Goal: Task Accomplishment & Management: Complete application form

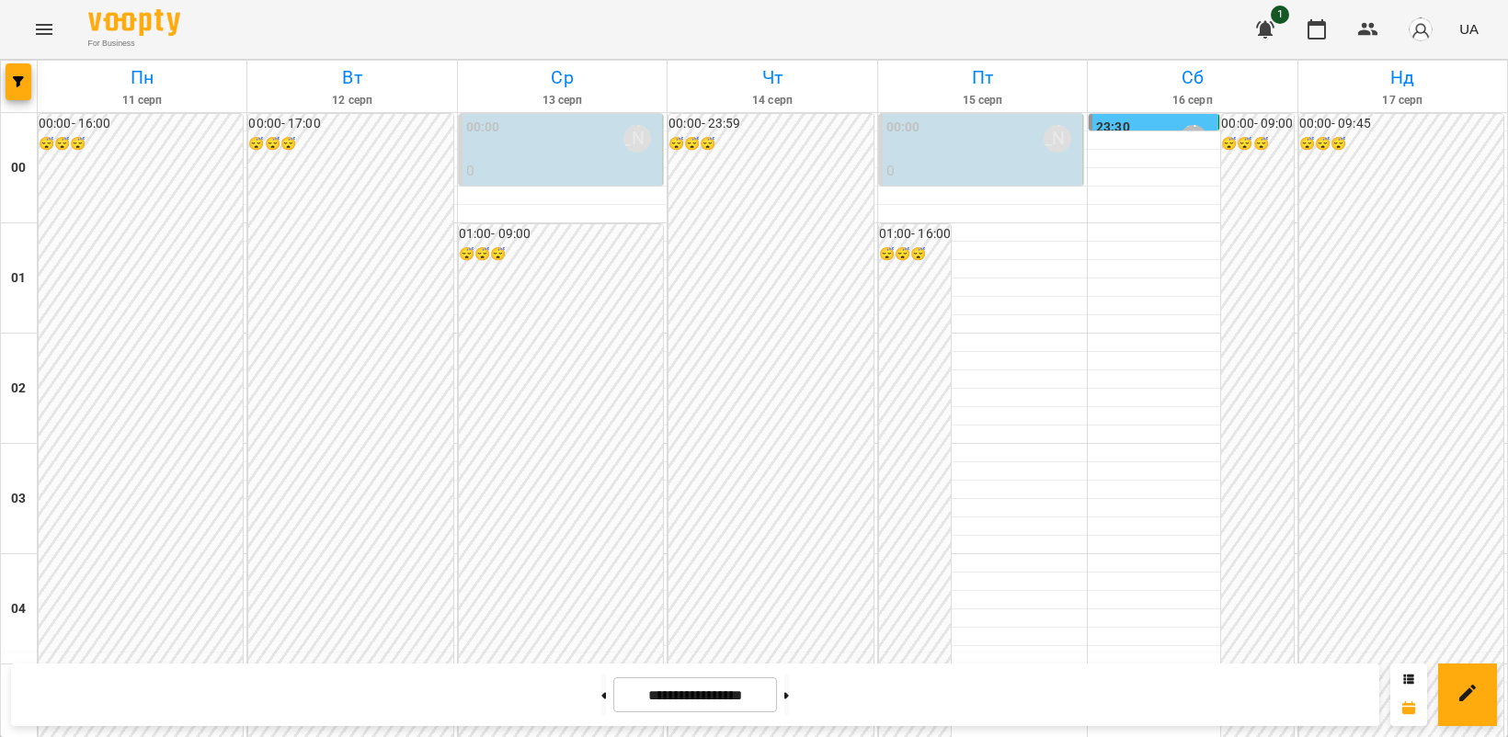
click at [44, 21] on icon "Menu" at bounding box center [44, 29] width 22 height 22
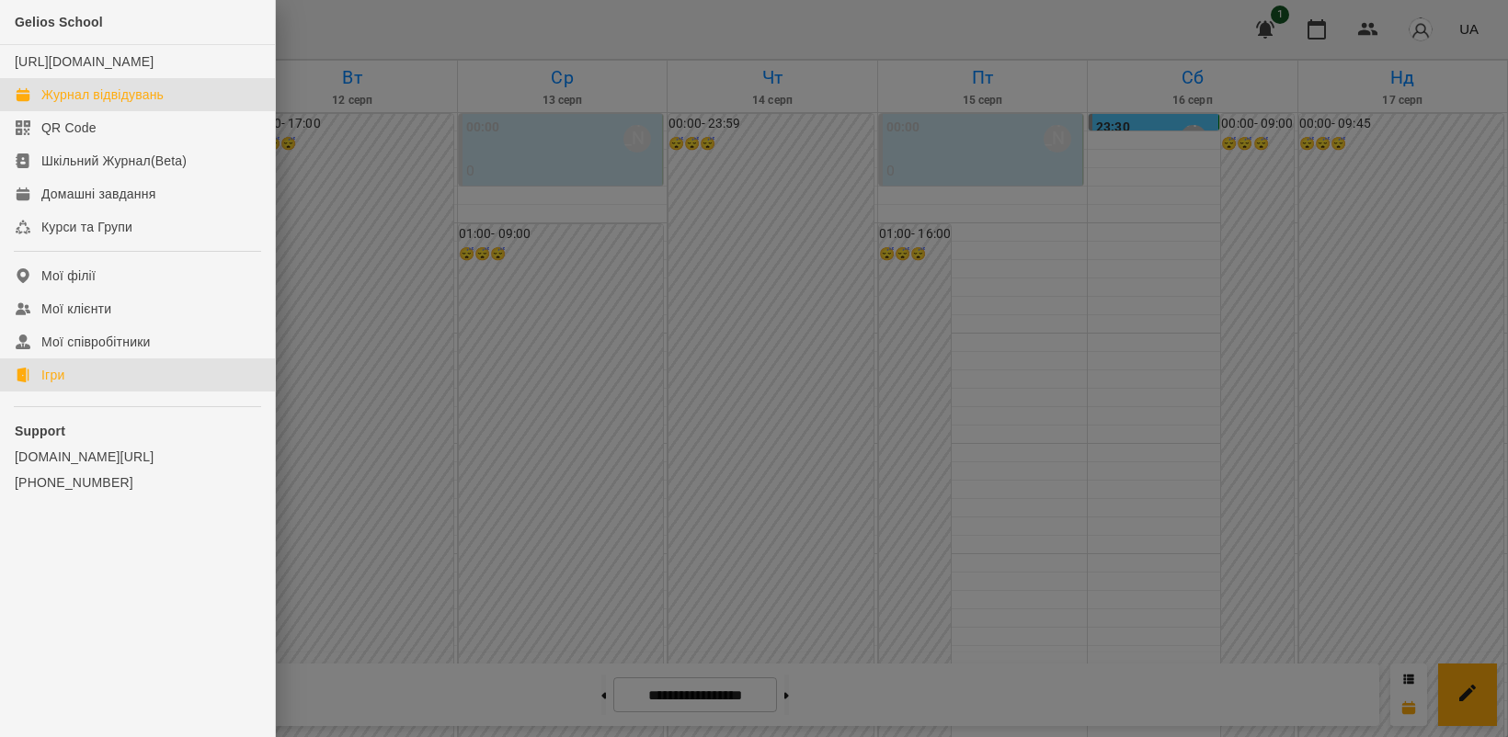
drag, startPoint x: 52, startPoint y: 397, endPoint x: 419, endPoint y: 314, distance: 376.0
click at [52, 384] on div "Ігри" at bounding box center [52, 375] width 23 height 18
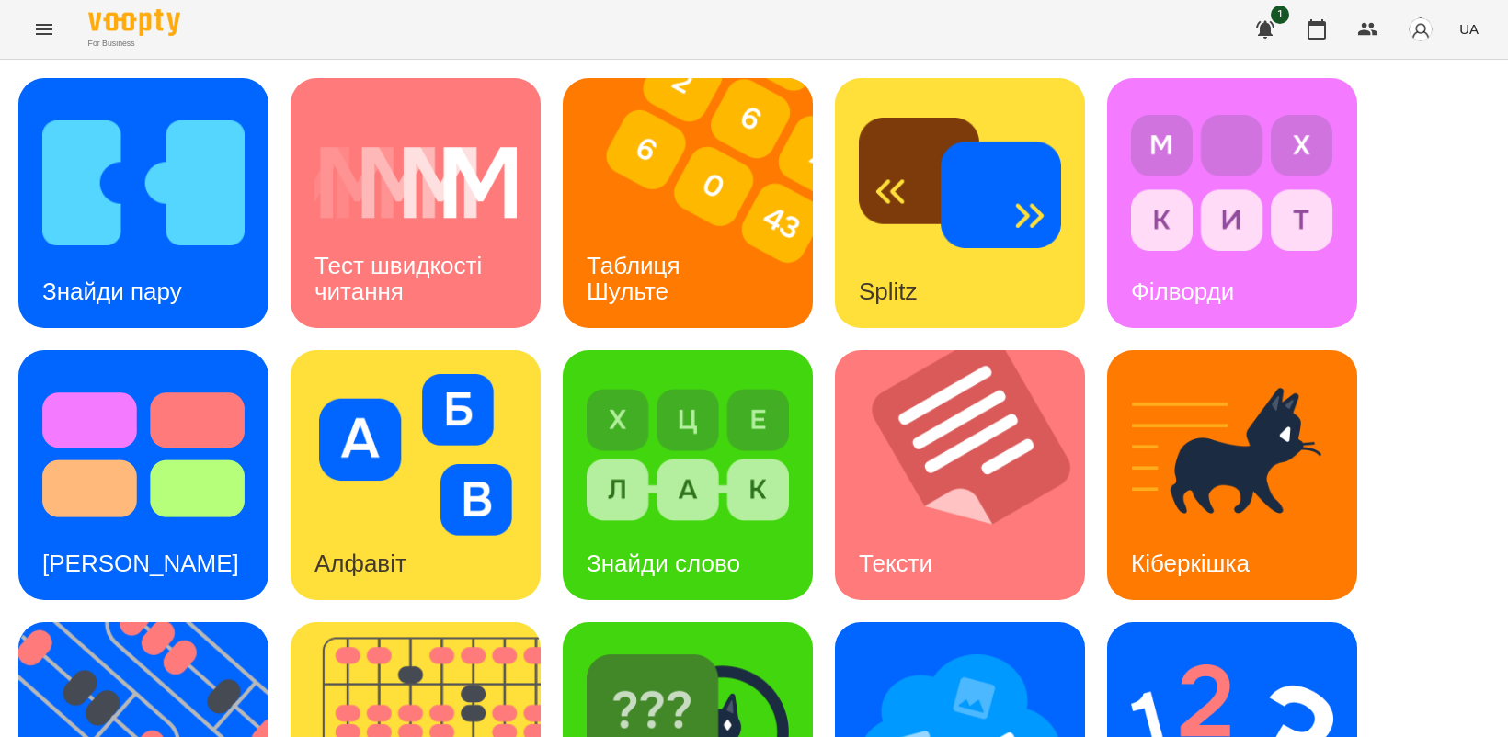
scroll to position [425, 0]
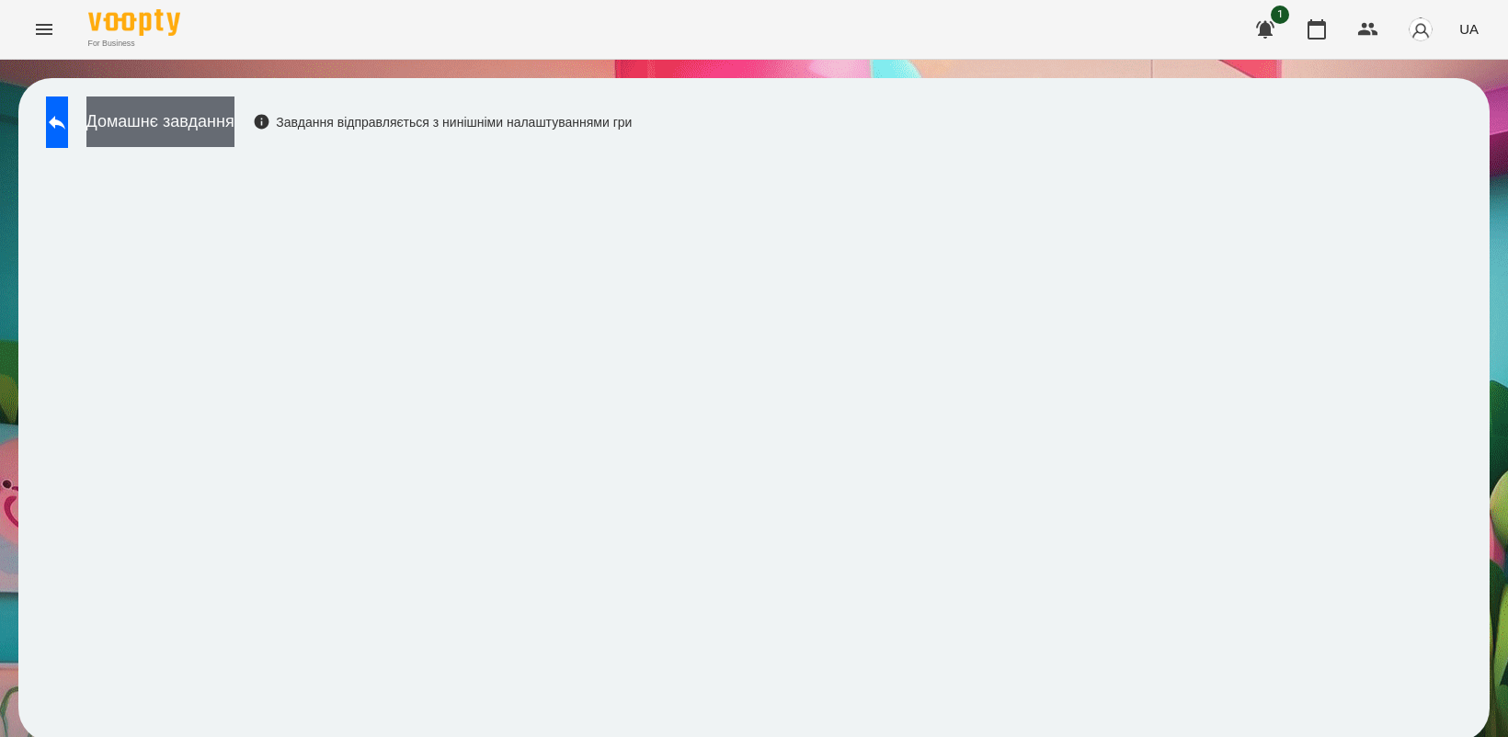
drag, startPoint x: 168, startPoint y: 103, endPoint x: 217, endPoint y: 125, distance: 53.5
click at [170, 103] on button "Домашнє завдання" at bounding box center [160, 122] width 148 height 51
click at [234, 115] on button "Домашнє завдання" at bounding box center [160, 122] width 148 height 51
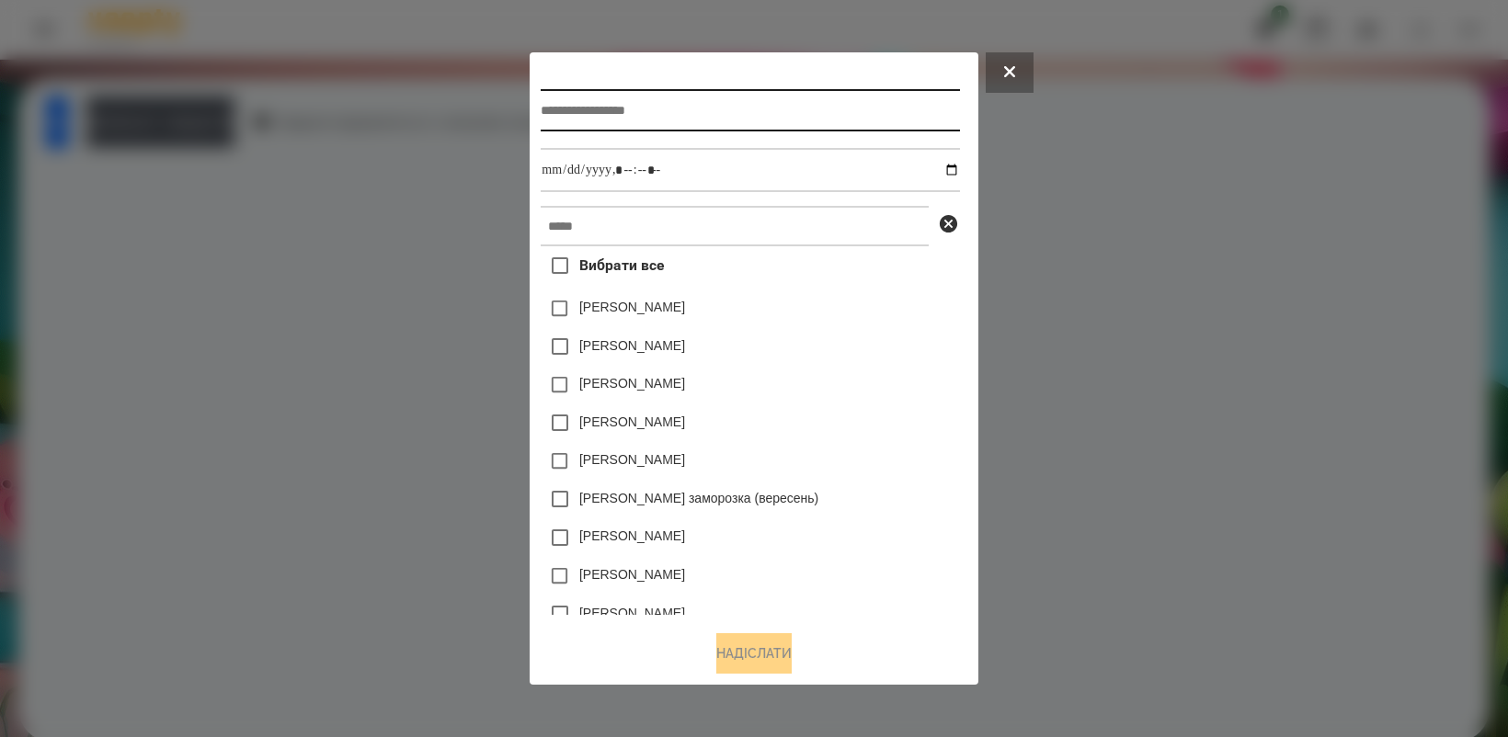
click at [634, 103] on input "text" at bounding box center [750, 110] width 418 height 42
type input "**********"
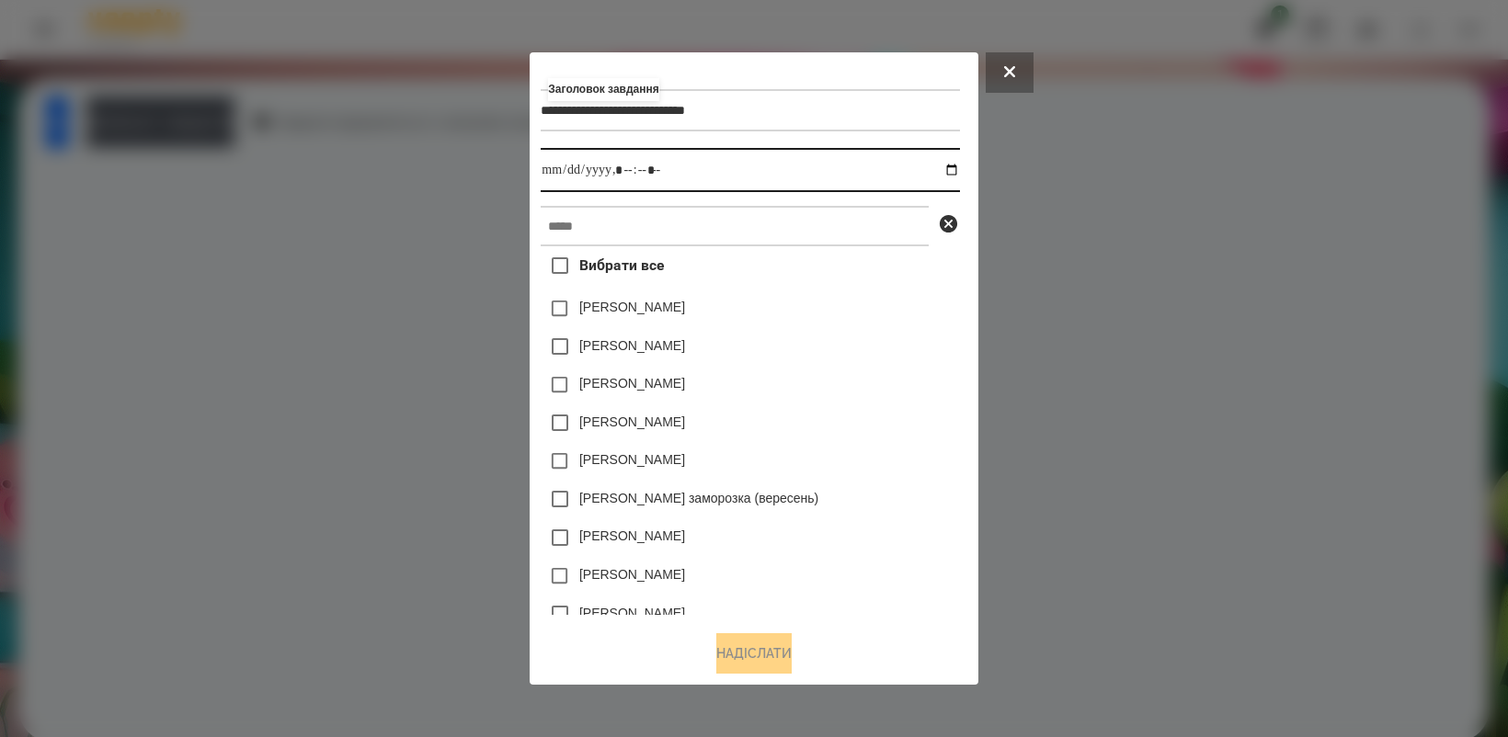
click at [655, 176] on input "datetime-local" at bounding box center [750, 170] width 418 height 44
click at [959, 166] on input "datetime-local" at bounding box center [750, 170] width 418 height 44
type input "**********"
click at [892, 534] on div "[PERSON_NAME]" at bounding box center [750, 537] width 418 height 39
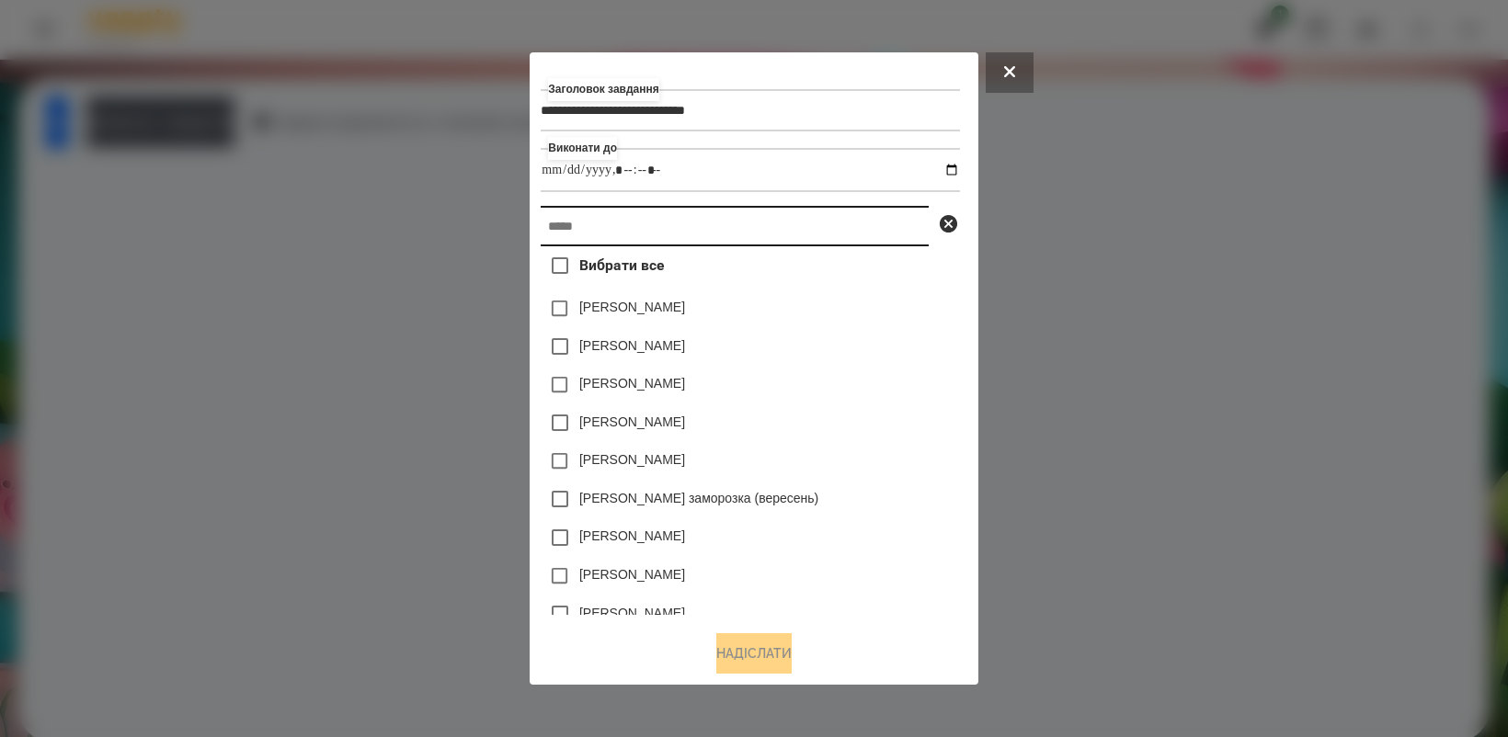
click at [692, 233] on input "text" at bounding box center [735, 226] width 388 height 40
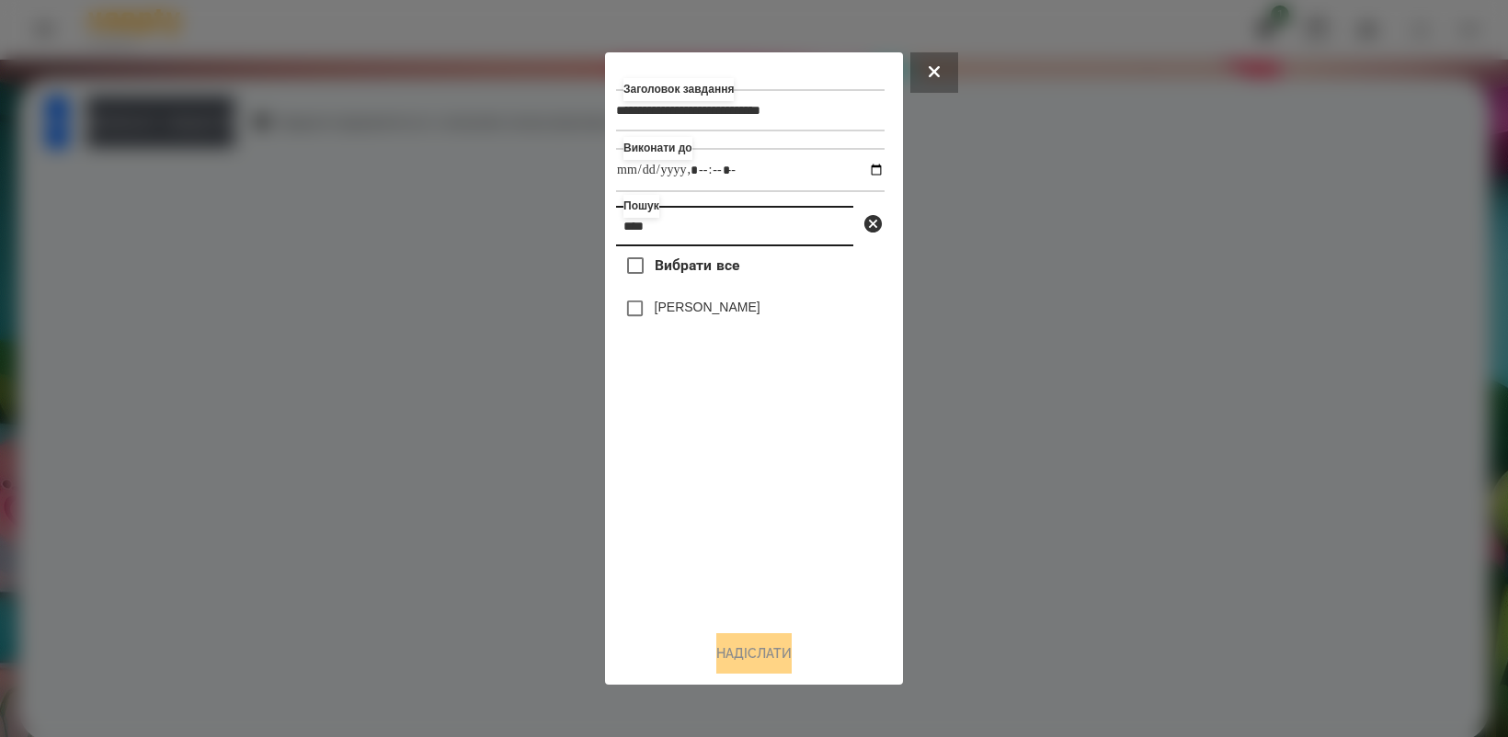
type input "****"
click at [769, 658] on button "Надіслати" at bounding box center [753, 653] width 75 height 40
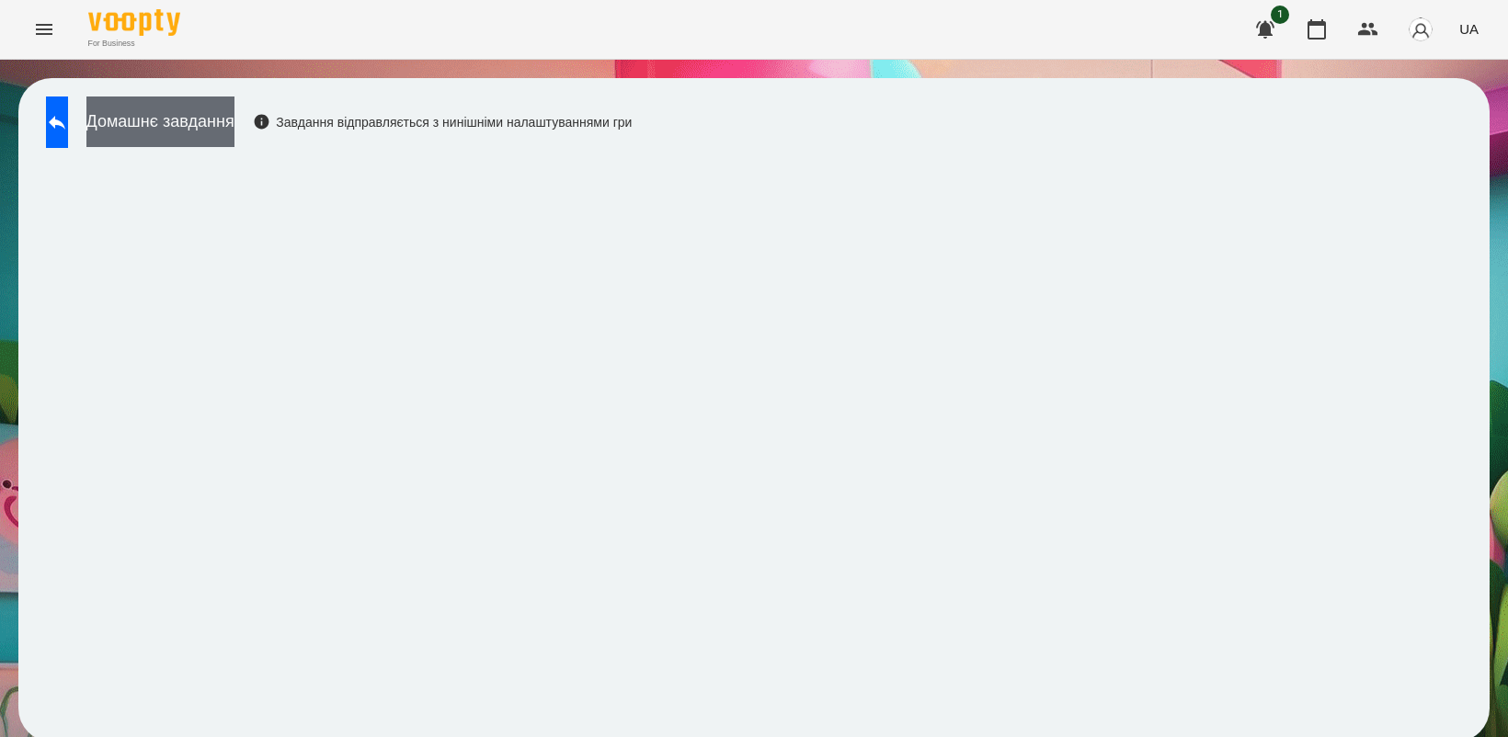
click at [234, 133] on button "Домашнє завдання" at bounding box center [160, 122] width 148 height 51
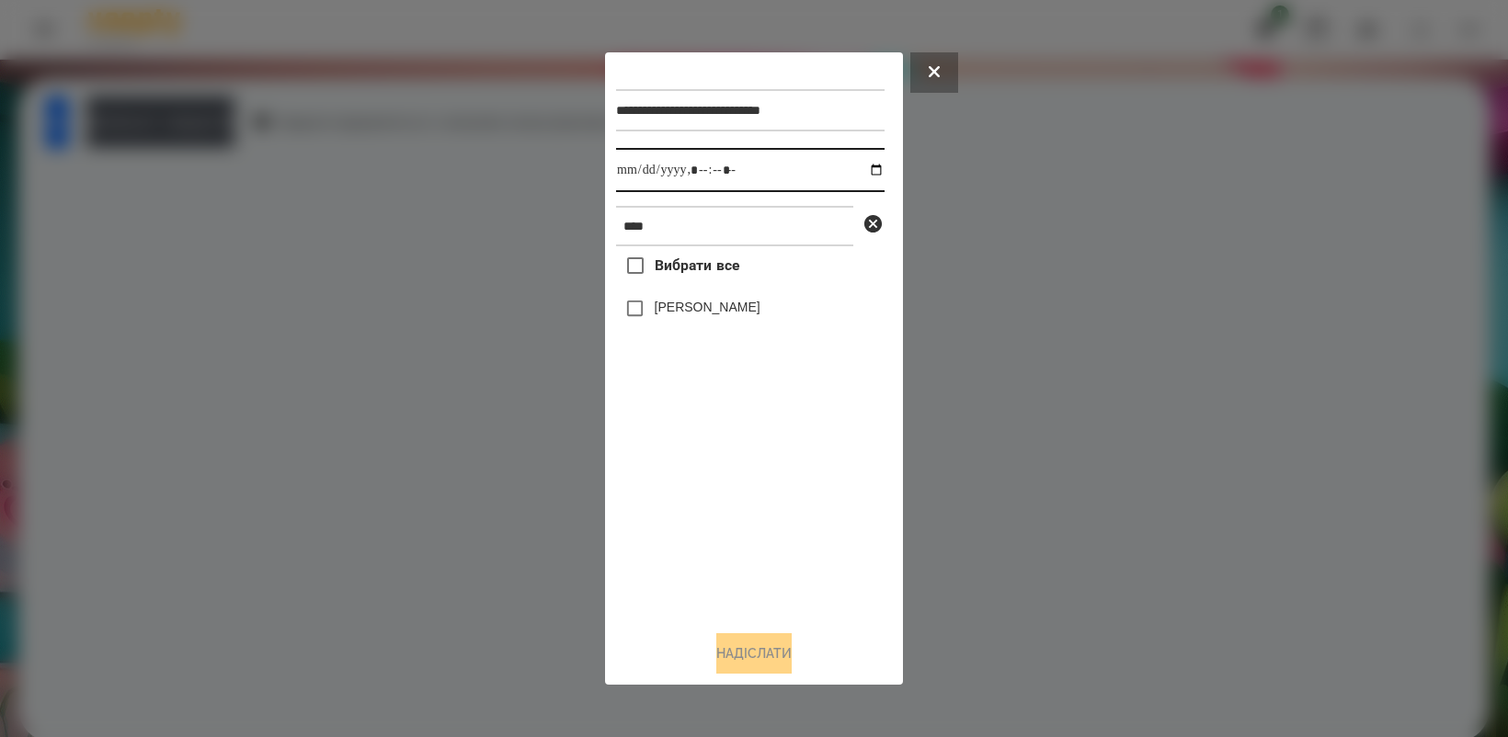
click at [861, 164] on input "datetime-local" at bounding box center [750, 170] width 268 height 44
click at [761, 485] on div "Вибрати все [PERSON_NAME]" at bounding box center [750, 430] width 268 height 369
type input "**********"
click at [738, 655] on button "Надіслати" at bounding box center [753, 653] width 75 height 40
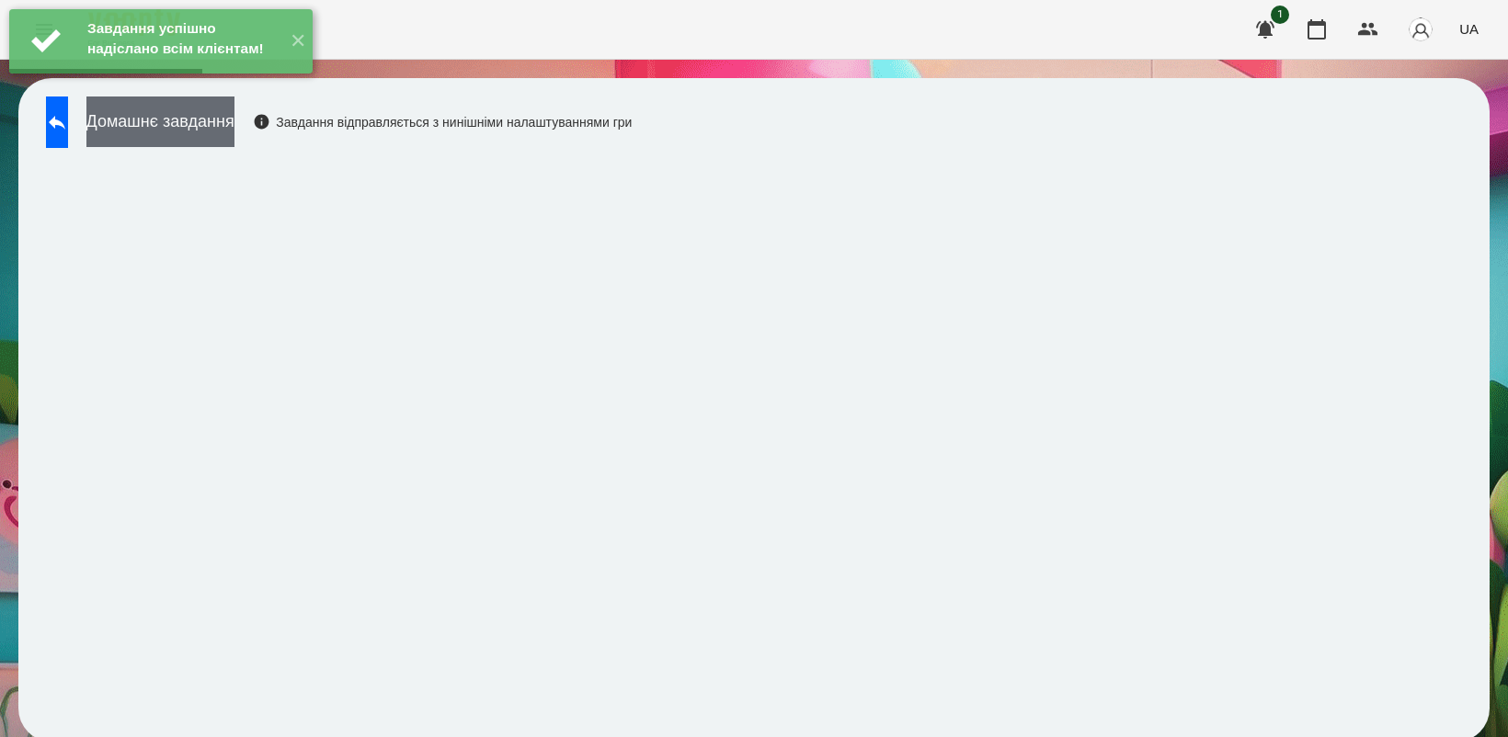
click at [166, 136] on button "Домашнє завдання" at bounding box center [160, 122] width 148 height 51
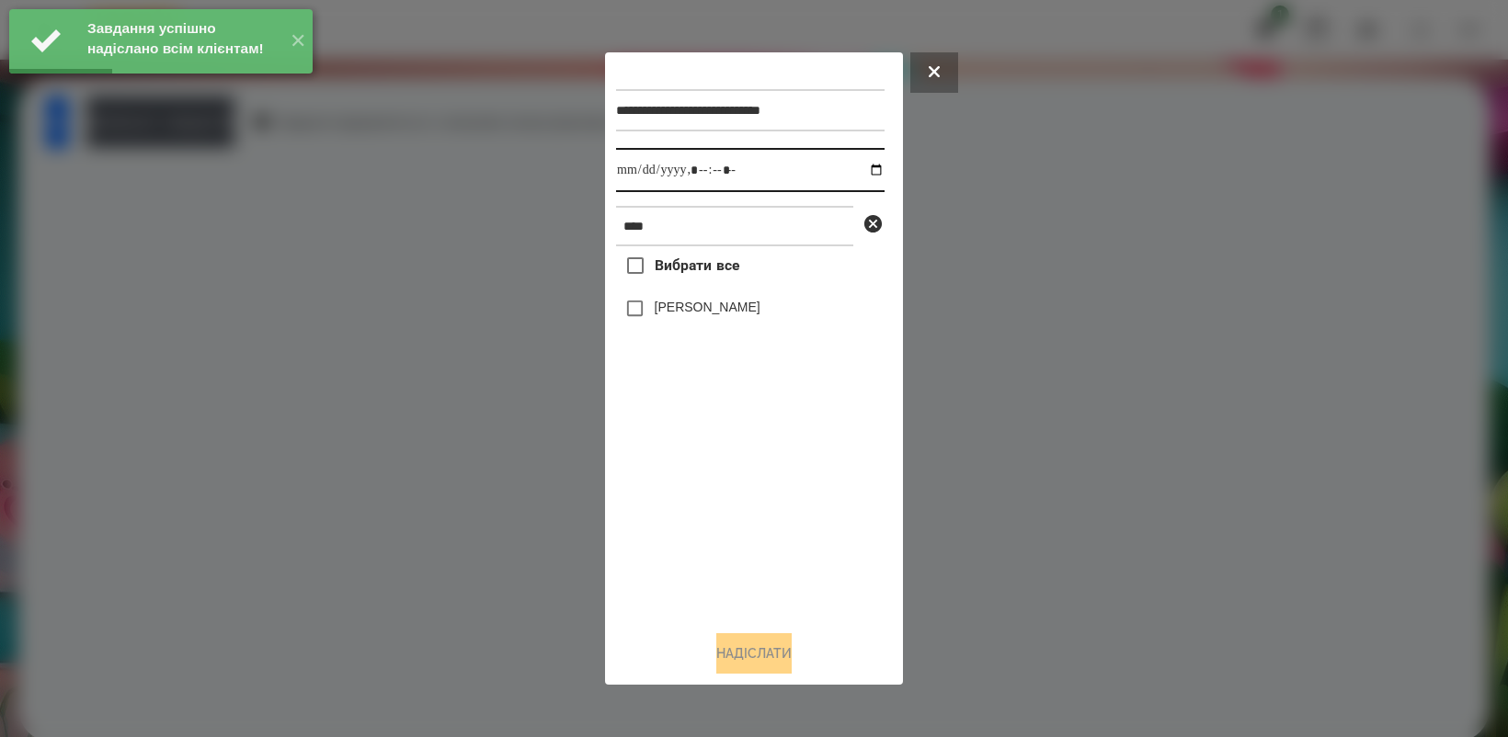
click at [860, 170] on input "datetime-local" at bounding box center [750, 170] width 268 height 44
type input "**********"
click at [756, 495] on div "Вибрати все [PERSON_NAME]" at bounding box center [750, 430] width 268 height 369
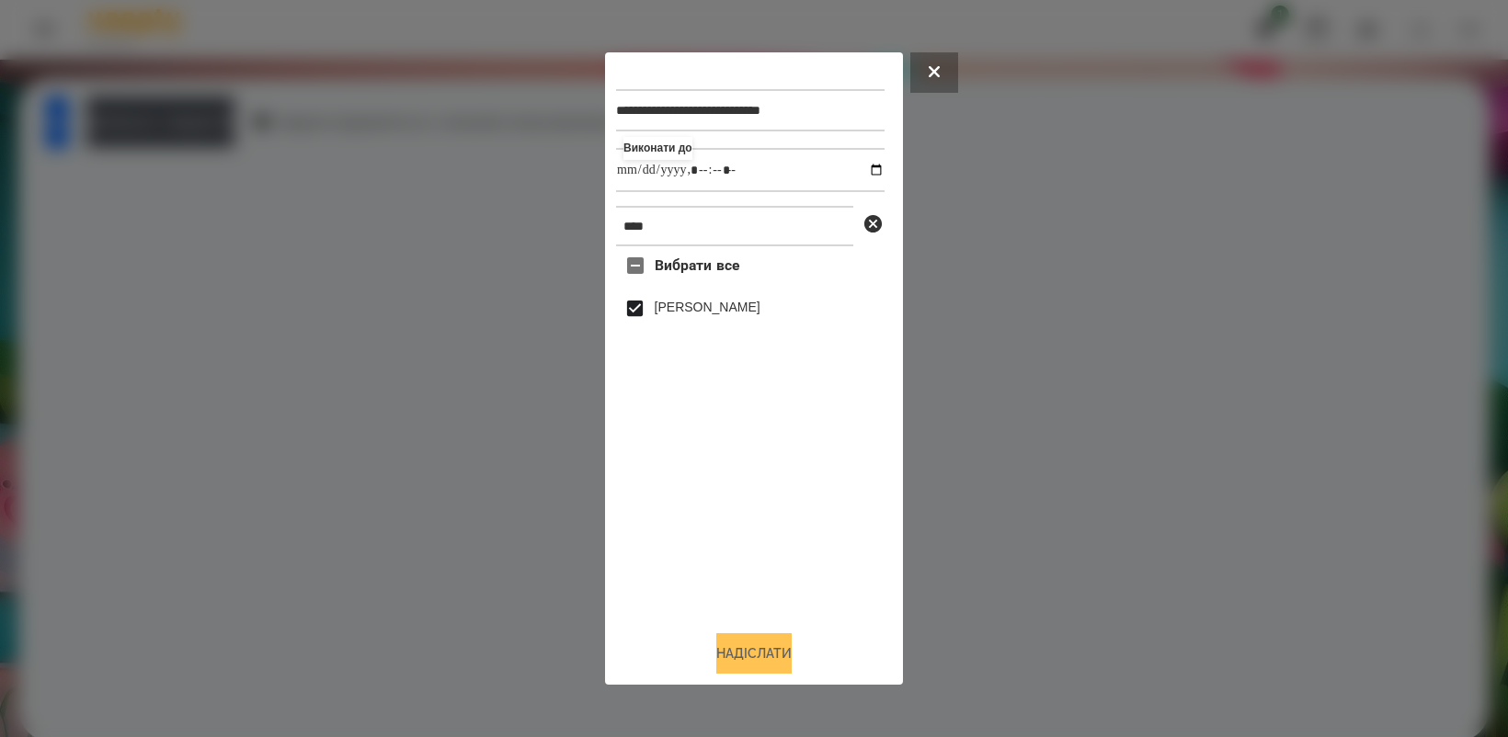
click at [788, 658] on button "Надіслати" at bounding box center [753, 653] width 75 height 40
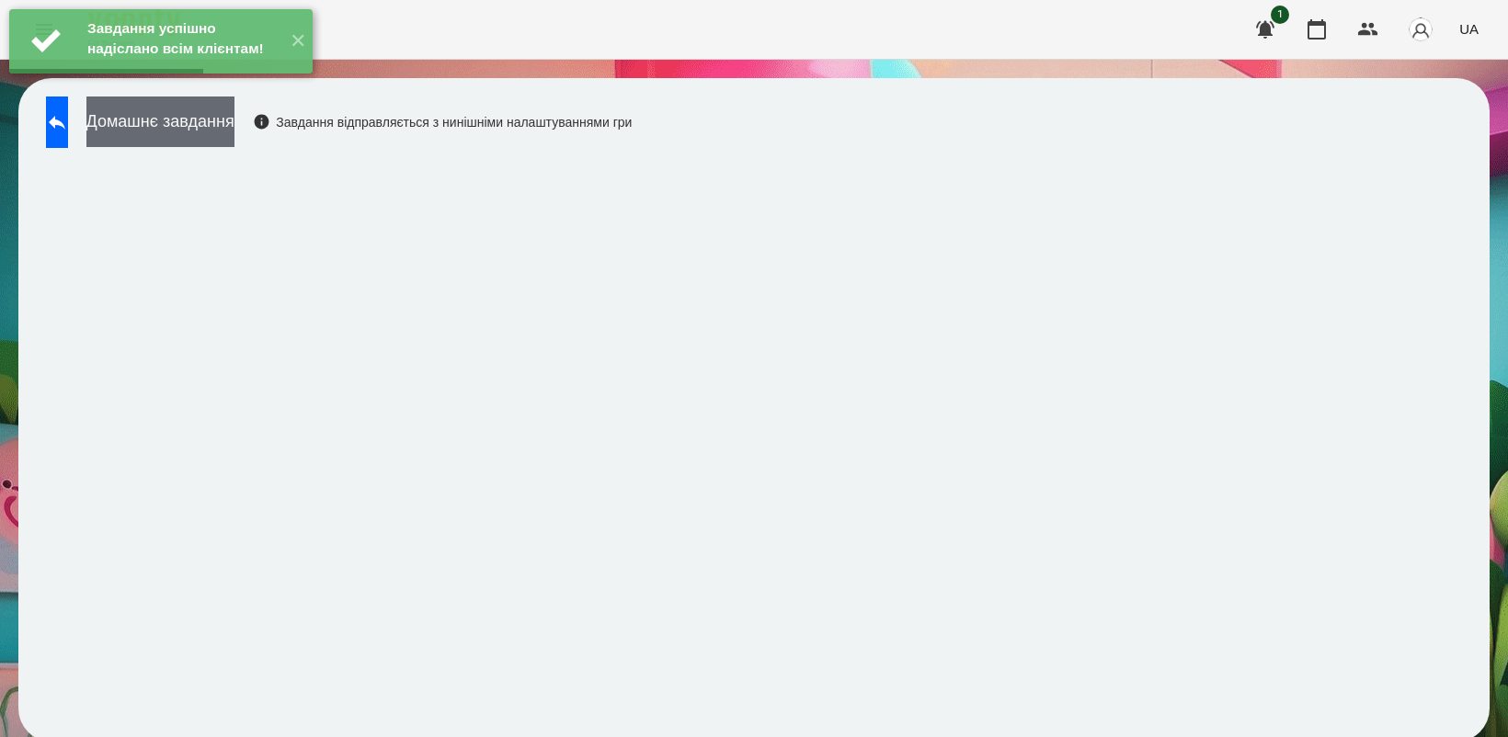
click at [171, 130] on button "Домашнє завдання" at bounding box center [160, 122] width 148 height 51
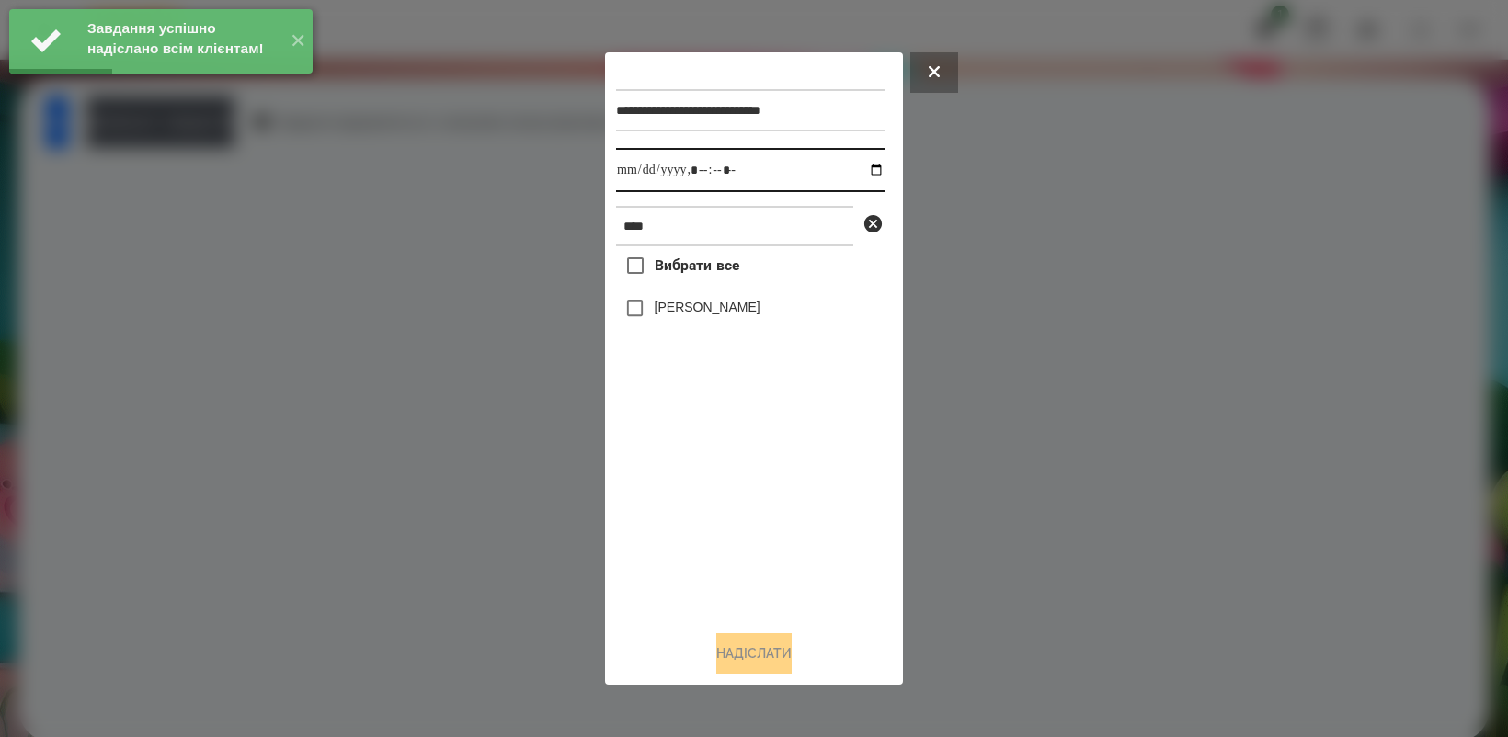
click at [861, 165] on input "datetime-local" at bounding box center [750, 170] width 268 height 44
click at [774, 549] on div "Вибрати все [PERSON_NAME]" at bounding box center [750, 430] width 268 height 369
type input "**********"
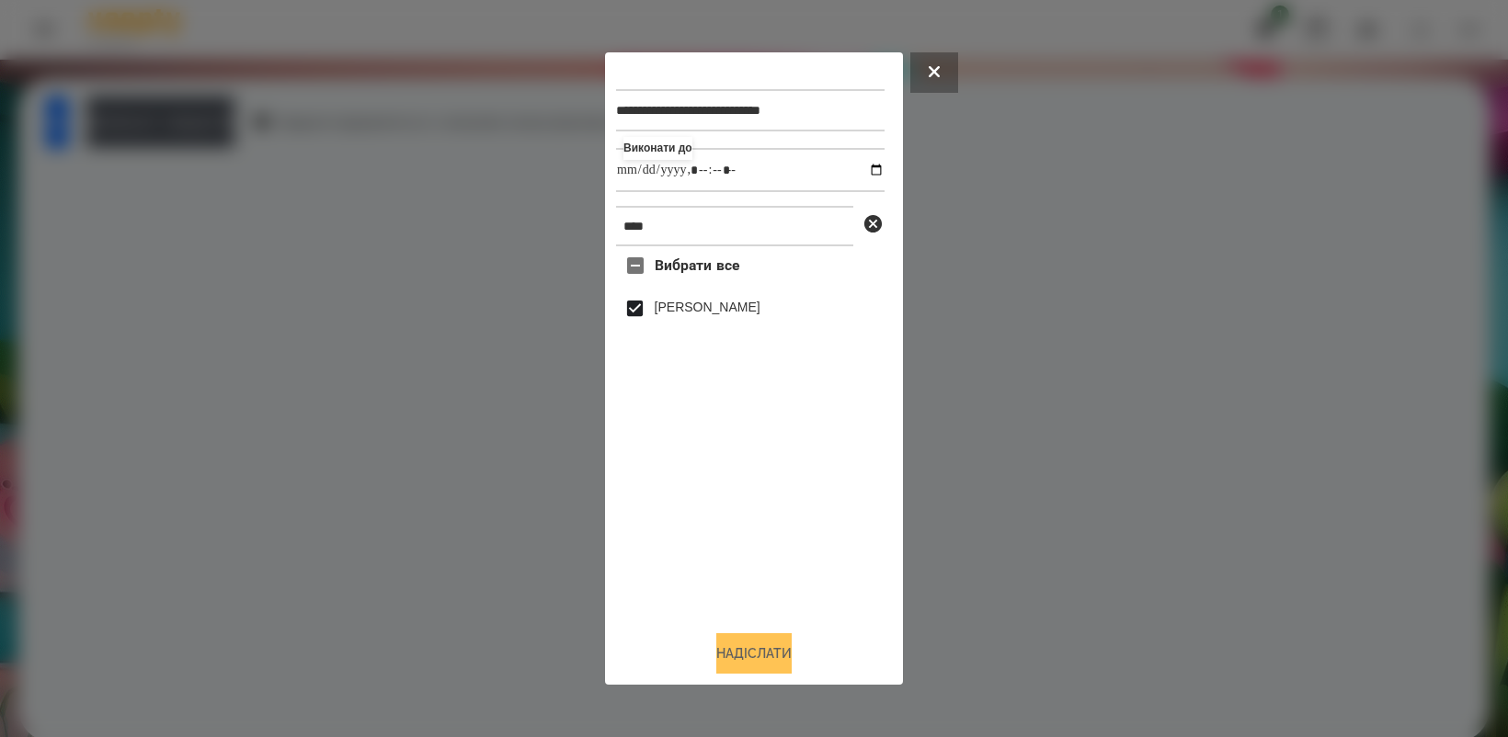
drag, startPoint x: 772, startPoint y: 654, endPoint x: 780, endPoint y: 645, distance: 11.1
click at [772, 653] on button "Надіслати" at bounding box center [753, 653] width 75 height 40
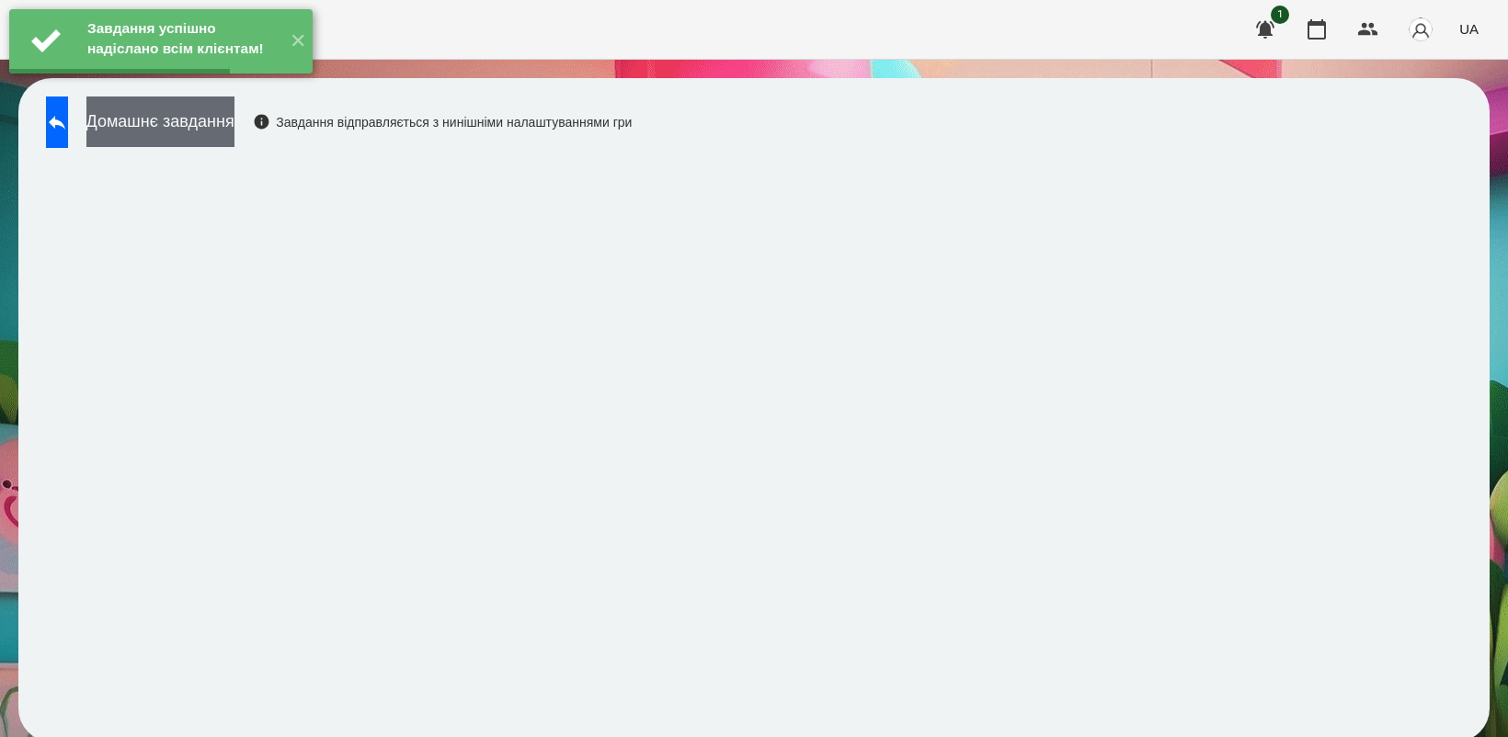
click at [222, 122] on button "Домашнє завдання" at bounding box center [160, 122] width 148 height 51
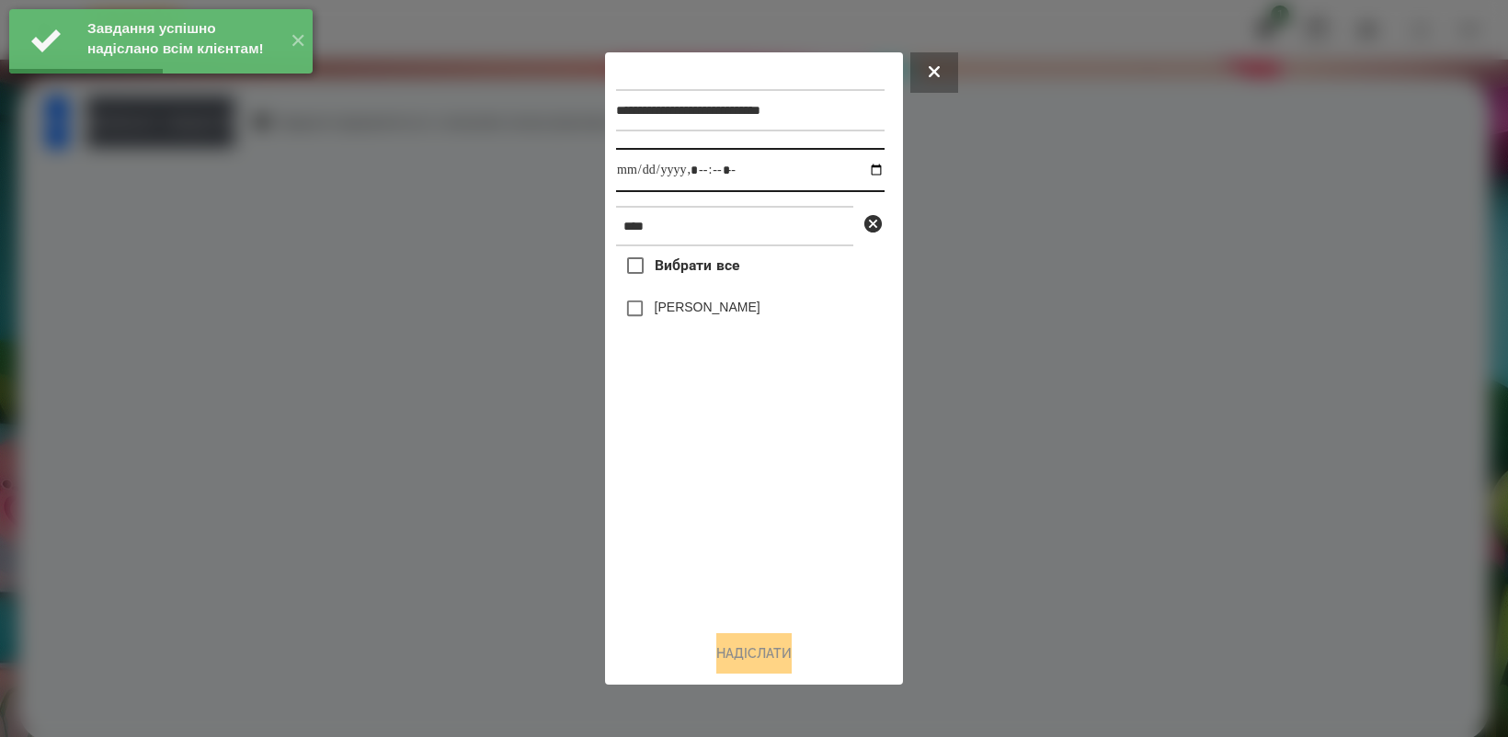
click at [862, 166] on input "datetime-local" at bounding box center [750, 170] width 268 height 44
type input "**********"
click at [728, 485] on div "Вибрати все [PERSON_NAME]" at bounding box center [750, 430] width 268 height 369
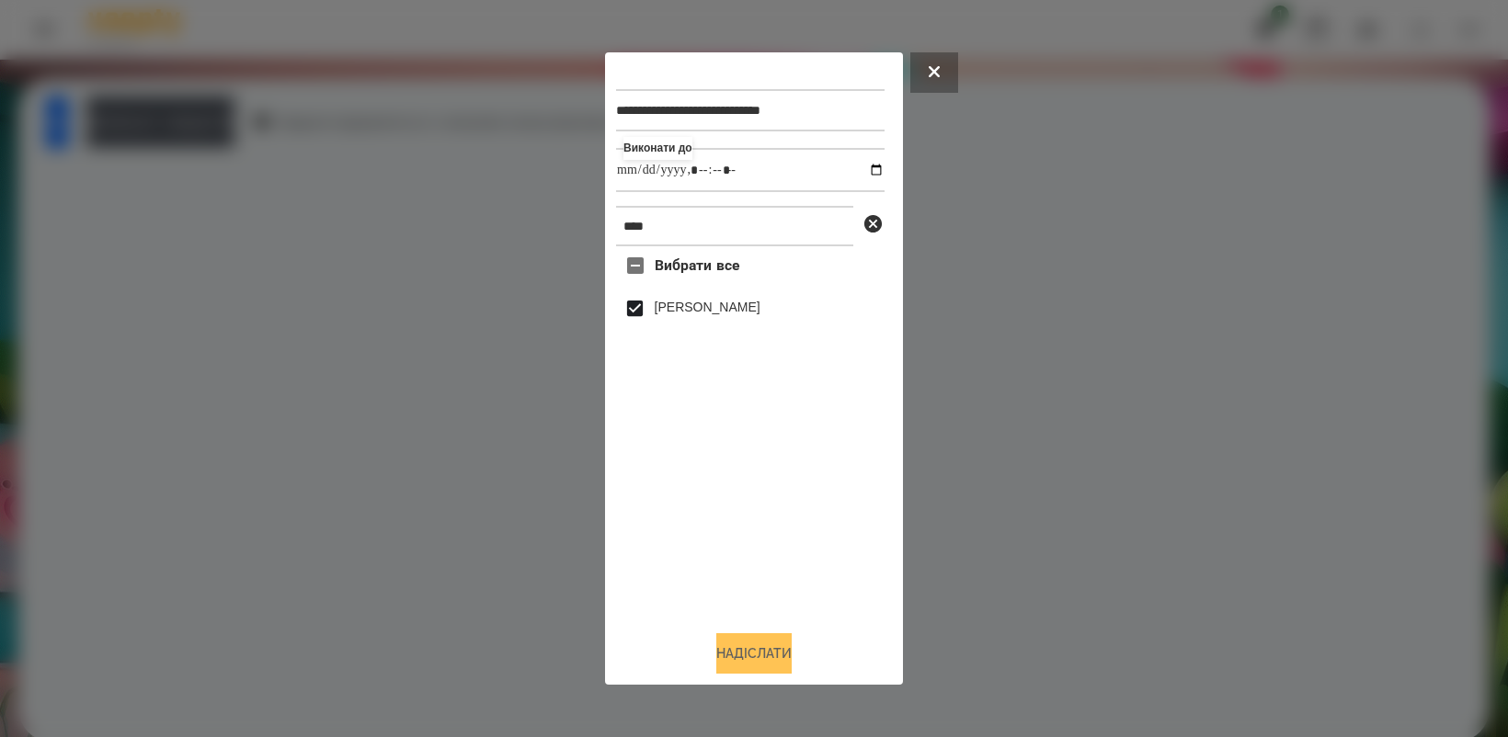
click at [766, 651] on button "Надіслати" at bounding box center [753, 653] width 75 height 40
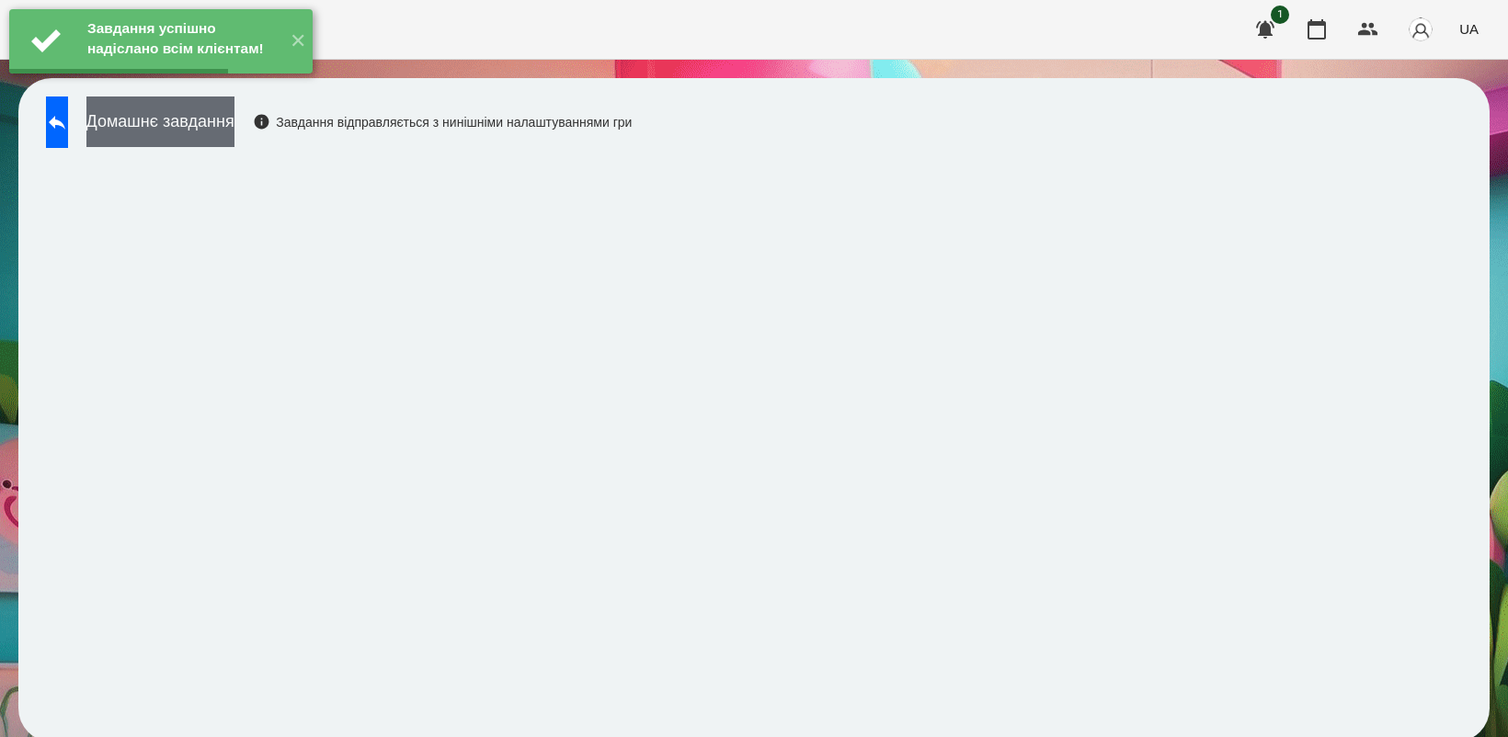
click at [222, 124] on button "Домашнє завдання" at bounding box center [160, 122] width 148 height 51
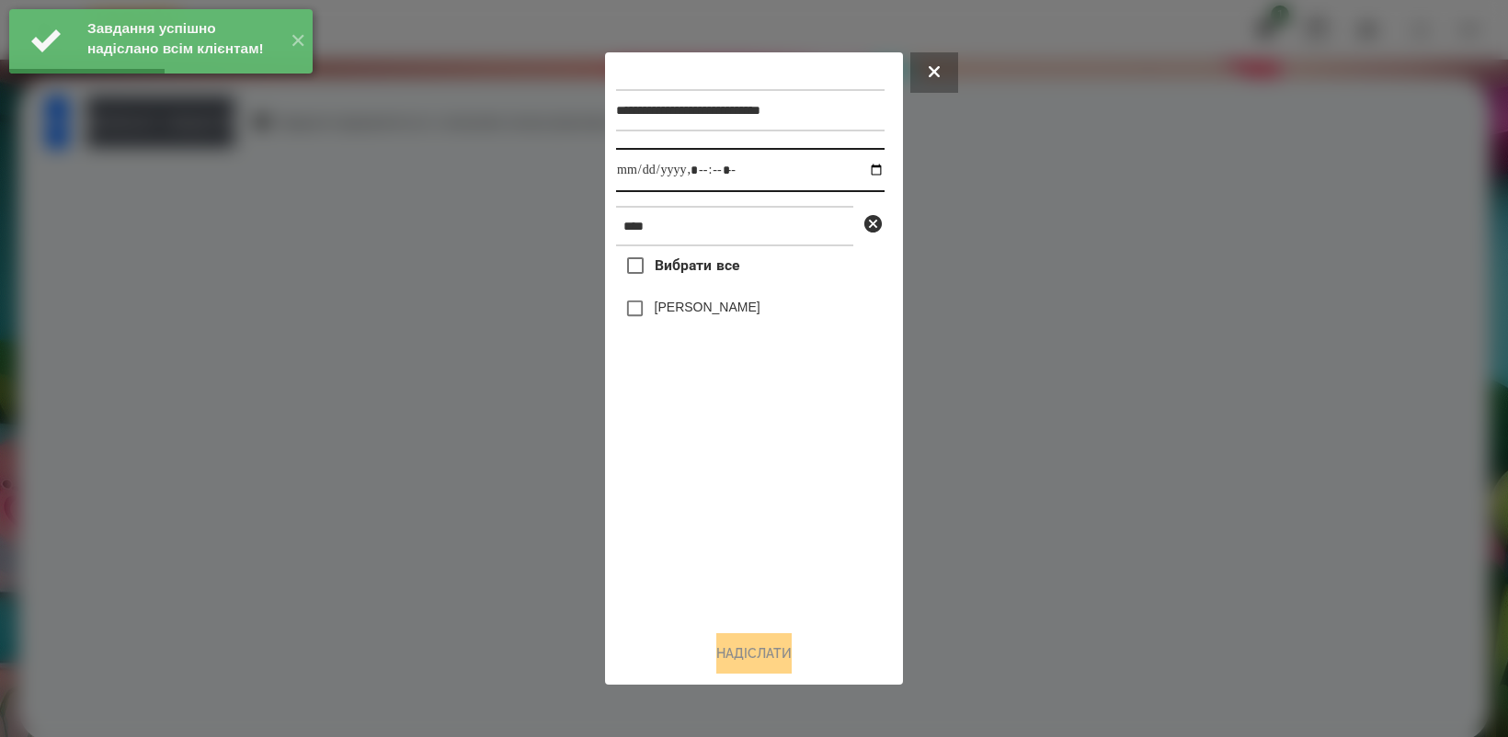
click at [865, 158] on input "datetime-local" at bounding box center [750, 170] width 268 height 44
click at [867, 172] on input "datetime-local" at bounding box center [750, 170] width 268 height 44
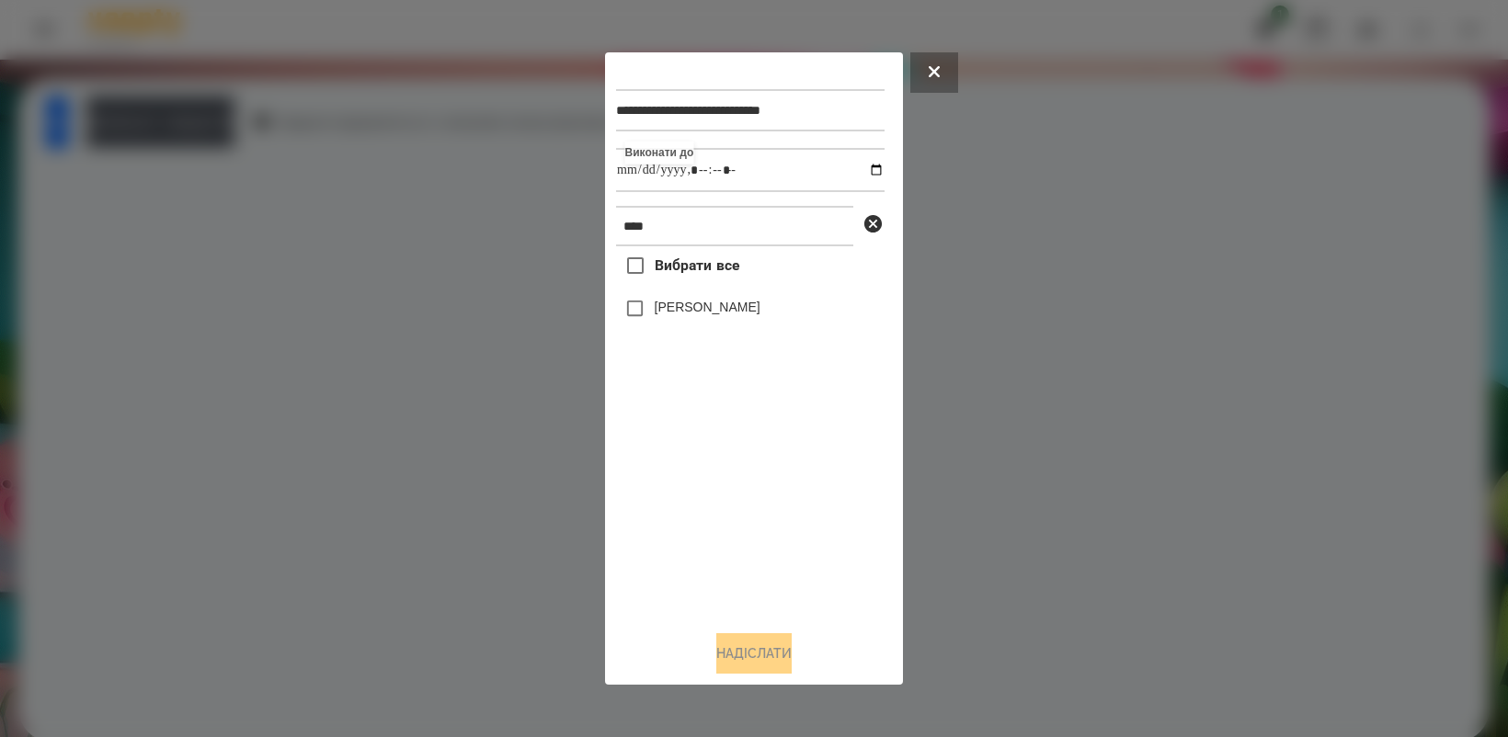
type input "**********"
drag, startPoint x: 727, startPoint y: 471, endPoint x: 678, endPoint y: 357, distance: 124.3
click at [727, 471] on div "Вибрати все [PERSON_NAME]" at bounding box center [750, 430] width 268 height 369
click at [772, 674] on button "Надіслати" at bounding box center [753, 653] width 75 height 40
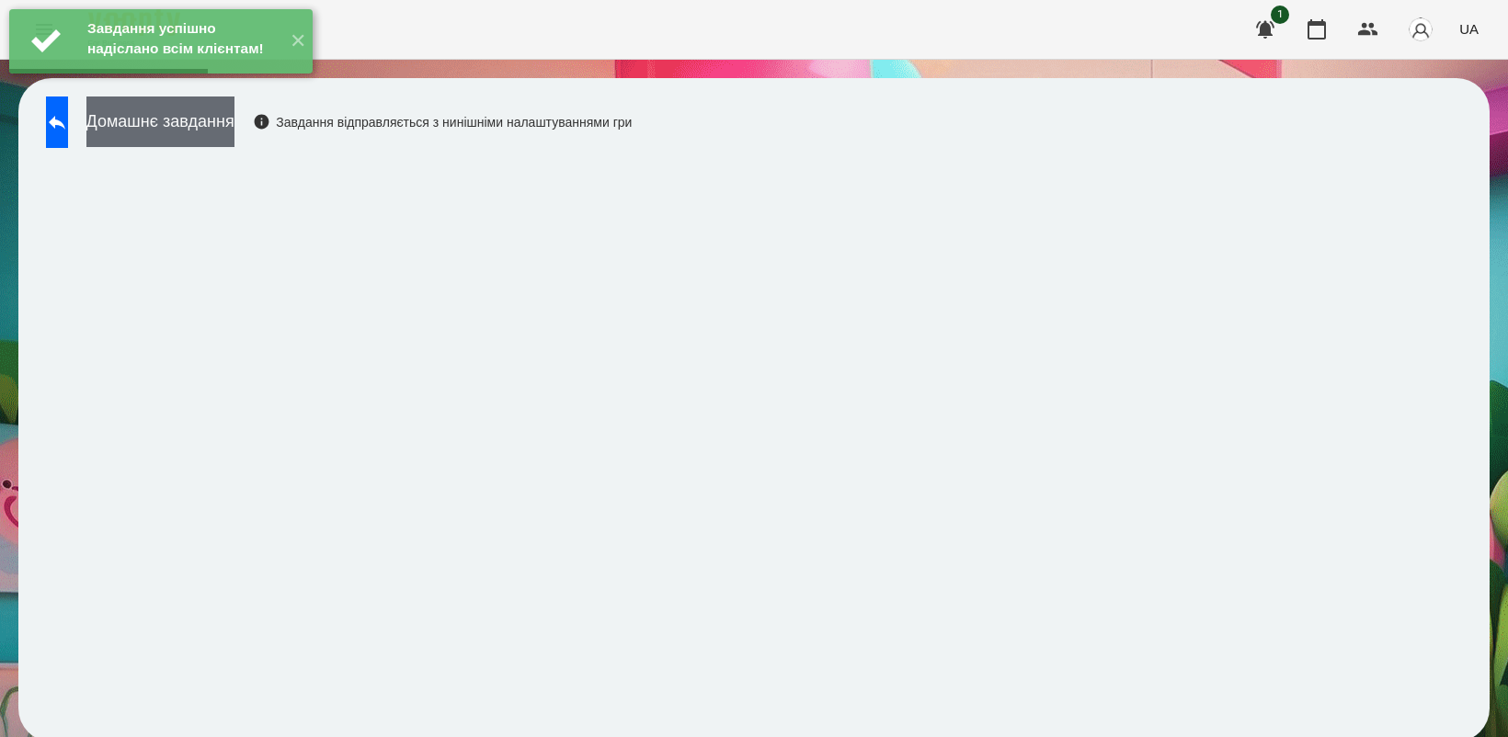
click at [159, 125] on button "Домашнє завдання" at bounding box center [160, 122] width 148 height 51
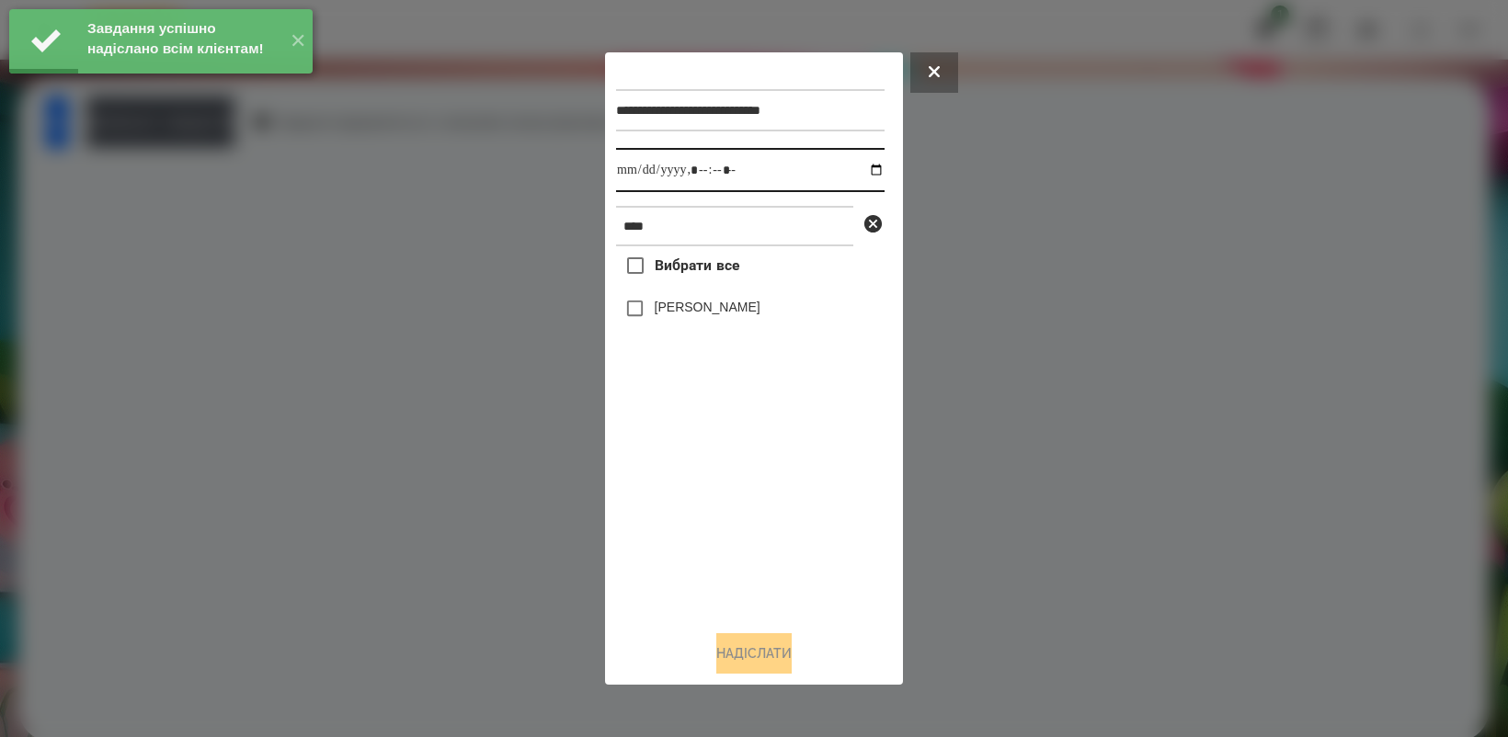
click at [864, 165] on input "datetime-local" at bounding box center [750, 170] width 268 height 44
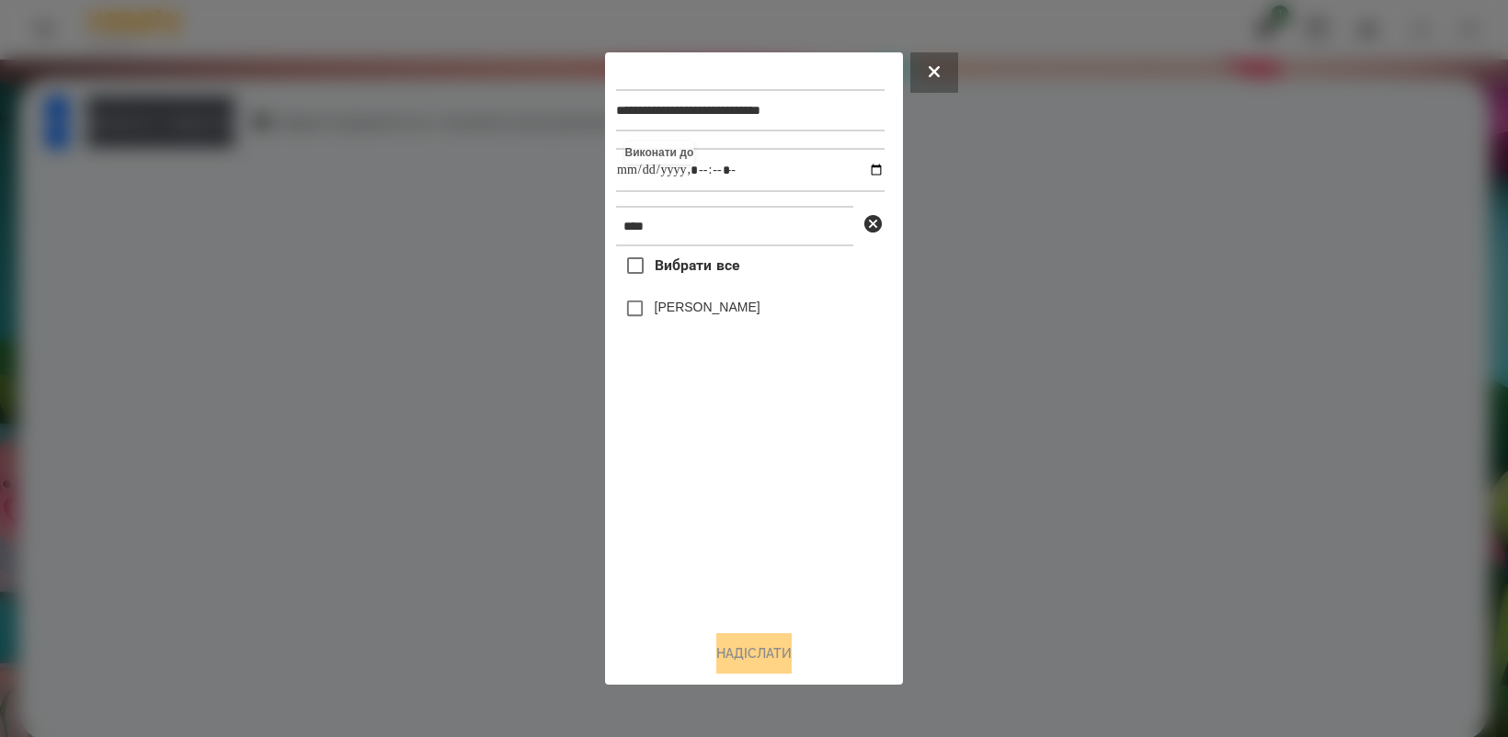
type input "**********"
click at [783, 499] on div "Вибрати все [PERSON_NAME]" at bounding box center [750, 430] width 268 height 369
click at [786, 660] on button "Надіслати" at bounding box center [753, 653] width 75 height 40
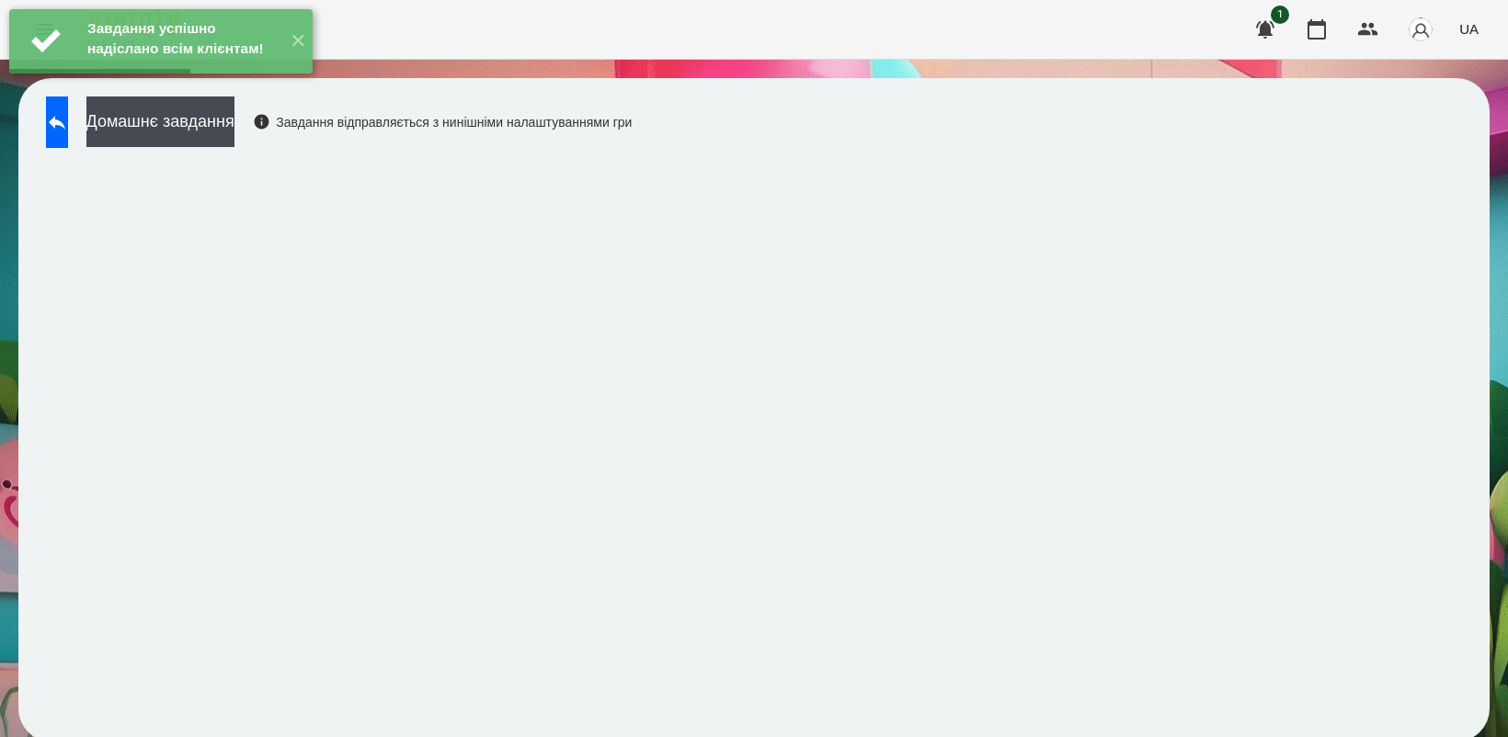
click at [216, 148] on div "Домашнє завдання Завдання відправляється з нинішніми налаштуваннями гри" at bounding box center [334, 127] width 595 height 61
click at [228, 134] on button "Домашнє завдання" at bounding box center [160, 122] width 148 height 51
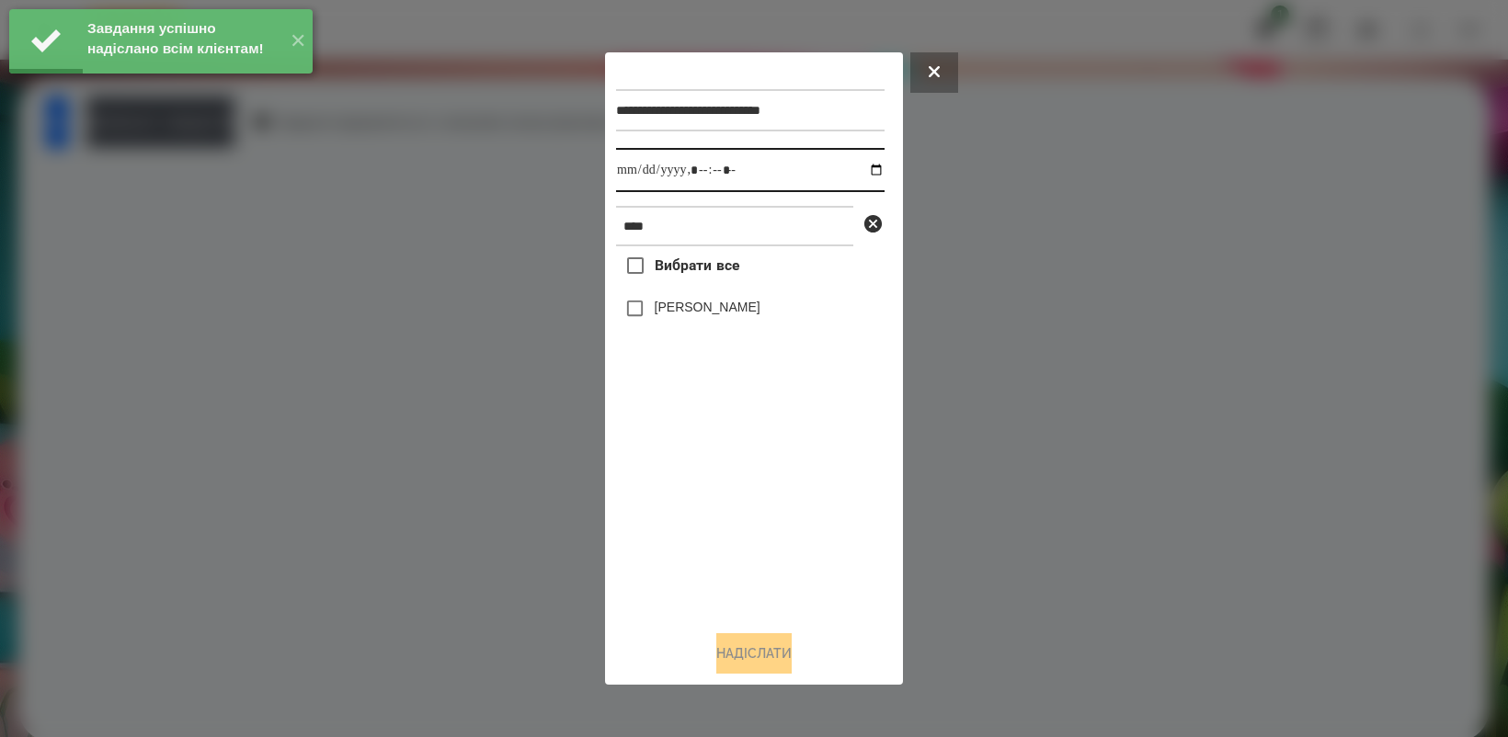
click at [864, 170] on input "datetime-local" at bounding box center [750, 170] width 268 height 44
type input "**********"
drag, startPoint x: 766, startPoint y: 516, endPoint x: 700, endPoint y: 407, distance: 126.6
click at [765, 517] on div "Вибрати все [PERSON_NAME]" at bounding box center [750, 430] width 268 height 369
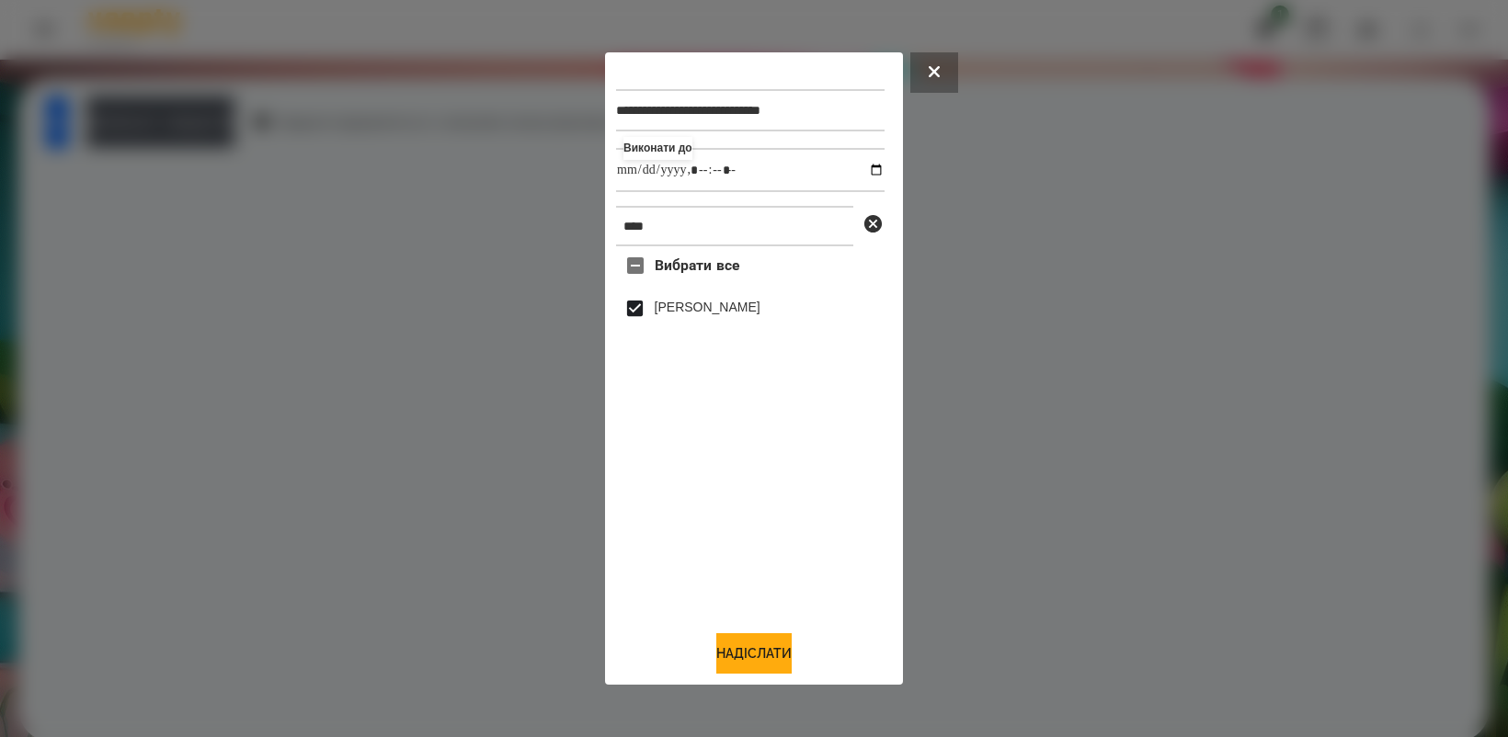
drag, startPoint x: 780, startPoint y: 660, endPoint x: 883, endPoint y: 653, distance: 104.1
click at [779, 659] on button "Надіслати" at bounding box center [753, 653] width 75 height 40
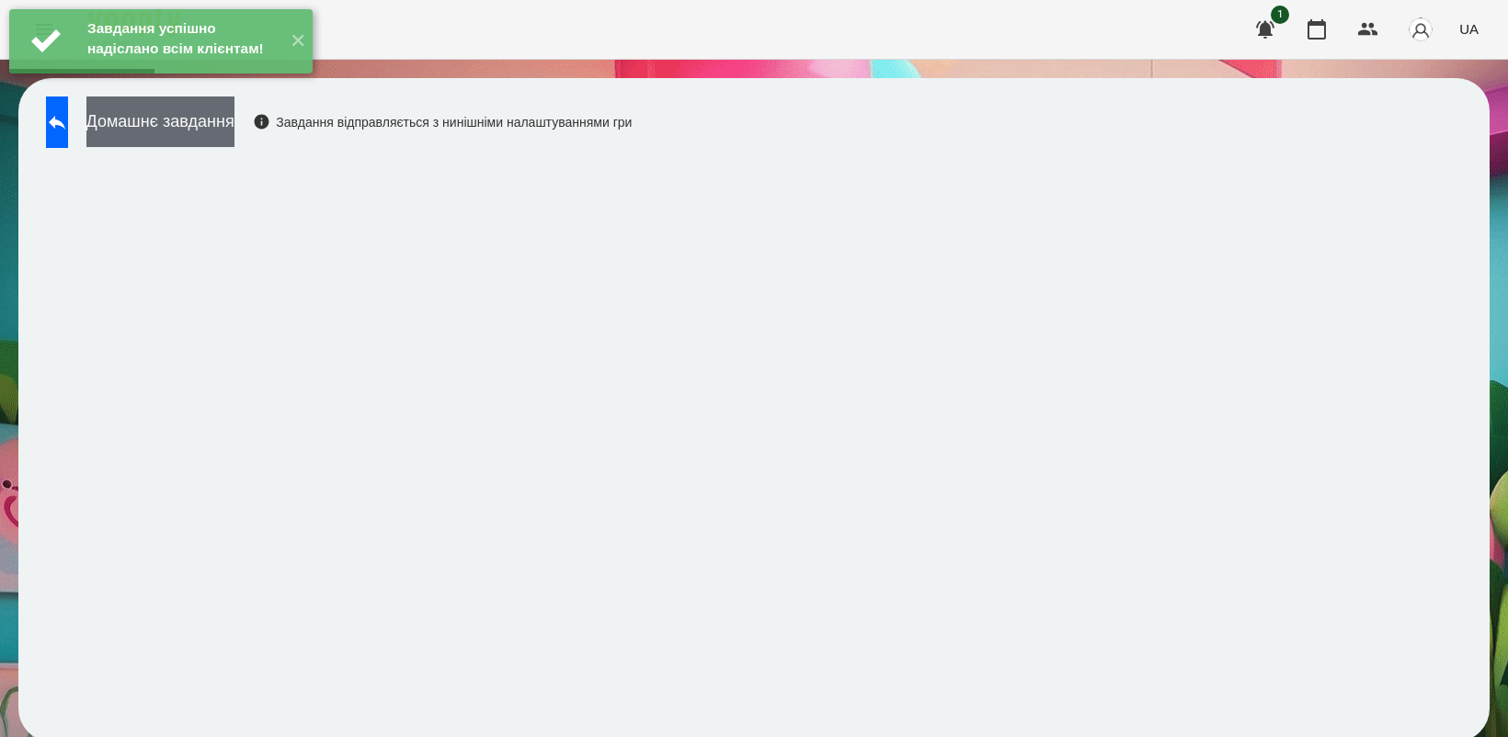
click at [158, 131] on button "Домашнє завдання" at bounding box center [160, 122] width 148 height 51
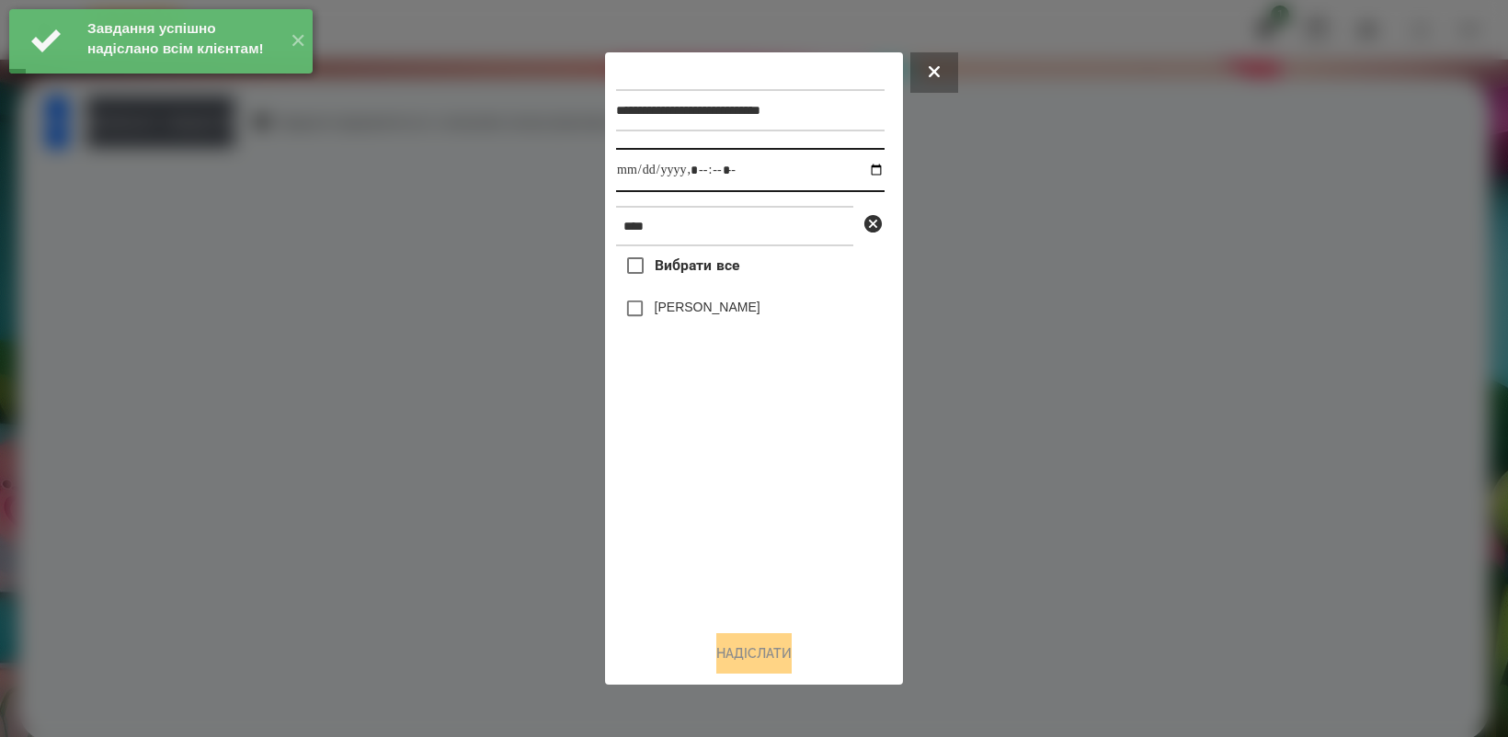
click at [862, 168] on input "datetime-local" at bounding box center [750, 170] width 268 height 44
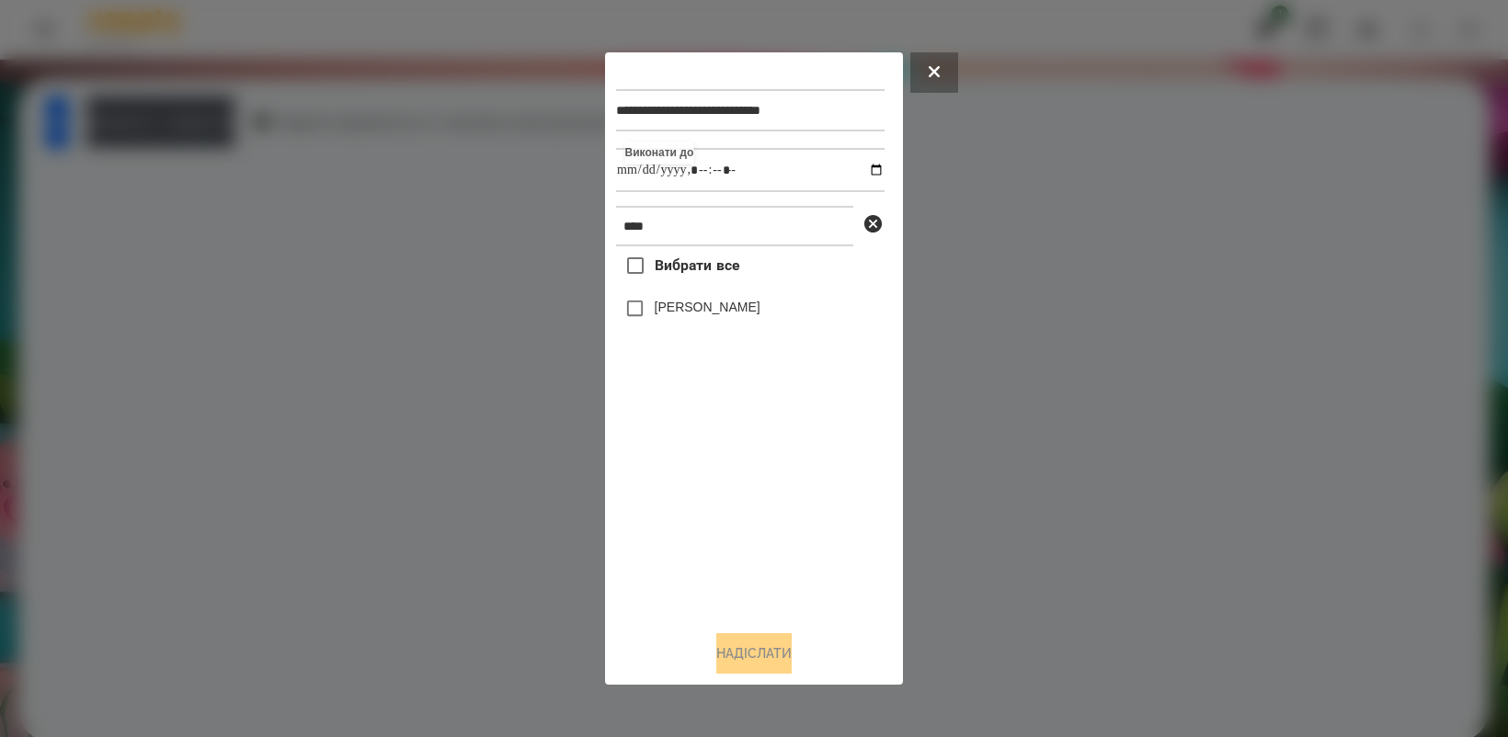
type input "**********"
click at [873, 548] on div "Вибрати все [PERSON_NAME]" at bounding box center [750, 430] width 268 height 369
click at [745, 655] on button "Надіслати" at bounding box center [753, 653] width 75 height 40
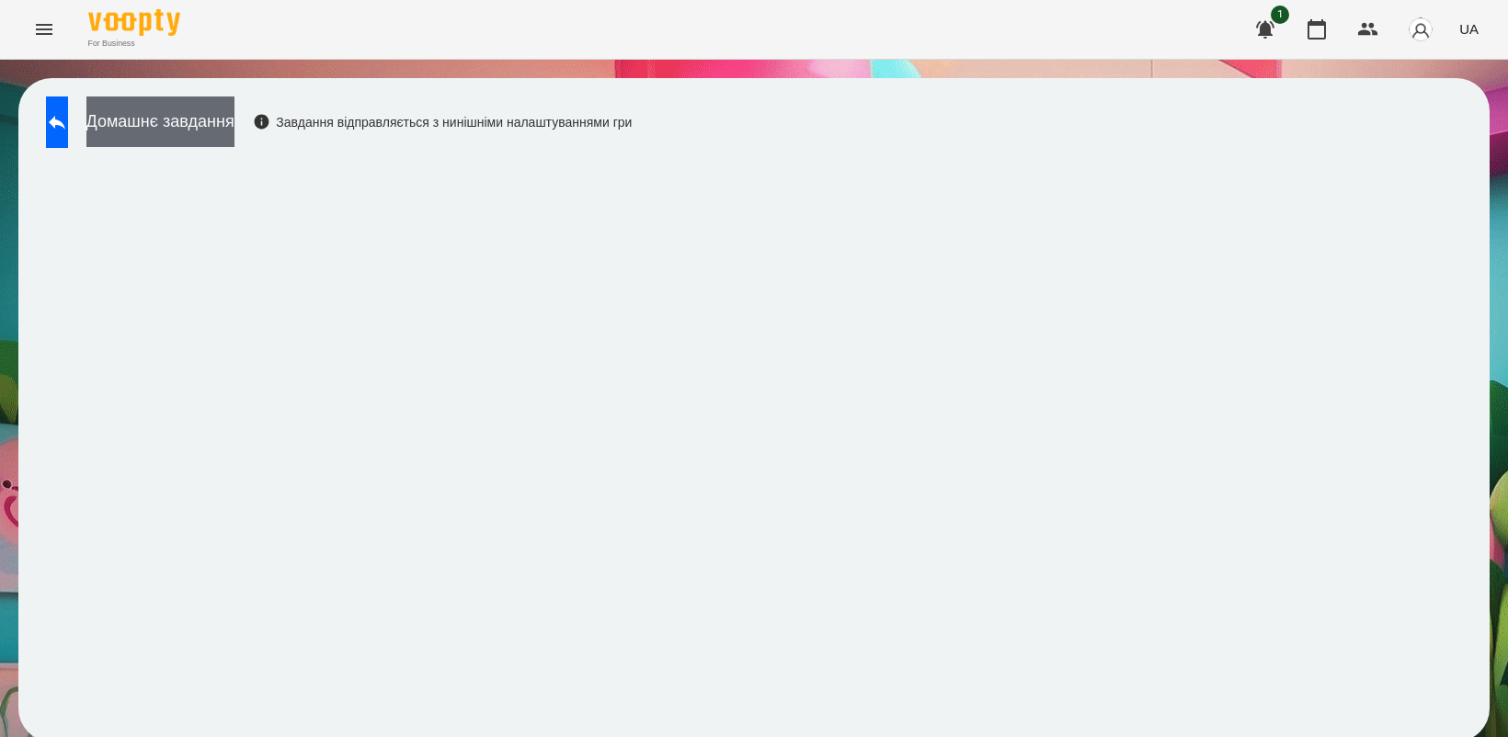
click at [234, 116] on button "Домашнє завдання" at bounding box center [160, 122] width 148 height 51
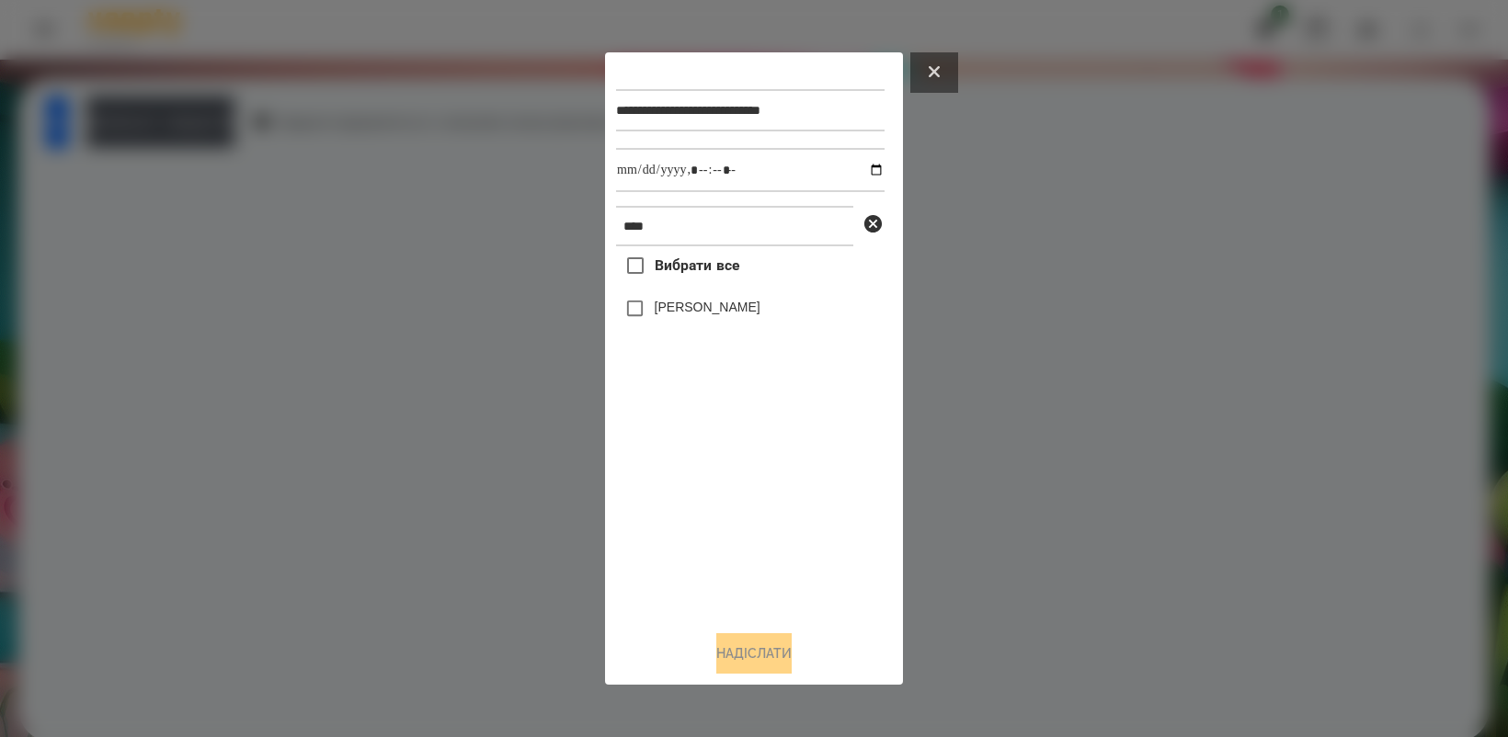
click at [936, 71] on icon at bounding box center [933, 71] width 11 height 11
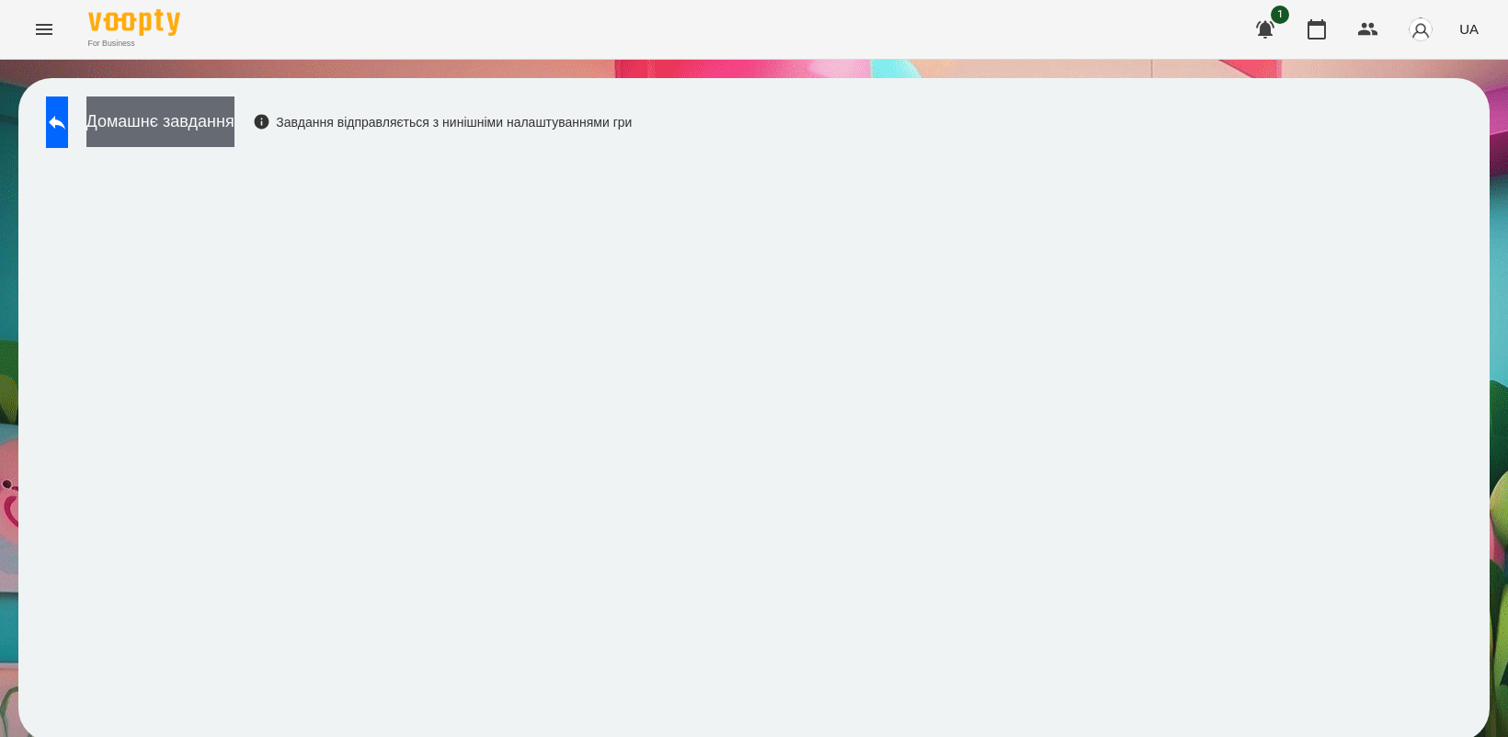
click at [234, 117] on button "Домашнє завдання" at bounding box center [160, 122] width 148 height 51
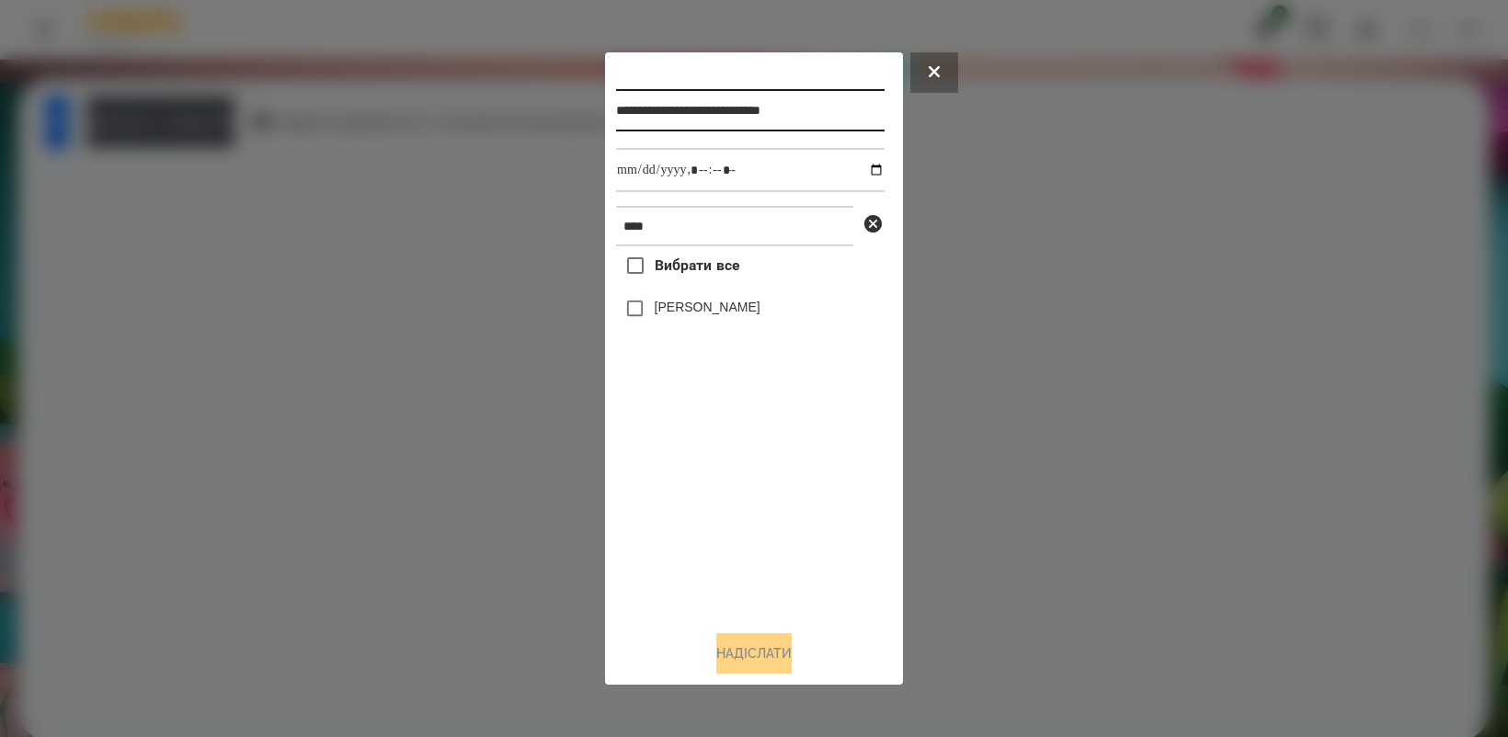
click at [688, 111] on input "**********" at bounding box center [750, 110] width 268 height 42
type input "**********"
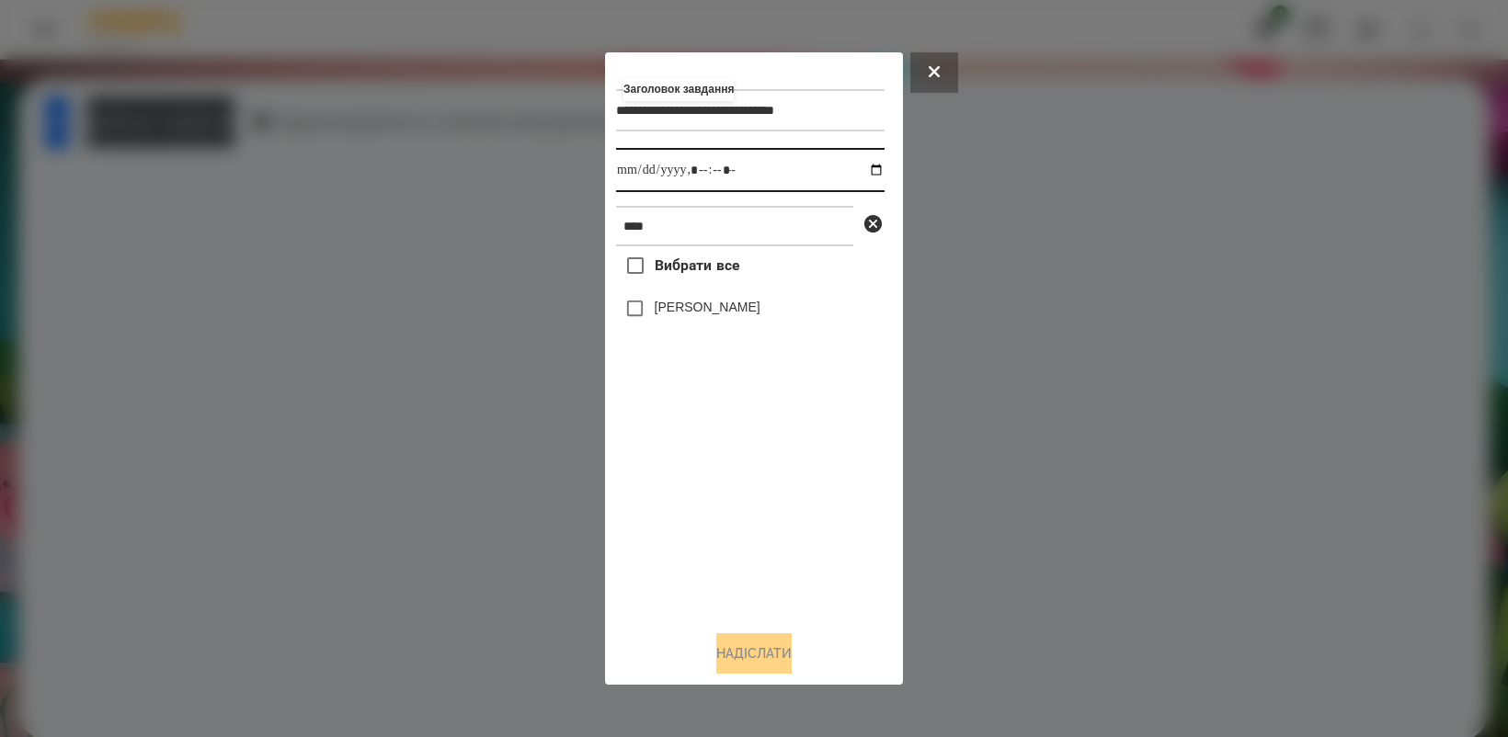
click at [867, 171] on input "datetime-local" at bounding box center [750, 170] width 268 height 44
type input "**********"
click at [779, 499] on div "Вибрати все [PERSON_NAME]" at bounding box center [750, 430] width 268 height 369
click at [746, 667] on button "Надіслати" at bounding box center [753, 653] width 75 height 40
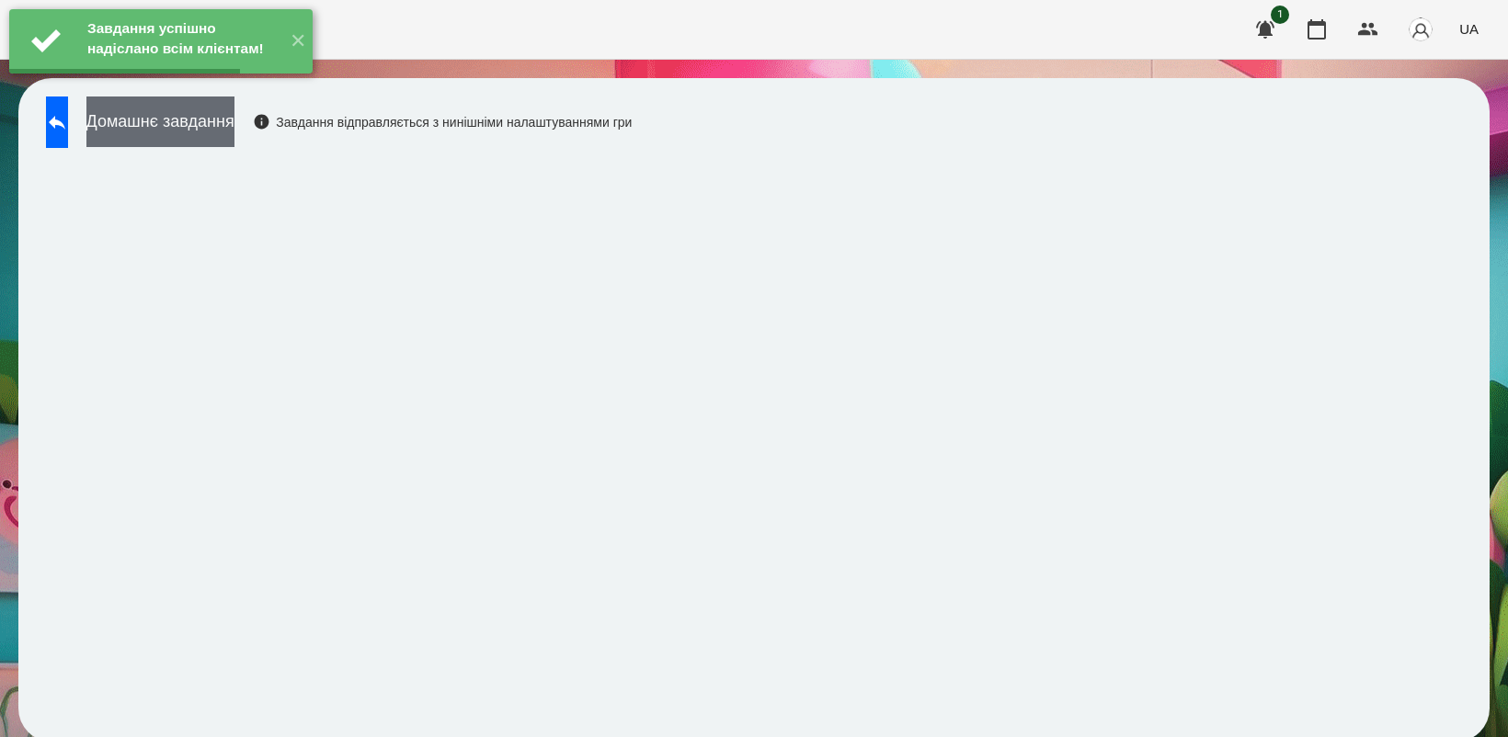
click at [231, 131] on button "Домашнє завдання" at bounding box center [160, 122] width 148 height 51
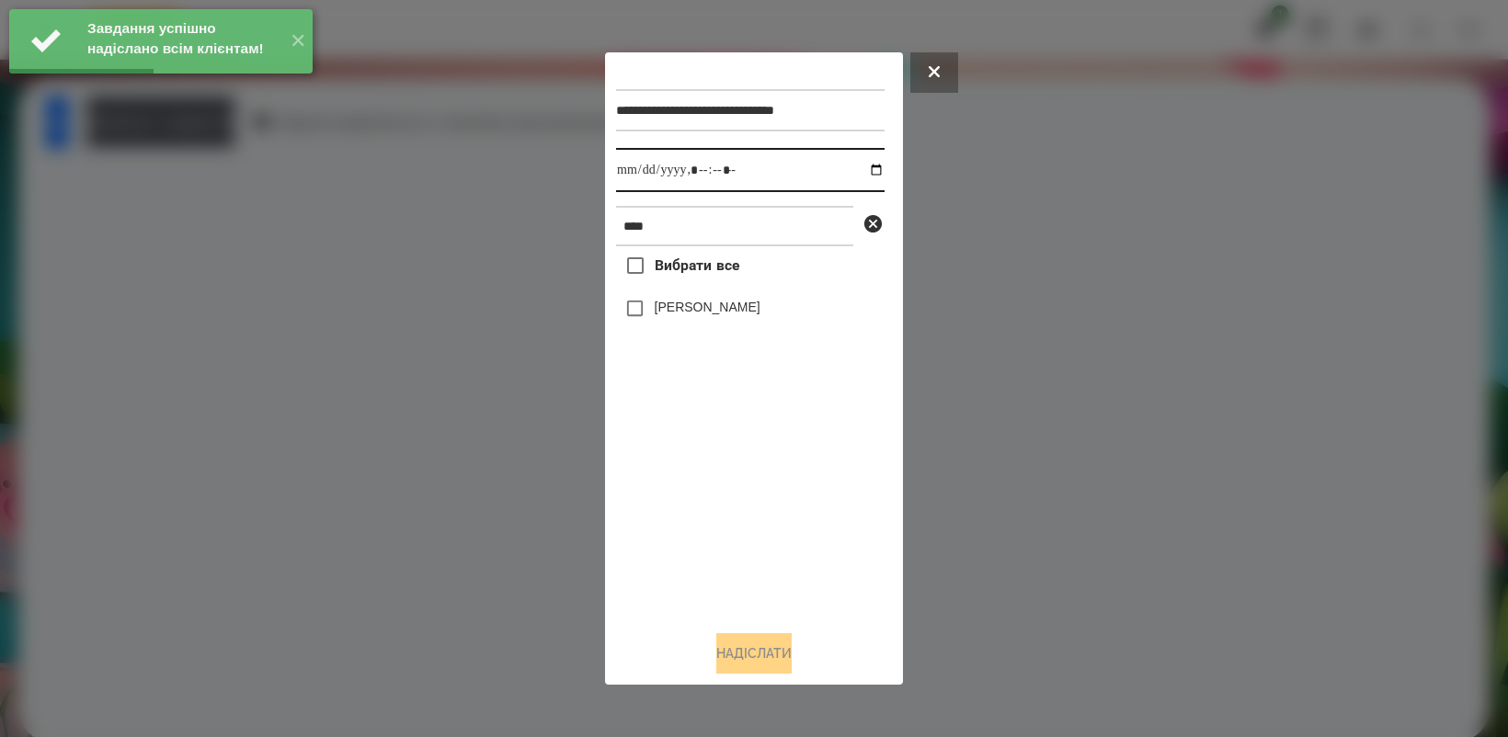
click at [865, 175] on input "datetime-local" at bounding box center [750, 170] width 268 height 44
type input "**********"
click at [691, 470] on div "Вибрати все [PERSON_NAME]" at bounding box center [750, 430] width 268 height 369
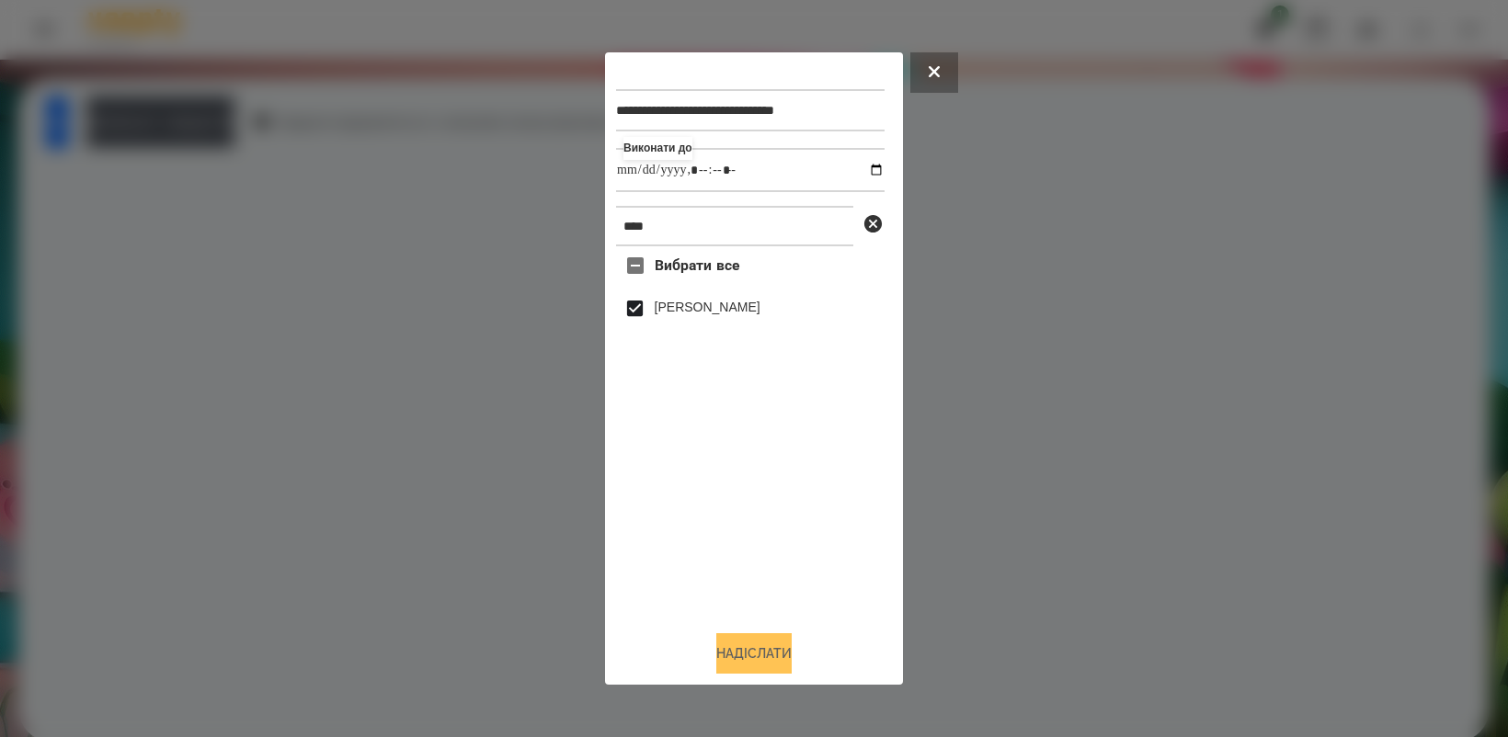
click at [743, 654] on button "Надіслати" at bounding box center [753, 653] width 75 height 40
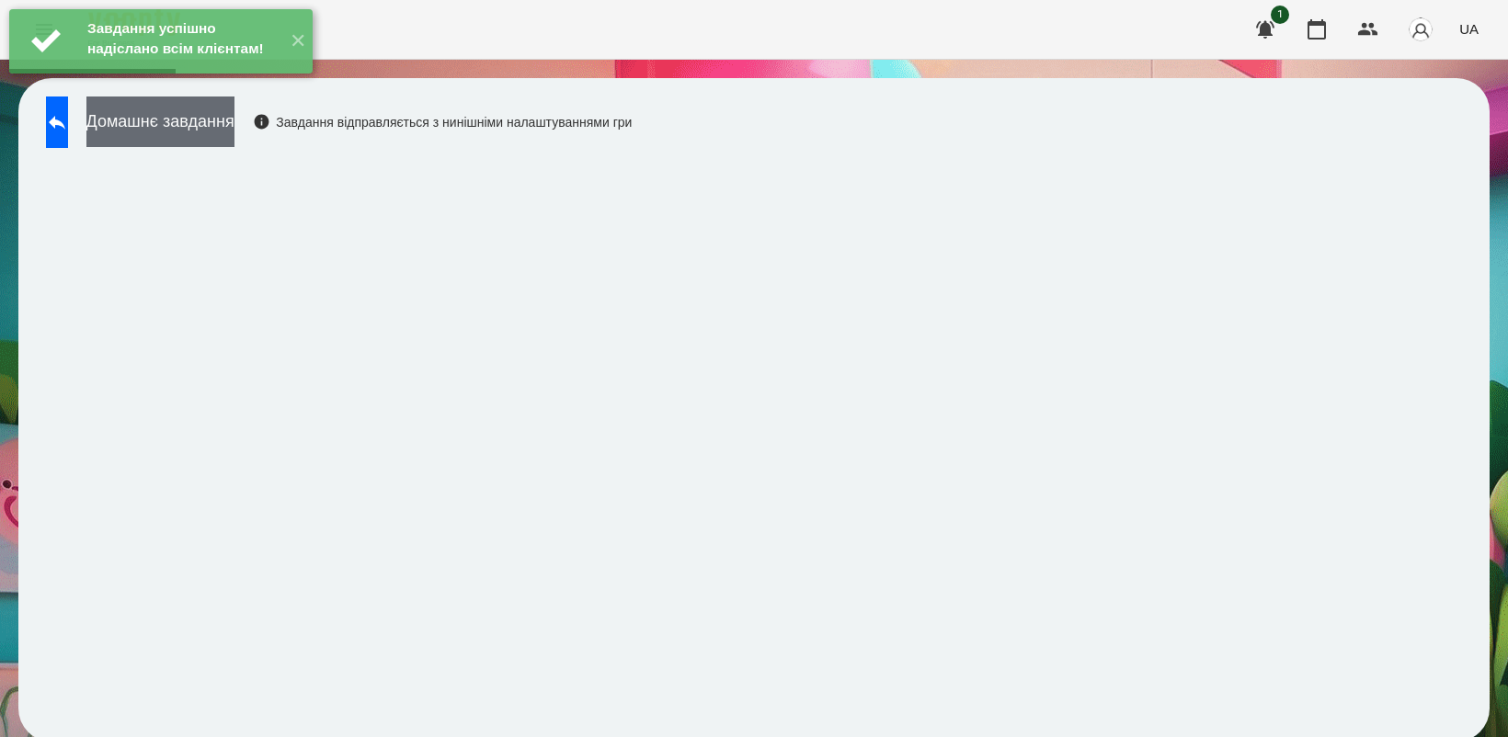
click at [218, 127] on button "Домашнє завдання" at bounding box center [160, 122] width 148 height 51
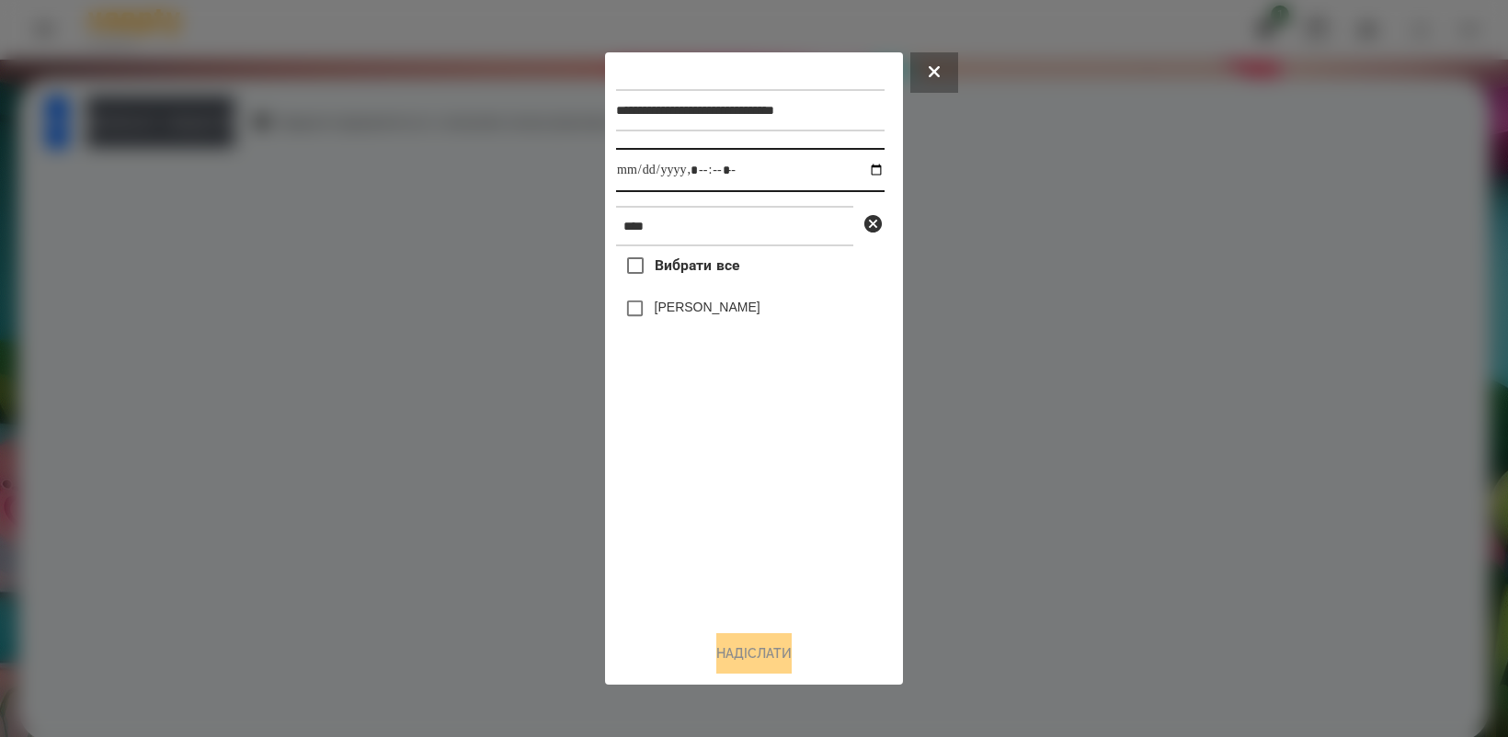
click at [864, 172] on input "datetime-local" at bounding box center [750, 170] width 268 height 44
type input "**********"
click at [712, 506] on div "Вибрати все [PERSON_NAME]" at bounding box center [750, 430] width 268 height 369
click at [765, 658] on button "Надіслати" at bounding box center [753, 653] width 75 height 40
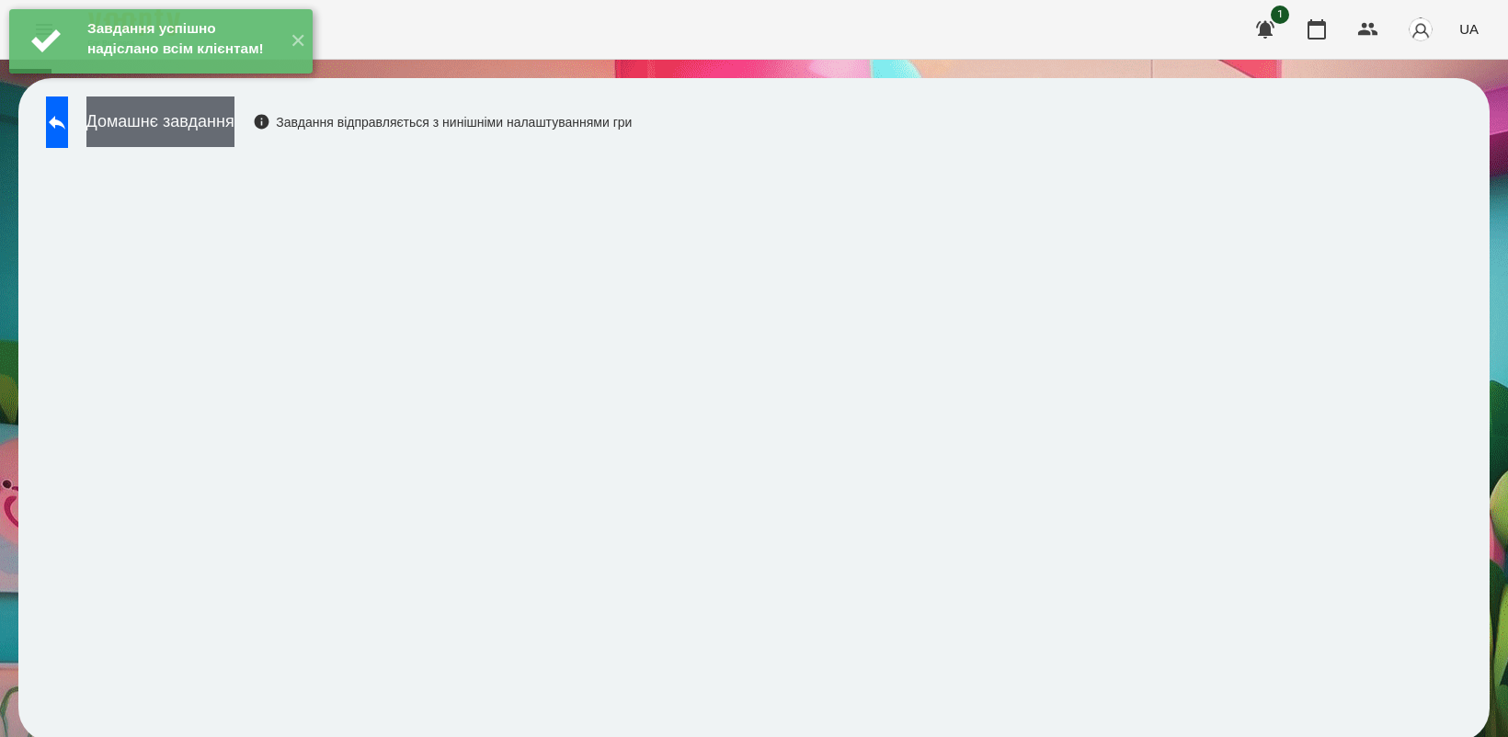
drag, startPoint x: 249, startPoint y: 126, endPoint x: 258, endPoint y: 129, distance: 9.6
click at [234, 129] on button "Домашнє завдання" at bounding box center [160, 122] width 148 height 51
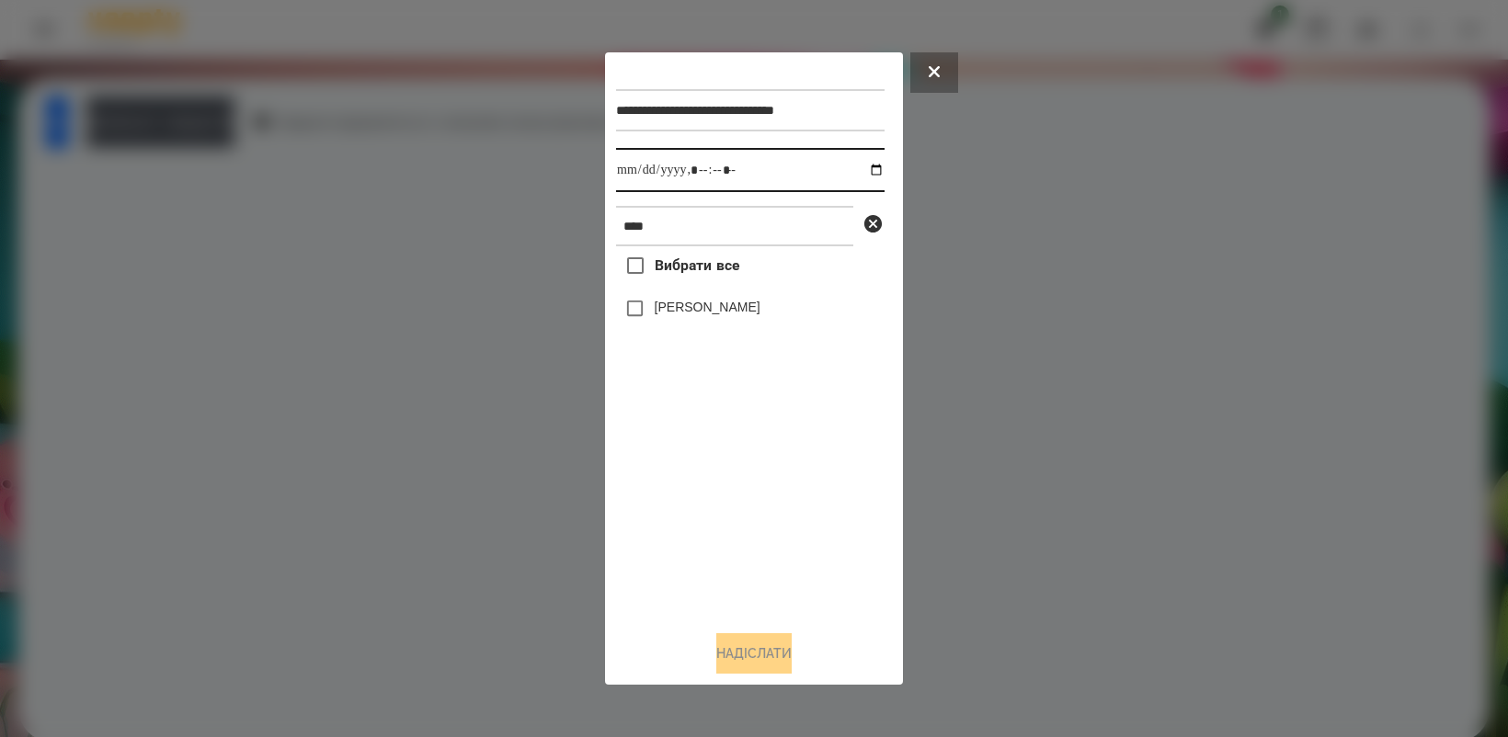
click at [867, 170] on input "datetime-local" at bounding box center [750, 170] width 268 height 44
type input "**********"
click at [746, 530] on div "Вибрати все [PERSON_NAME]" at bounding box center [750, 430] width 268 height 369
drag, startPoint x: 802, startPoint y: 669, endPoint x: 789, endPoint y: 660, distance: 15.8
click at [789, 660] on button "Надіслати" at bounding box center [753, 653] width 75 height 40
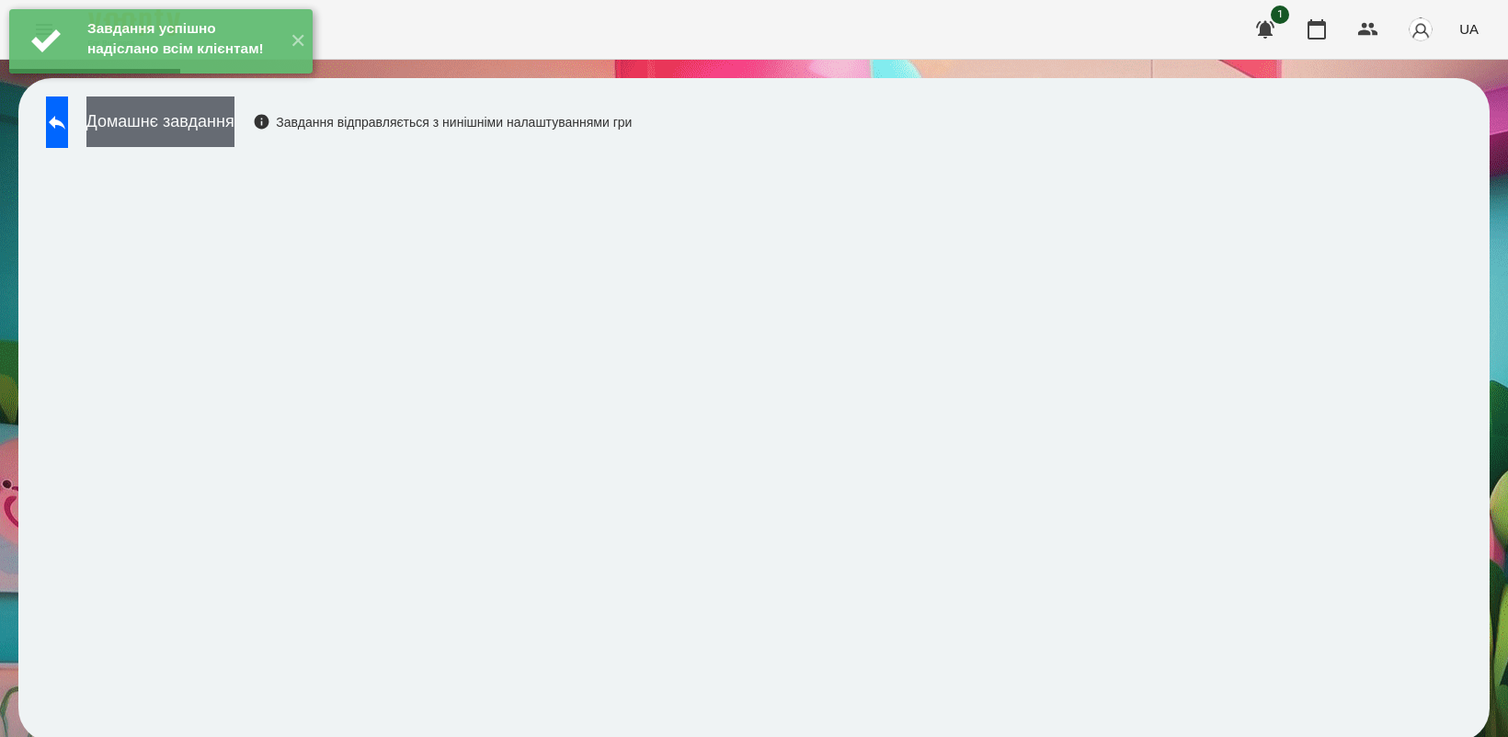
click at [234, 131] on button "Домашнє завдання" at bounding box center [160, 122] width 148 height 51
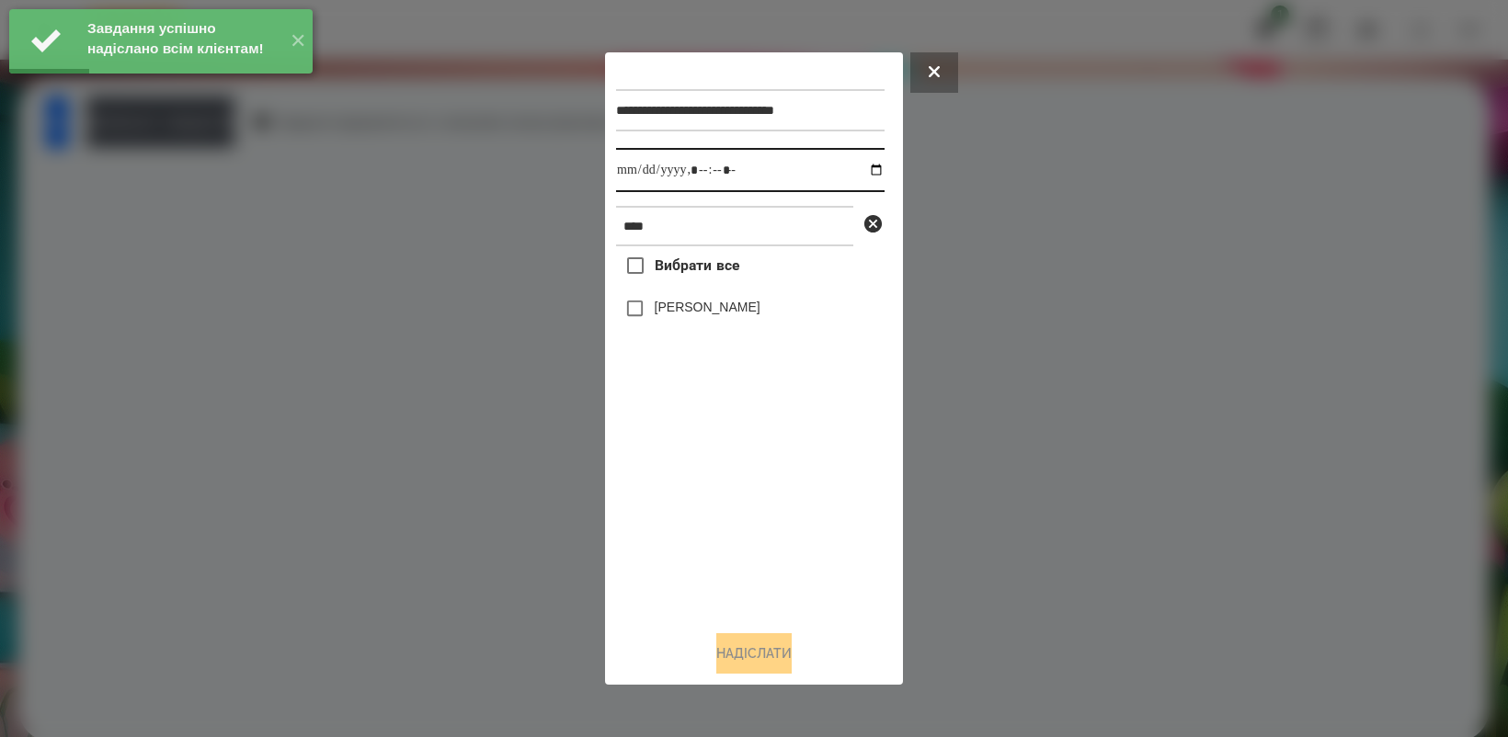
click at [860, 171] on input "datetime-local" at bounding box center [750, 170] width 268 height 44
type input "**********"
click at [720, 535] on div "Вибрати все [PERSON_NAME]" at bounding box center [750, 430] width 268 height 369
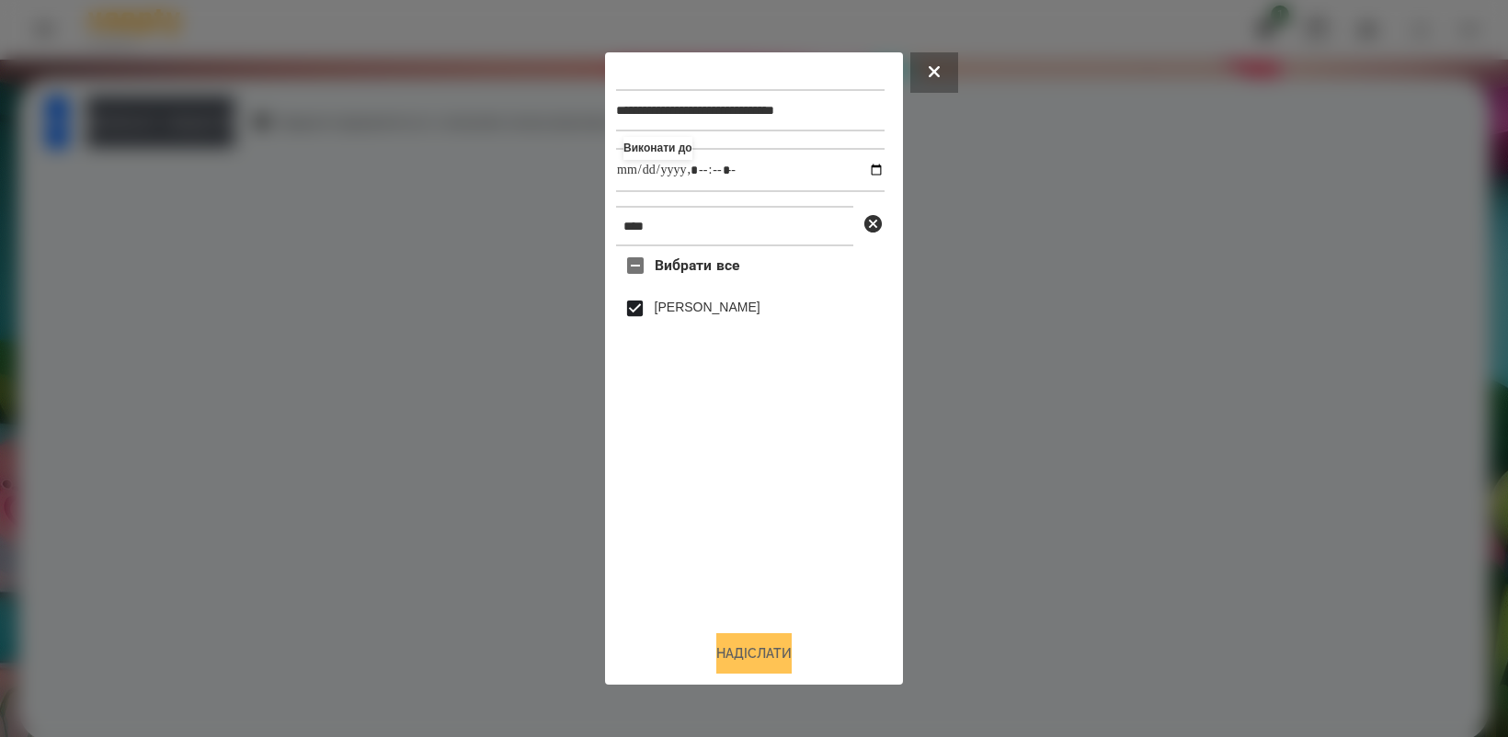
click at [750, 667] on button "Надіслати" at bounding box center [753, 653] width 75 height 40
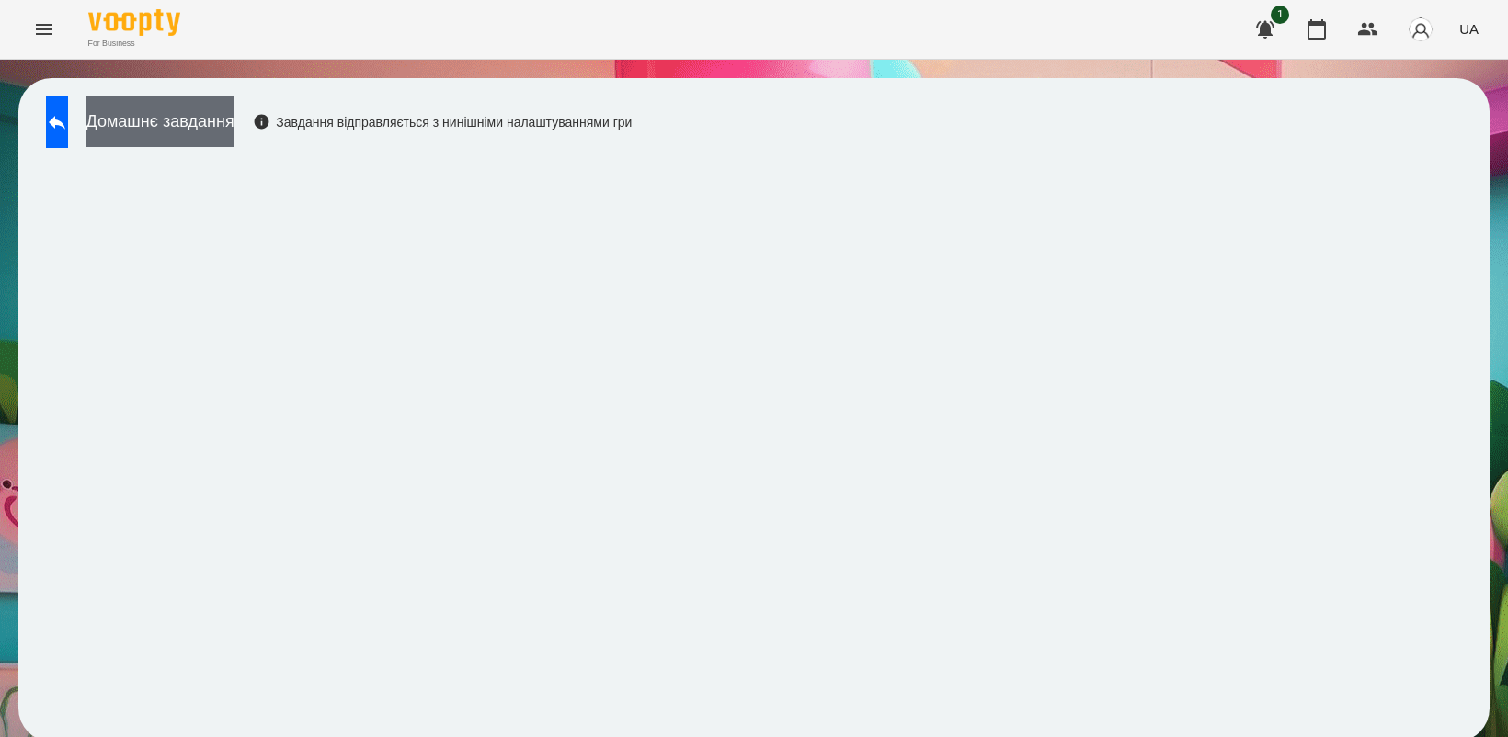
click at [234, 122] on button "Домашнє завдання" at bounding box center [160, 122] width 148 height 51
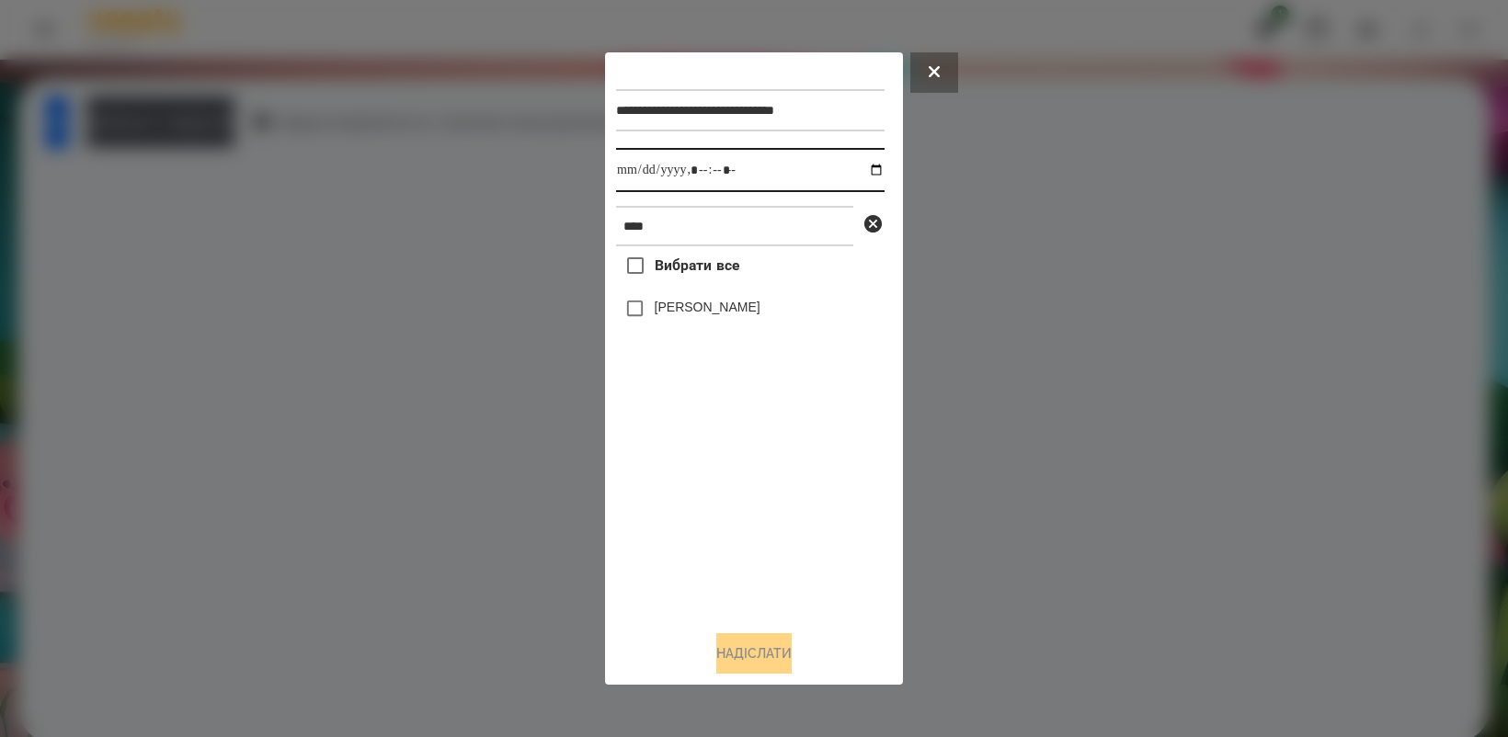
click at [861, 171] on input "datetime-local" at bounding box center [750, 170] width 268 height 44
type input "**********"
click at [746, 489] on div "Вибрати все [PERSON_NAME]" at bounding box center [750, 430] width 268 height 369
click at [743, 668] on button "Надіслати" at bounding box center [753, 653] width 75 height 40
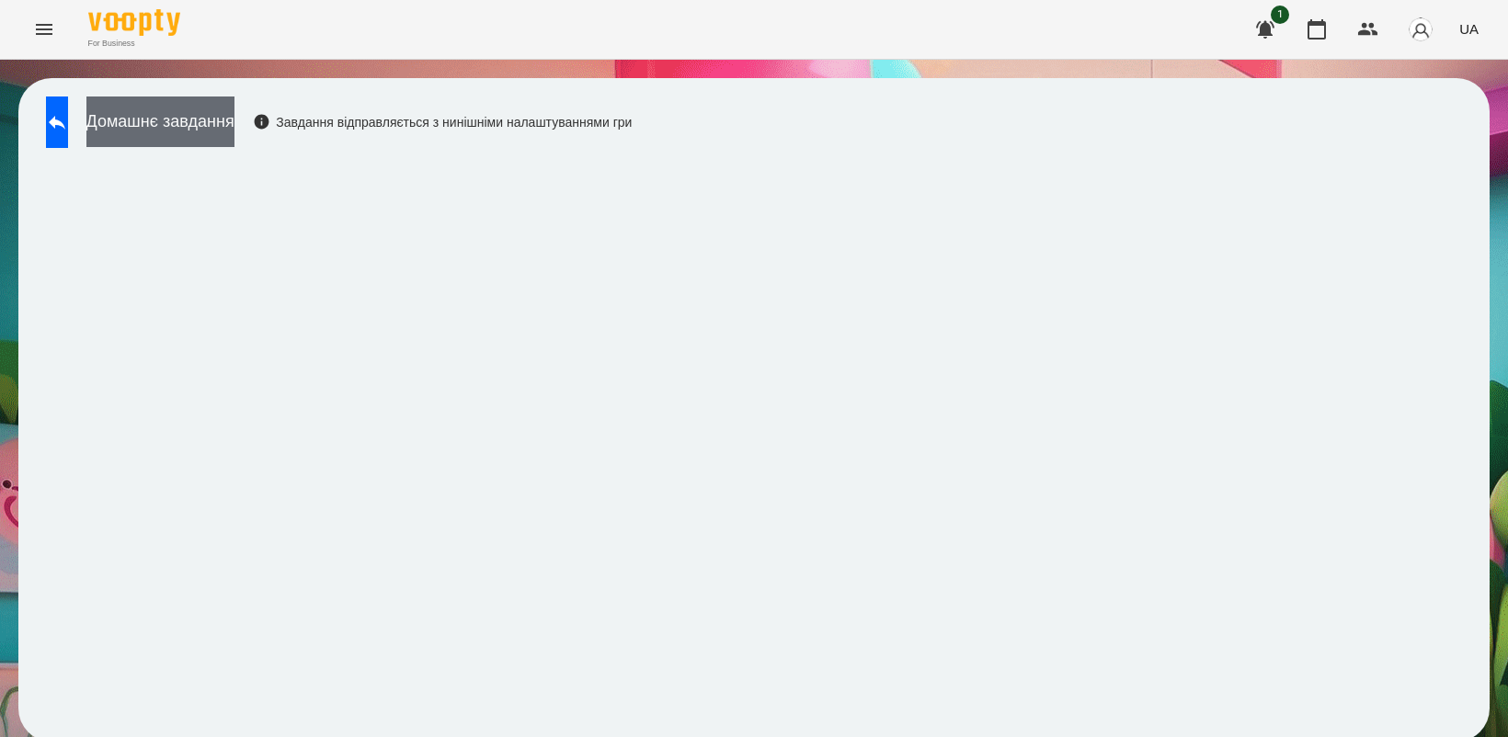
click at [234, 120] on button "Домашнє завдання" at bounding box center [160, 122] width 148 height 51
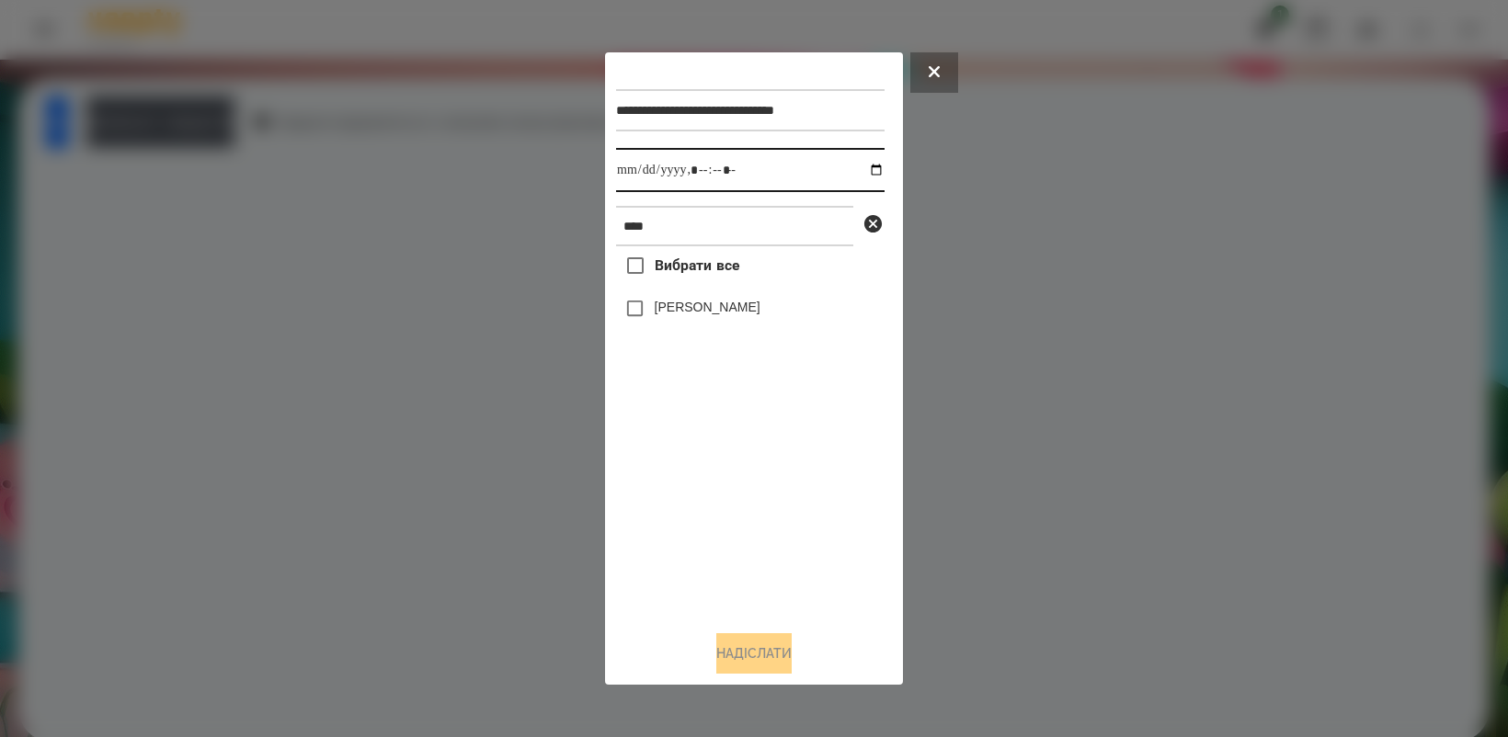
click at [857, 172] on input "datetime-local" at bounding box center [750, 170] width 268 height 44
type input "**********"
click at [738, 503] on div "Вибрати все [PERSON_NAME]" at bounding box center [750, 430] width 268 height 369
drag, startPoint x: 746, startPoint y: 651, endPoint x: 901, endPoint y: 637, distance: 156.0
click at [745, 651] on button "Надіслати" at bounding box center [753, 653] width 75 height 40
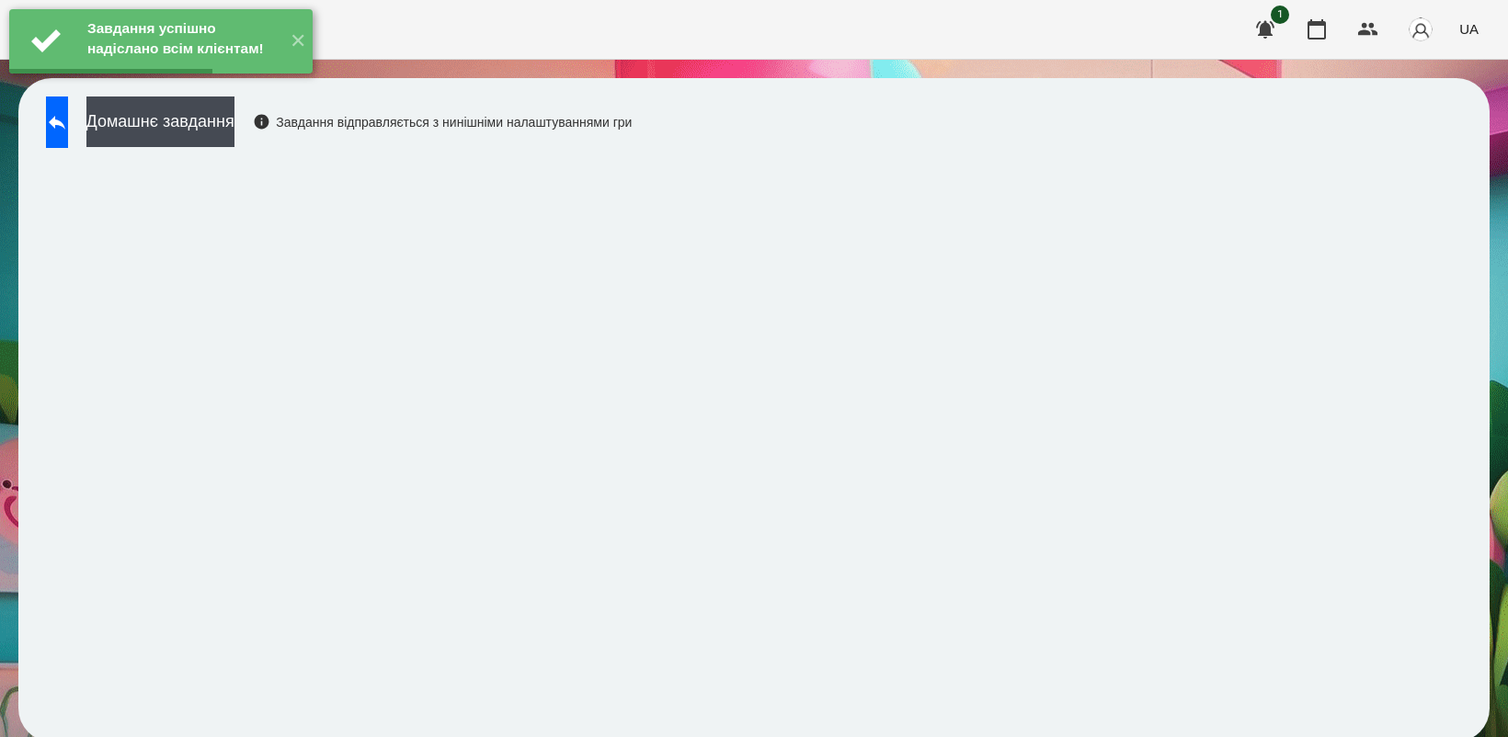
click at [199, 83] on div "Завдання успішно надіслано всім клієнтам! ✕" at bounding box center [161, 41] width 322 height 83
click at [234, 124] on button "Домашнє завдання" at bounding box center [160, 122] width 148 height 51
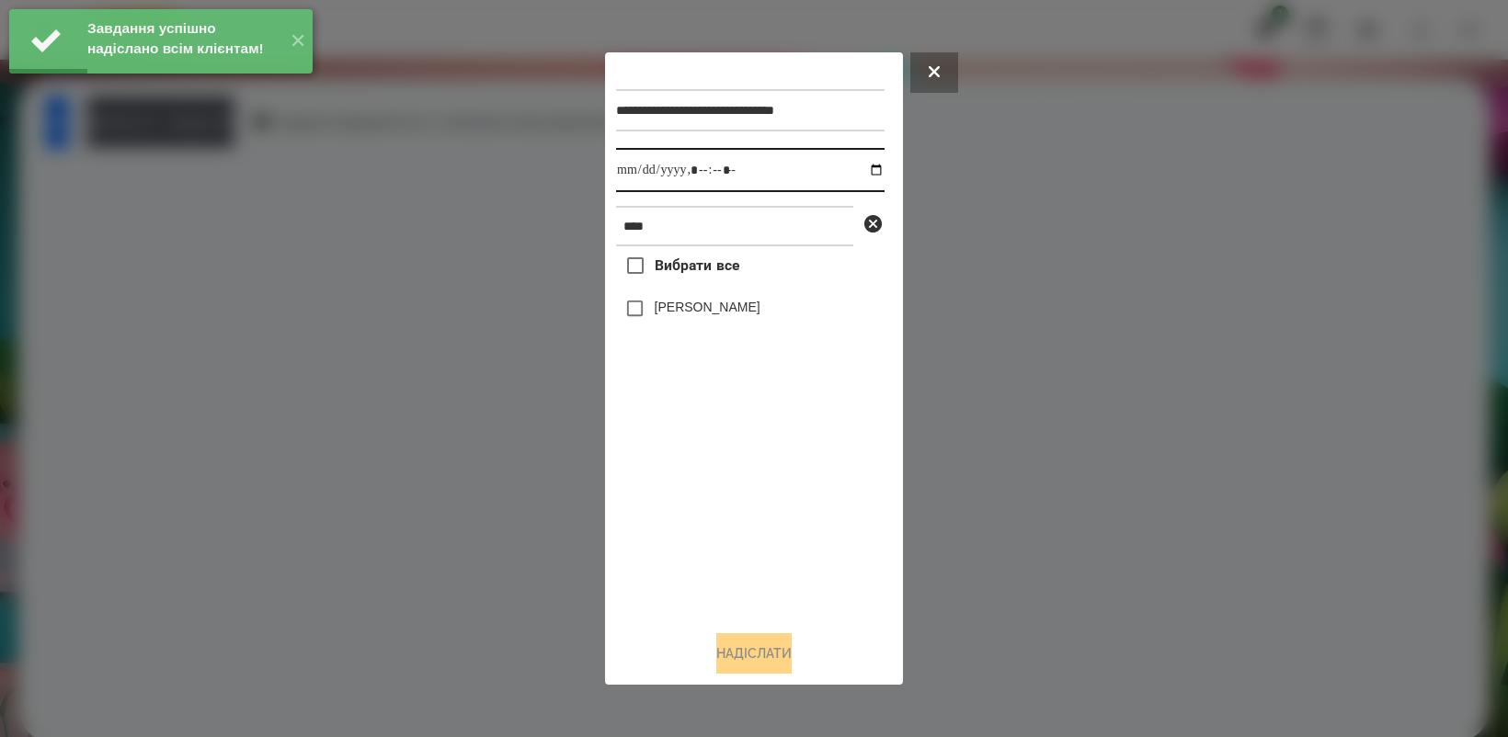
click at [864, 172] on input "datetime-local" at bounding box center [750, 170] width 268 height 44
type input "**********"
click at [717, 499] on div "Вибрати все [PERSON_NAME]" at bounding box center [750, 430] width 268 height 369
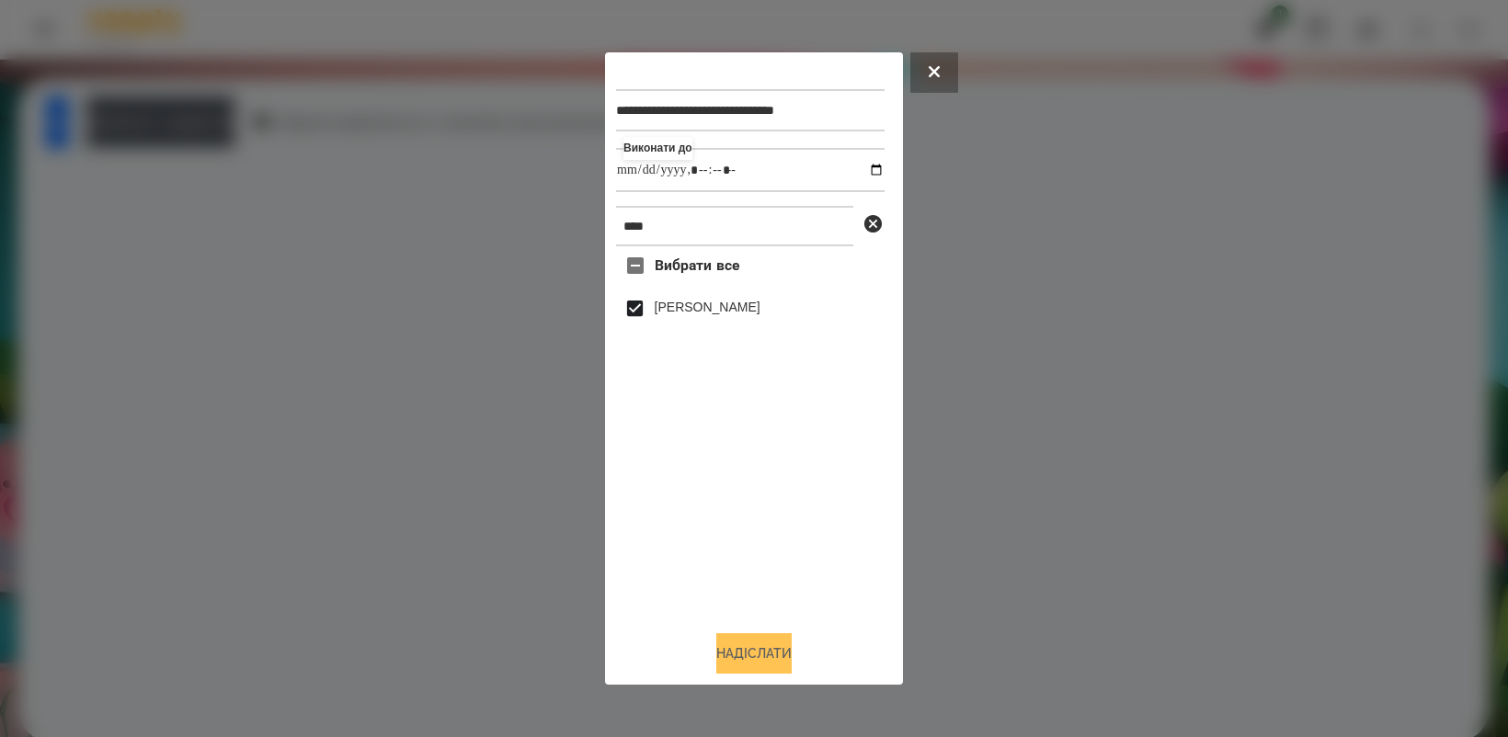
click at [766, 648] on button "Надіслати" at bounding box center [753, 653] width 75 height 40
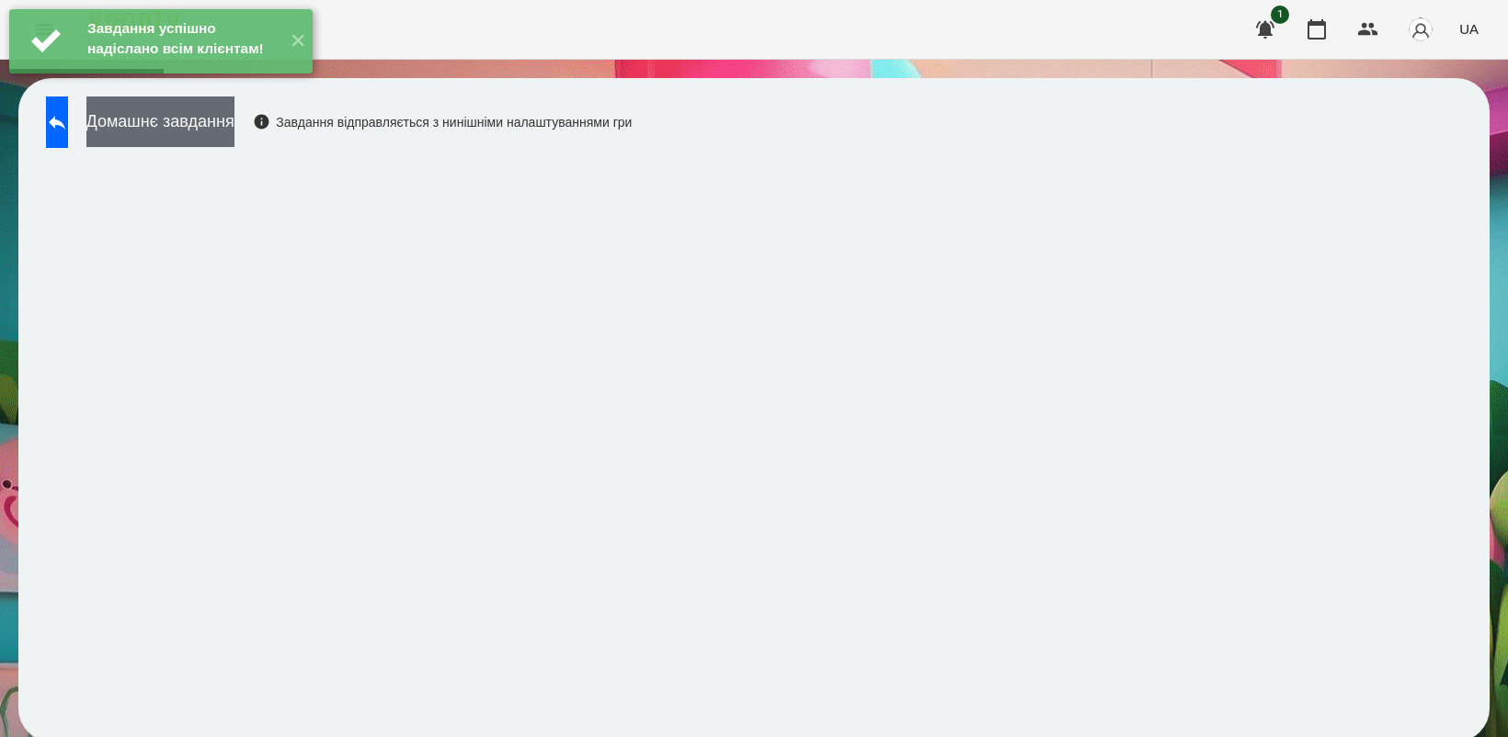
click at [234, 120] on button "Домашнє завдання" at bounding box center [160, 122] width 148 height 51
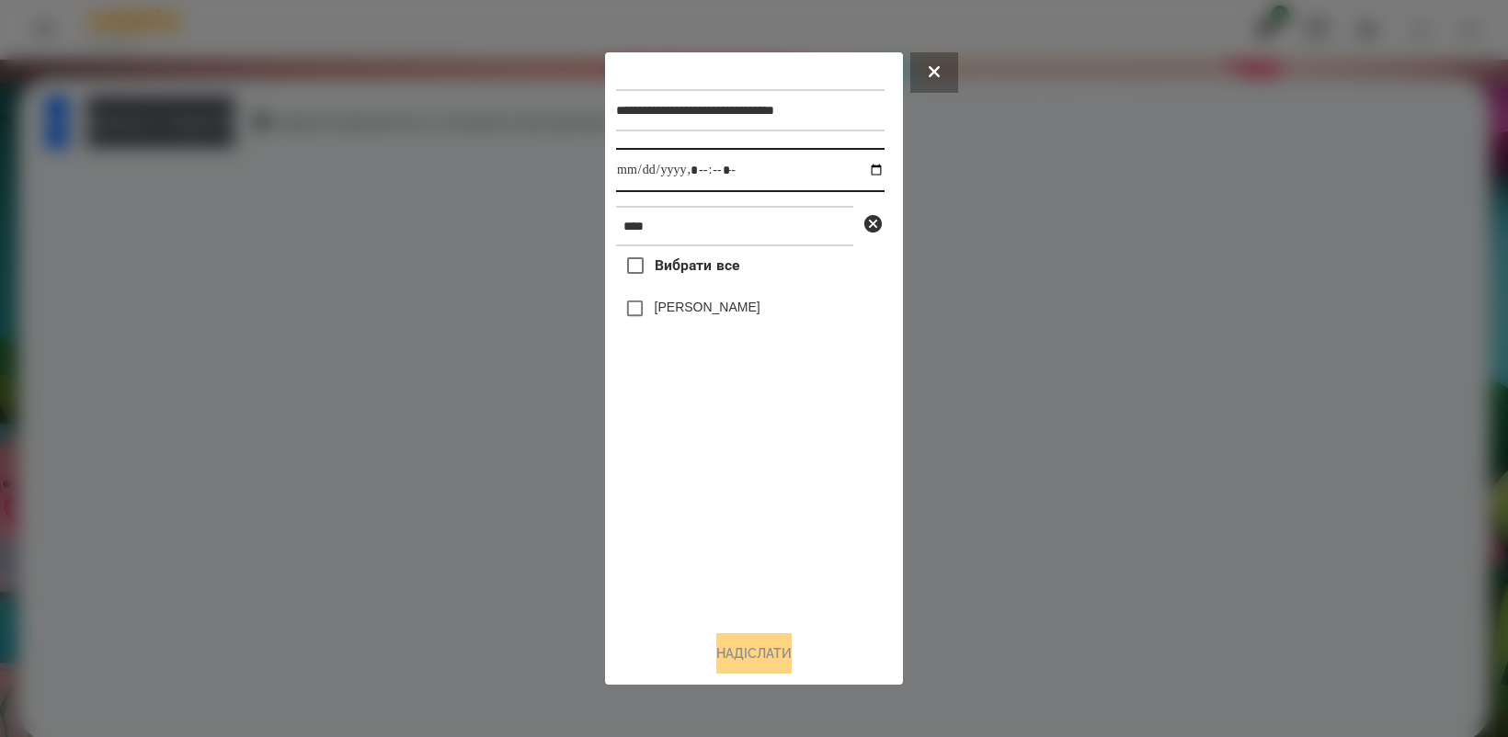
click at [856, 175] on input "datetime-local" at bounding box center [750, 170] width 268 height 44
type input "**********"
click at [763, 516] on div "Вибрати все [PERSON_NAME]" at bounding box center [750, 430] width 268 height 369
drag, startPoint x: 738, startPoint y: 648, endPoint x: 757, endPoint y: 649, distance: 18.4
click at [752, 648] on button "Надіслати" at bounding box center [753, 653] width 75 height 40
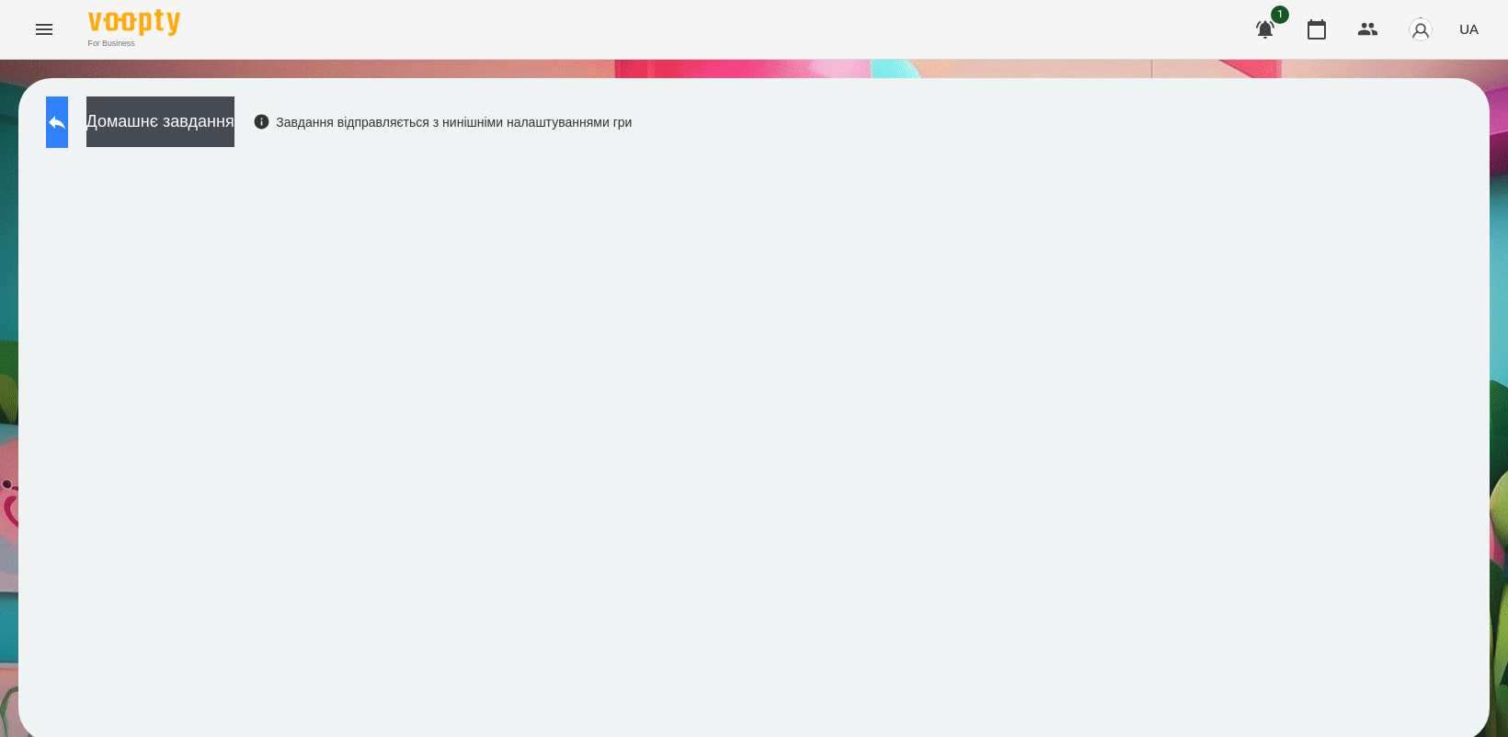
click at [60, 117] on button at bounding box center [57, 122] width 22 height 51
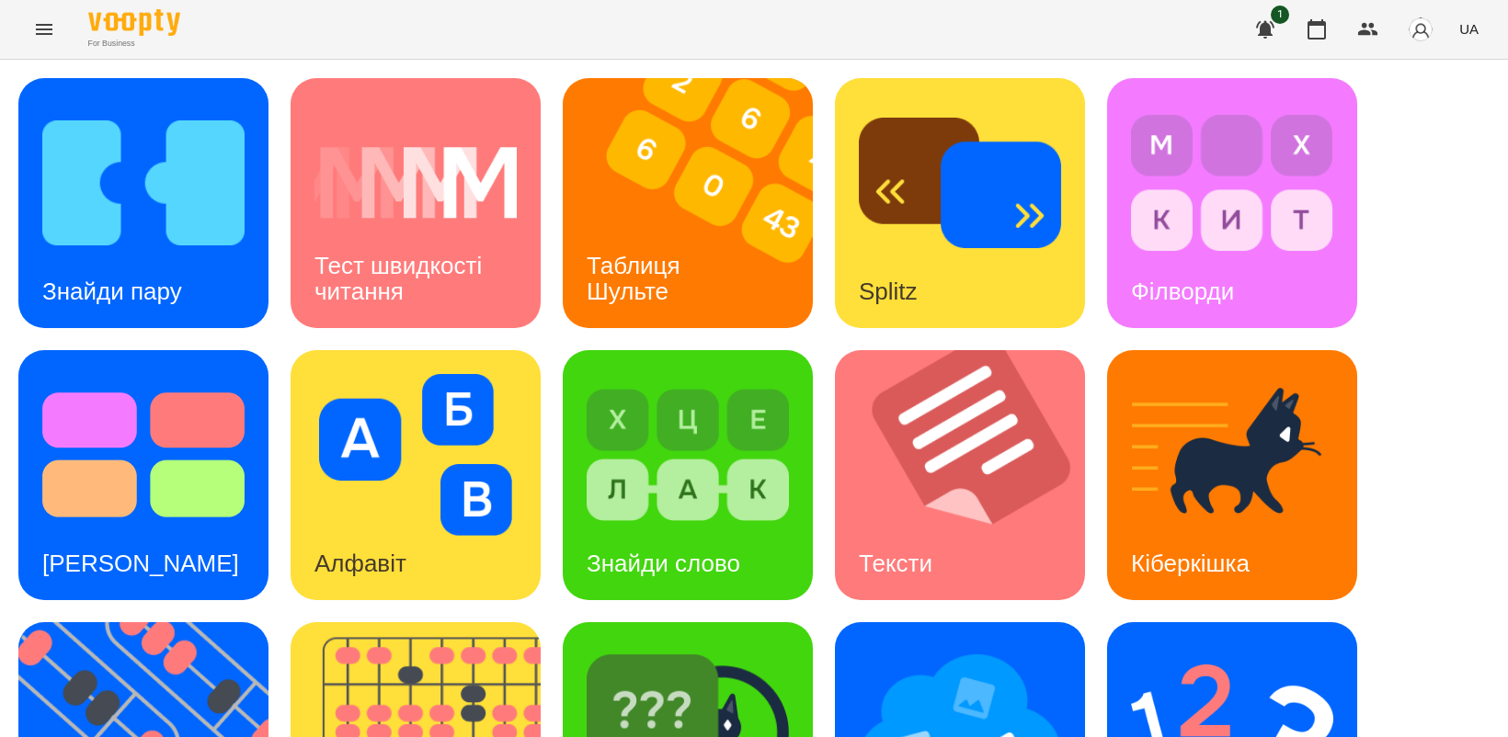
scroll to position [115, 0]
click at [1211, 646] on img at bounding box center [1232, 727] width 202 height 162
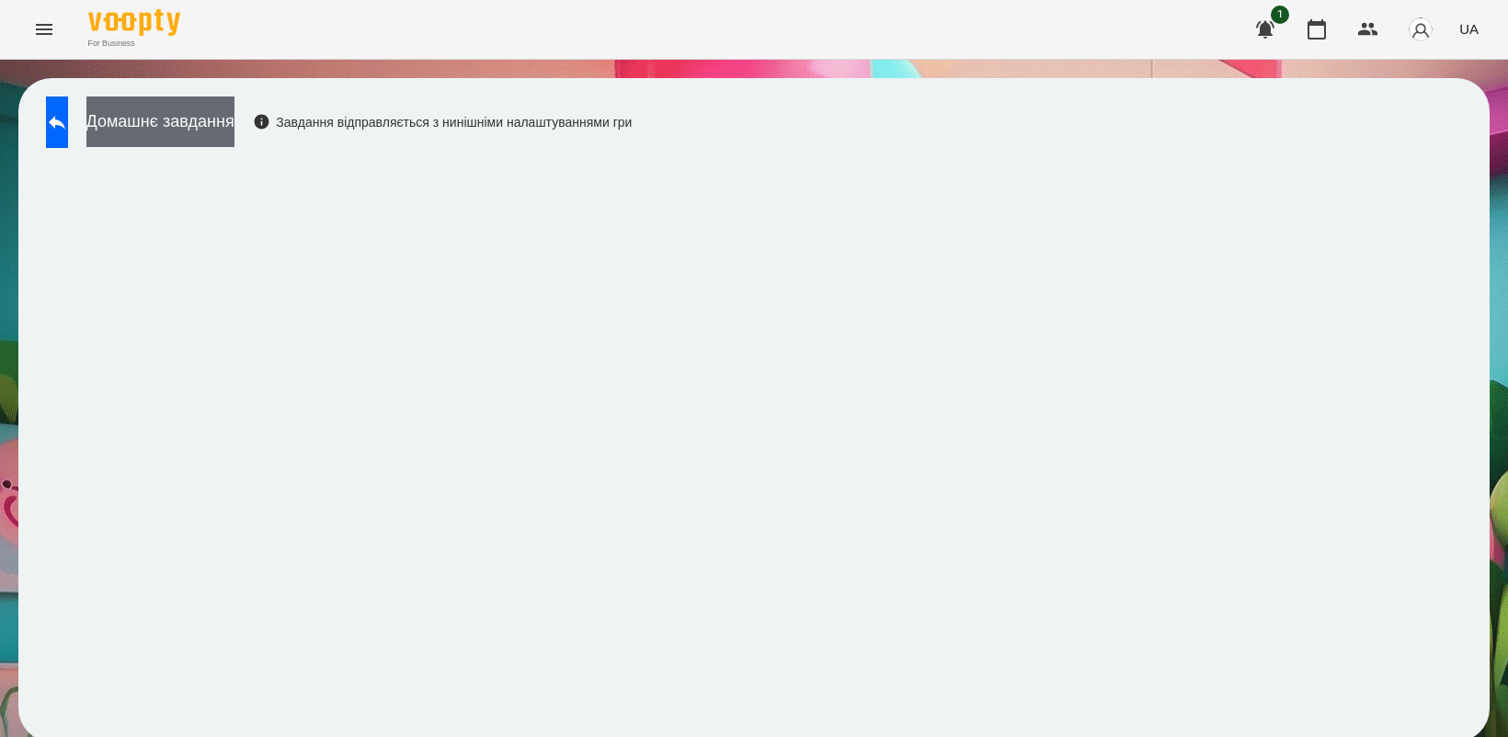
click at [207, 127] on button "Домашнє завдання" at bounding box center [160, 122] width 148 height 51
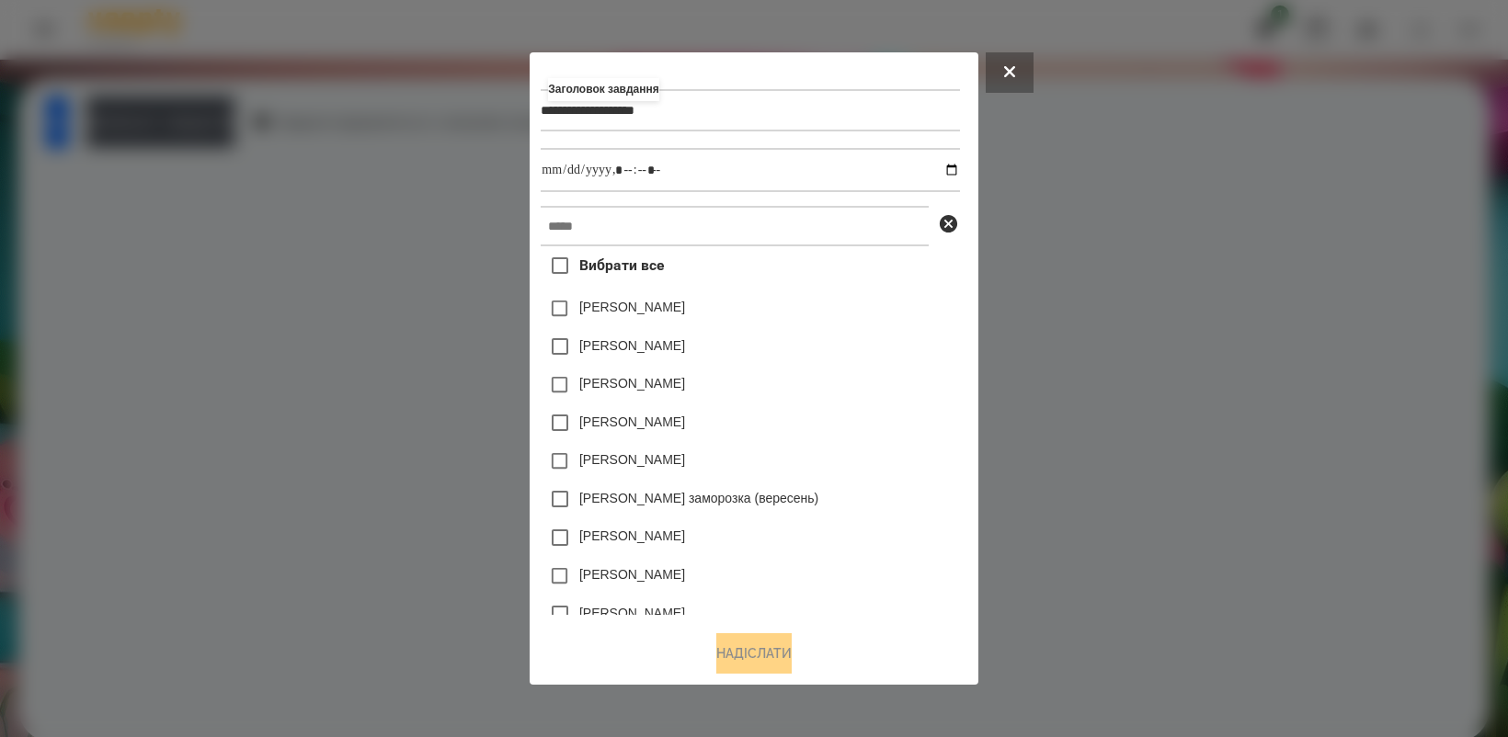
type input "**********"
click at [959, 173] on input "datetime-local" at bounding box center [750, 170] width 418 height 44
type input "**********"
click at [920, 461] on div "[PERSON_NAME]" at bounding box center [750, 461] width 418 height 39
click at [742, 231] on input "text" at bounding box center [735, 226] width 388 height 40
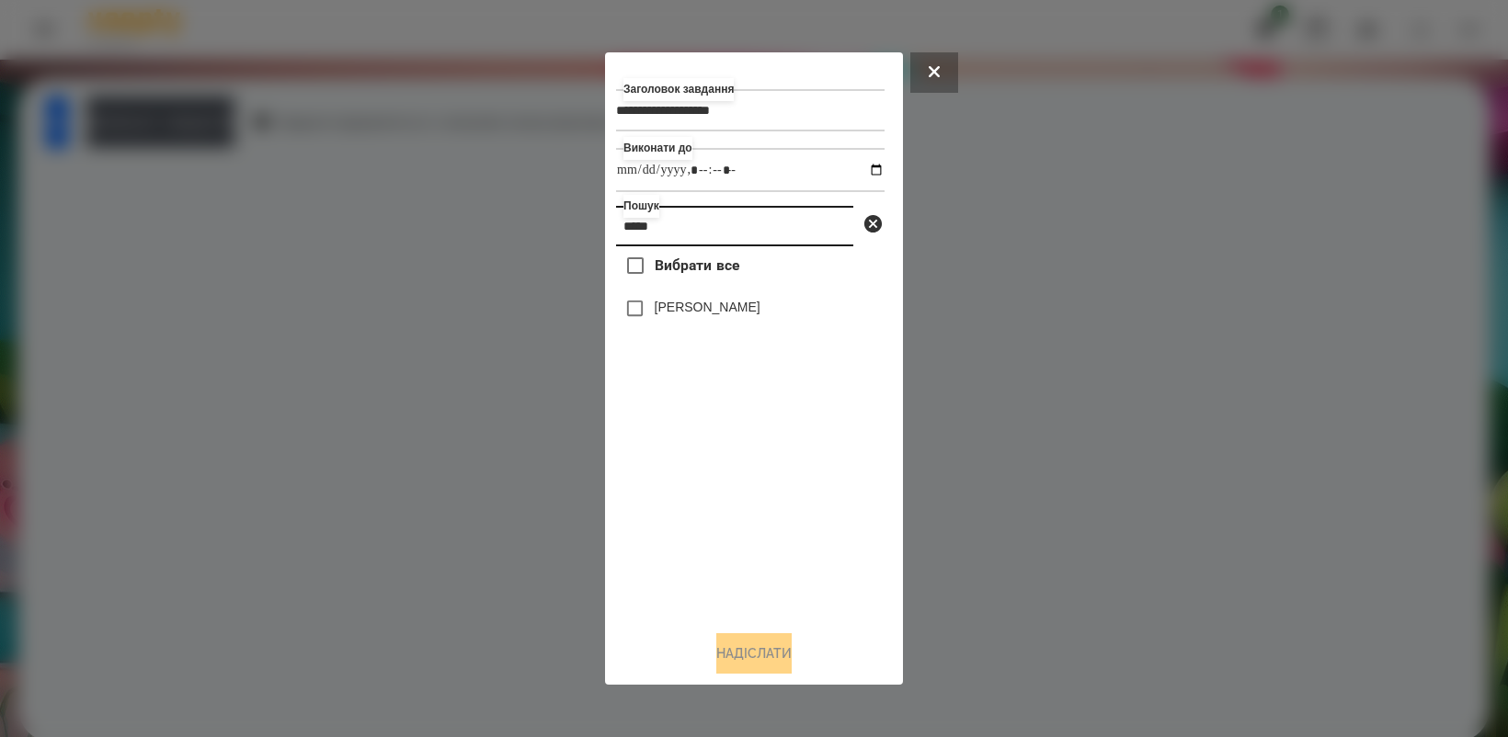
type input "*****"
click at [760, 658] on button "Надіслати" at bounding box center [753, 653] width 75 height 40
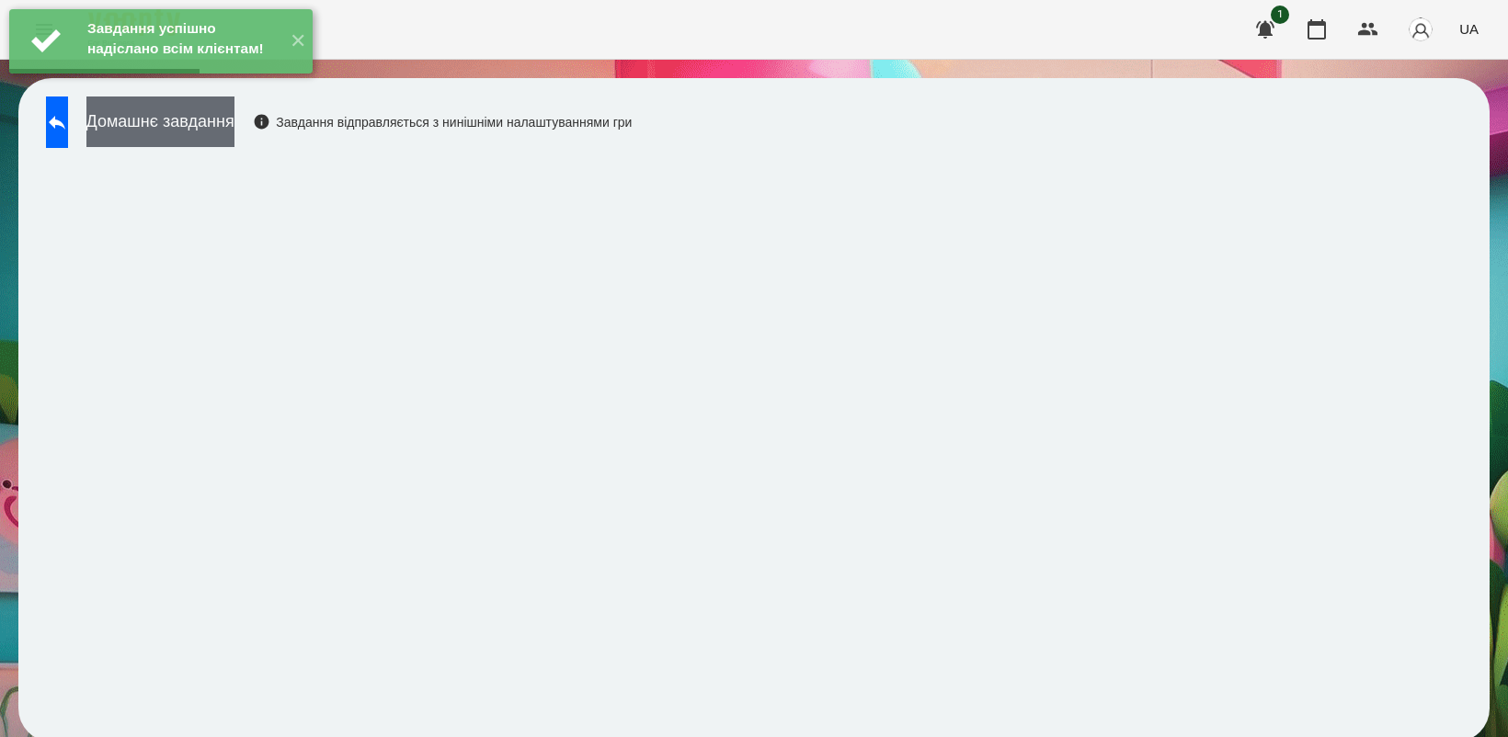
click at [218, 129] on button "Домашнє завдання" at bounding box center [160, 122] width 148 height 51
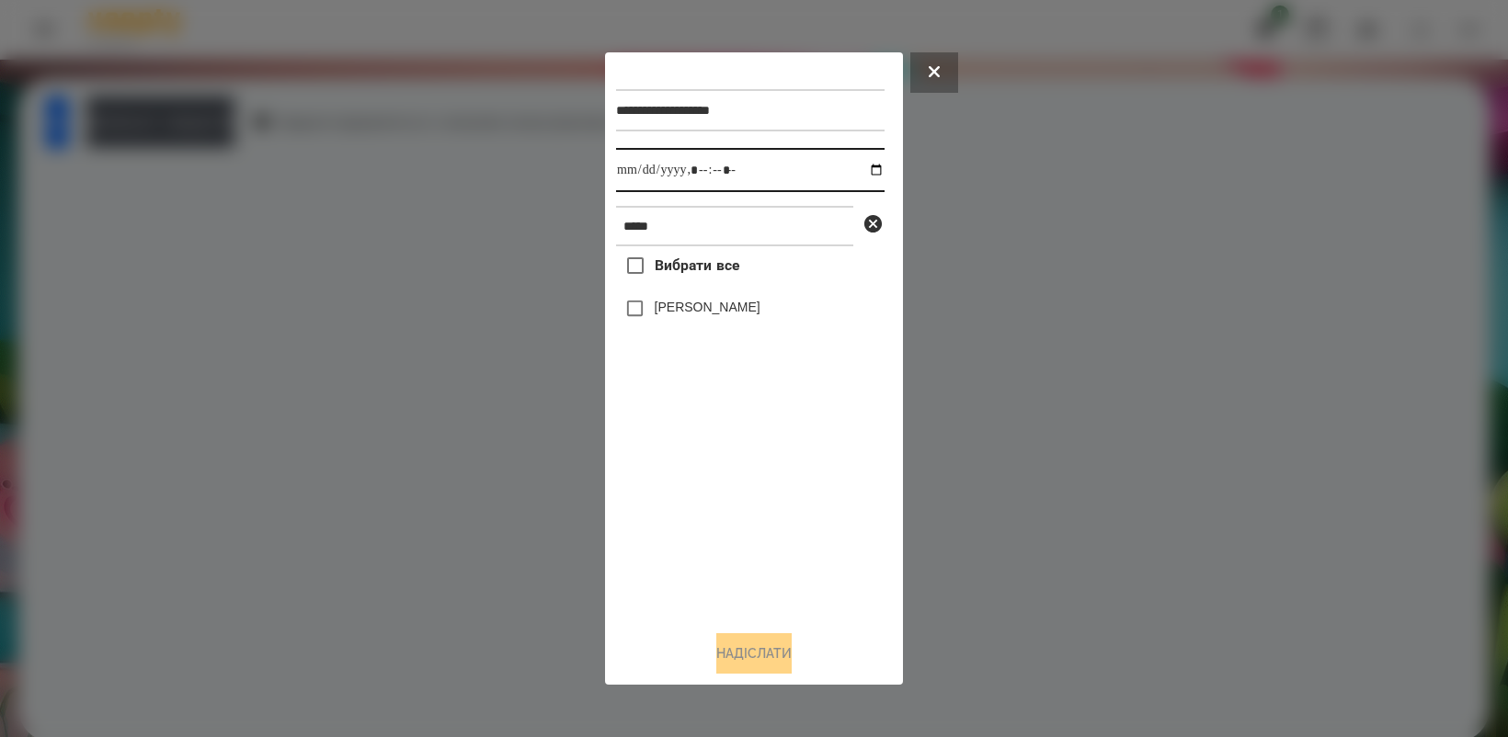
click at [866, 173] on input "datetime-local" at bounding box center [750, 170] width 268 height 44
type input "**********"
click at [705, 492] on div "Вибрати все [PERSON_NAME]" at bounding box center [750, 430] width 268 height 369
click at [781, 672] on button "Надіслати" at bounding box center [753, 653] width 75 height 40
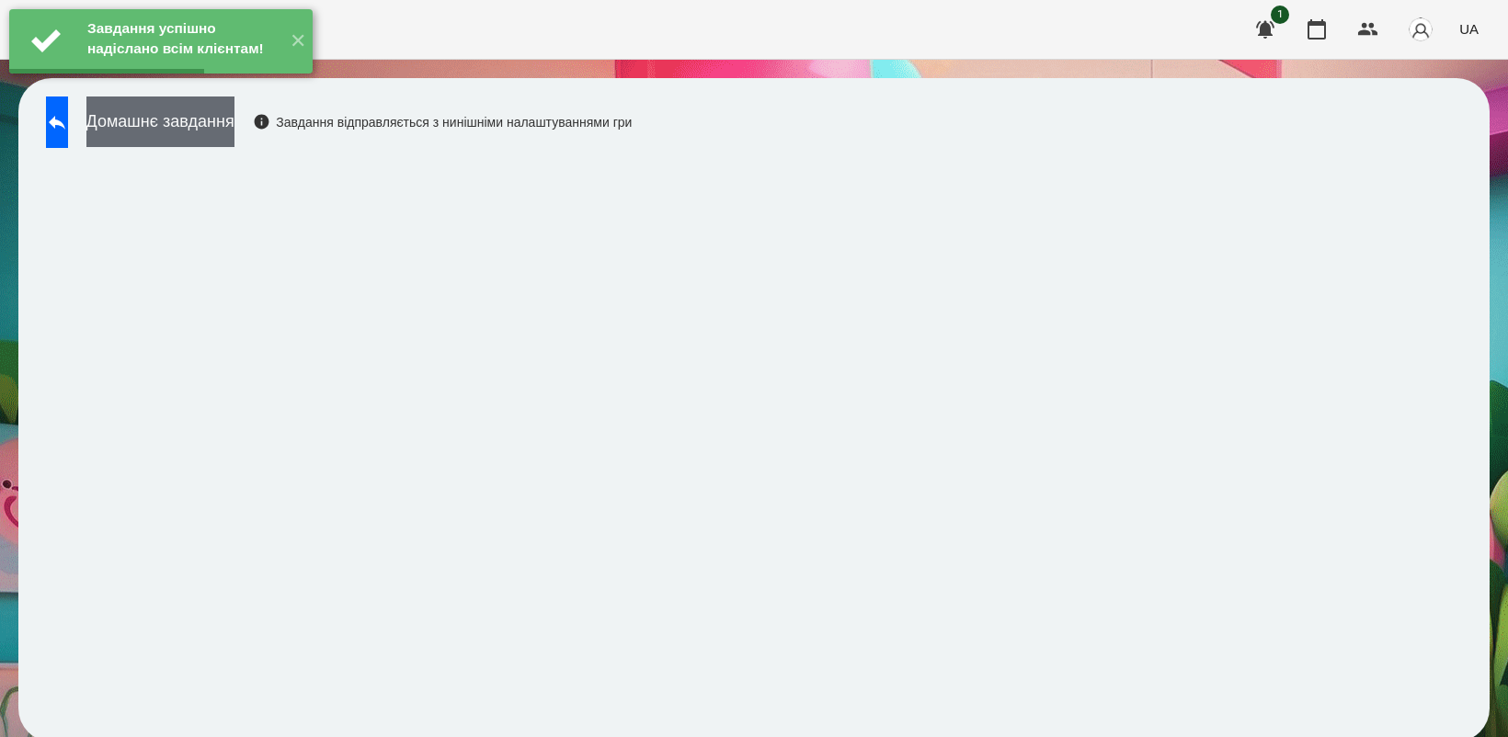
click at [234, 135] on button "Домашнє завдання" at bounding box center [160, 122] width 148 height 51
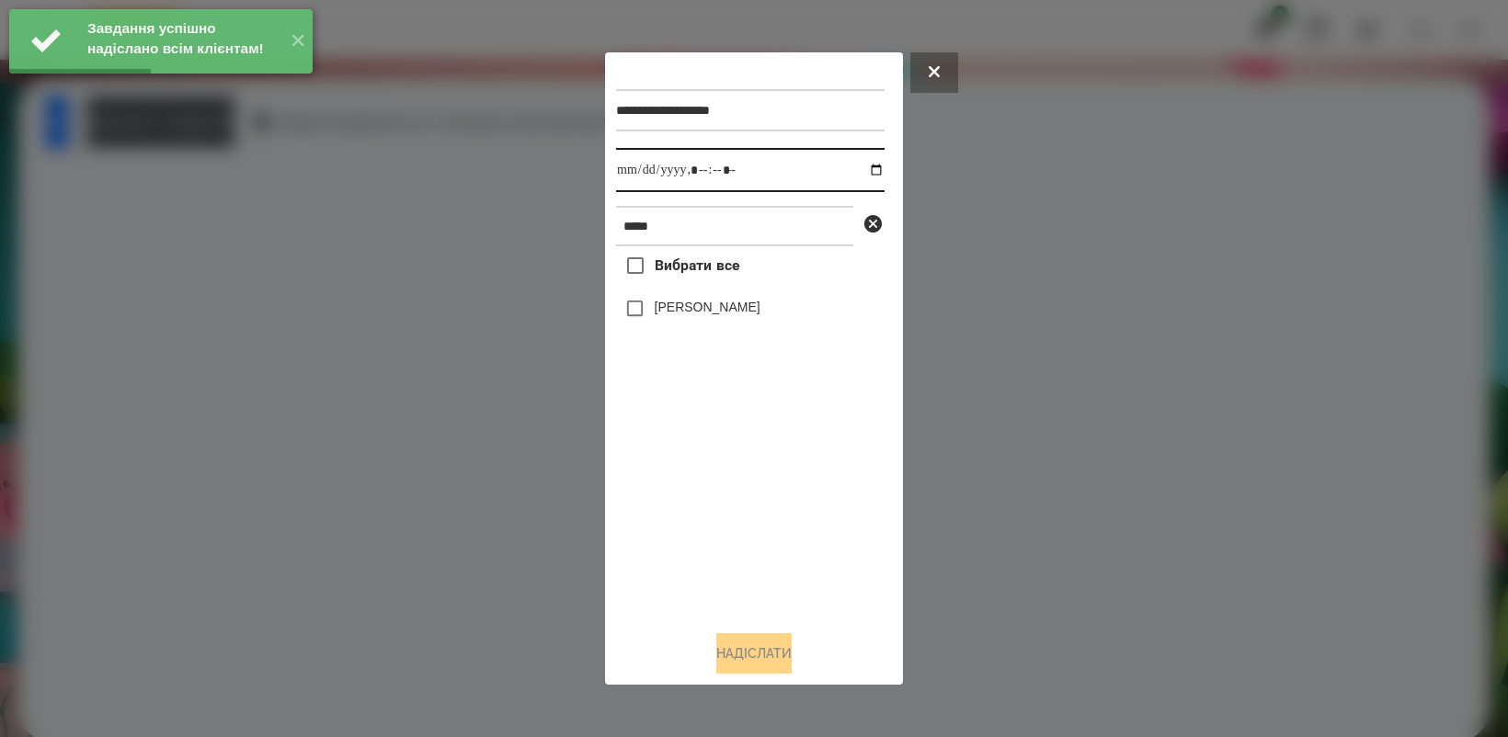
click at [869, 167] on input "datetime-local" at bounding box center [750, 170] width 268 height 44
click at [717, 488] on div "Вибрати все [PERSON_NAME]" at bounding box center [750, 430] width 268 height 369
type input "**********"
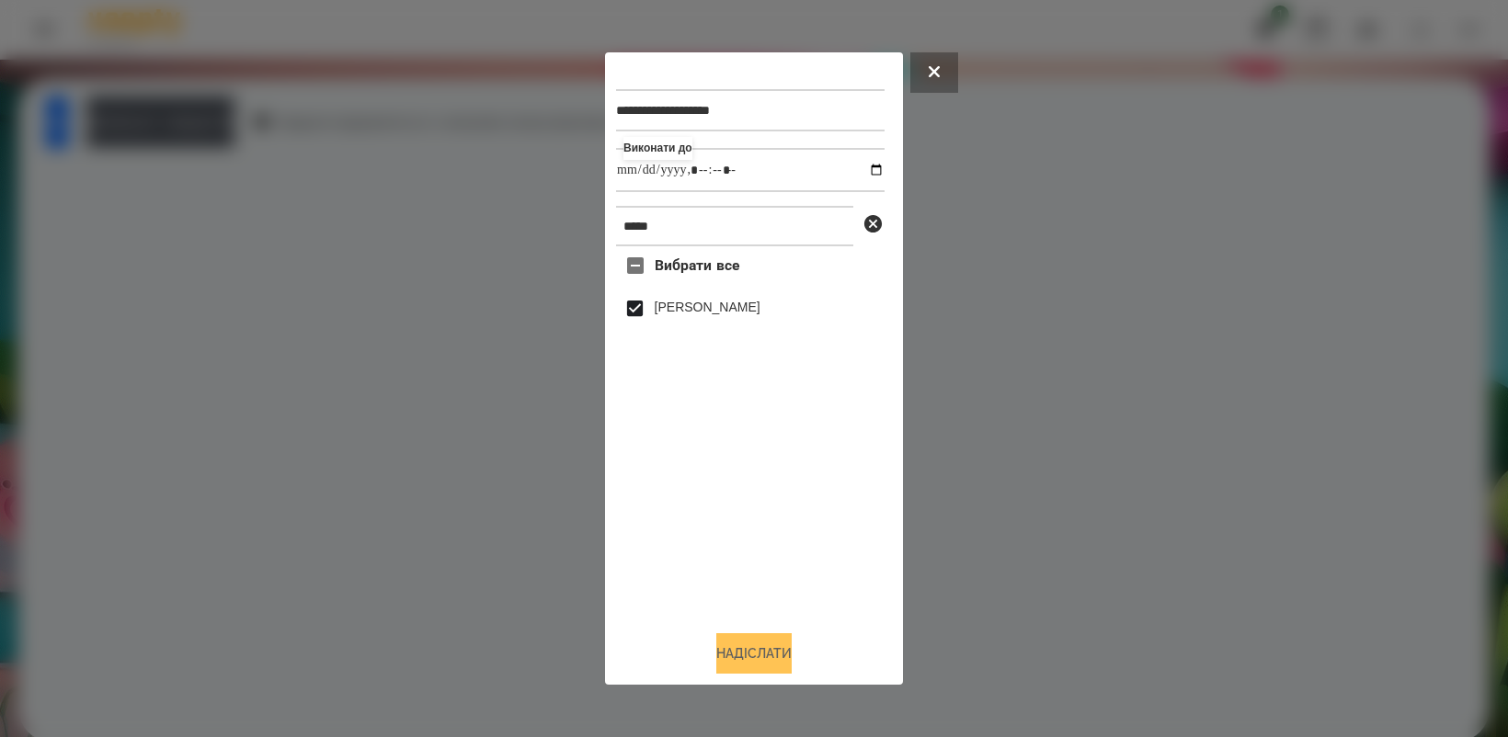
click at [770, 643] on button "Надіслати" at bounding box center [753, 653] width 75 height 40
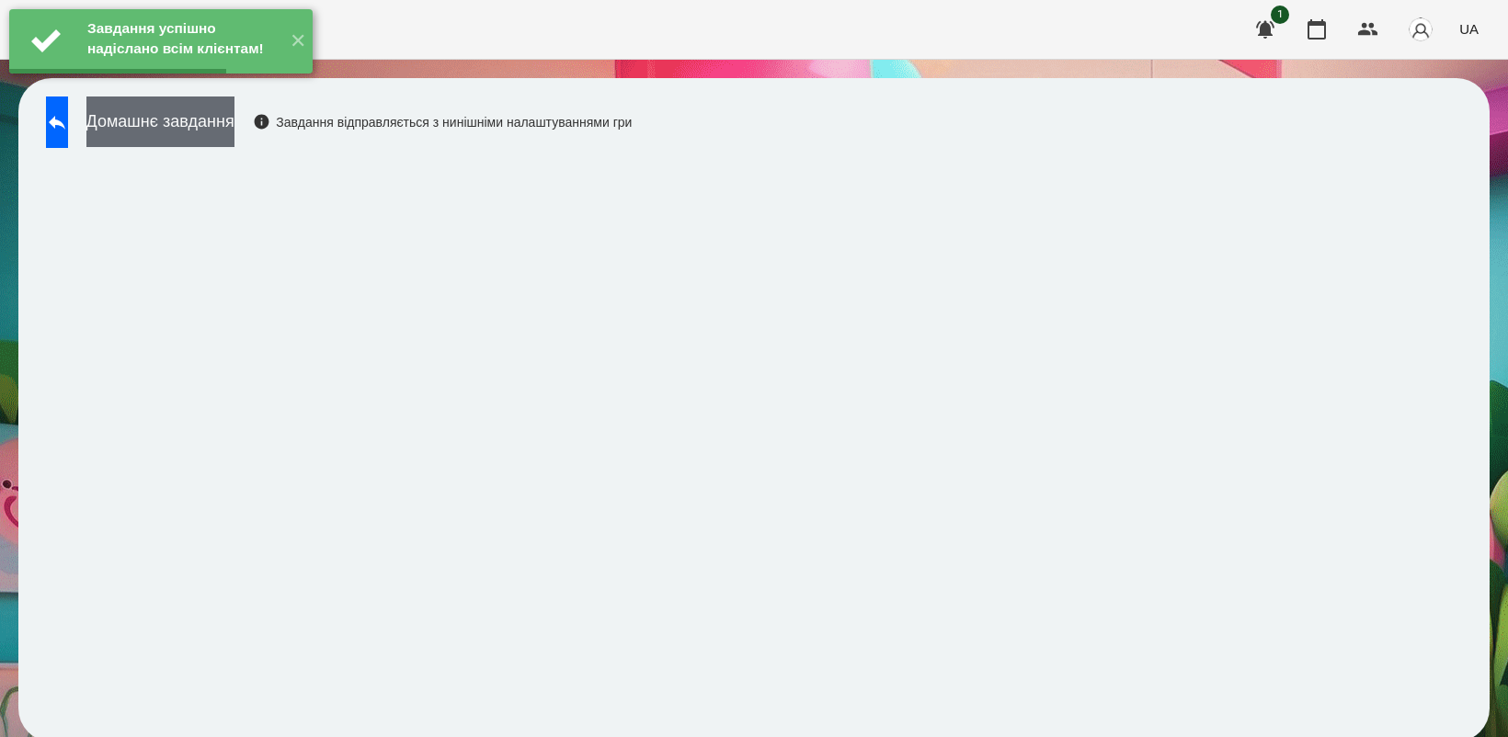
click at [199, 125] on button "Домашнє завдання" at bounding box center [160, 122] width 148 height 51
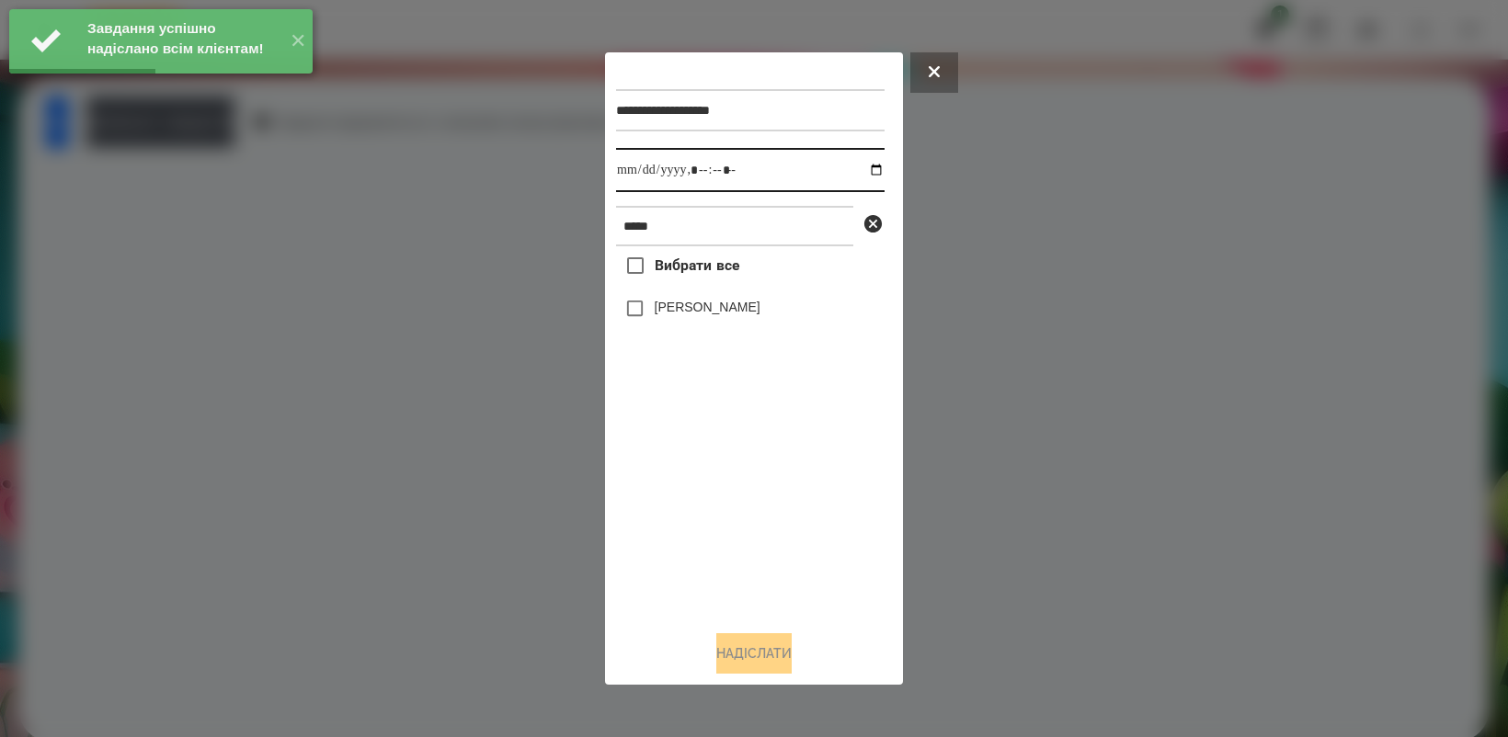
click at [867, 163] on input "datetime-local" at bounding box center [750, 170] width 268 height 44
click at [755, 544] on div "Вибрати все [PERSON_NAME]" at bounding box center [750, 430] width 268 height 369
type input "**********"
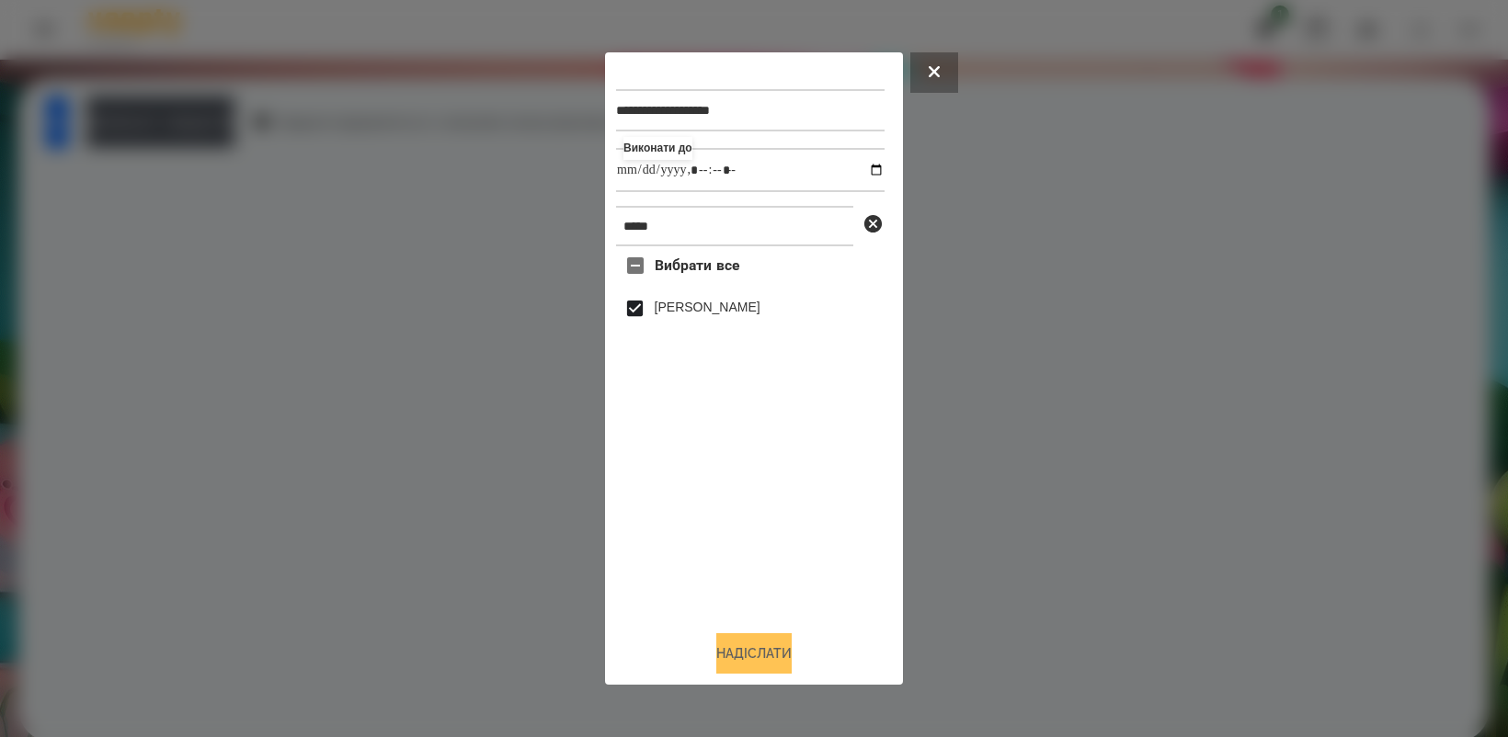
click at [752, 672] on button "Надіслати" at bounding box center [753, 653] width 75 height 40
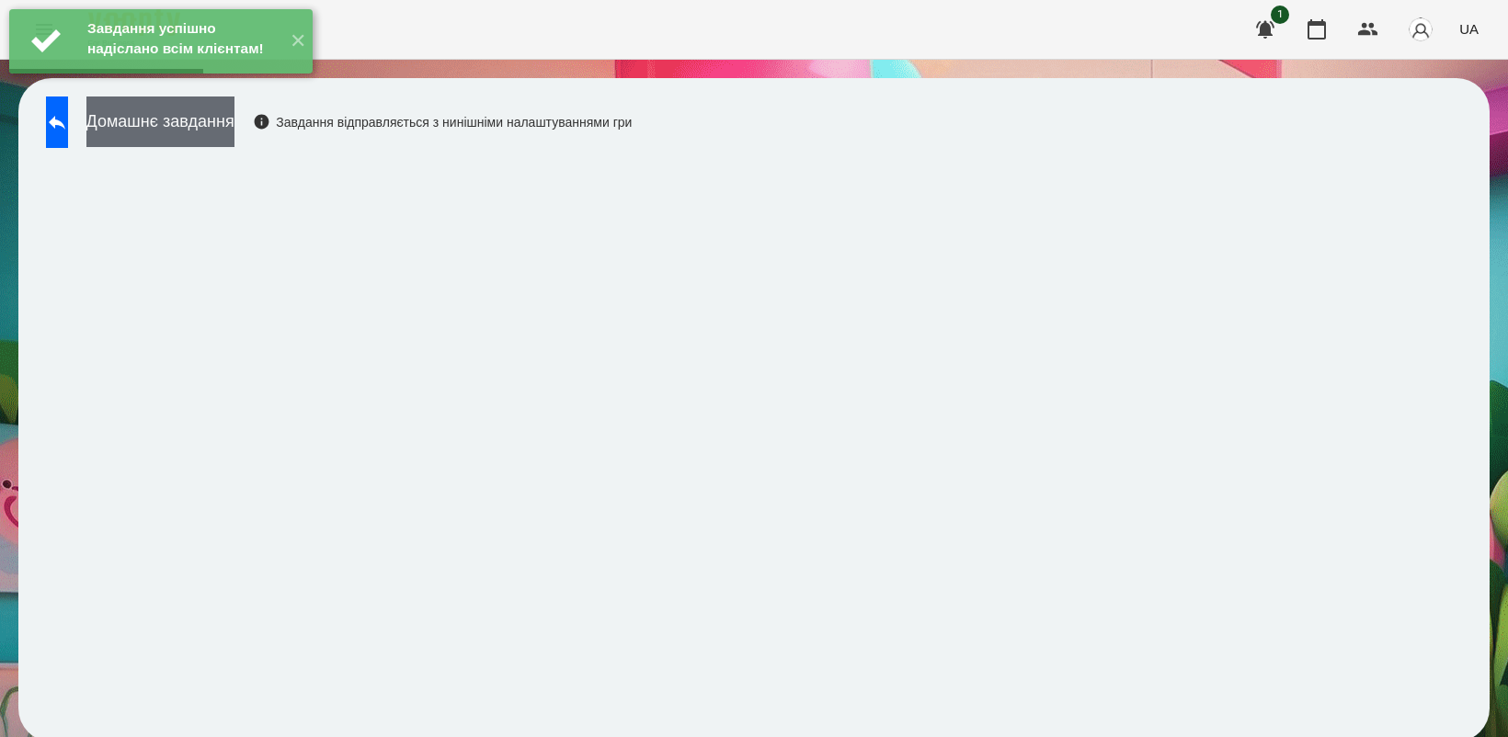
click at [227, 136] on button "Домашнє завдання" at bounding box center [160, 122] width 148 height 51
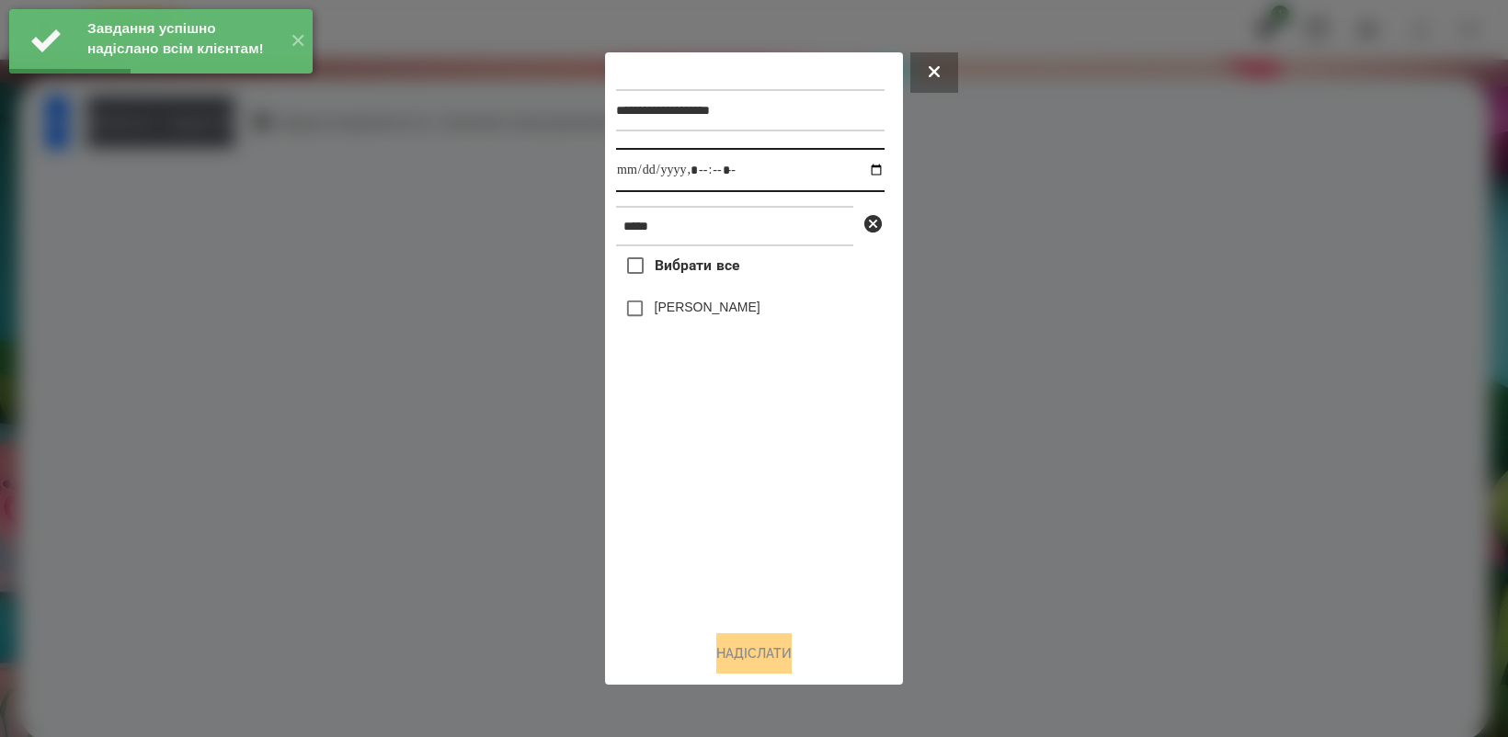
click at [857, 167] on input "datetime-local" at bounding box center [750, 170] width 268 height 44
drag, startPoint x: 734, startPoint y: 501, endPoint x: 700, endPoint y: 412, distance: 95.4
click at [734, 502] on div "Вибрати все [PERSON_NAME]" at bounding box center [750, 430] width 268 height 369
type input "**********"
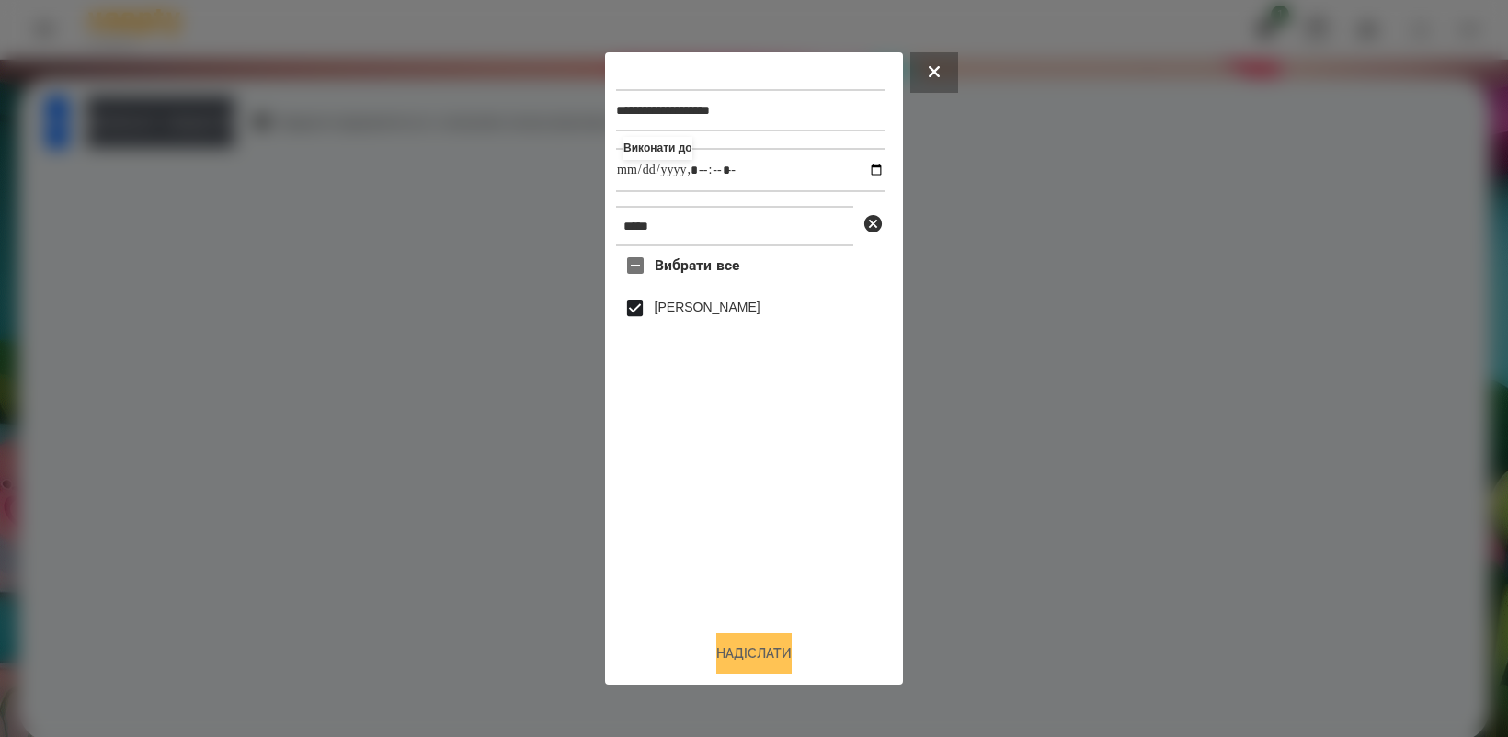
click at [743, 655] on button "Надіслати" at bounding box center [753, 653] width 75 height 40
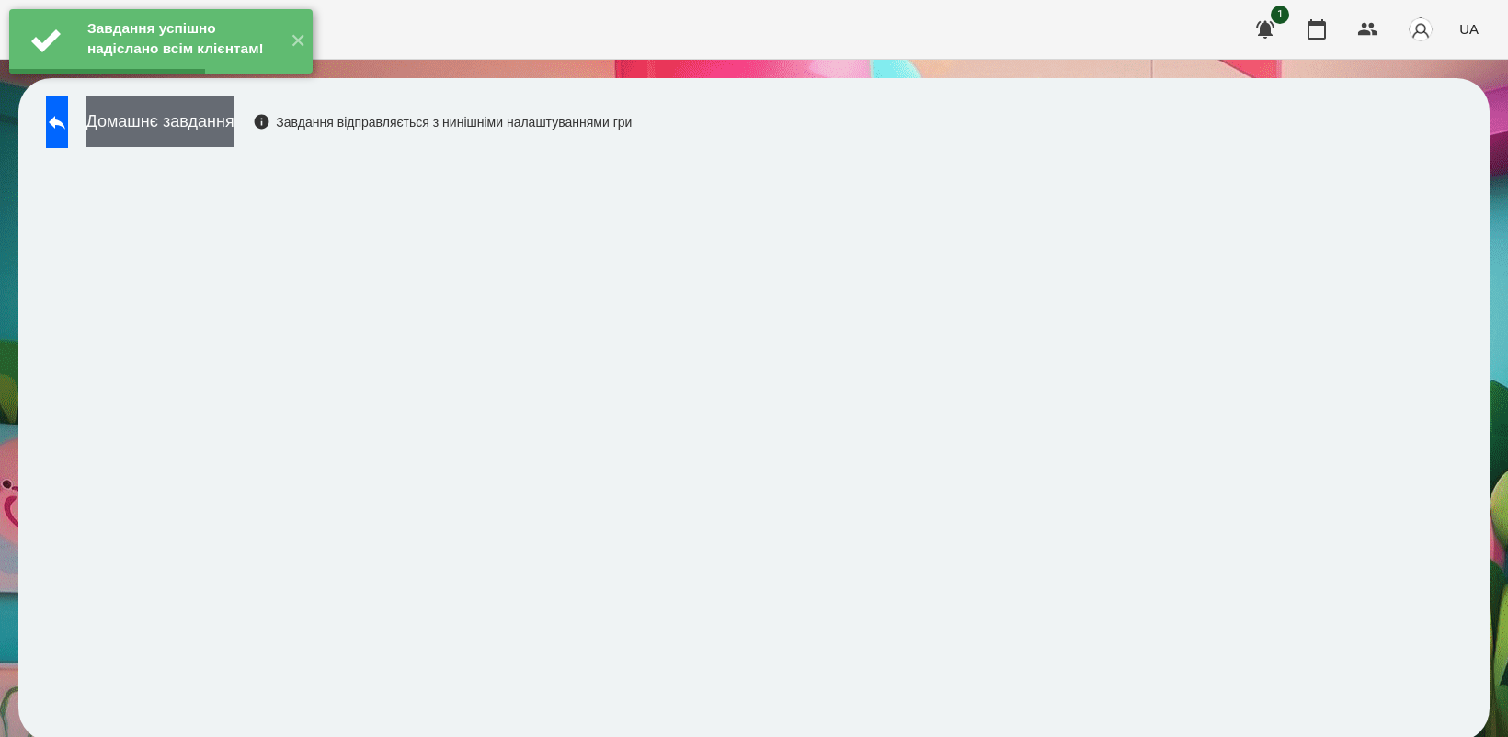
click at [234, 126] on button "Домашнє завдання" at bounding box center [160, 122] width 148 height 51
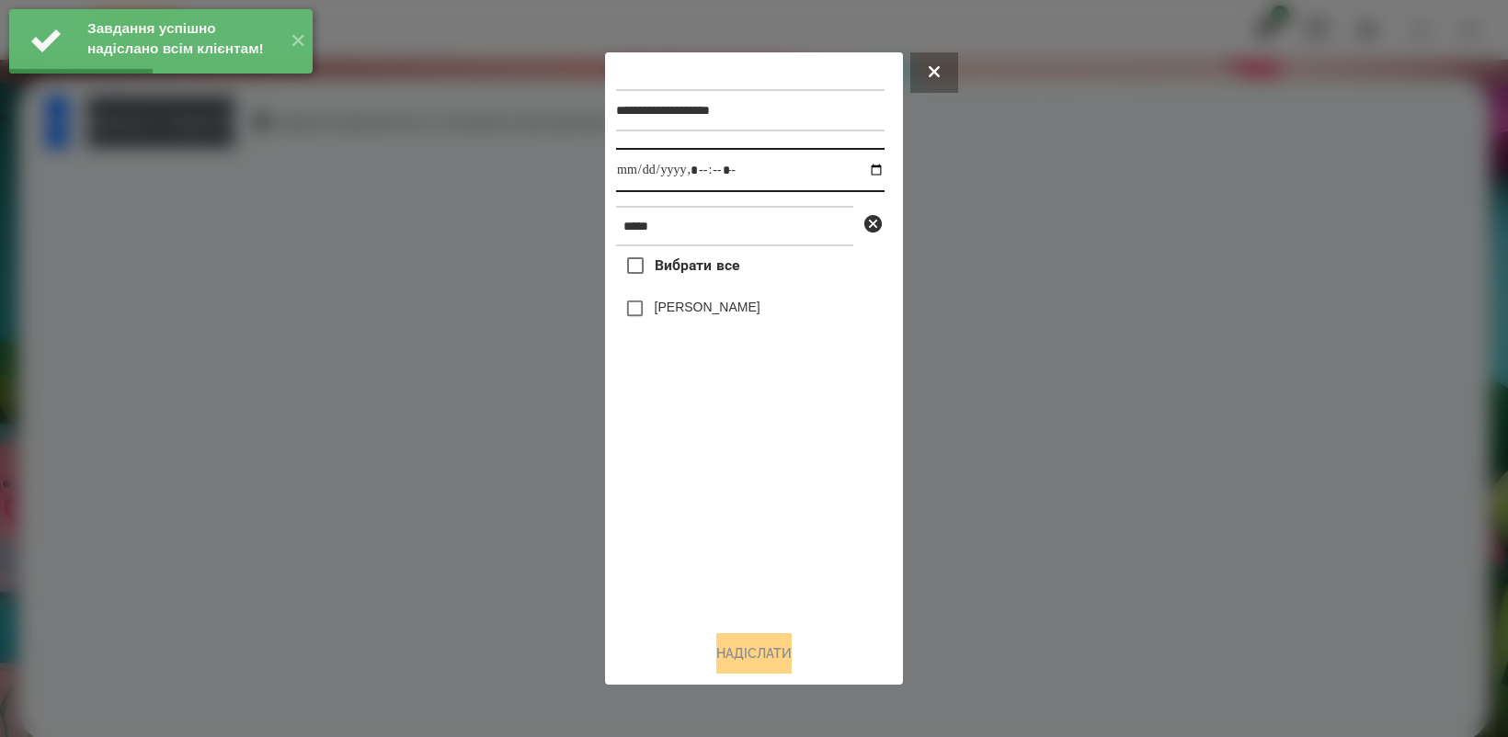
click at [860, 166] on input "datetime-local" at bounding box center [750, 170] width 268 height 44
type input "**********"
click at [737, 519] on div "Вибрати все [PERSON_NAME]" at bounding box center [750, 430] width 268 height 369
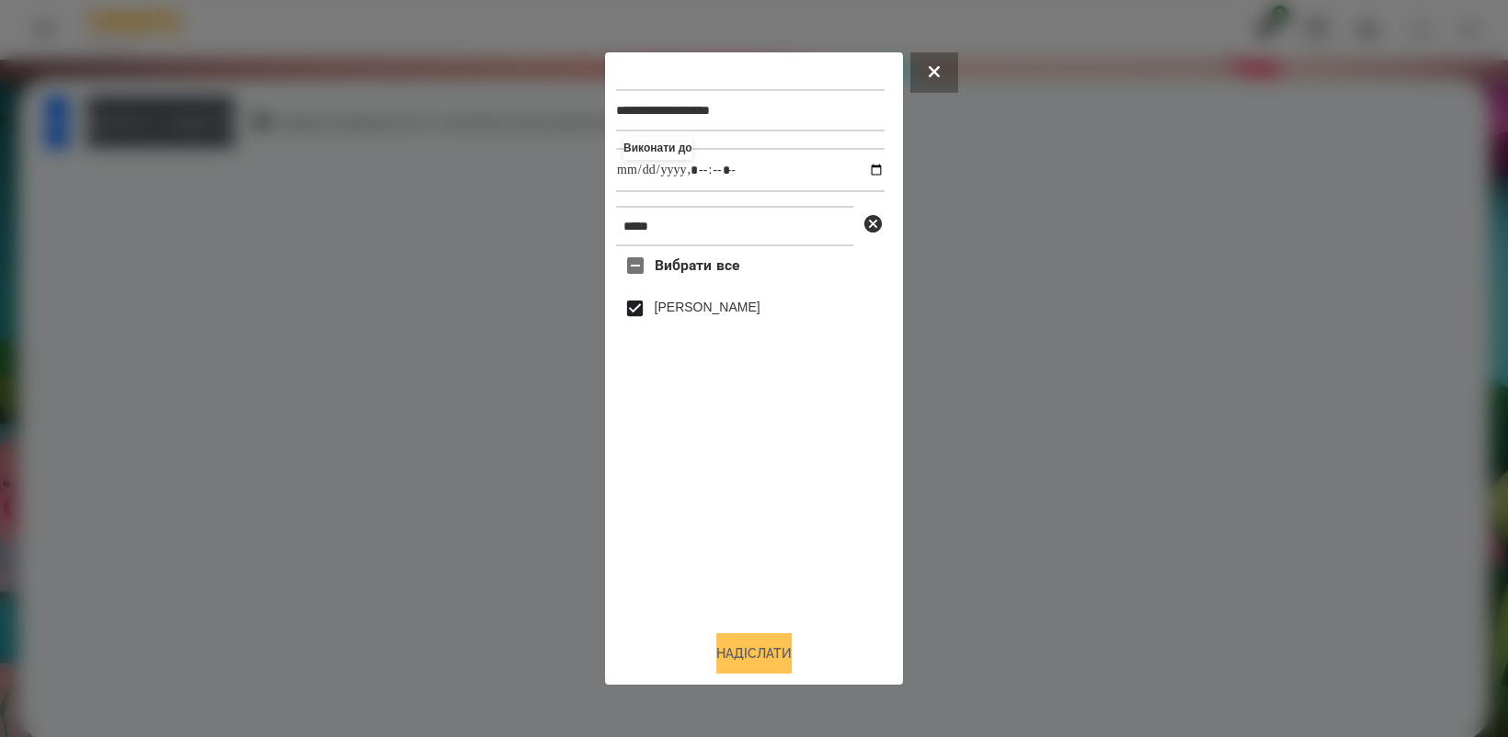
click at [781, 665] on button "Надіслати" at bounding box center [753, 653] width 75 height 40
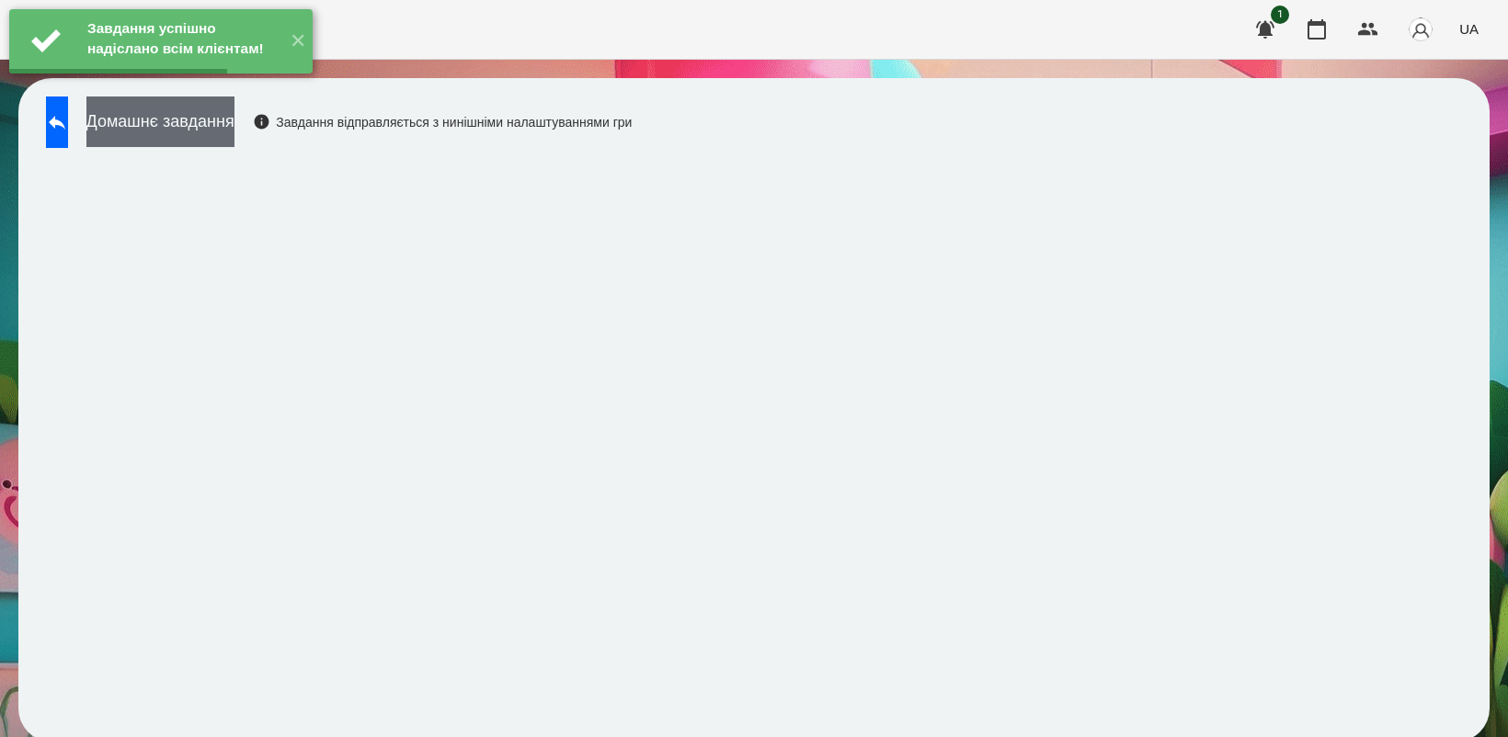
click at [217, 126] on button "Домашнє завдання" at bounding box center [160, 122] width 148 height 51
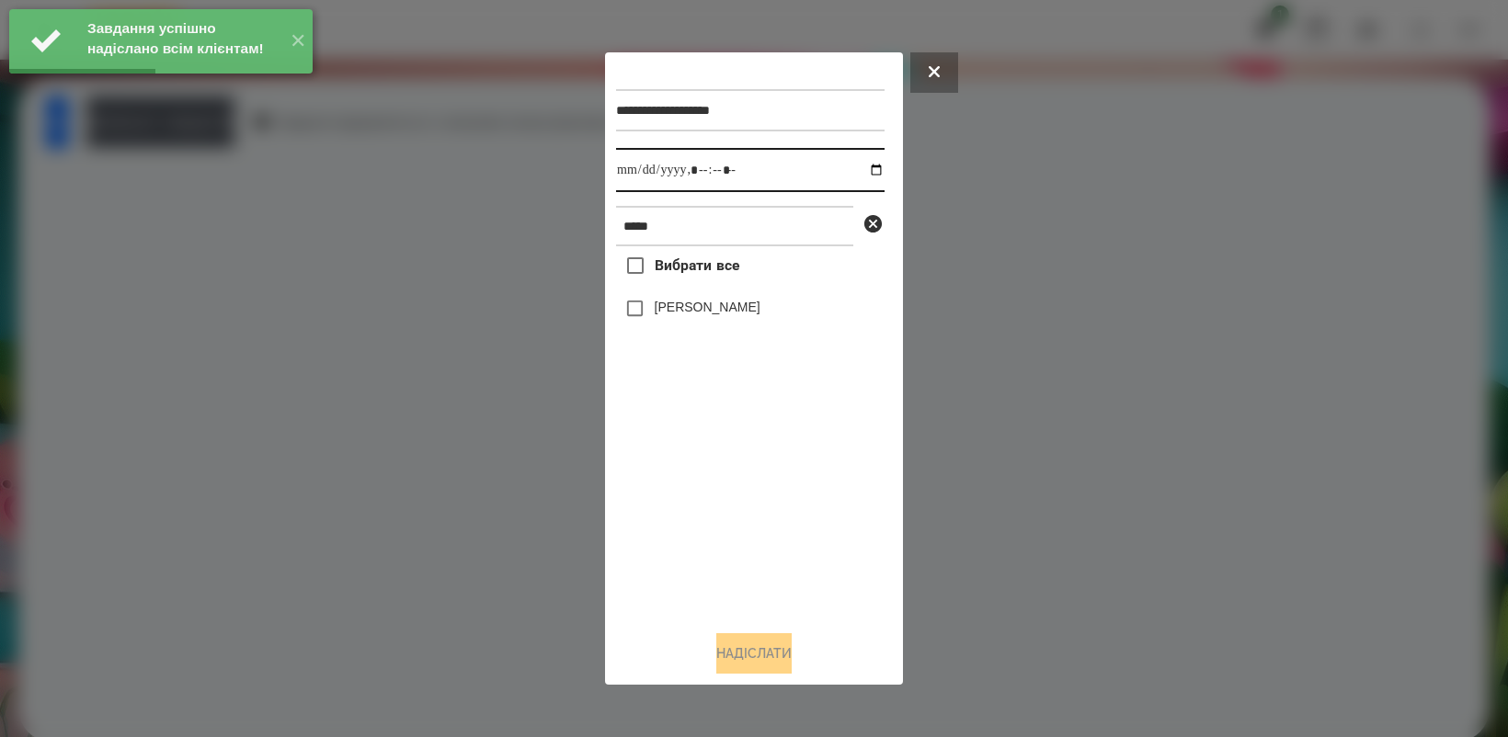
drag, startPoint x: 860, startPoint y: 166, endPoint x: 875, endPoint y: 180, distance: 20.2
click at [860, 167] on input "datetime-local" at bounding box center [750, 170] width 268 height 44
type input "**********"
click at [795, 529] on div "Вибрати все [PERSON_NAME]" at bounding box center [750, 430] width 268 height 369
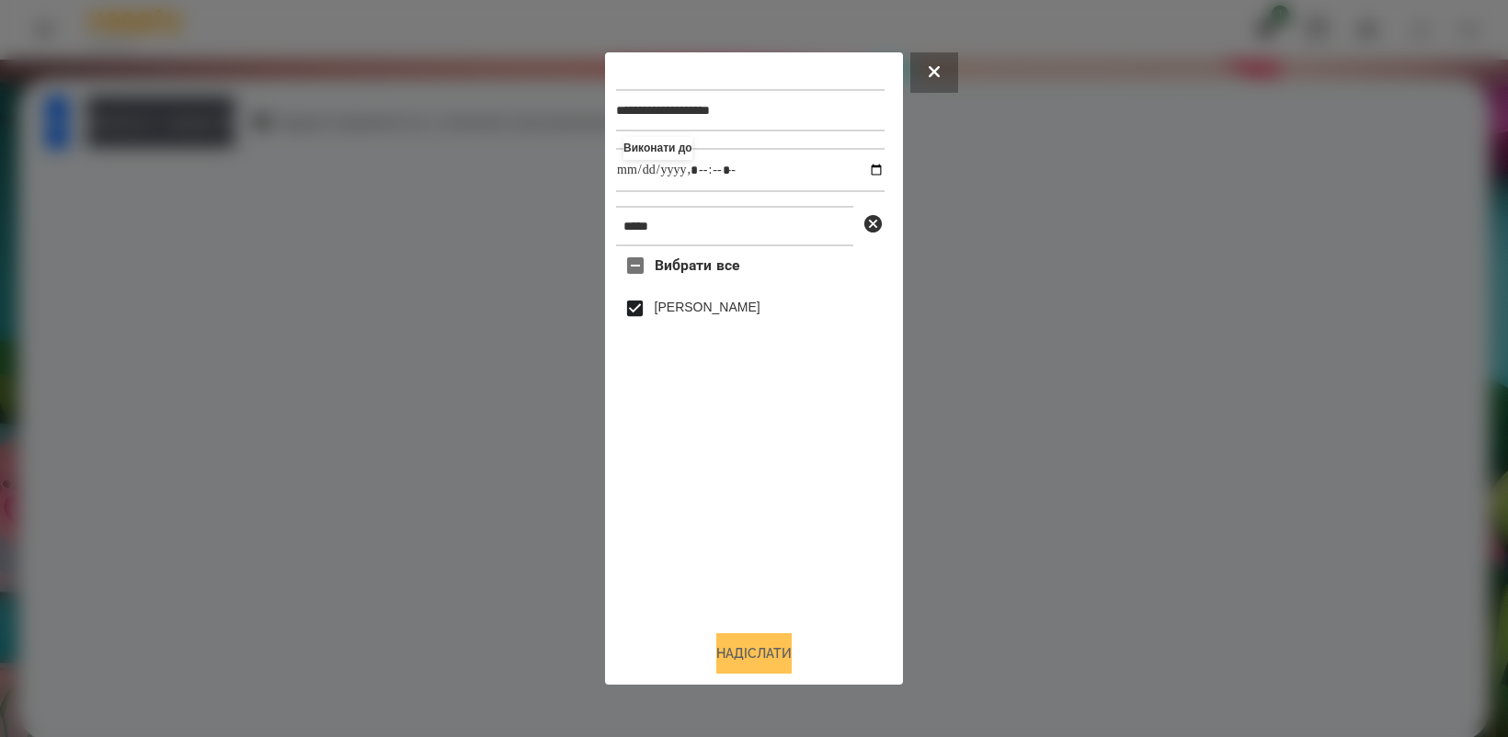
click at [784, 655] on button "Надіслати" at bounding box center [753, 653] width 75 height 40
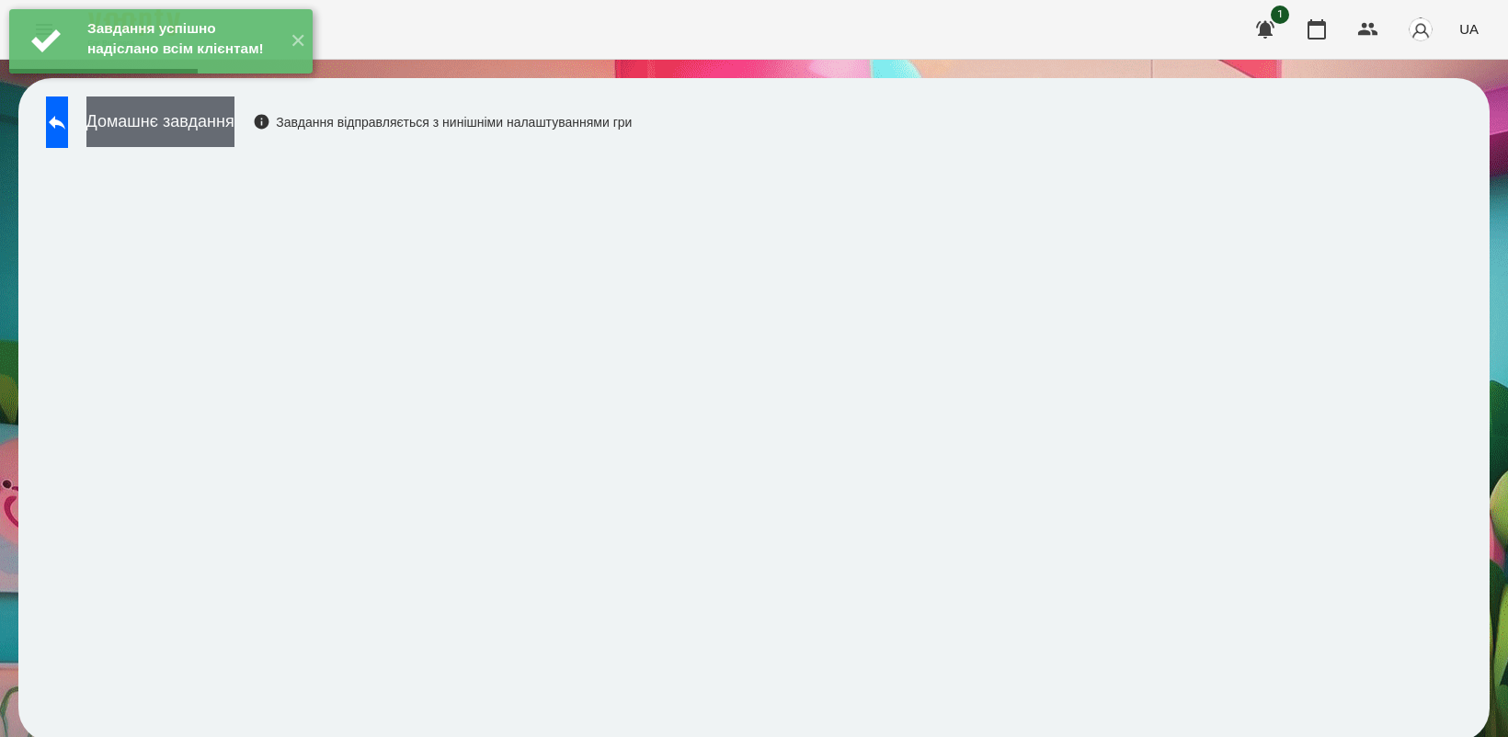
click at [234, 136] on button "Домашнє завдання" at bounding box center [160, 122] width 148 height 51
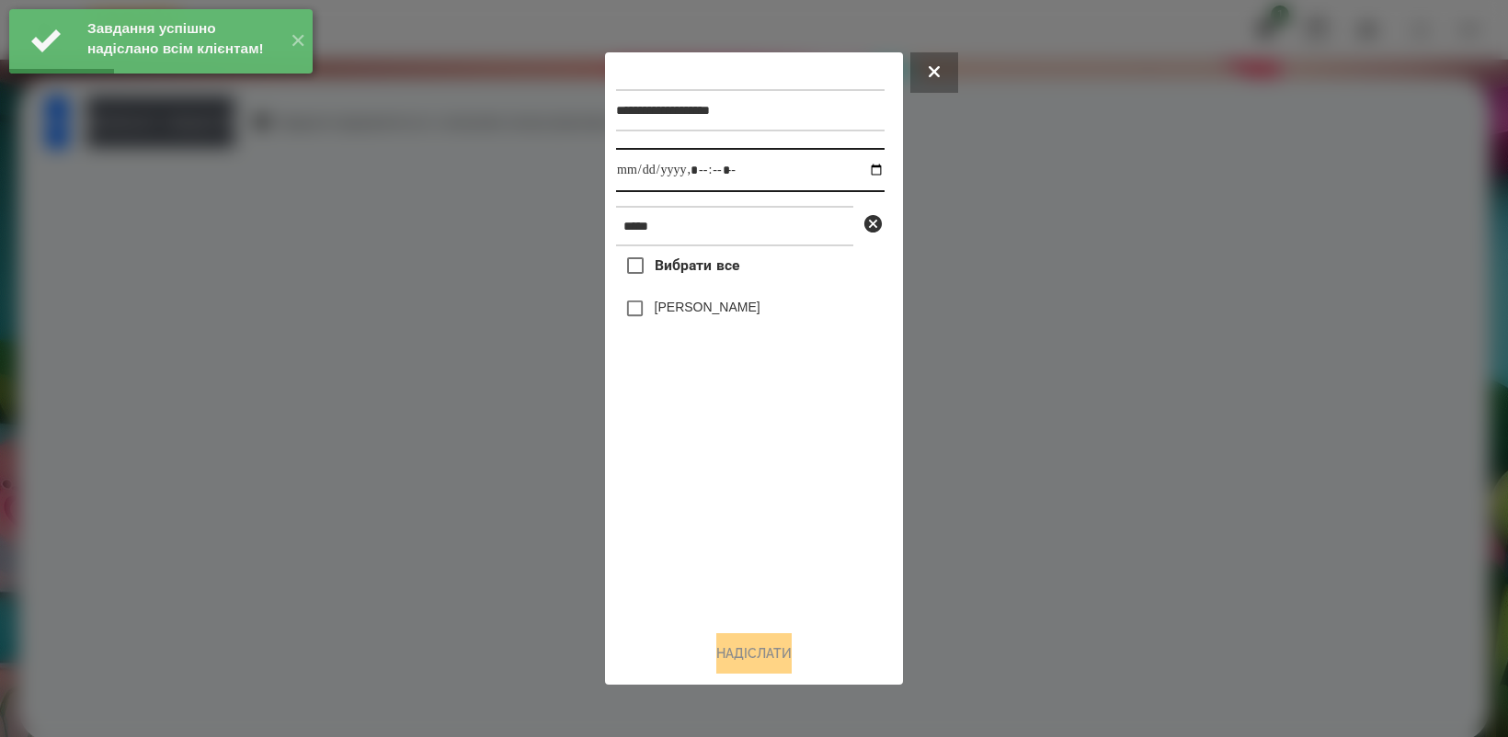
click at [861, 168] on input "datetime-local" at bounding box center [750, 170] width 268 height 44
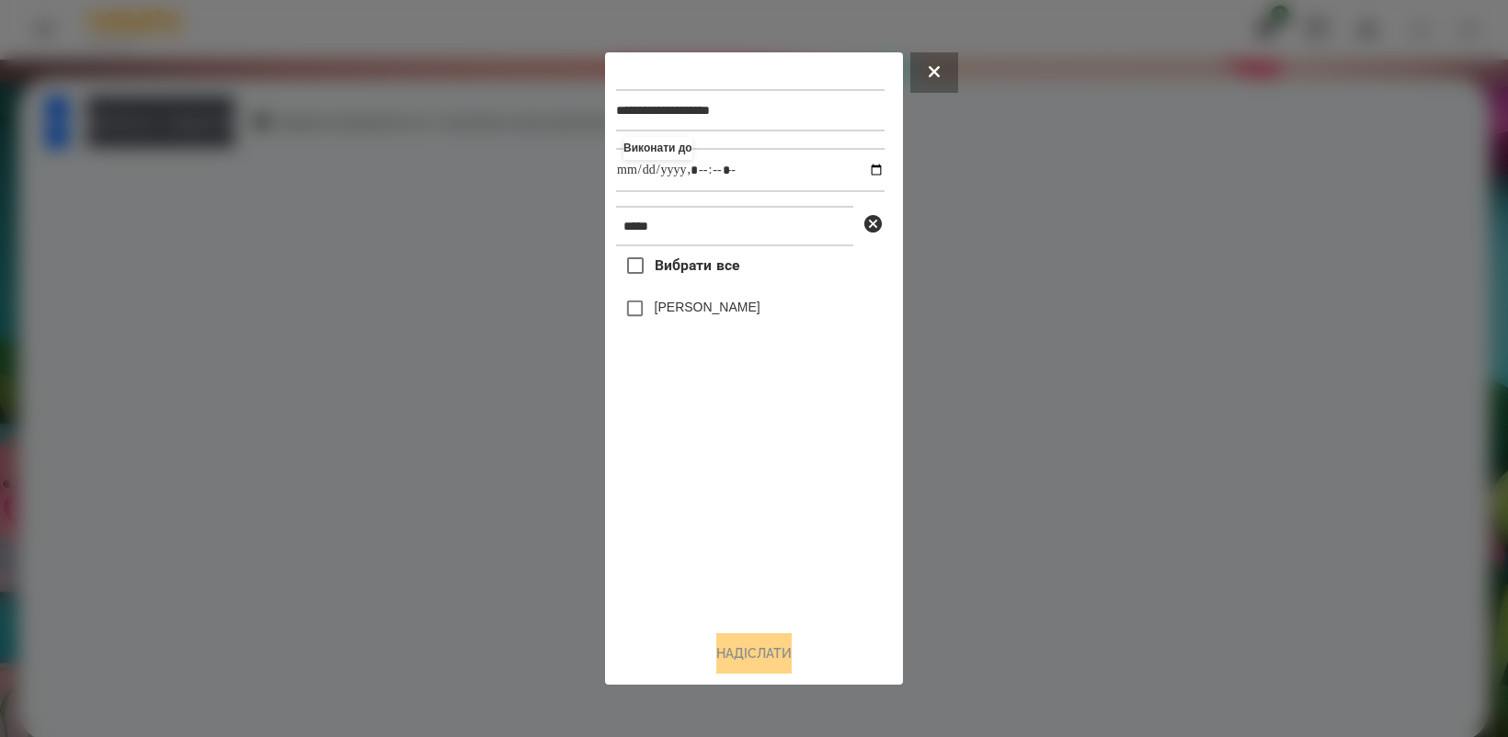
type input "**********"
drag, startPoint x: 694, startPoint y: 529, endPoint x: 657, endPoint y: 438, distance: 97.3
click at [694, 529] on div "Вибрати все [PERSON_NAME]" at bounding box center [750, 430] width 268 height 369
click at [746, 668] on button "Надіслати" at bounding box center [753, 653] width 75 height 40
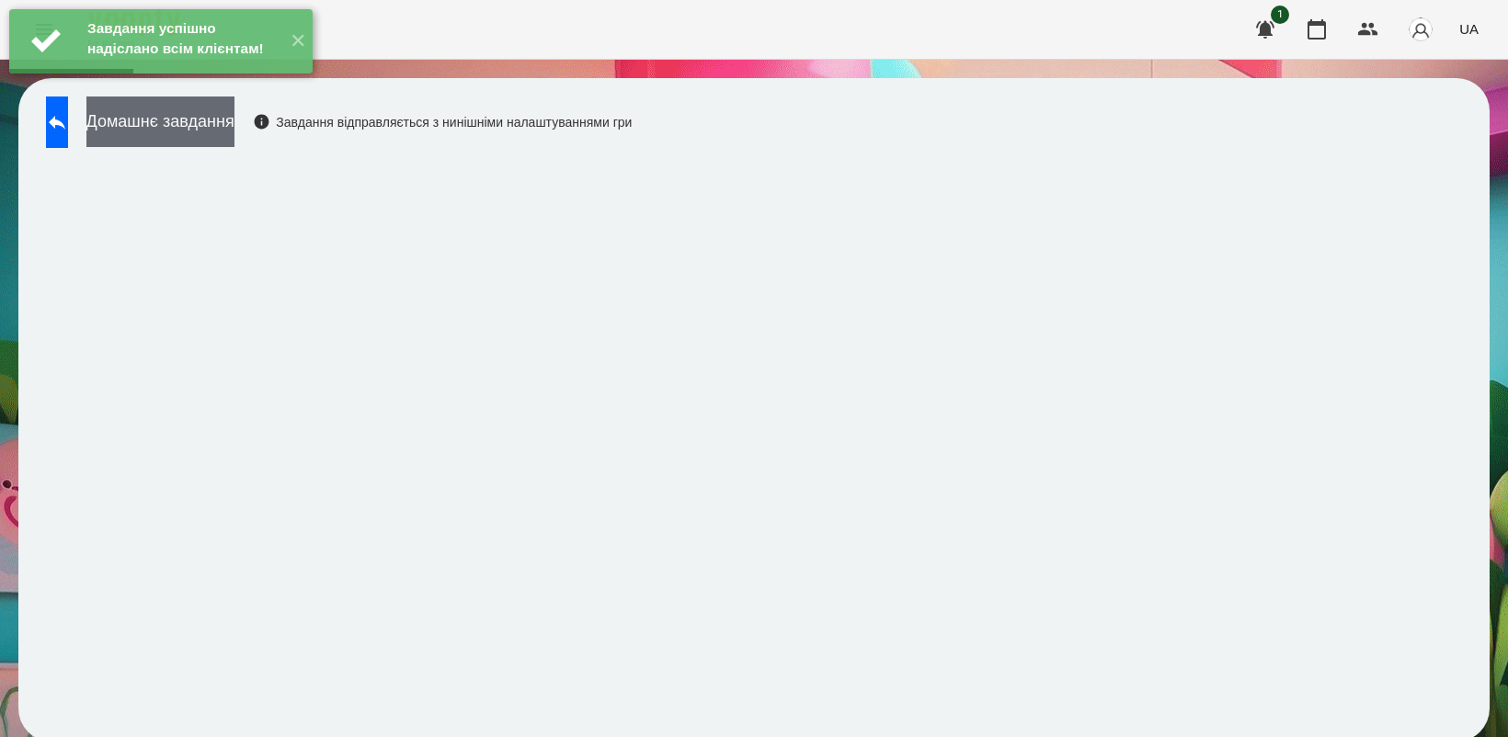
click at [234, 136] on button "Домашнє завдання" at bounding box center [160, 122] width 148 height 51
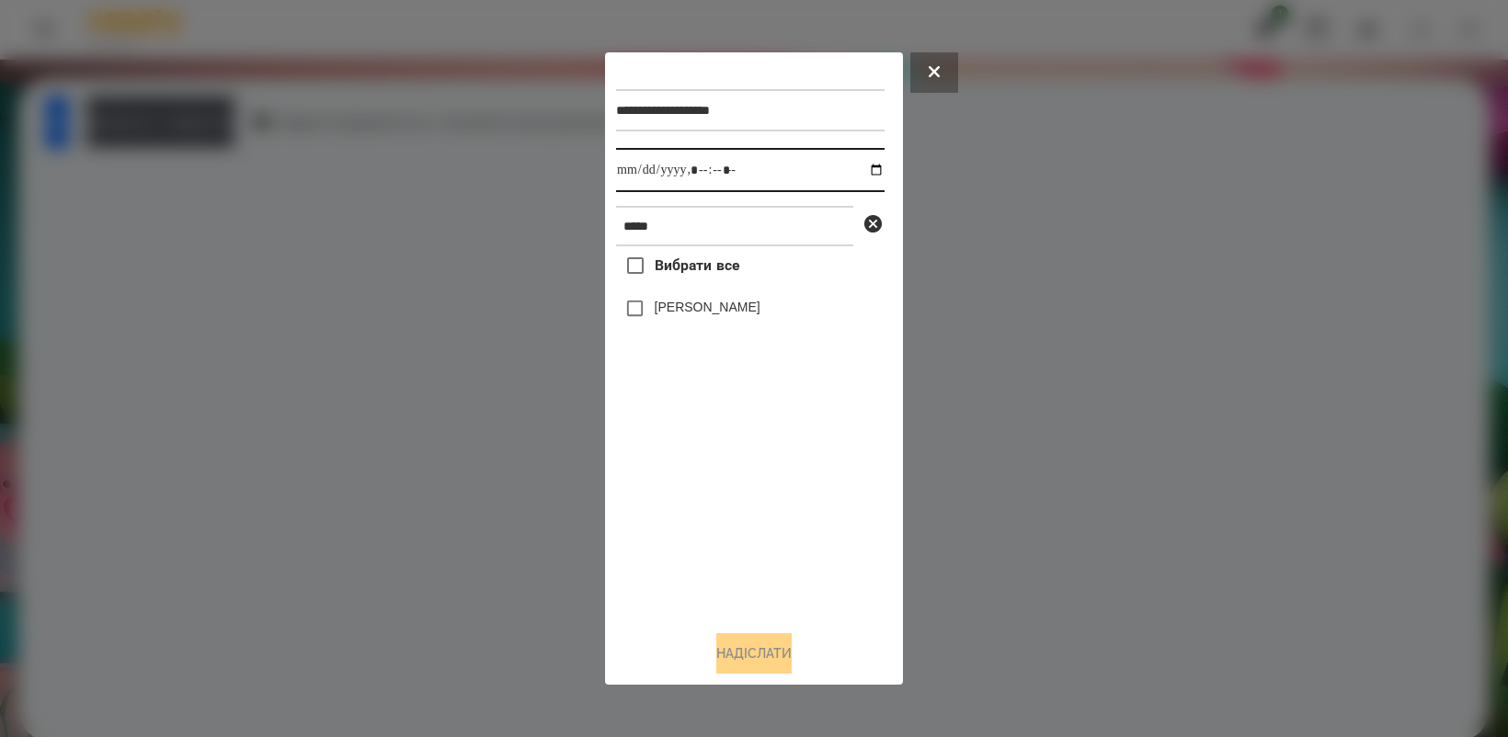
click at [866, 167] on input "datetime-local" at bounding box center [750, 170] width 268 height 44
type input "**********"
click at [774, 611] on div "Вибрати все [PERSON_NAME]" at bounding box center [750, 430] width 268 height 369
click at [777, 653] on button "Надіслати" at bounding box center [753, 653] width 75 height 40
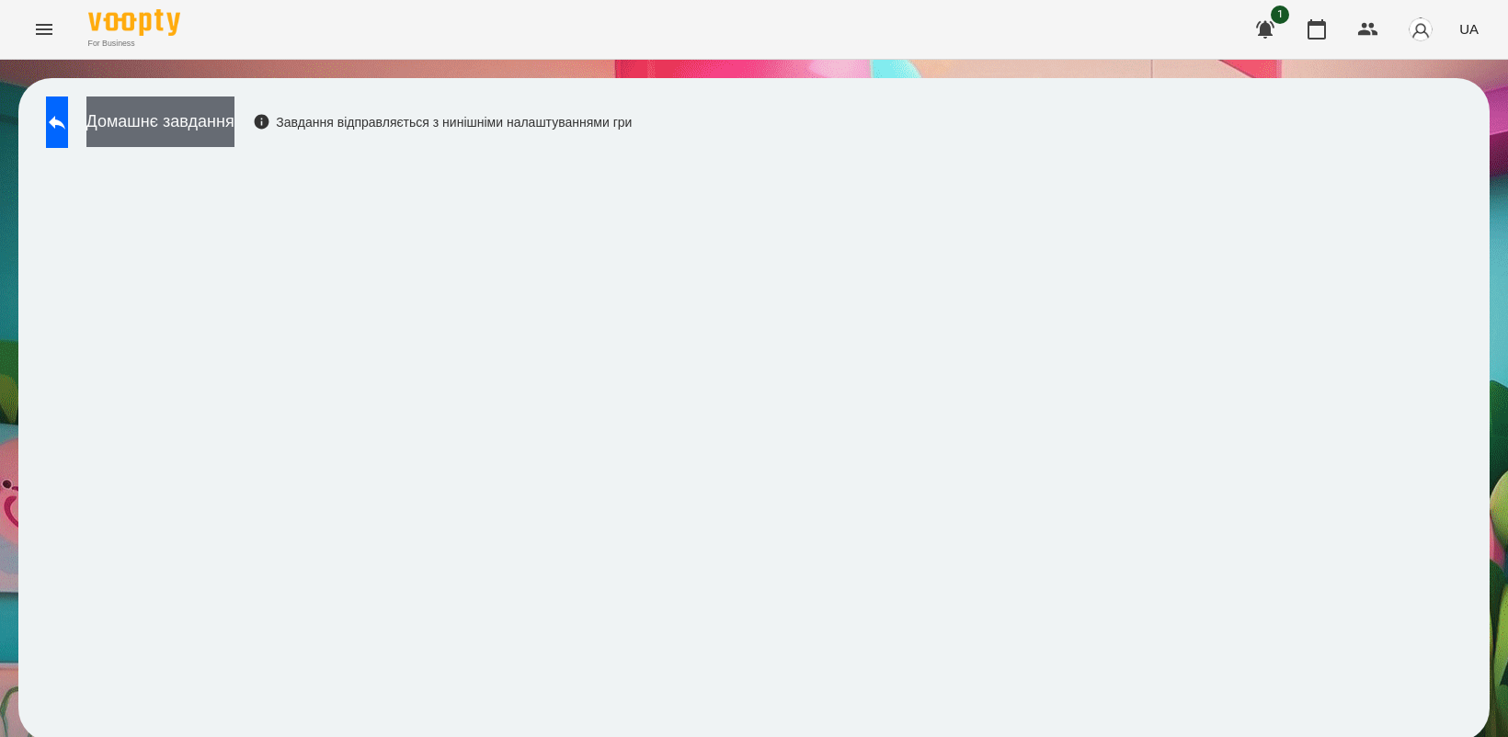
click at [234, 125] on button "Домашнє завдання" at bounding box center [160, 122] width 148 height 51
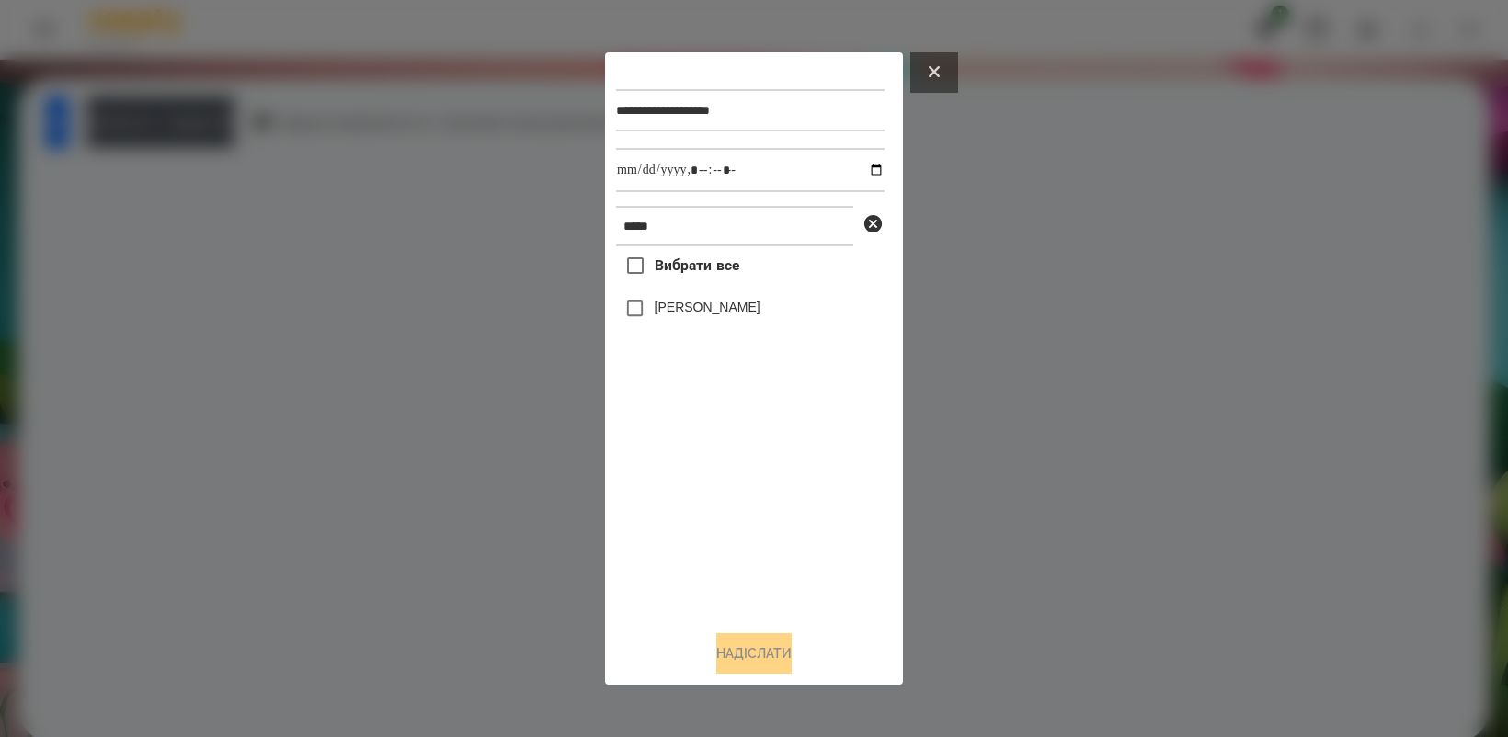
click at [925, 67] on button at bounding box center [934, 72] width 48 height 40
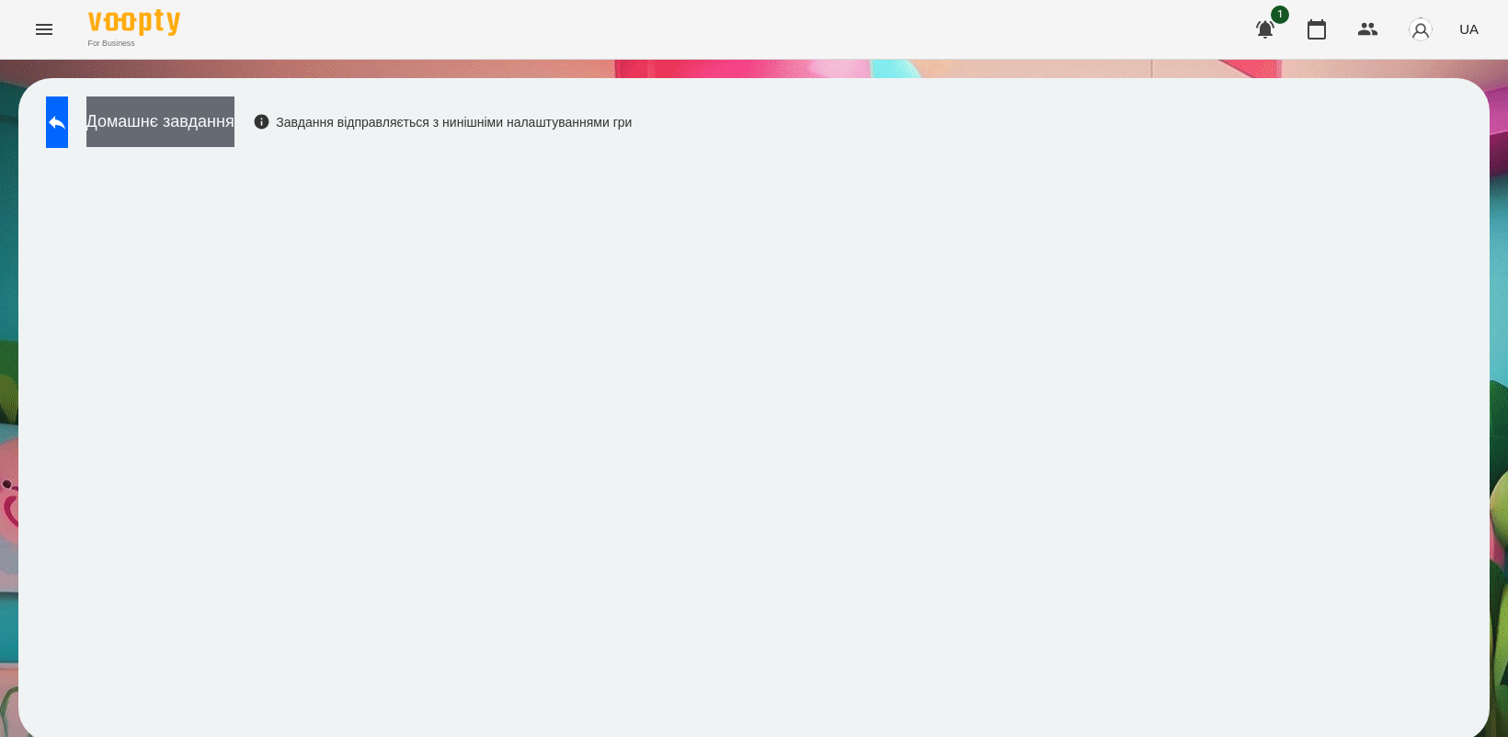
click at [213, 124] on button "Домашнє завдання" at bounding box center [160, 122] width 148 height 51
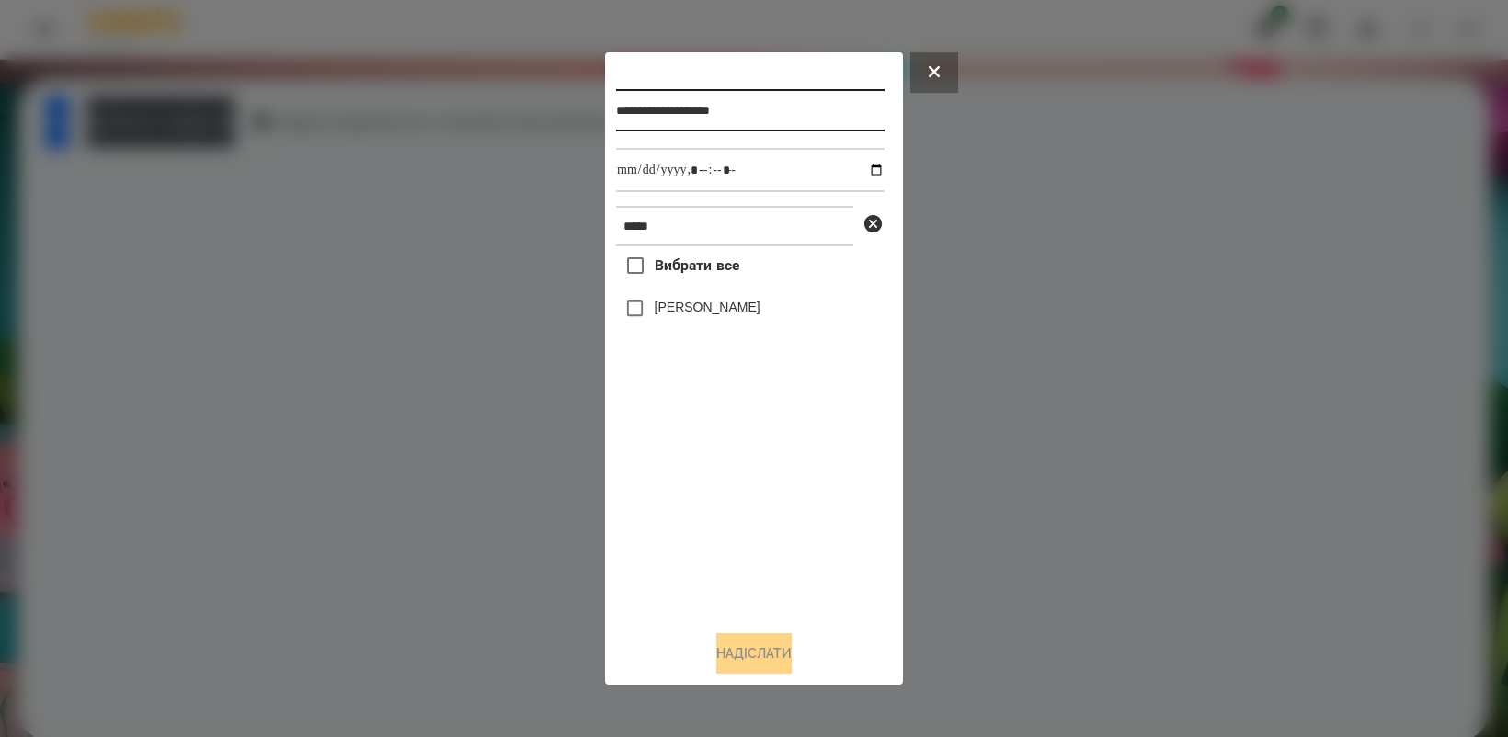
click at [786, 116] on input "**********" at bounding box center [750, 110] width 268 height 42
type input "**********"
click at [870, 166] on input "datetime-local" at bounding box center [750, 170] width 268 height 44
type input "**********"
drag, startPoint x: 781, startPoint y: 508, endPoint x: 773, endPoint y: 484, distance: 25.3
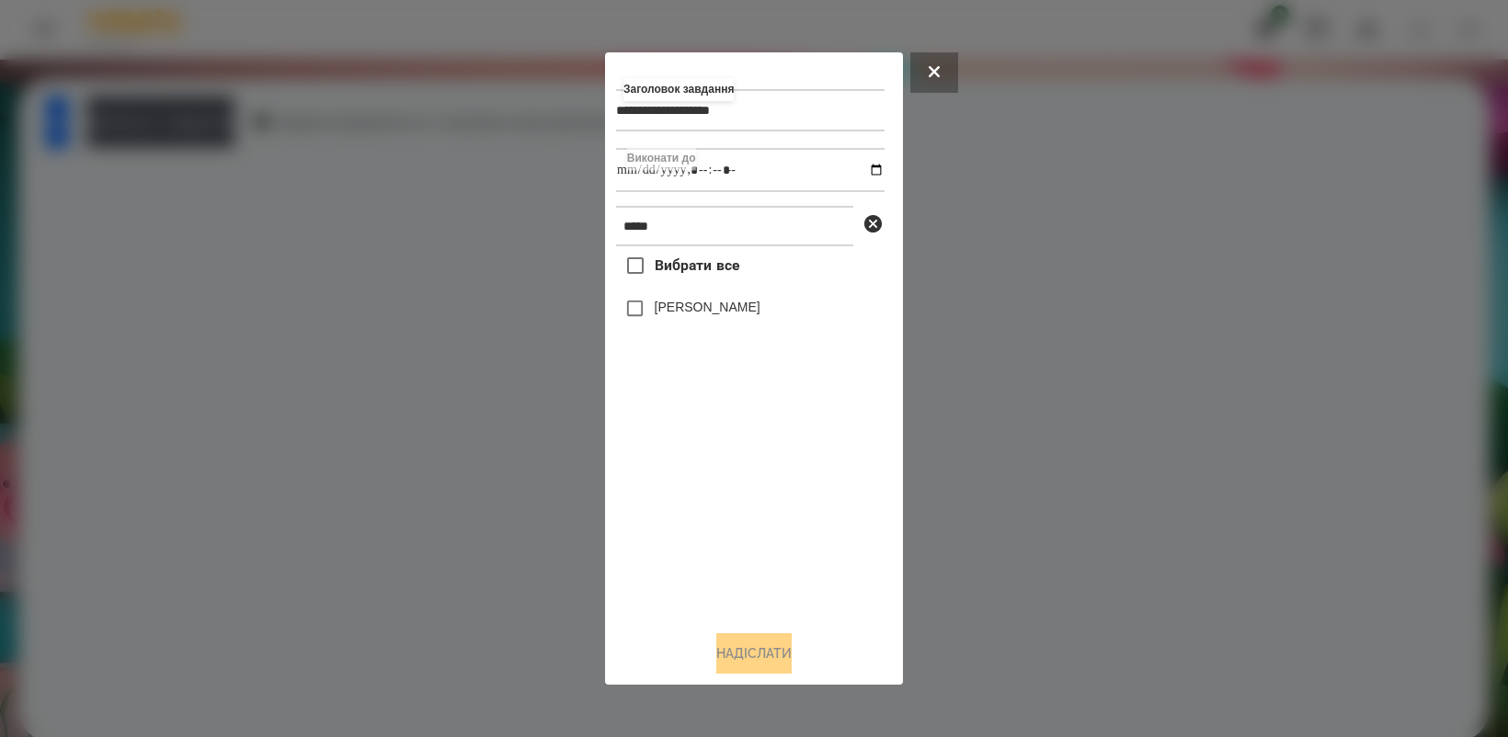
click at [778, 492] on div "Вибрати все [PERSON_NAME]" at bounding box center [750, 430] width 268 height 369
click at [791, 655] on button "Надіслати" at bounding box center [753, 653] width 75 height 40
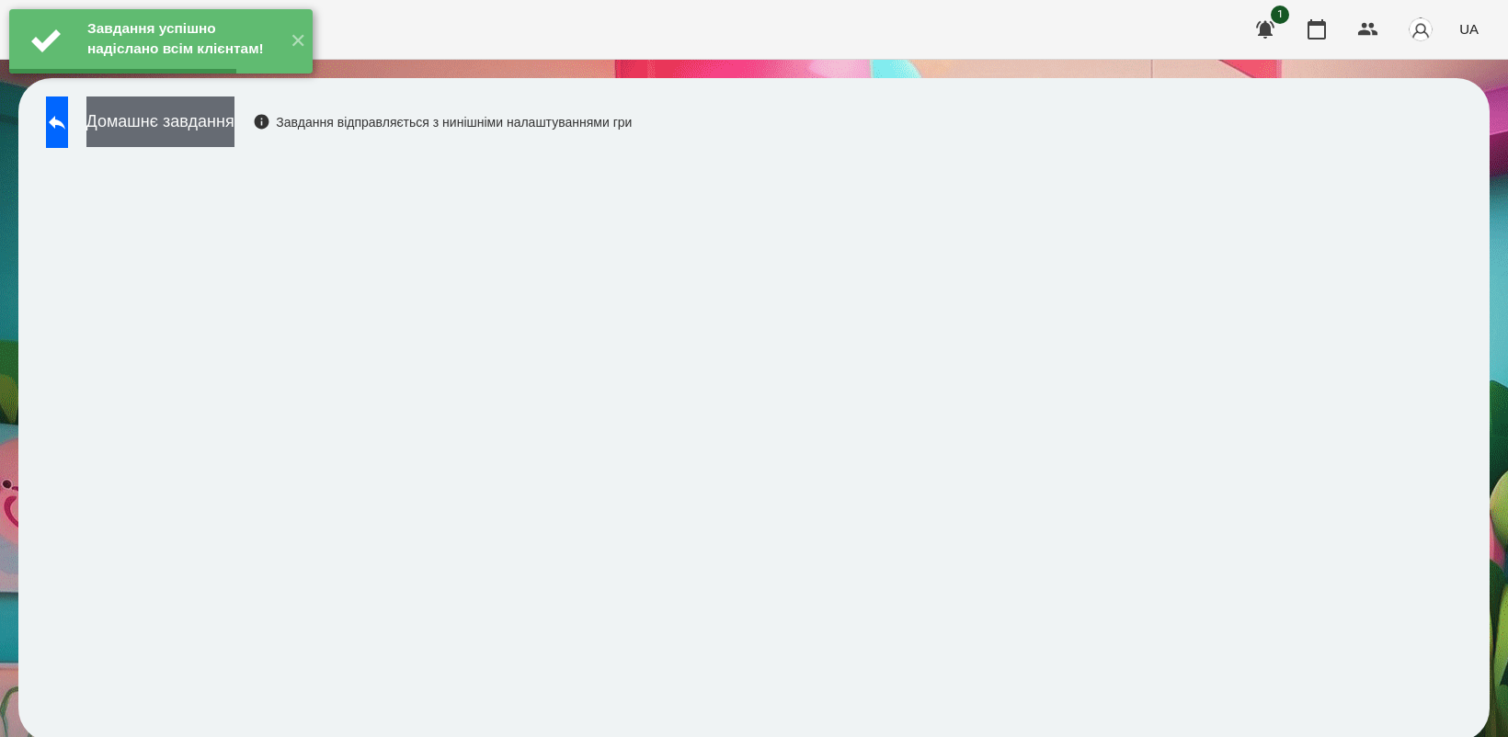
click at [234, 126] on button "Домашнє завдання" at bounding box center [160, 122] width 148 height 51
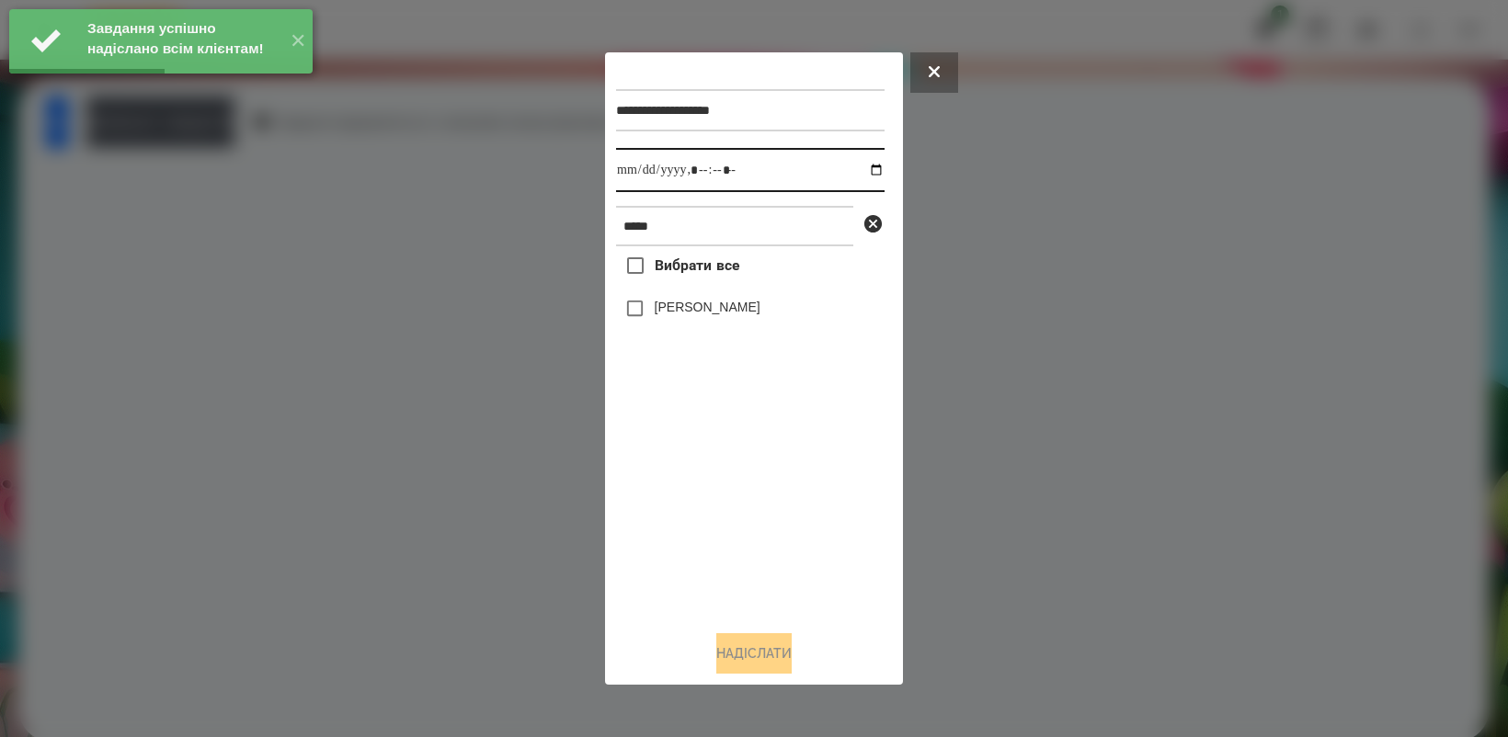
click at [860, 170] on input "datetime-local" at bounding box center [750, 170] width 268 height 44
type input "**********"
click at [746, 496] on div "Вибрати все [PERSON_NAME]" at bounding box center [750, 430] width 268 height 369
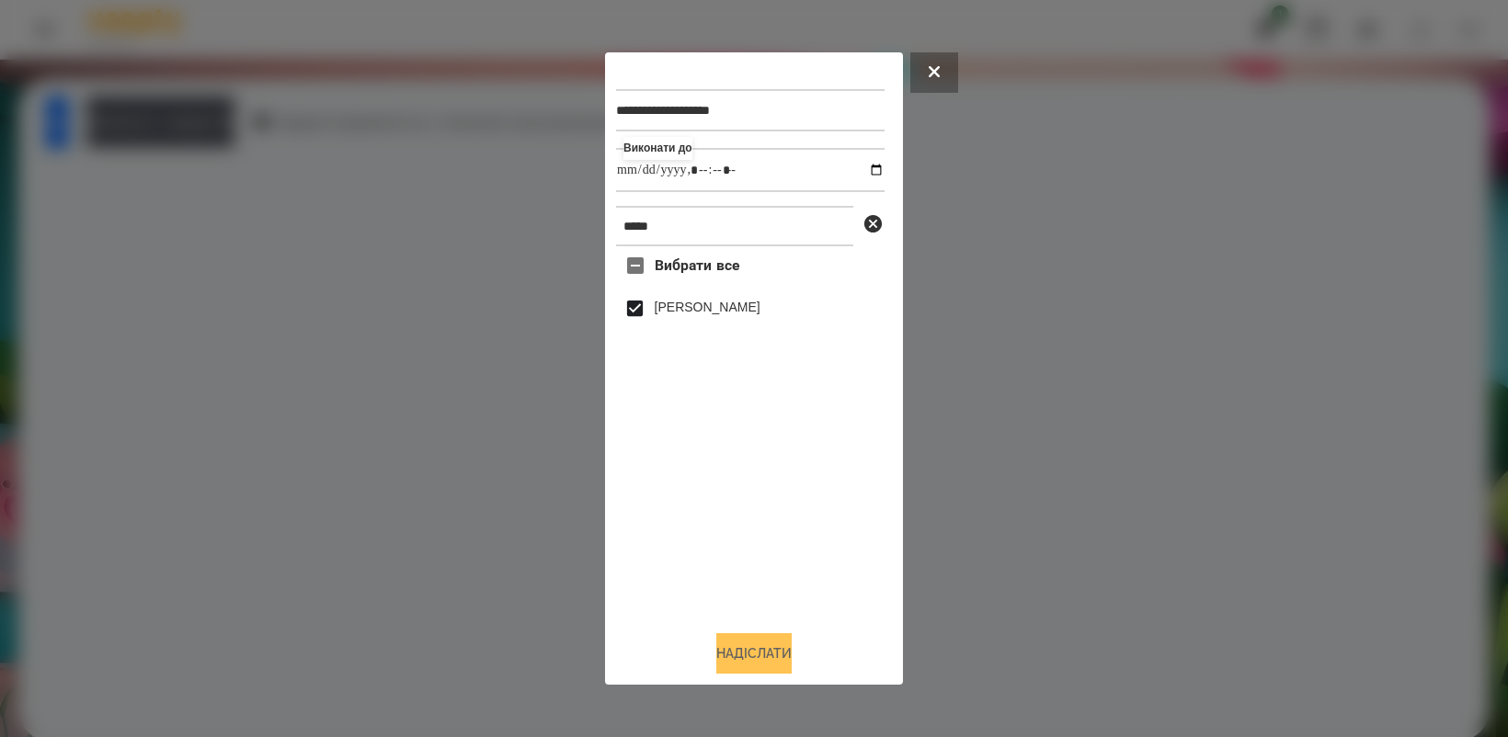
click at [757, 657] on button "Надіслати" at bounding box center [753, 653] width 75 height 40
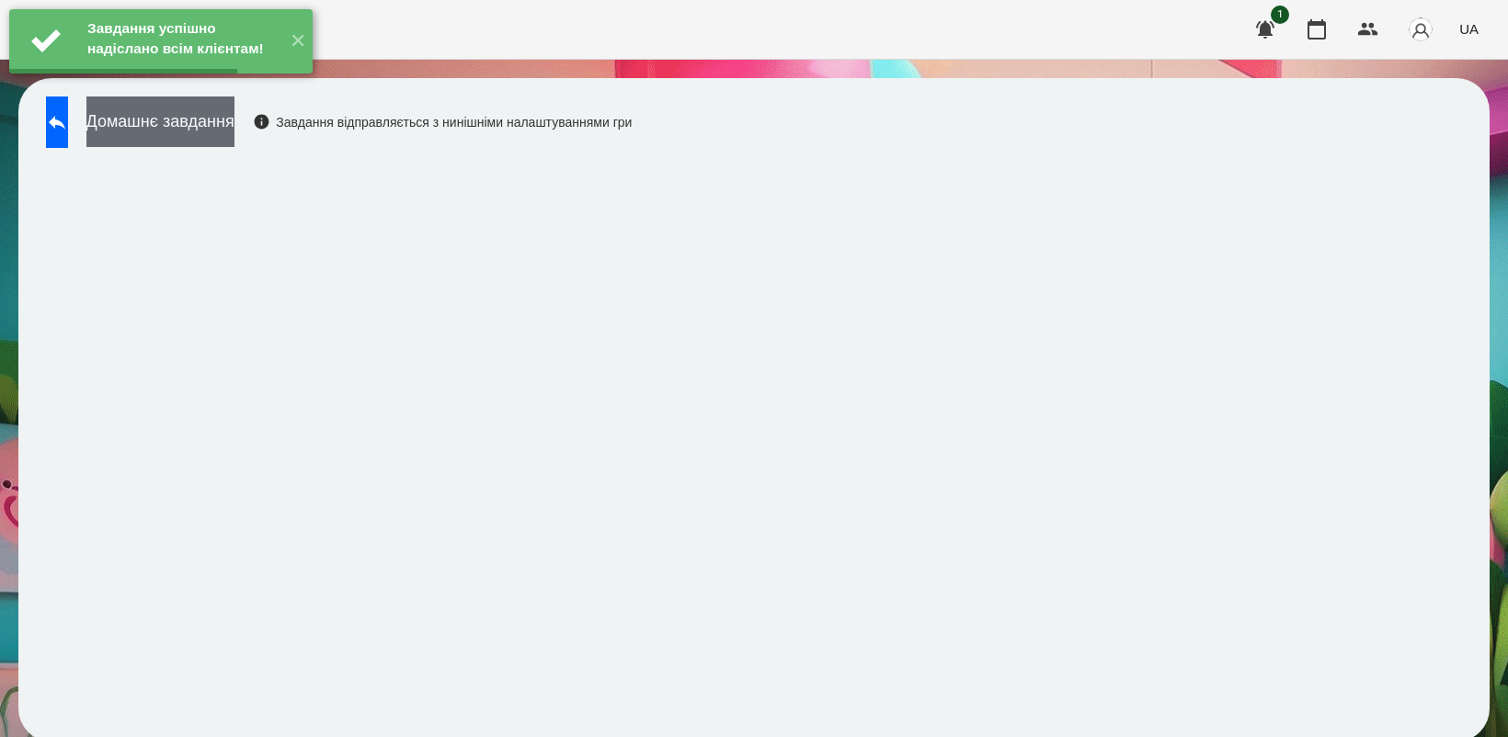
click at [222, 122] on button "Домашнє завдання" at bounding box center [160, 122] width 148 height 51
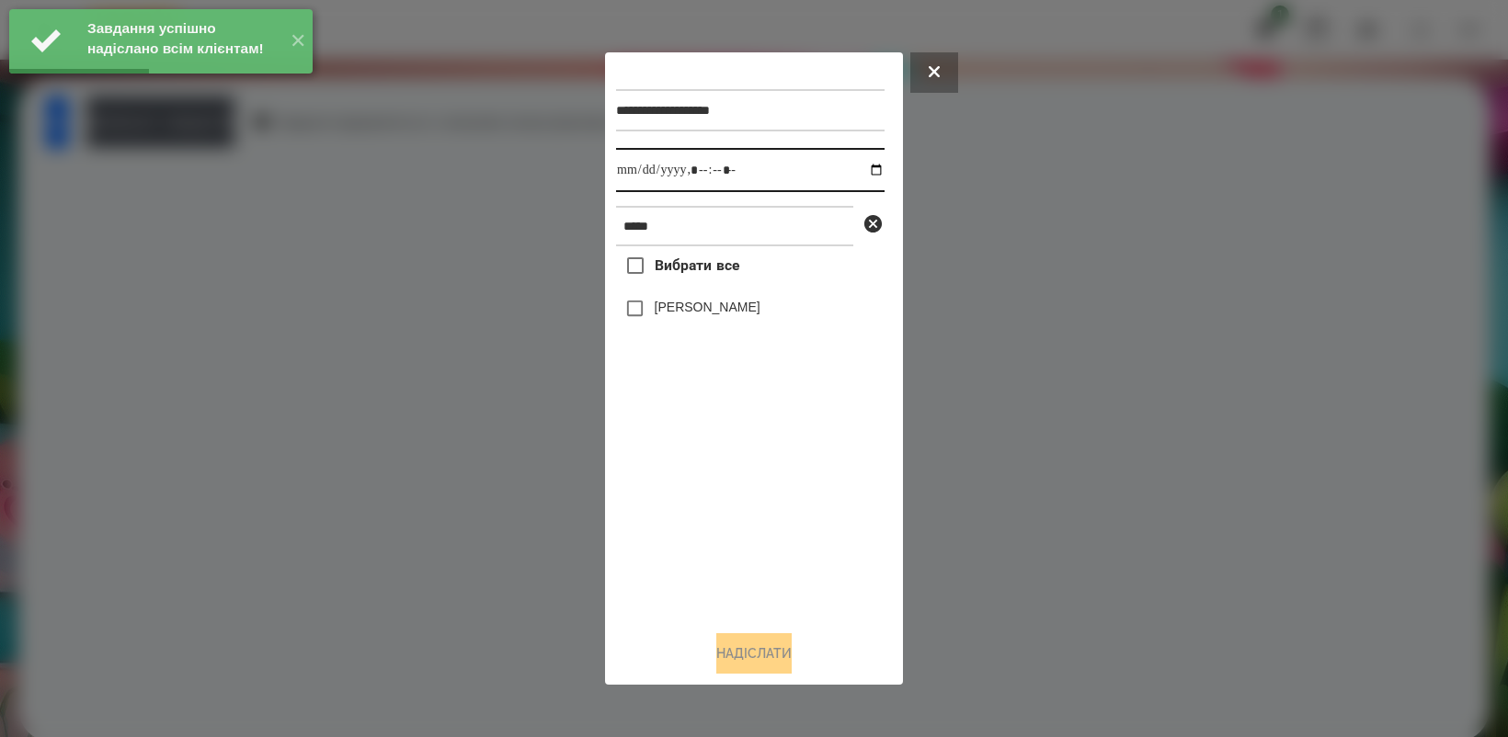
click at [855, 170] on input "datetime-local" at bounding box center [750, 170] width 268 height 44
drag, startPoint x: 689, startPoint y: 518, endPoint x: 659, endPoint y: 382, distance: 138.5
click at [689, 516] on div "Вибрати все [PERSON_NAME]" at bounding box center [750, 430] width 268 height 369
type input "**********"
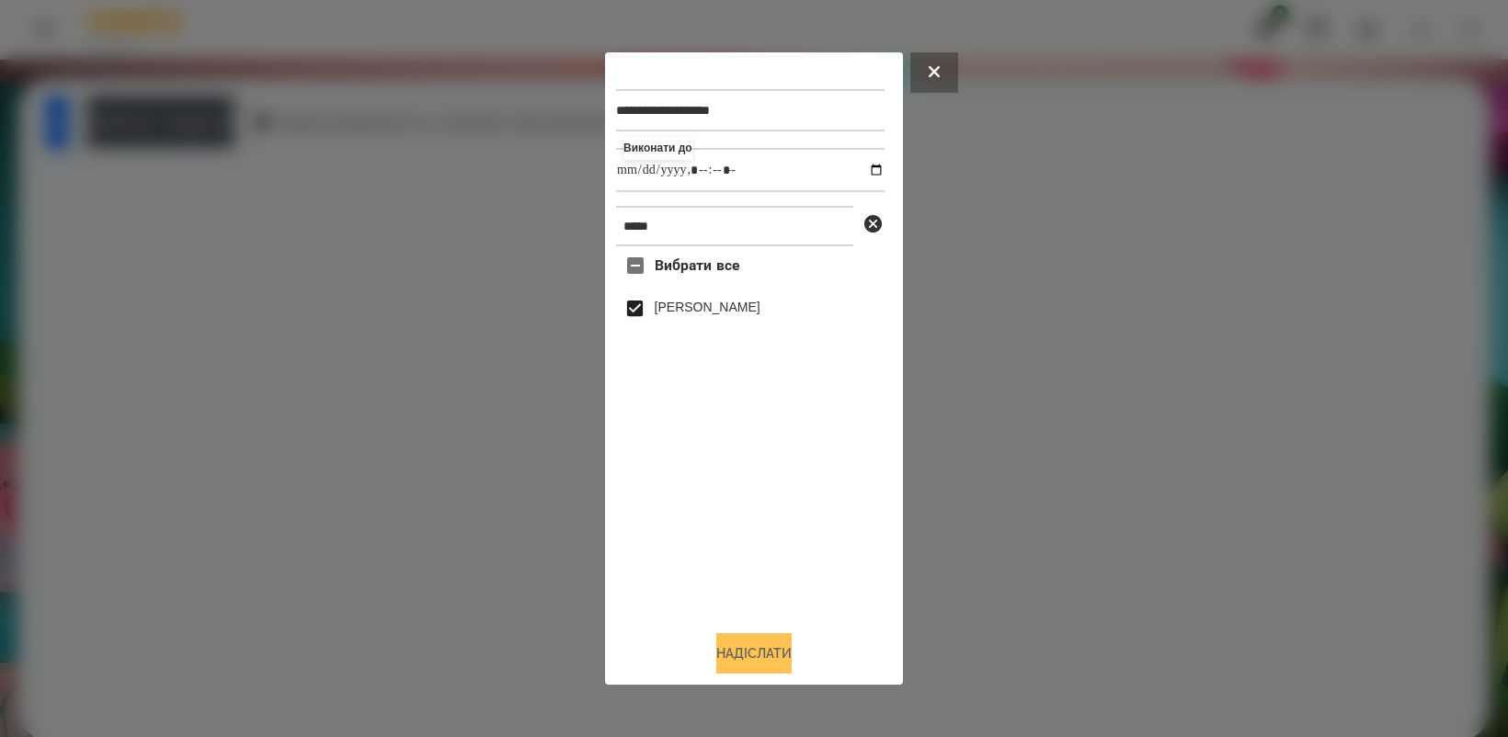
click at [743, 643] on button "Надіслати" at bounding box center [753, 653] width 75 height 40
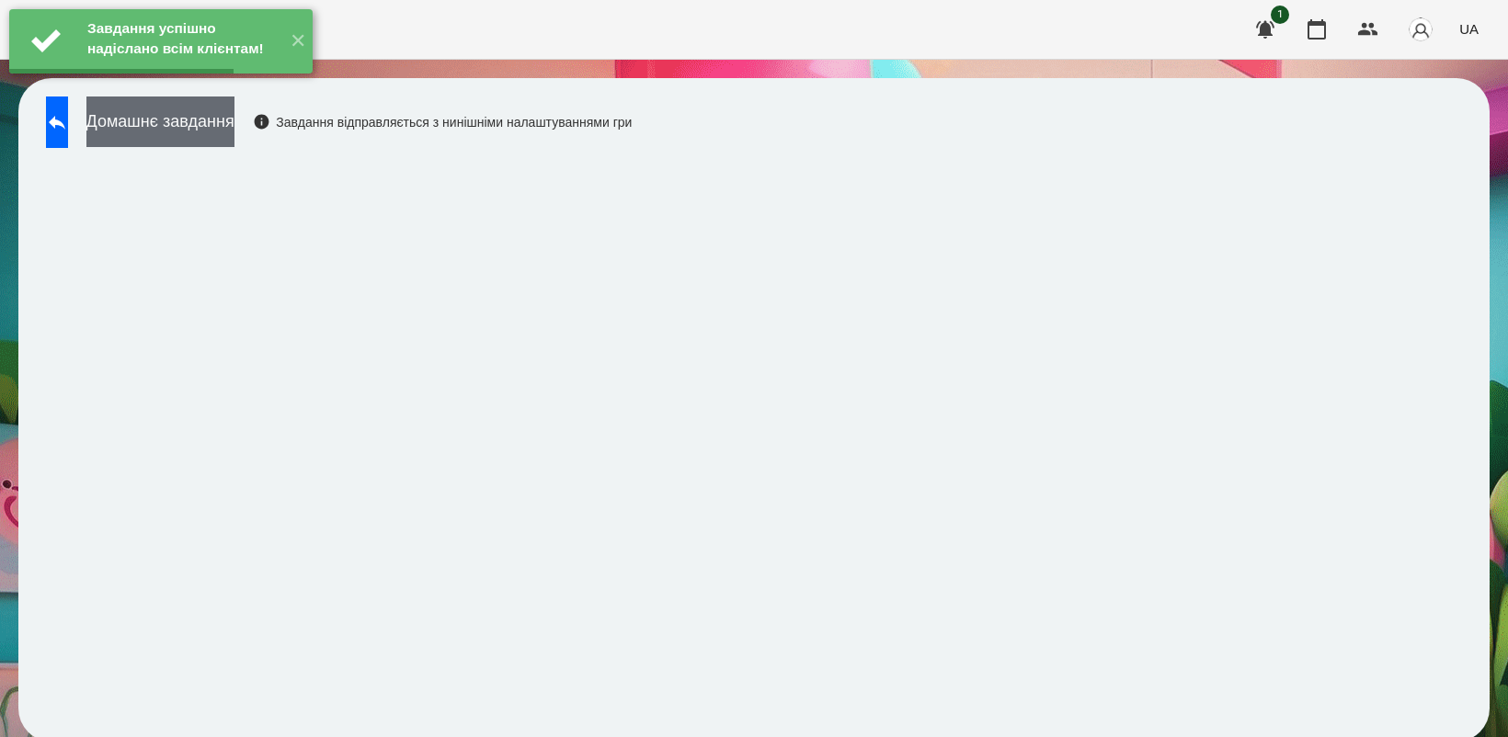
click at [218, 121] on button "Домашнє завдання" at bounding box center [160, 122] width 148 height 51
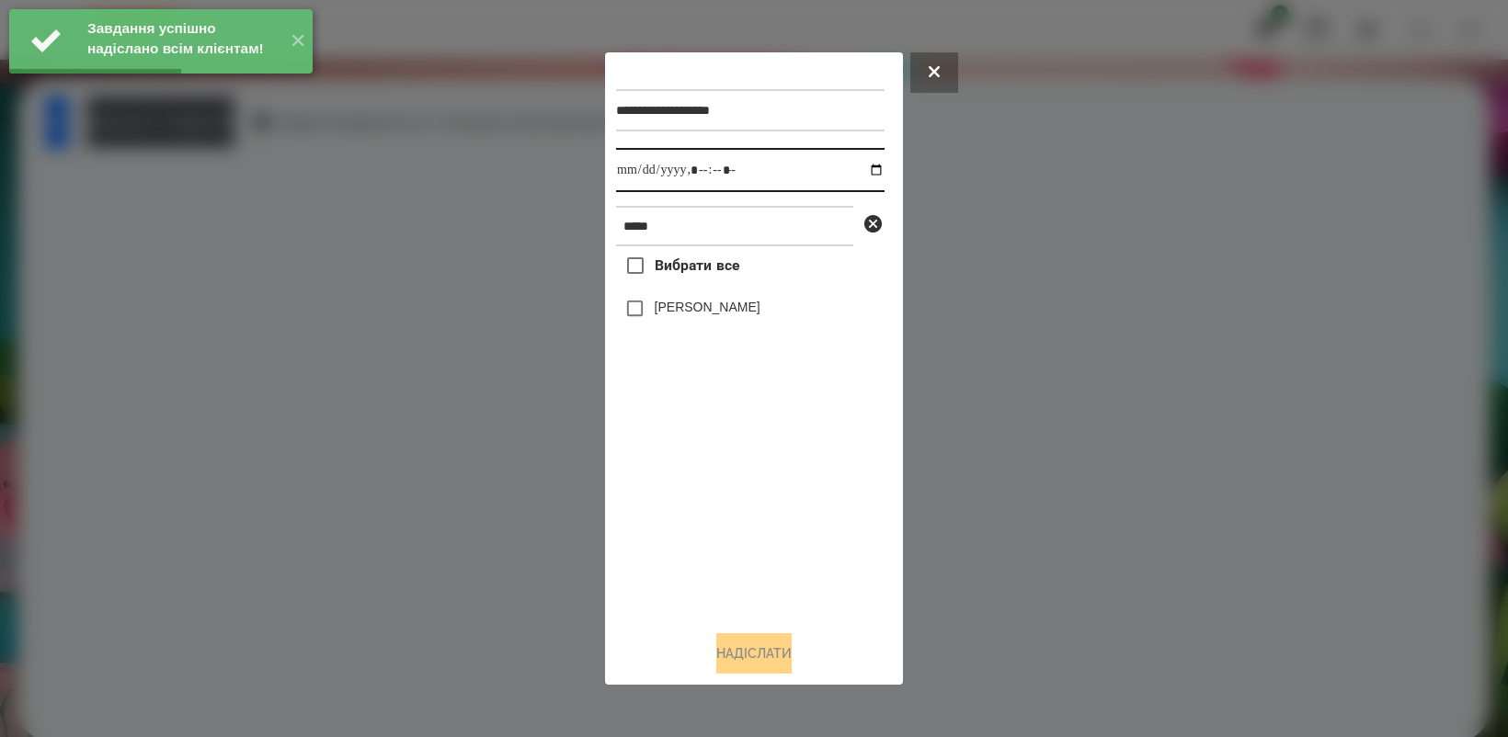
click at [864, 168] on input "datetime-local" at bounding box center [750, 170] width 268 height 44
type input "**********"
drag, startPoint x: 746, startPoint y: 529, endPoint x: 704, endPoint y: 401, distance: 135.2
click at [746, 521] on div "Вибрати все [PERSON_NAME]" at bounding box center [750, 430] width 268 height 369
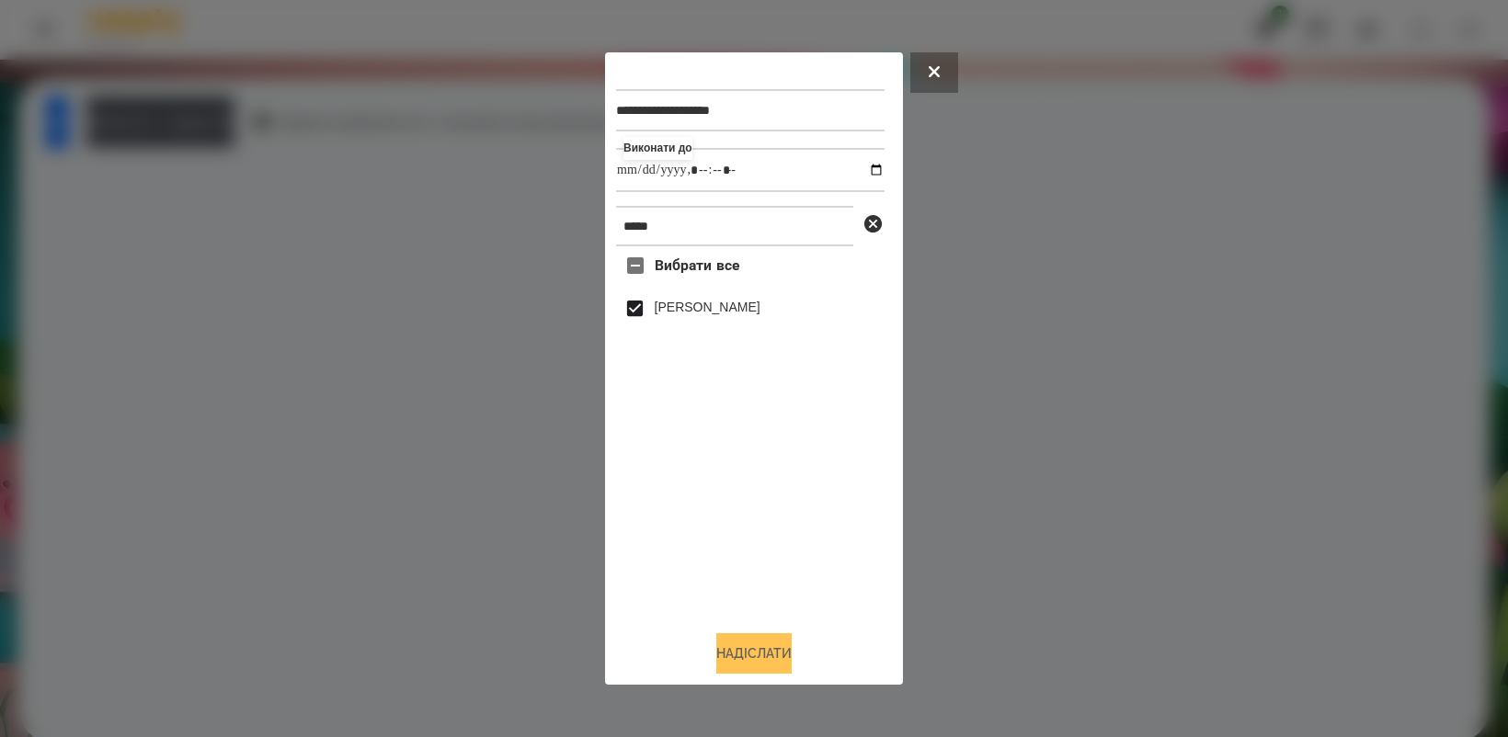
click at [780, 637] on button "Надіслати" at bounding box center [753, 653] width 75 height 40
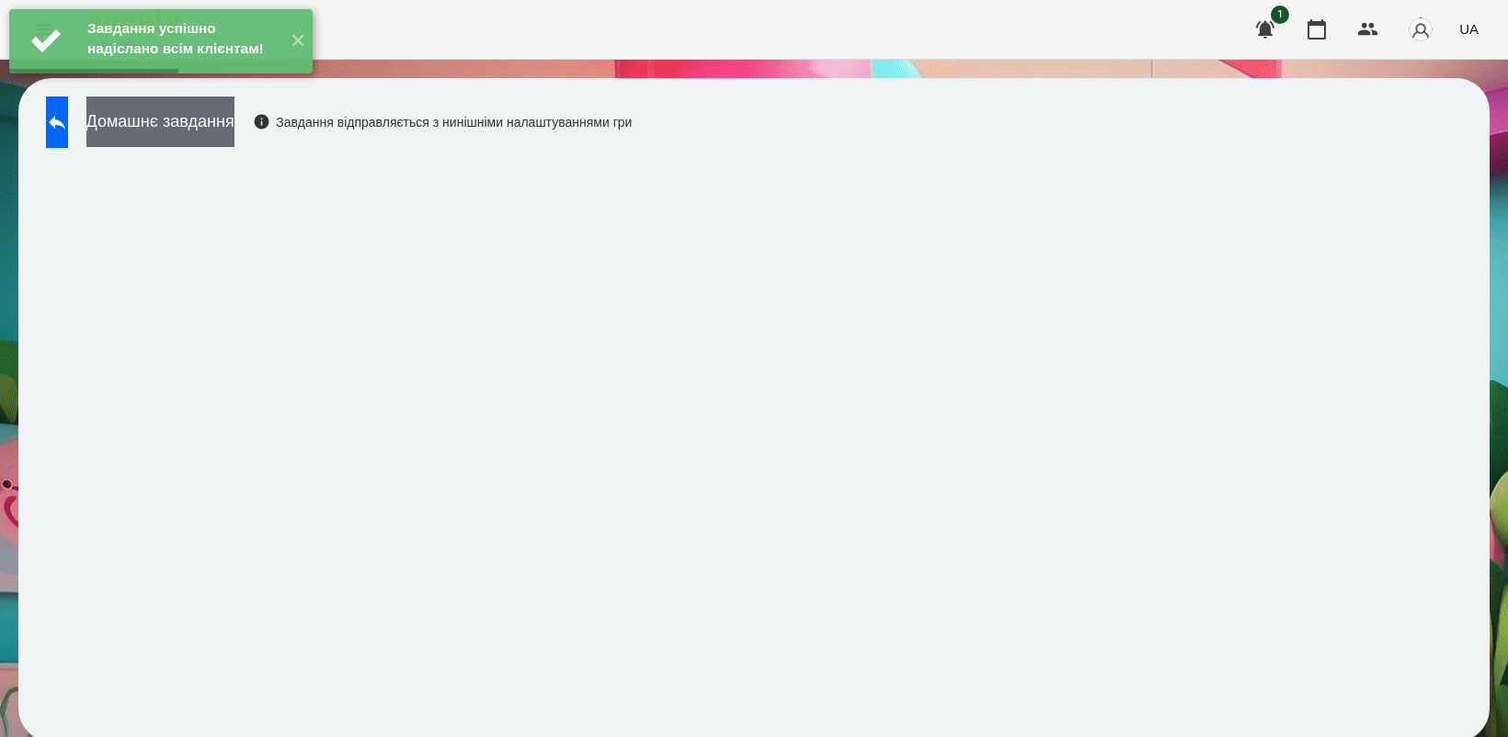
click at [233, 126] on button "Домашнє завдання" at bounding box center [160, 122] width 148 height 51
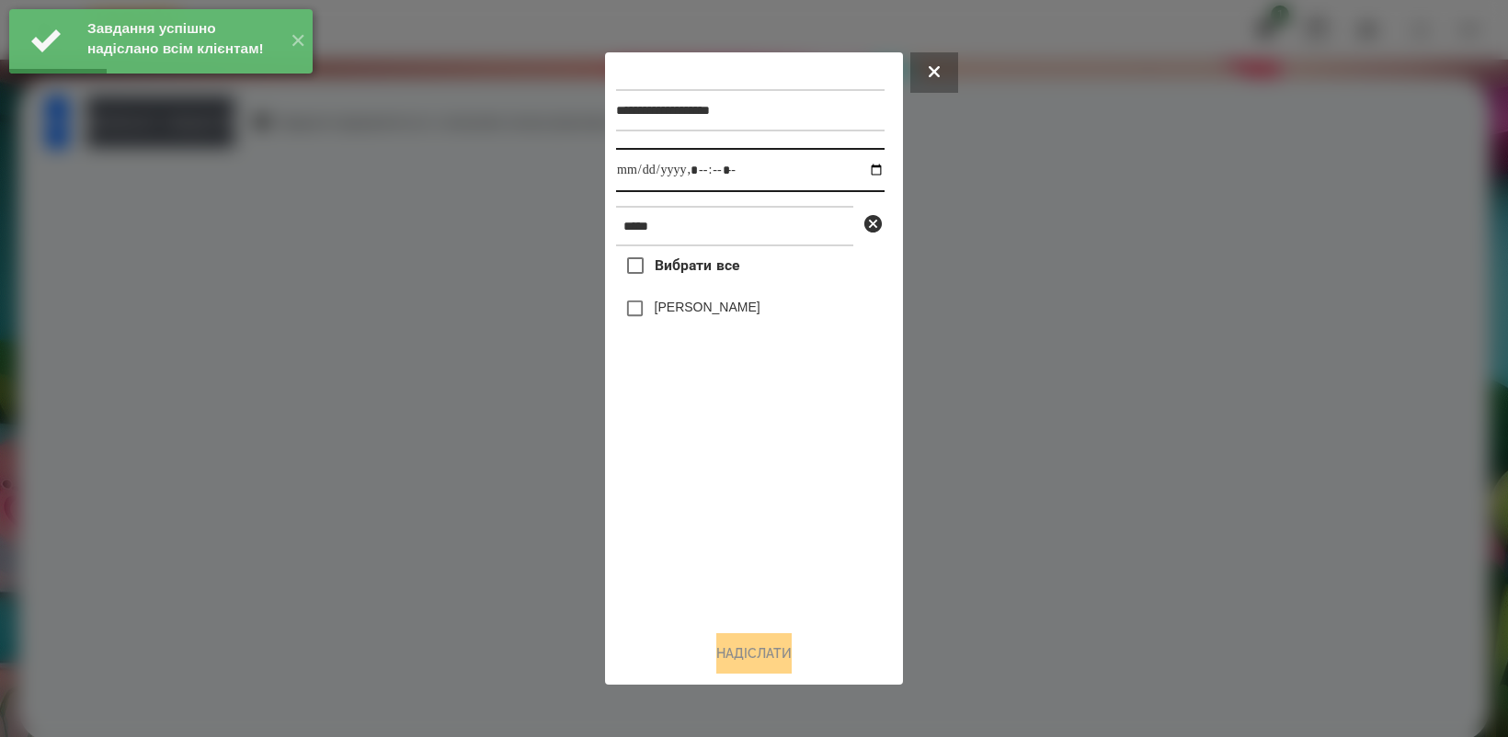
click at [857, 168] on input "datetime-local" at bounding box center [750, 170] width 268 height 44
type input "**********"
click at [743, 521] on div "Вибрати все [PERSON_NAME]" at bounding box center [750, 430] width 268 height 369
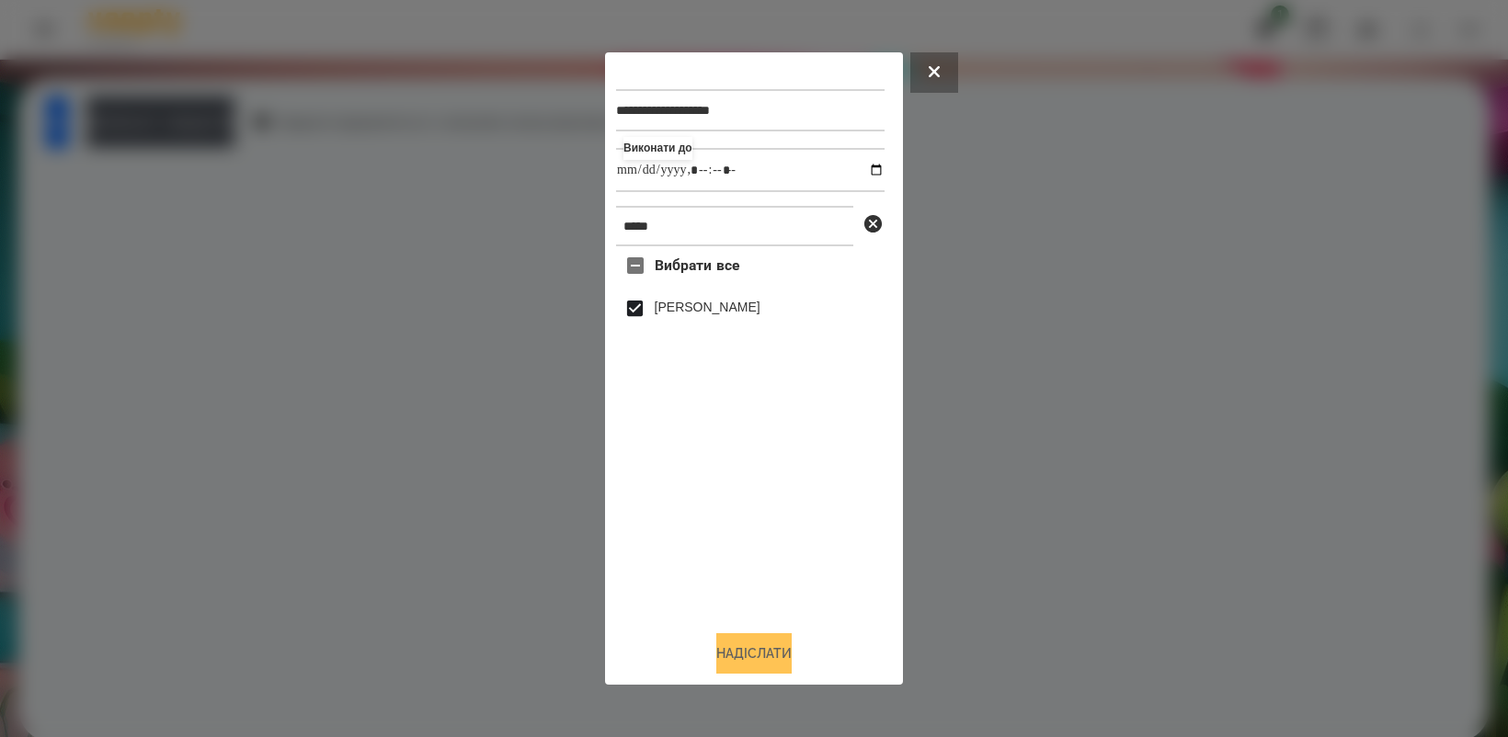
click at [766, 651] on button "Надіслати" at bounding box center [753, 653] width 75 height 40
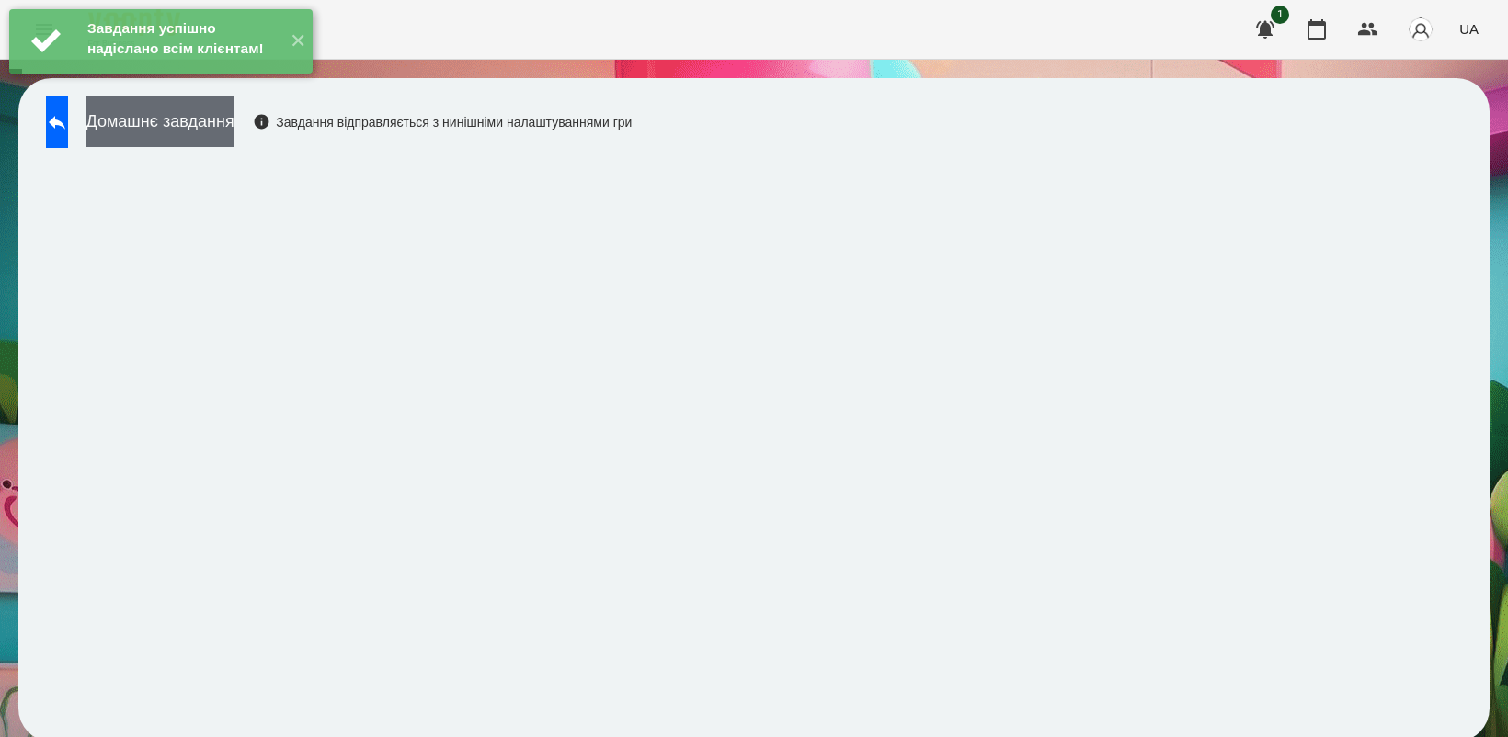
click at [194, 120] on button "Домашнє завдання" at bounding box center [160, 122] width 148 height 51
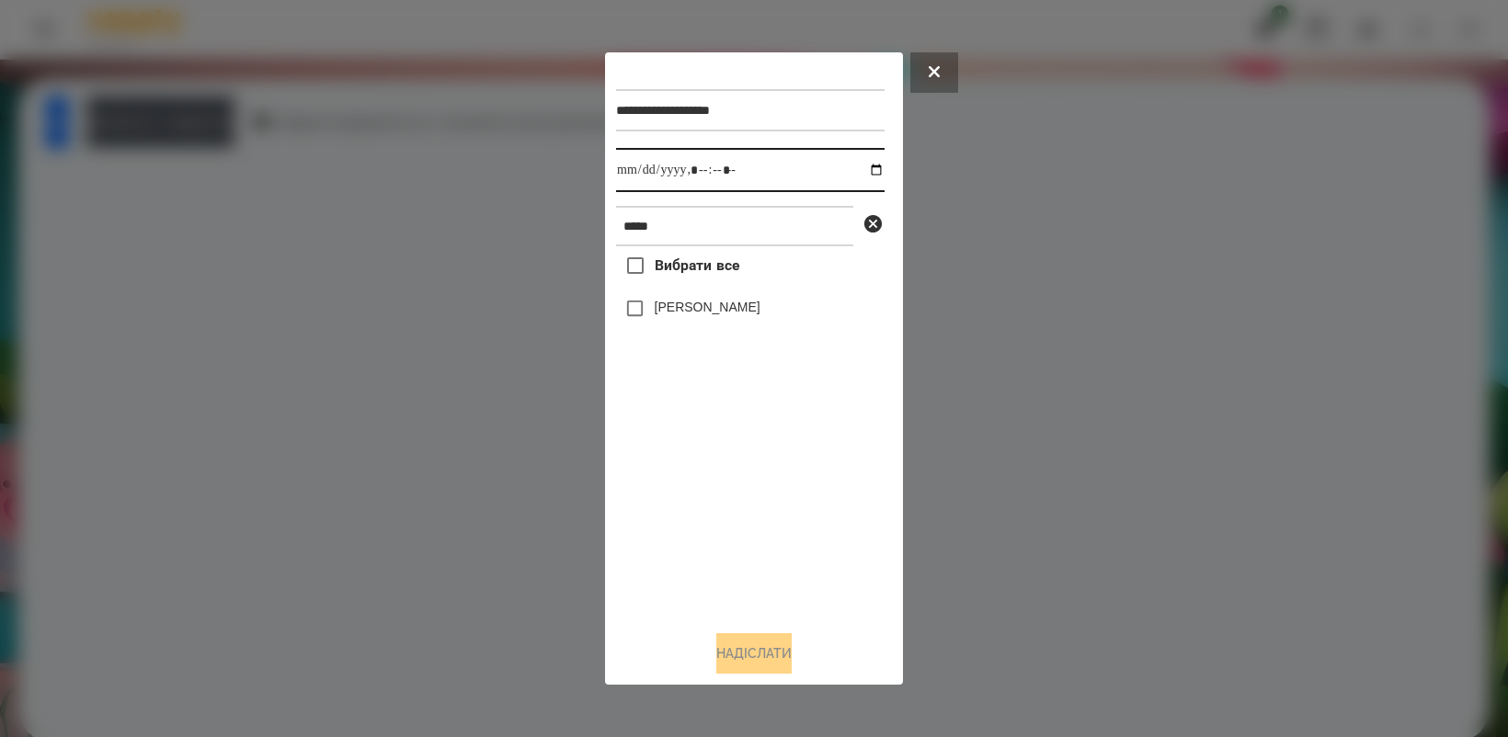
click at [857, 165] on input "datetime-local" at bounding box center [750, 170] width 268 height 44
type input "**********"
drag, startPoint x: 751, startPoint y: 494, endPoint x: 681, endPoint y: 406, distance: 111.8
click at [751, 492] on div "Вибрати все [PERSON_NAME]" at bounding box center [750, 430] width 268 height 369
click at [791, 649] on button "Надіслати" at bounding box center [753, 653] width 75 height 40
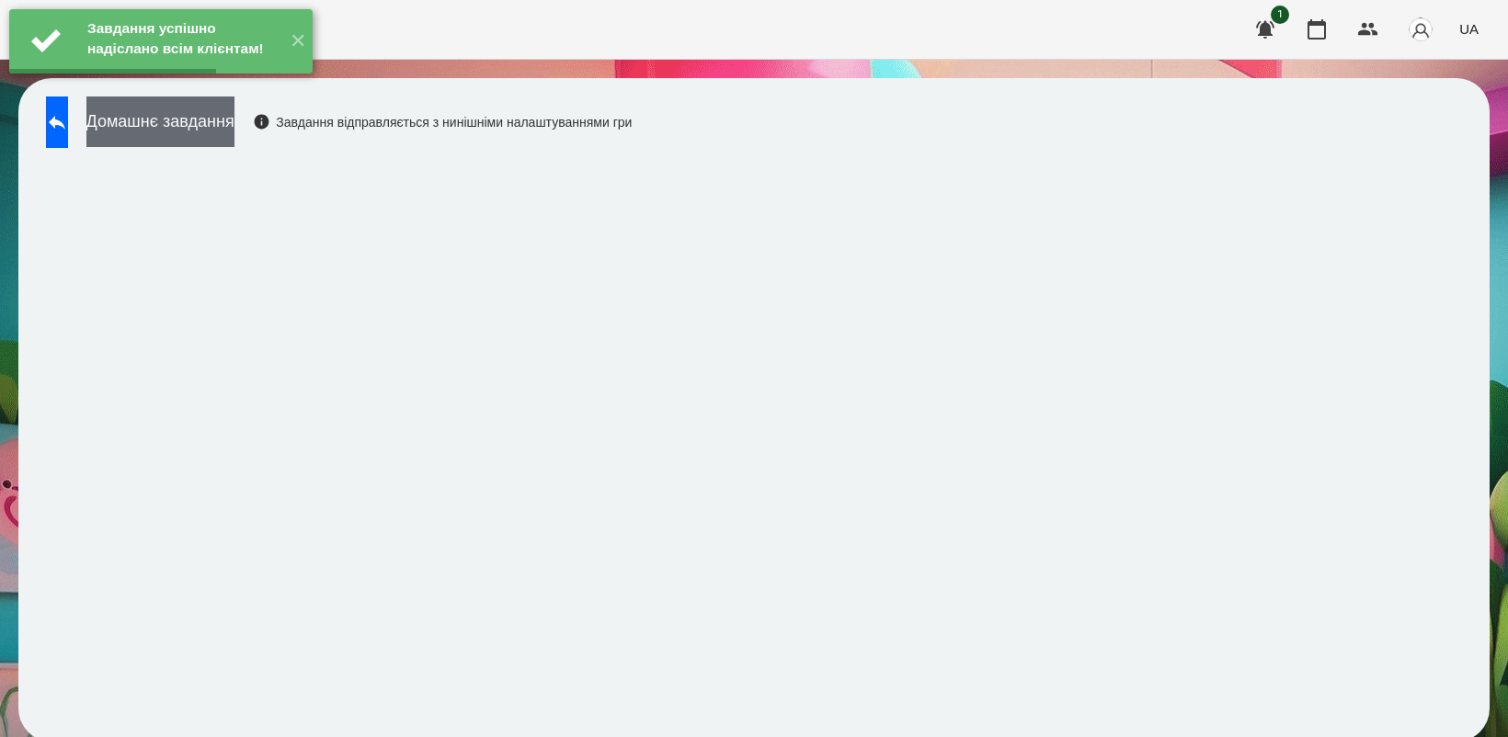
click at [234, 124] on button "Домашнє завдання" at bounding box center [160, 122] width 148 height 51
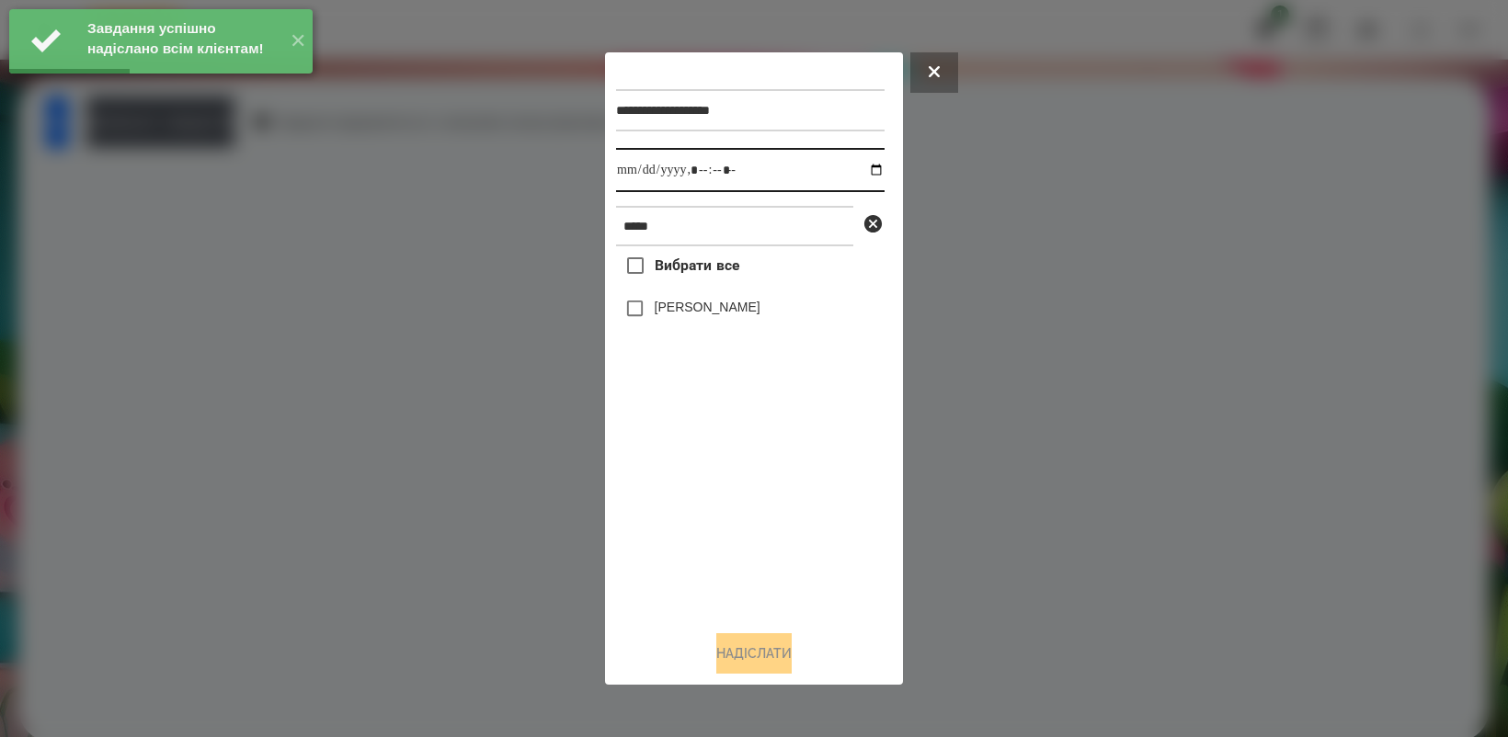
click at [864, 167] on input "datetime-local" at bounding box center [750, 170] width 268 height 44
type input "**********"
click at [745, 530] on div "Вибрати все [PERSON_NAME]" at bounding box center [750, 430] width 268 height 369
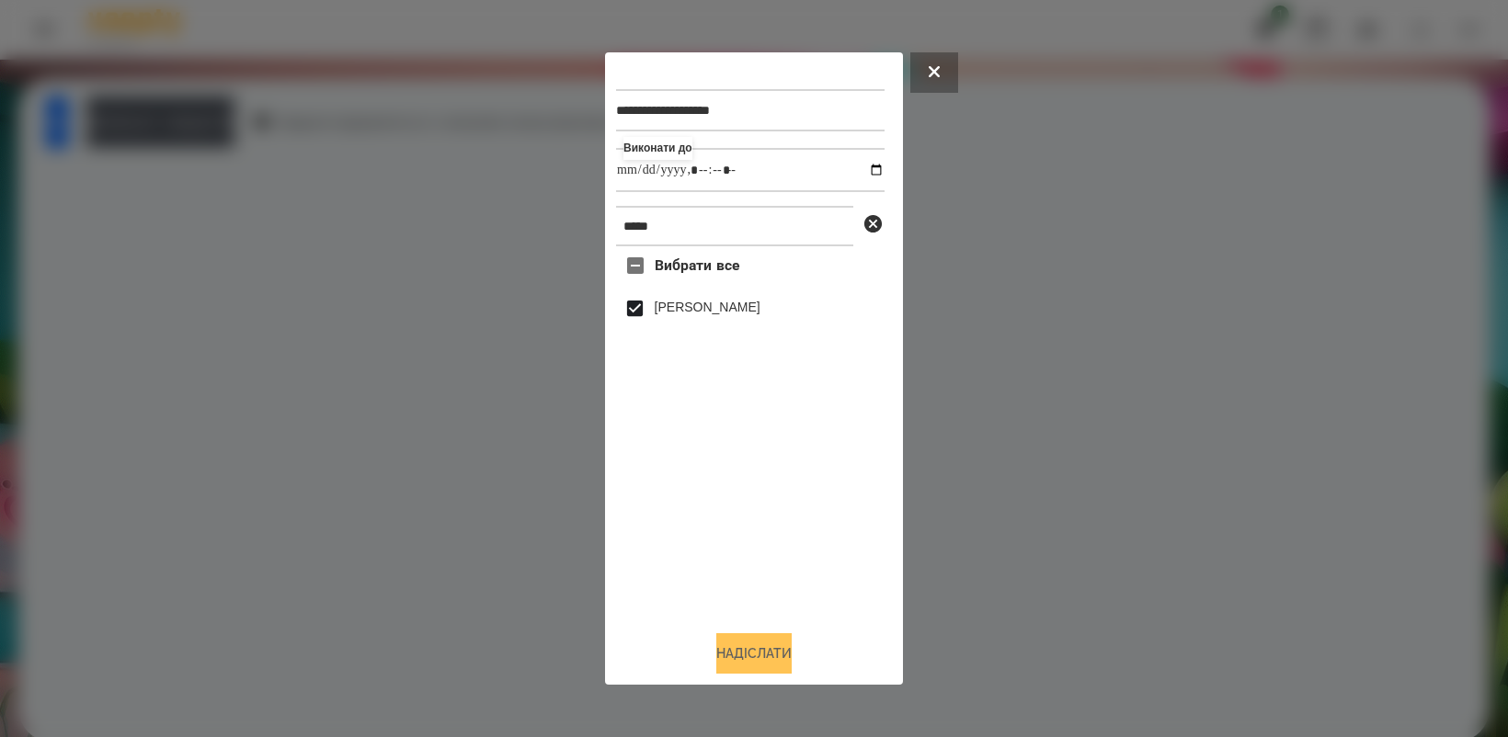
click at [773, 655] on button "Надіслати" at bounding box center [753, 653] width 75 height 40
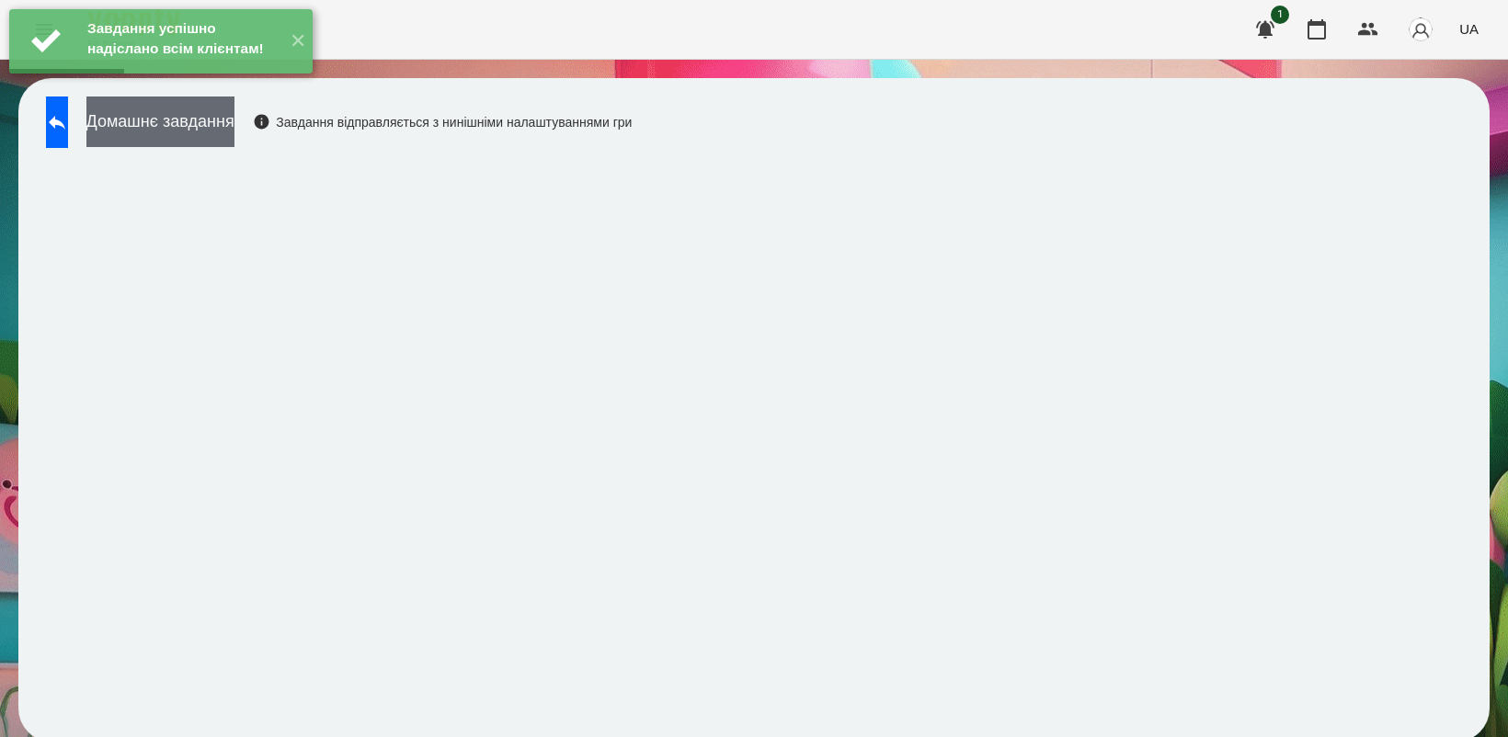
click at [234, 112] on button "Домашнє завдання" at bounding box center [160, 122] width 148 height 51
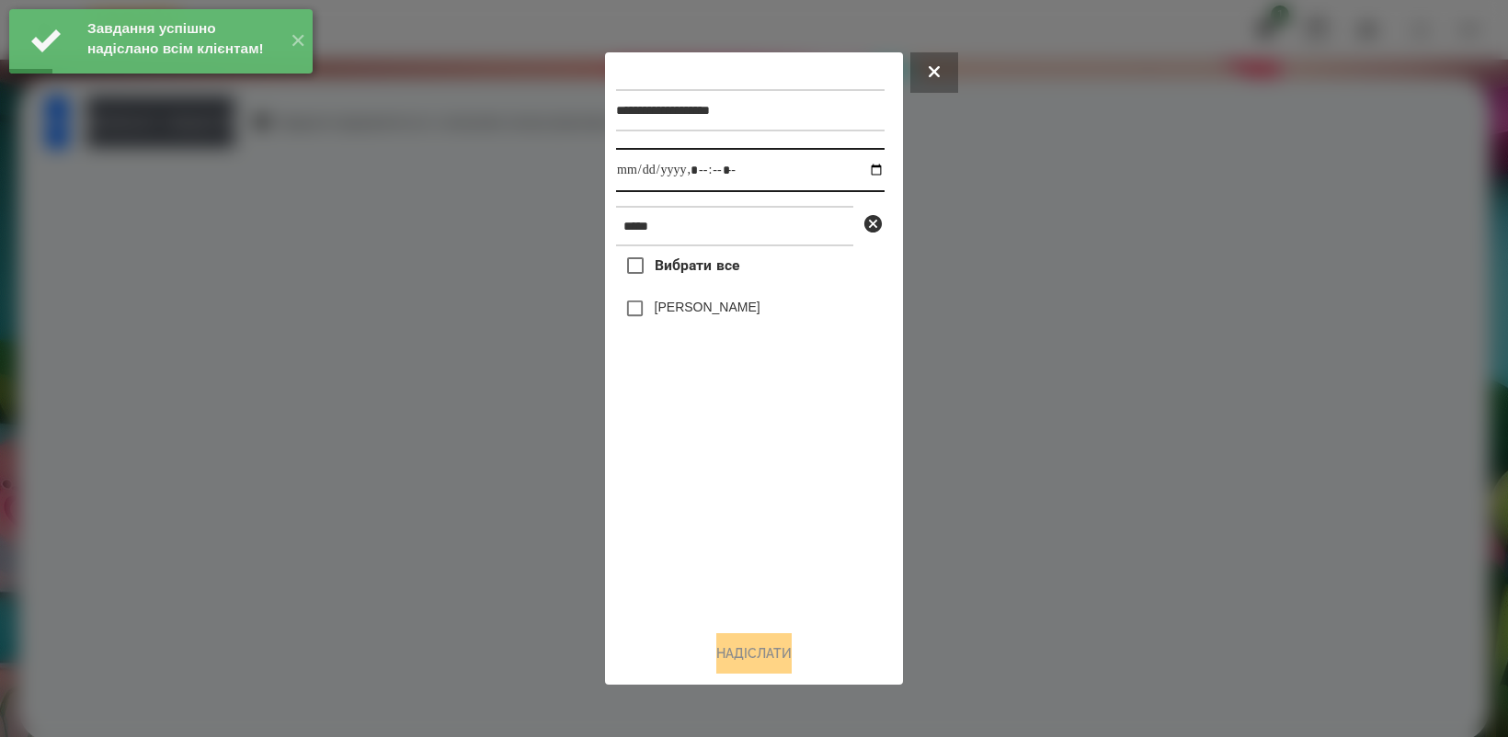
click at [864, 164] on input "datetime-local" at bounding box center [750, 170] width 268 height 44
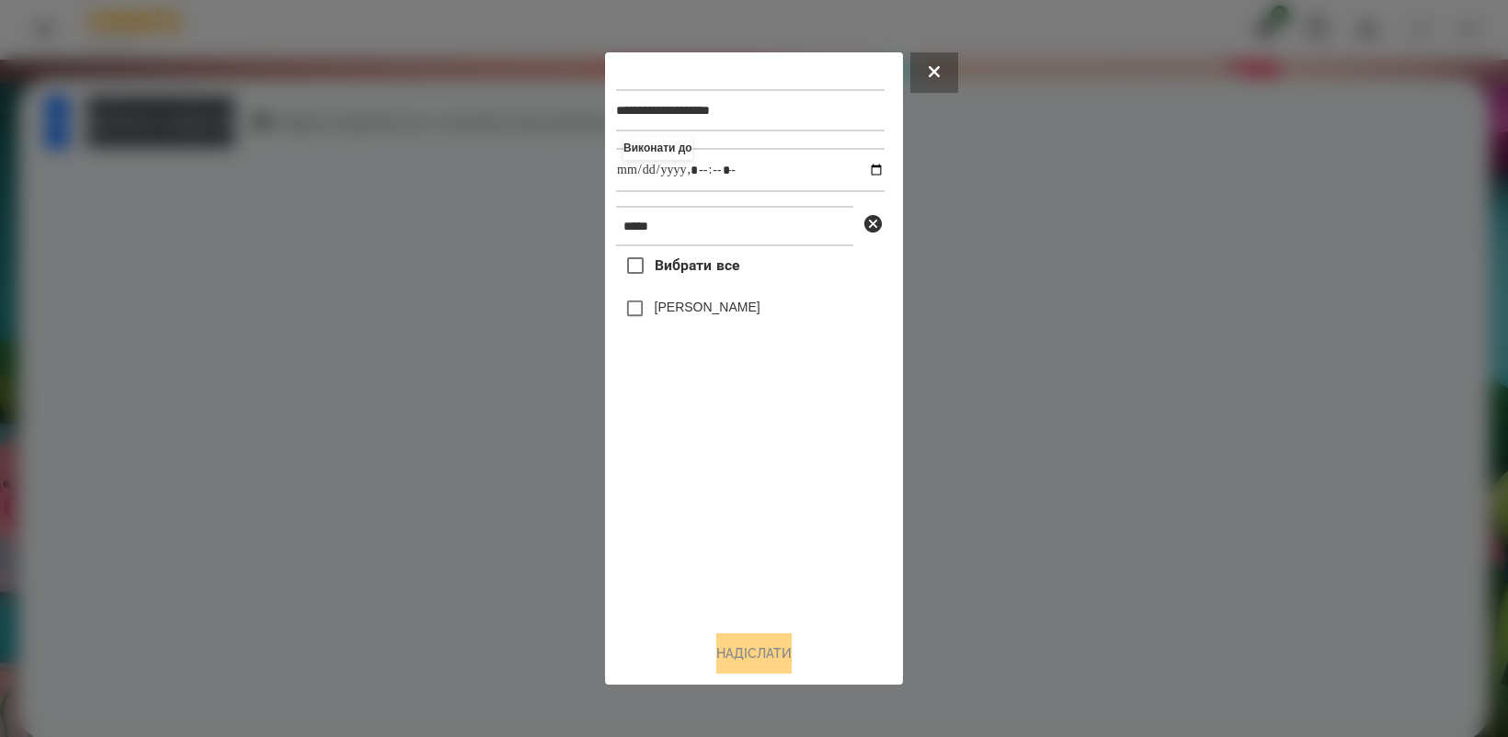
click at [770, 517] on div "Вибрати все [PERSON_NAME]" at bounding box center [750, 430] width 268 height 369
type input "**********"
click at [777, 651] on button "Надіслати" at bounding box center [753, 653] width 75 height 40
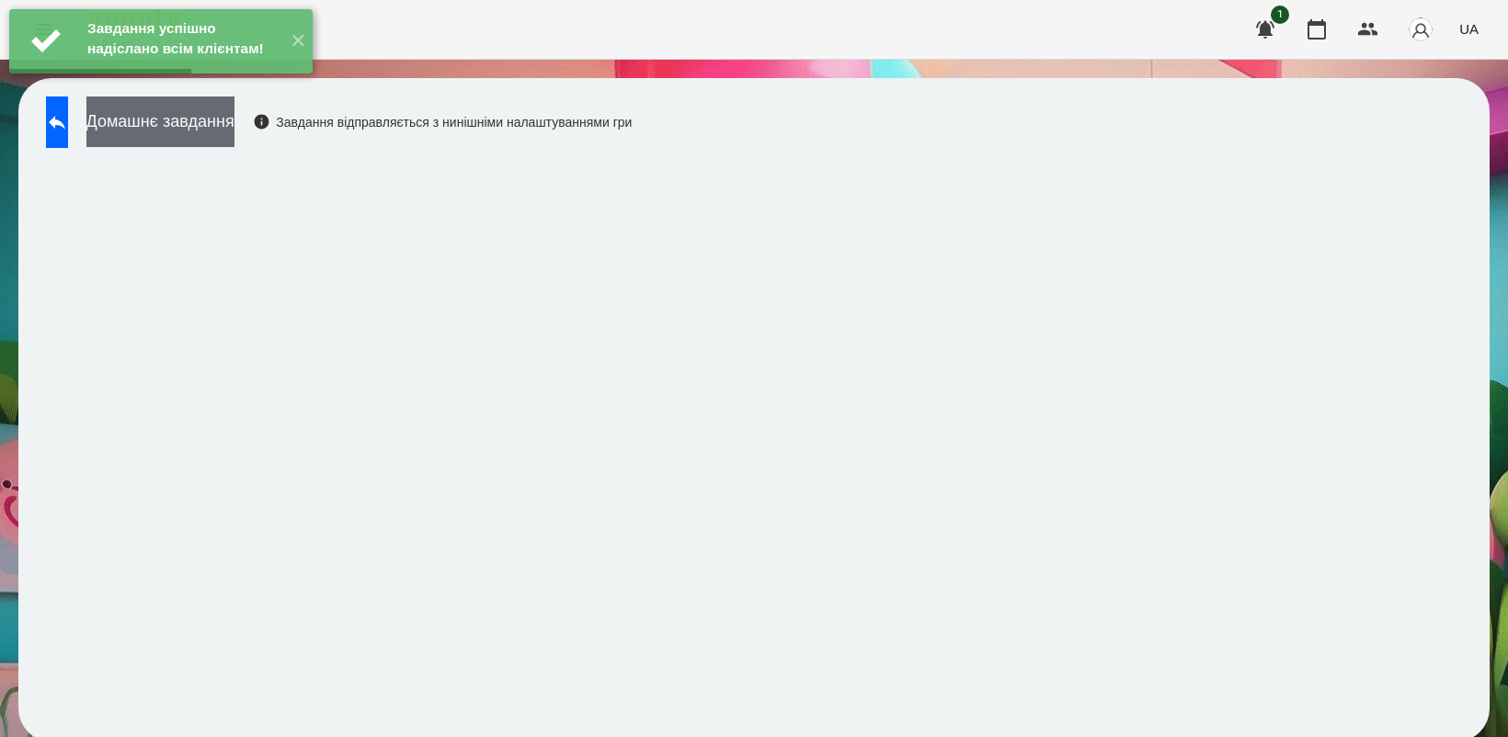
click at [234, 131] on button "Домашнє завдання" at bounding box center [160, 122] width 148 height 51
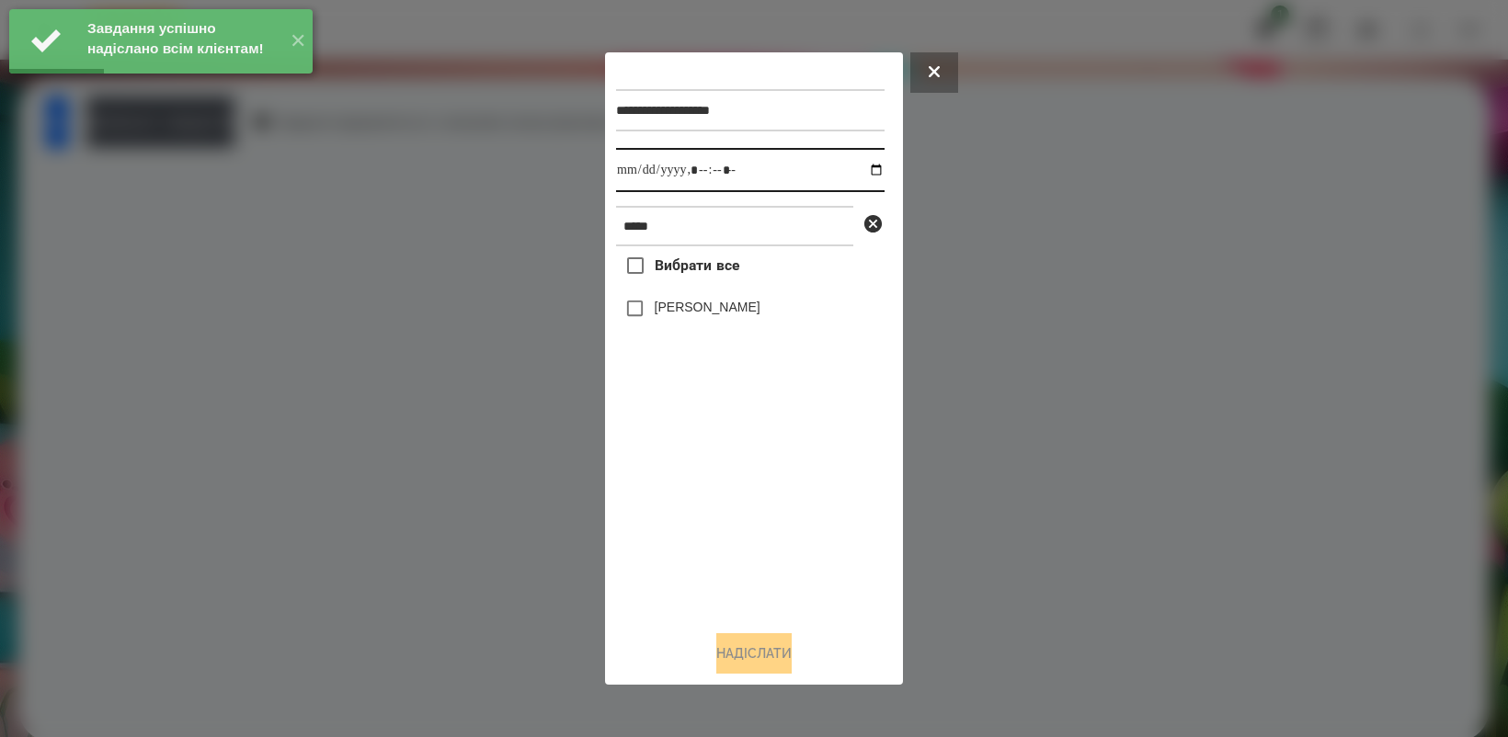
click at [855, 166] on input "datetime-local" at bounding box center [750, 170] width 268 height 44
type input "**********"
drag, startPoint x: 777, startPoint y: 531, endPoint x: 689, endPoint y: 424, distance: 138.5
click at [777, 531] on div "Вибрати все [PERSON_NAME]" at bounding box center [750, 430] width 268 height 369
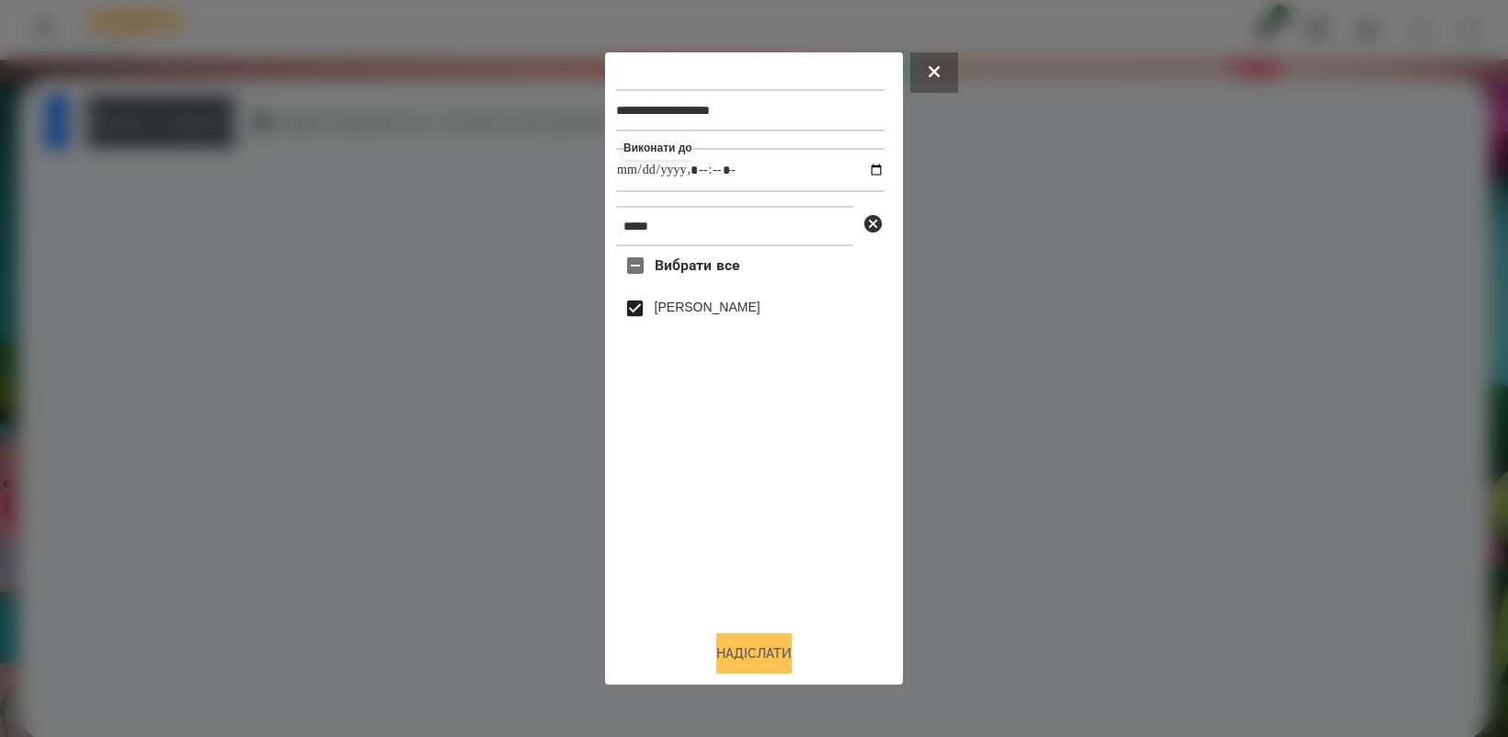
click at [772, 650] on button "Надіслати" at bounding box center [753, 653] width 75 height 40
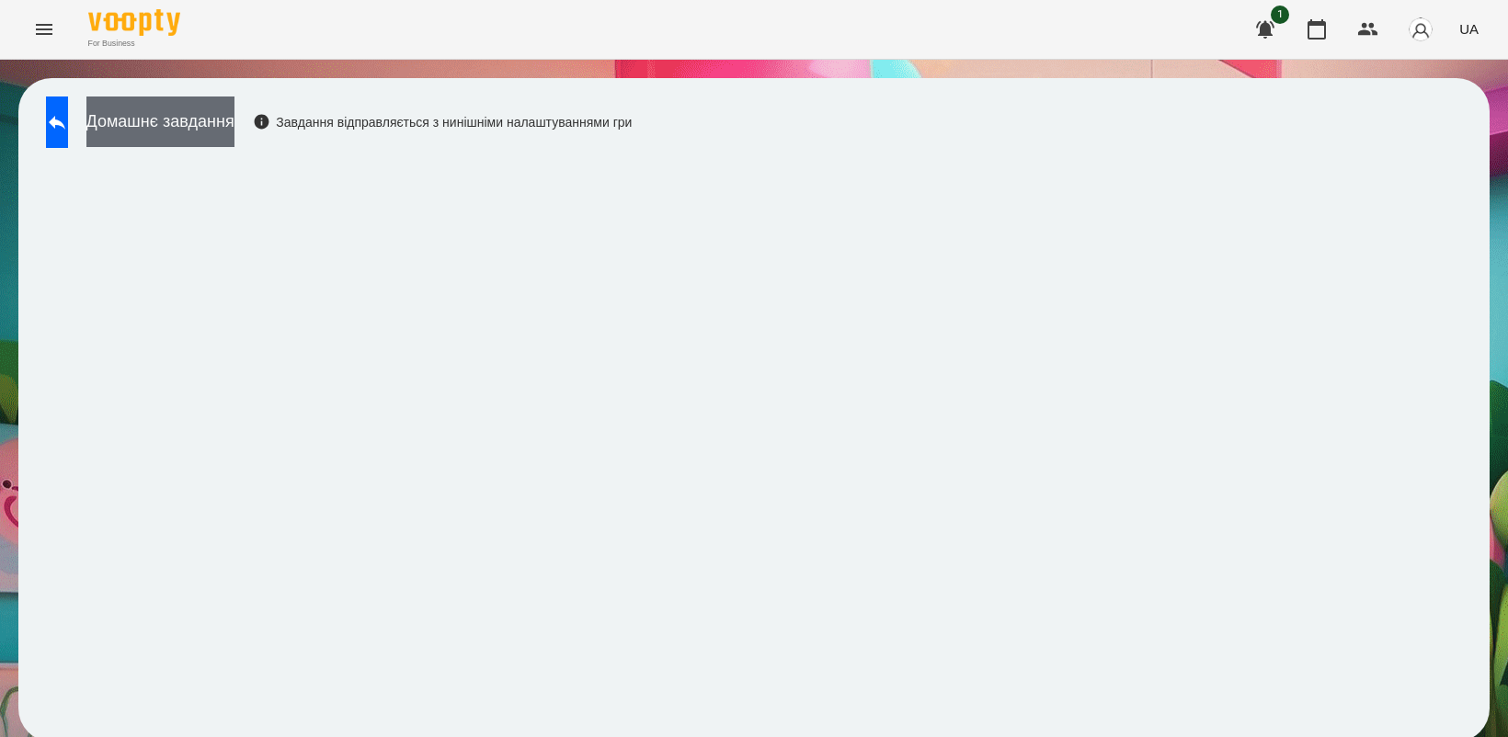
click at [234, 122] on button "Домашнє завдання" at bounding box center [160, 122] width 148 height 51
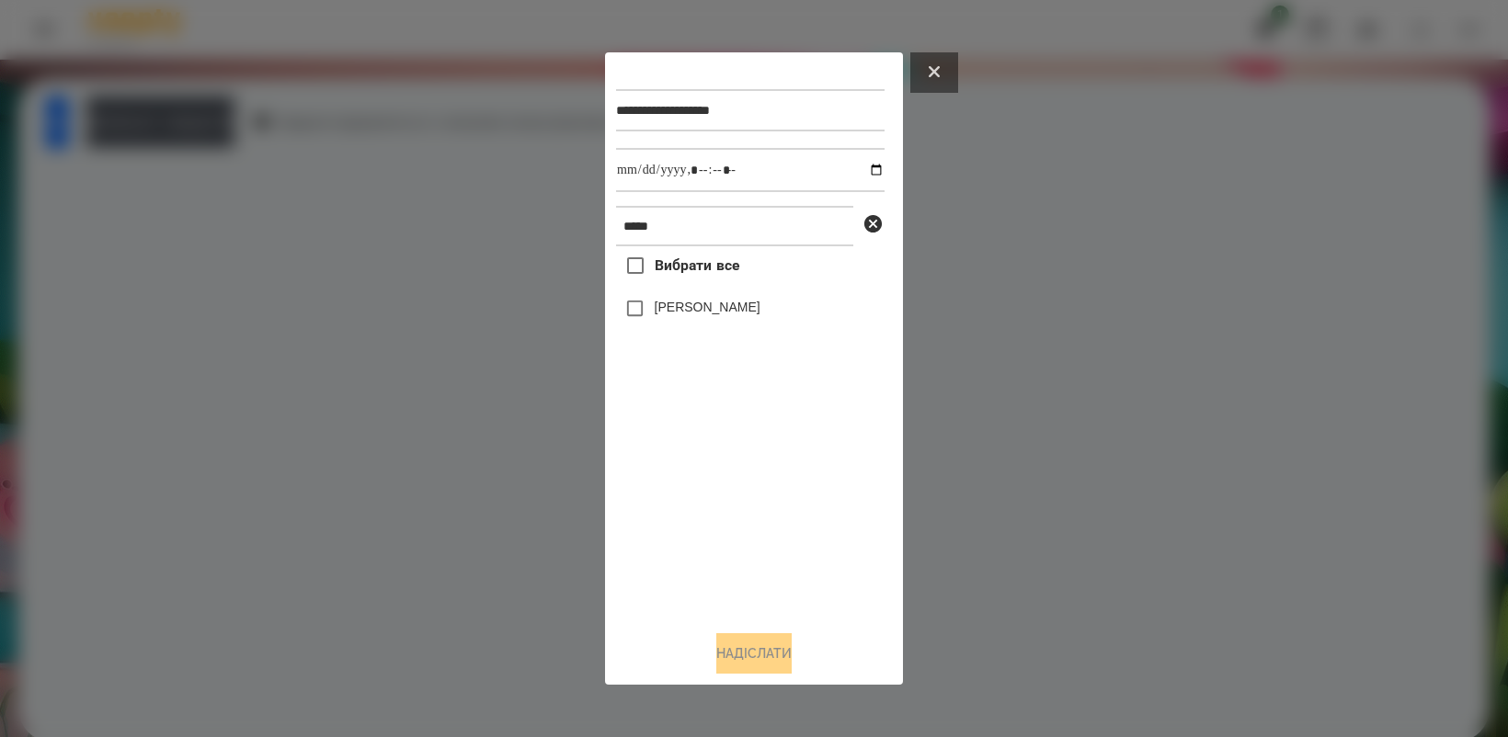
click at [931, 63] on button at bounding box center [934, 72] width 48 height 40
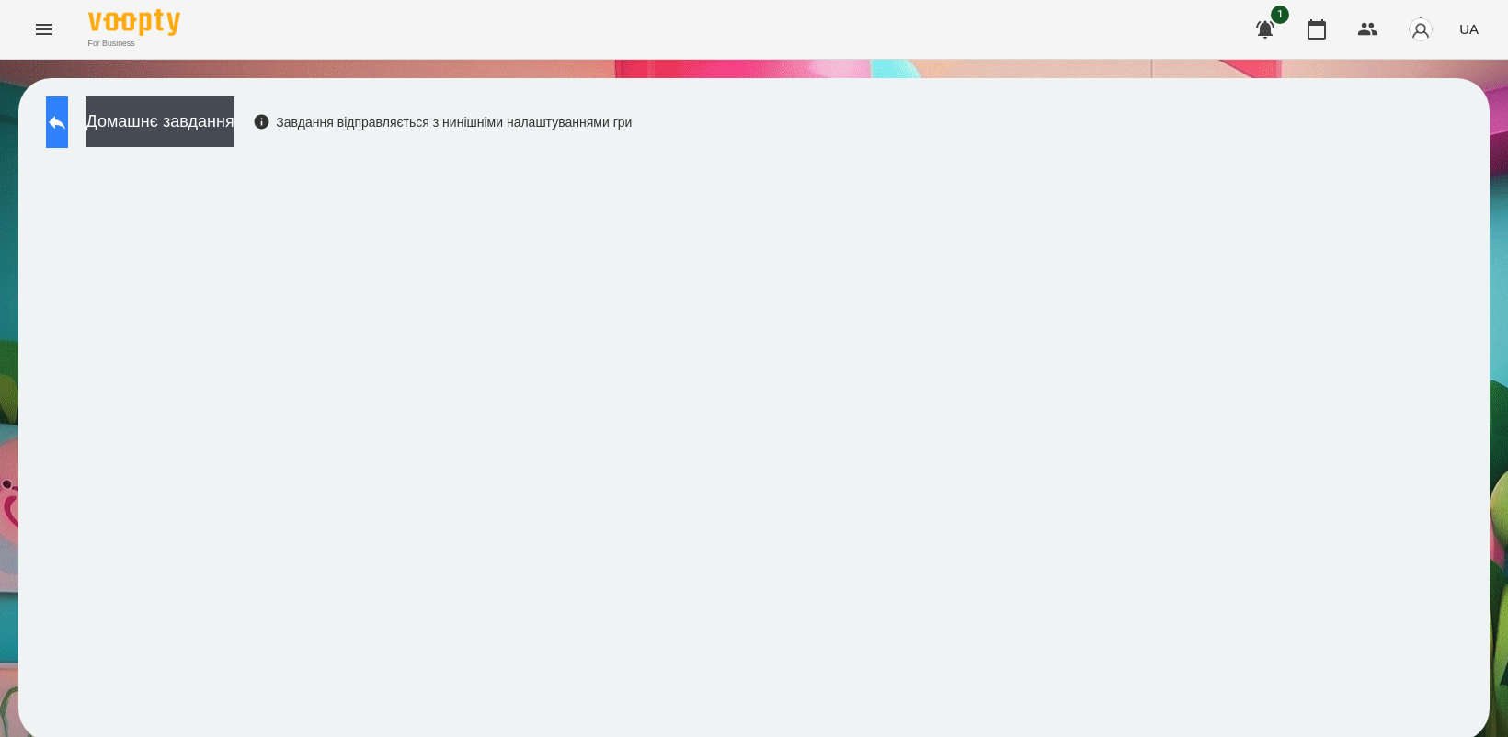
click at [68, 125] on icon at bounding box center [57, 122] width 22 height 22
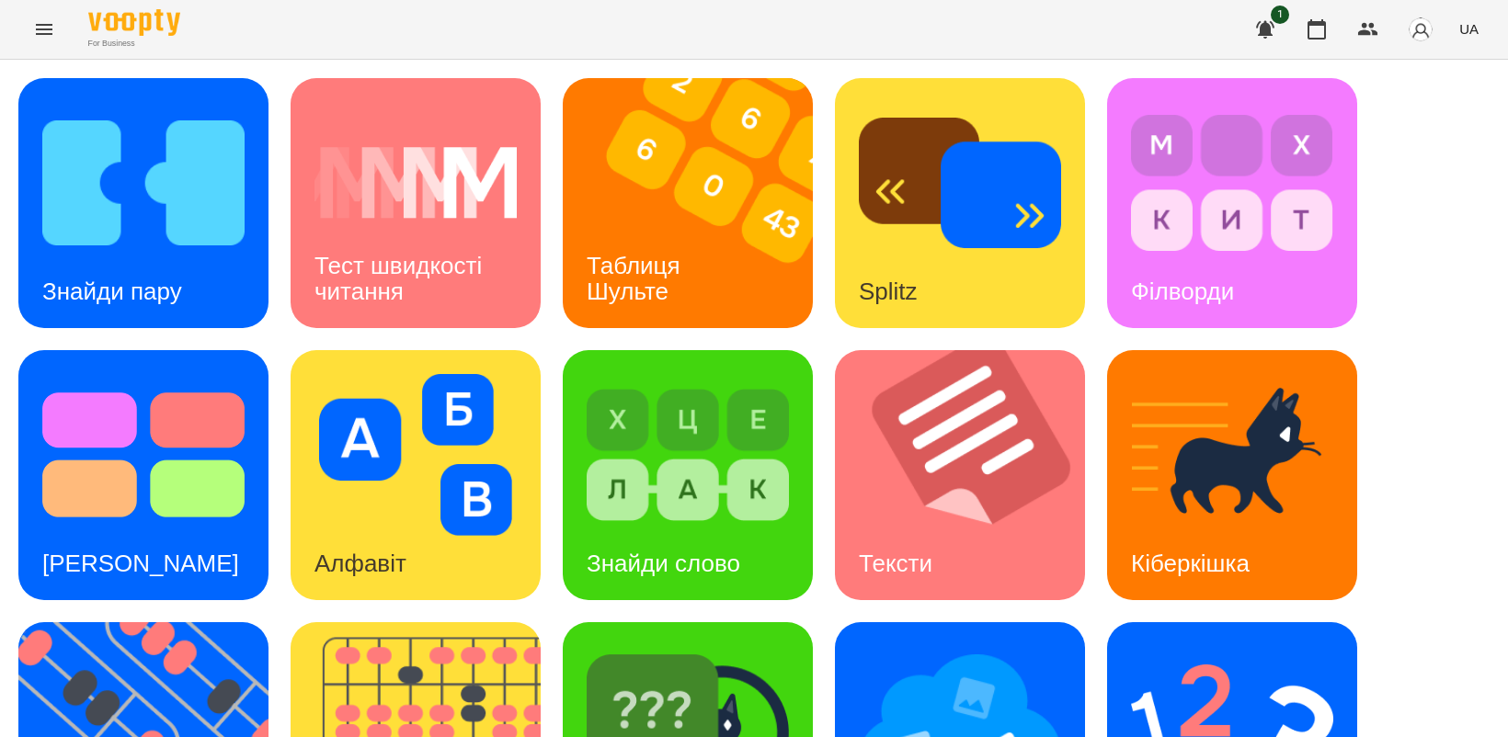
scroll to position [230, 0]
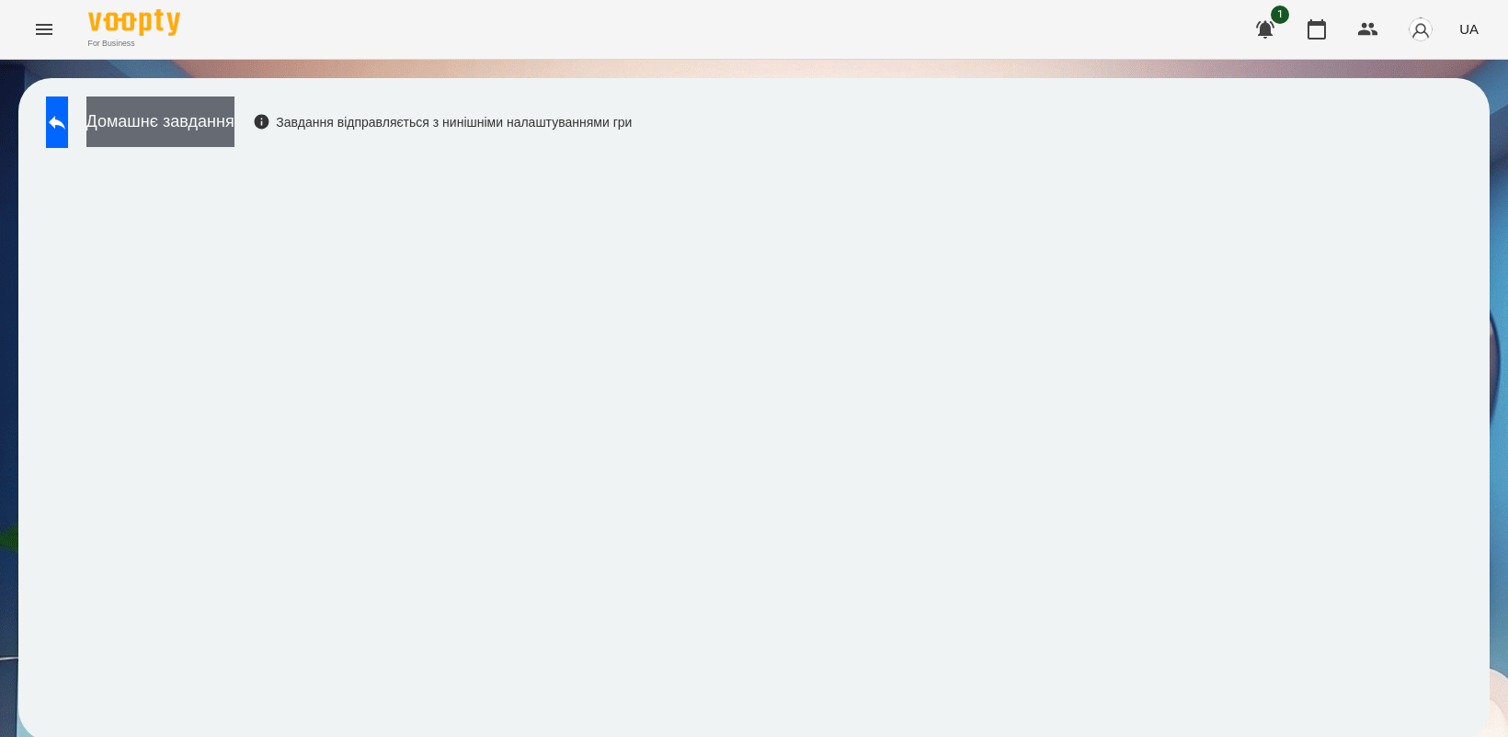
click at [234, 136] on button "Домашнє завдання" at bounding box center [160, 122] width 148 height 51
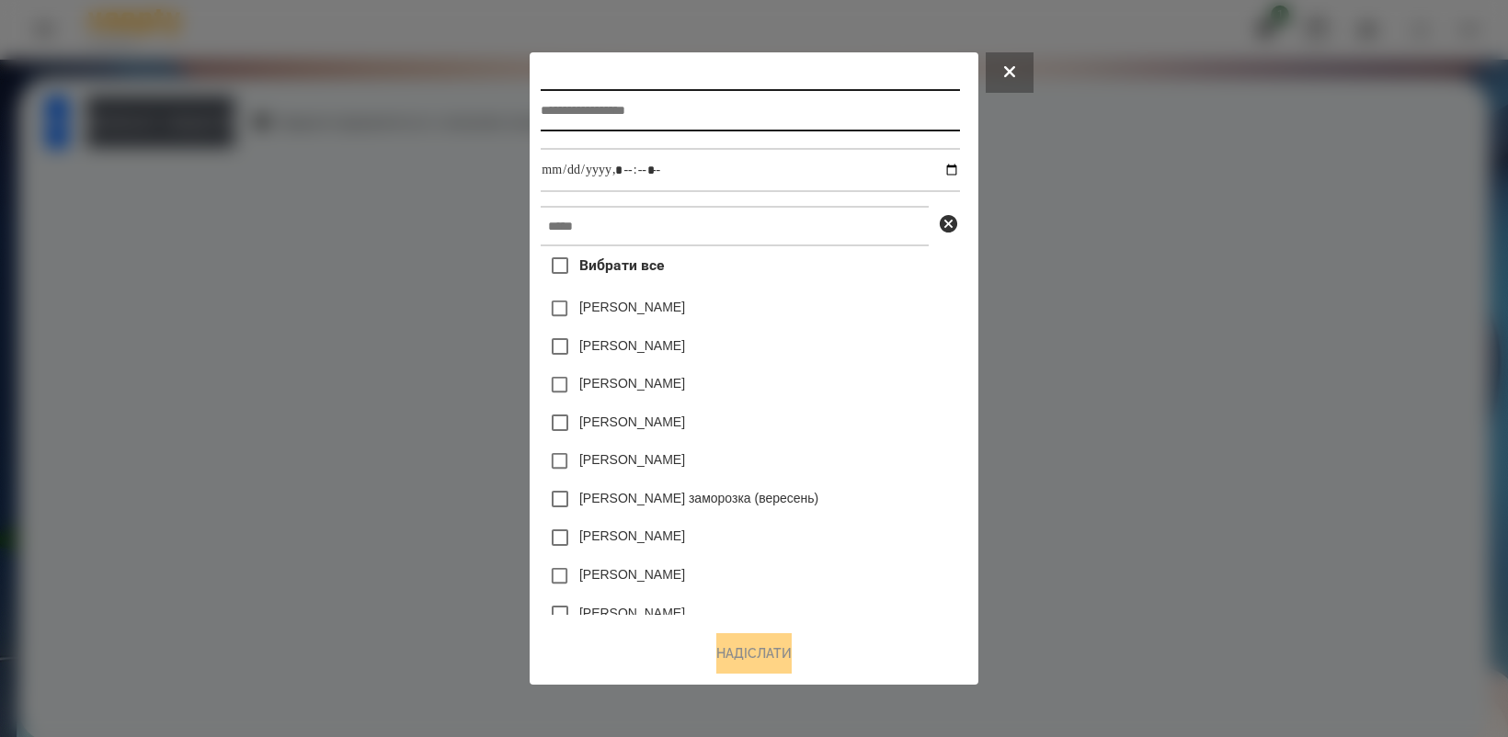
click at [575, 110] on input "text" at bounding box center [750, 110] width 418 height 42
type input "**********"
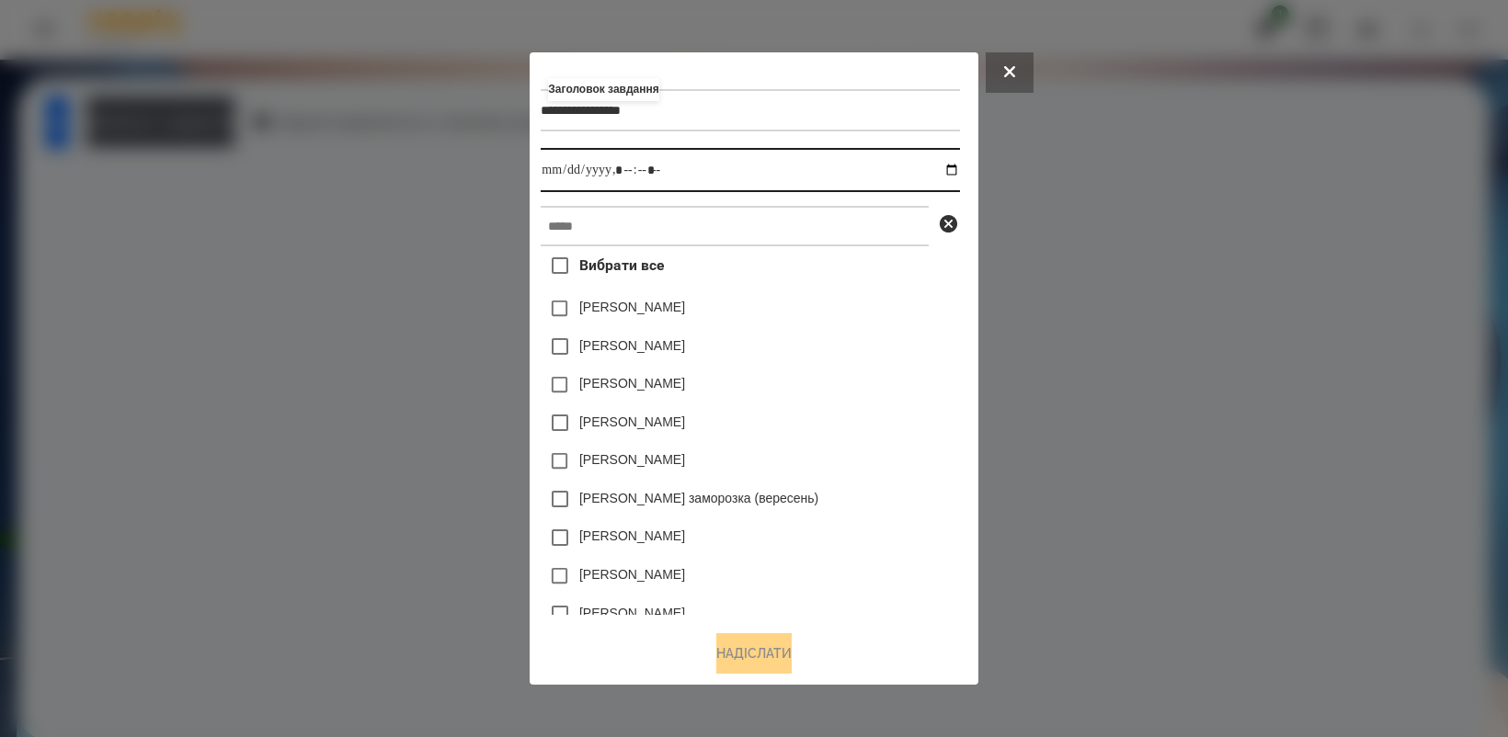
click at [956, 171] on input "datetime-local" at bounding box center [750, 170] width 418 height 44
type input "**********"
click at [876, 393] on div "[PERSON_NAME]" at bounding box center [750, 385] width 418 height 39
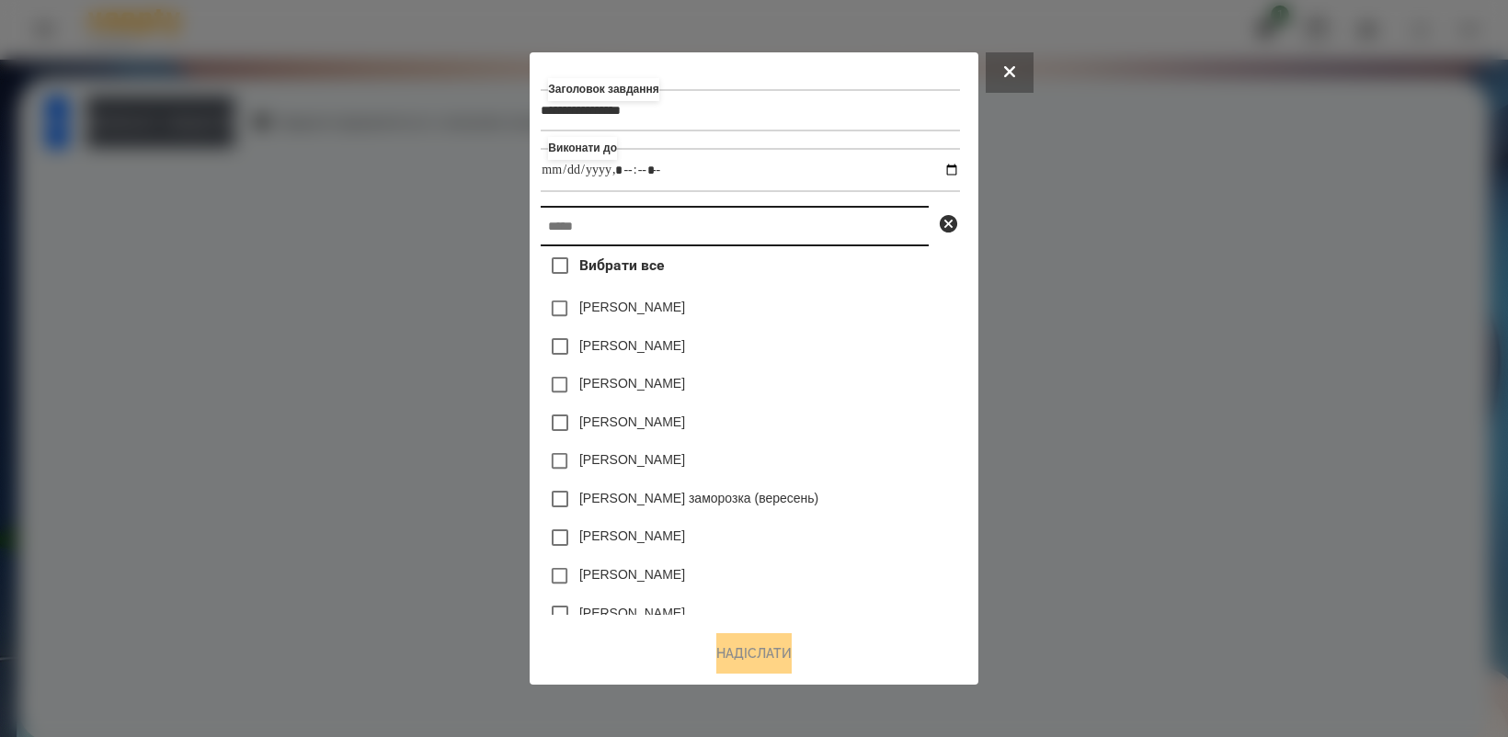
click at [682, 227] on input "text" at bounding box center [735, 226] width 388 height 40
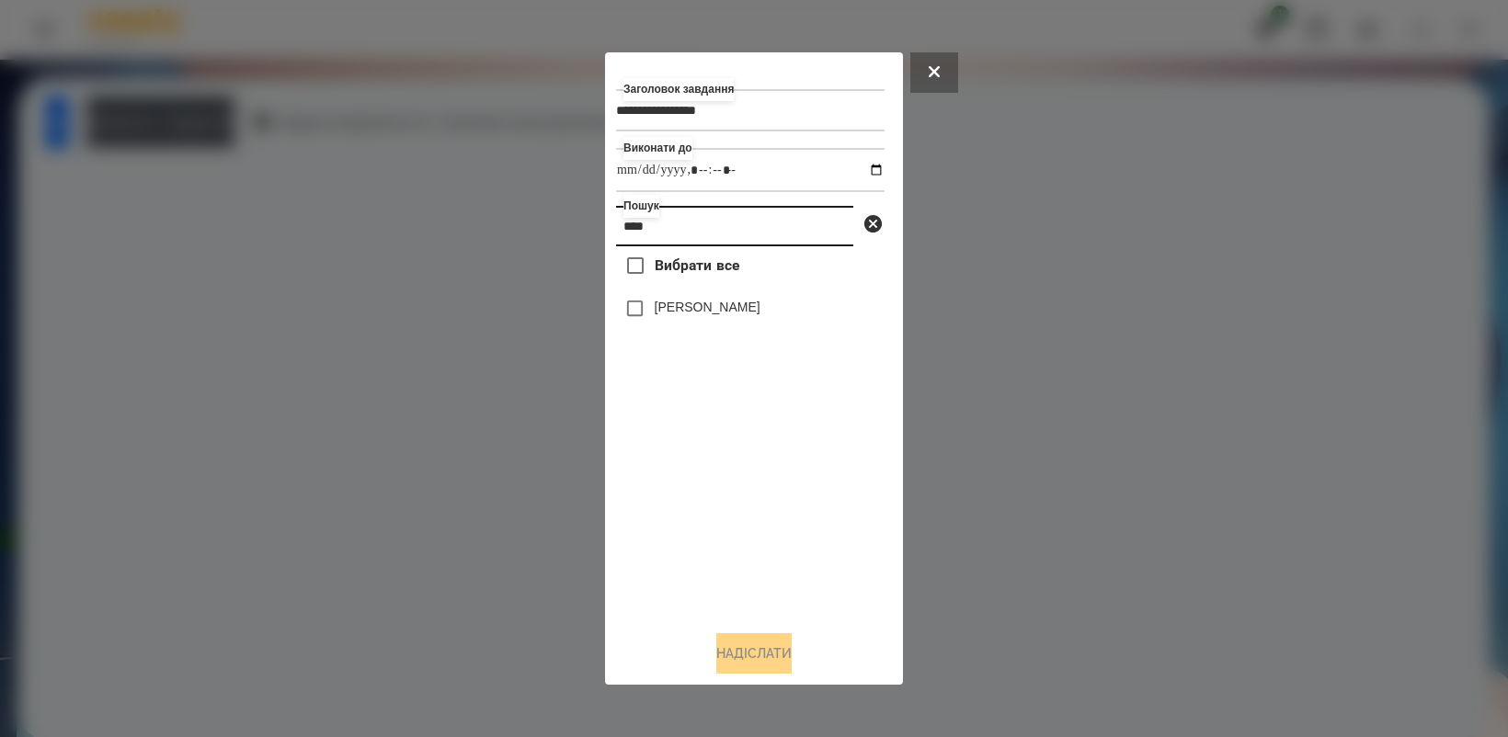
type input "****"
click at [746, 660] on button "Надіслати" at bounding box center [753, 653] width 75 height 40
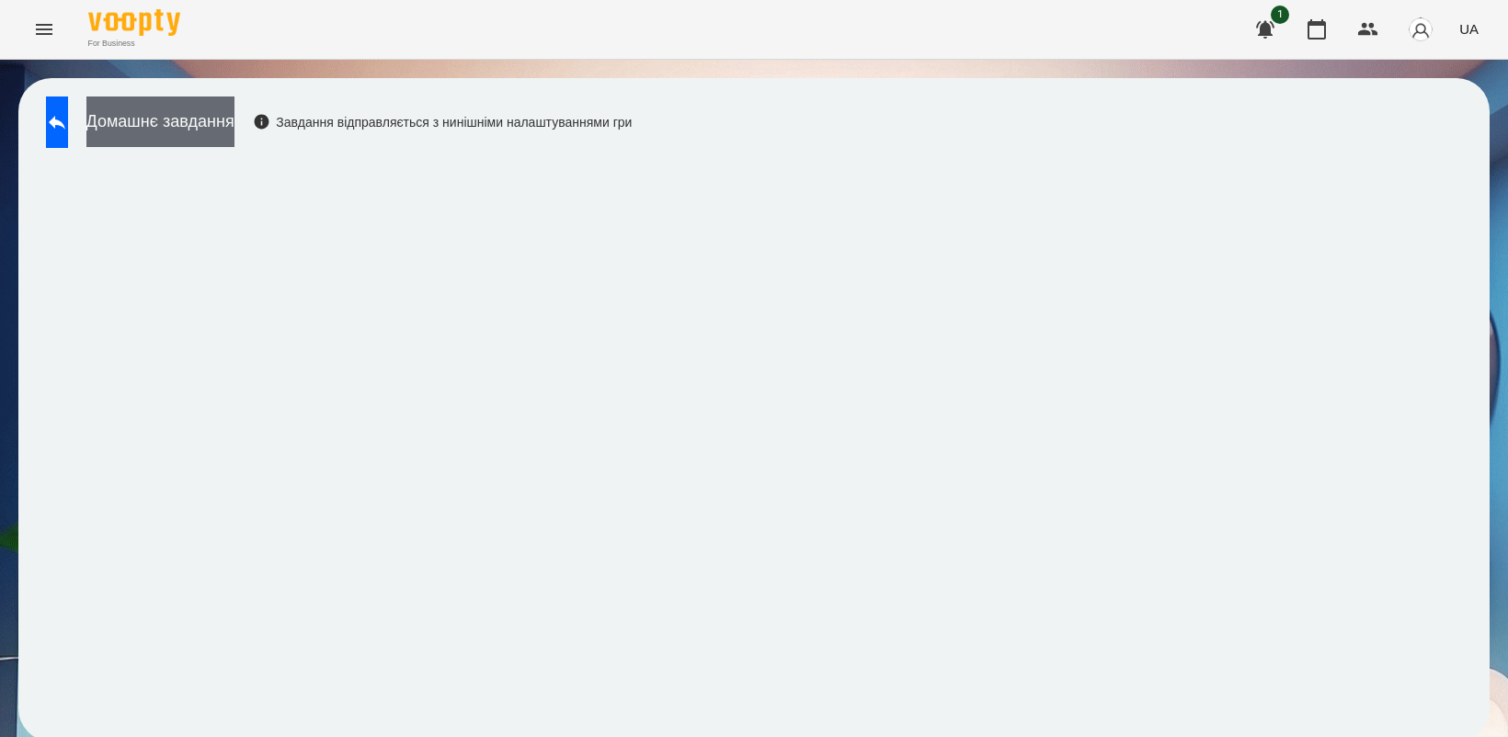
click at [234, 125] on button "Домашнє завдання" at bounding box center [160, 122] width 148 height 51
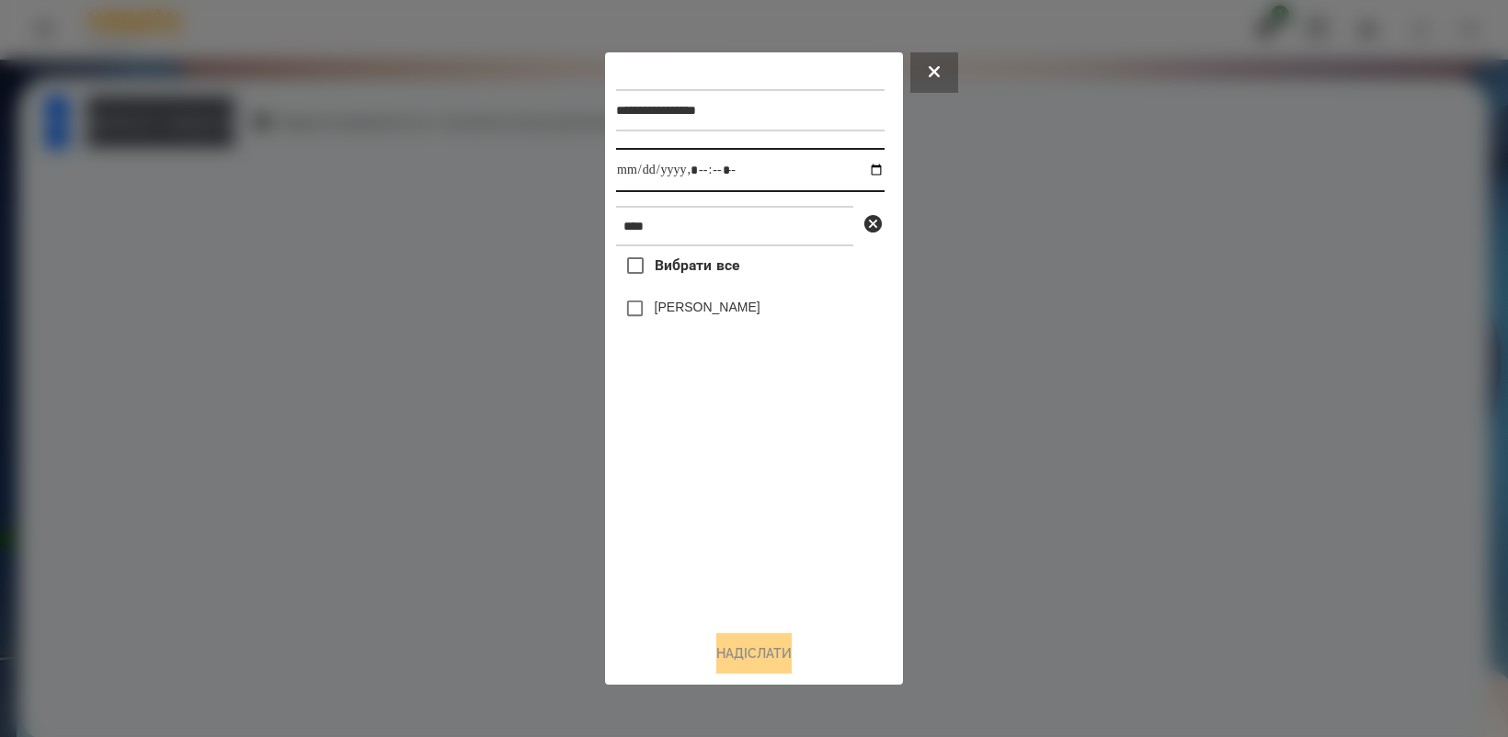
click at [865, 165] on input "datetime-local" at bounding box center [750, 170] width 268 height 44
type input "**********"
click at [746, 461] on div "Вибрати все [PERSON_NAME]" at bounding box center [750, 430] width 268 height 369
click at [747, 662] on button "Надіслати" at bounding box center [753, 653] width 75 height 40
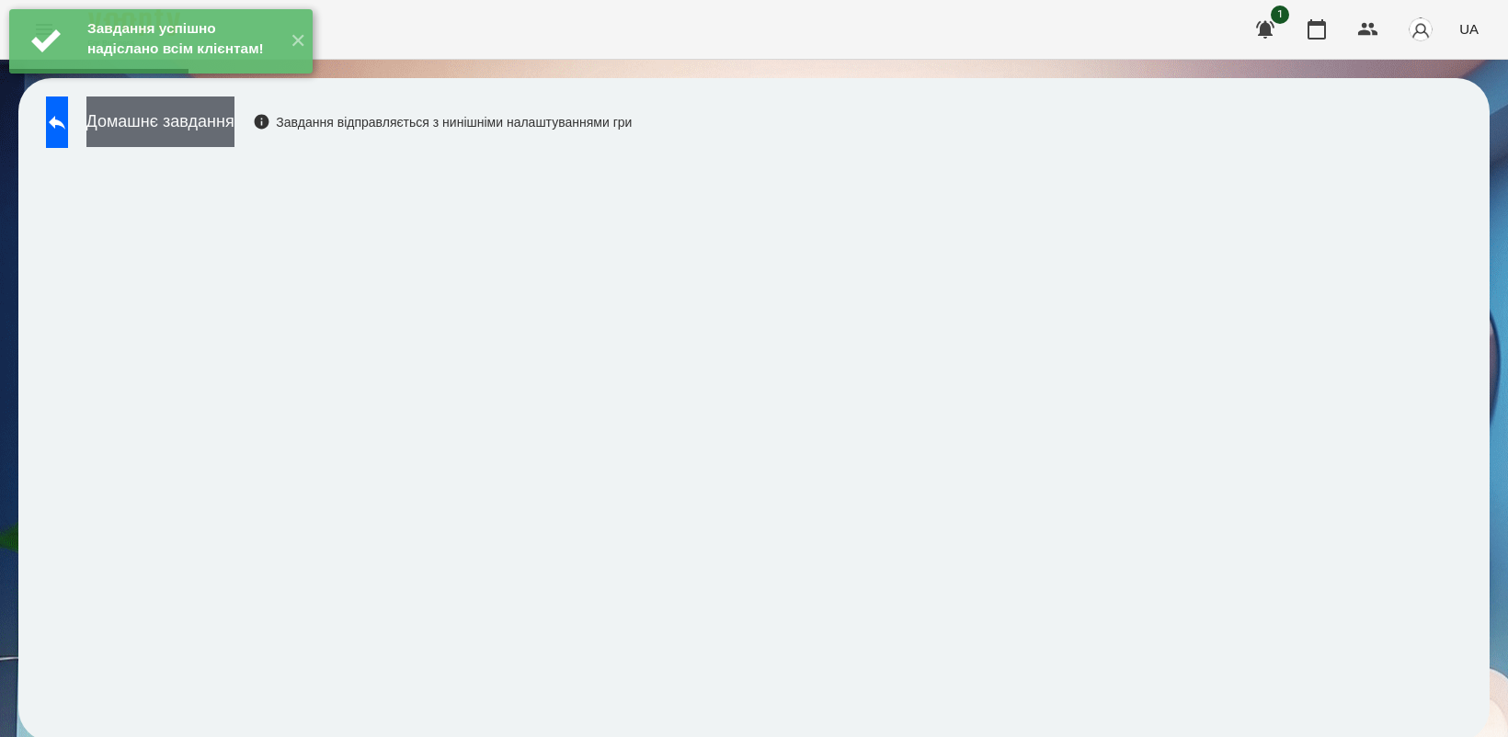
click at [234, 133] on button "Домашнє завдання" at bounding box center [160, 122] width 148 height 51
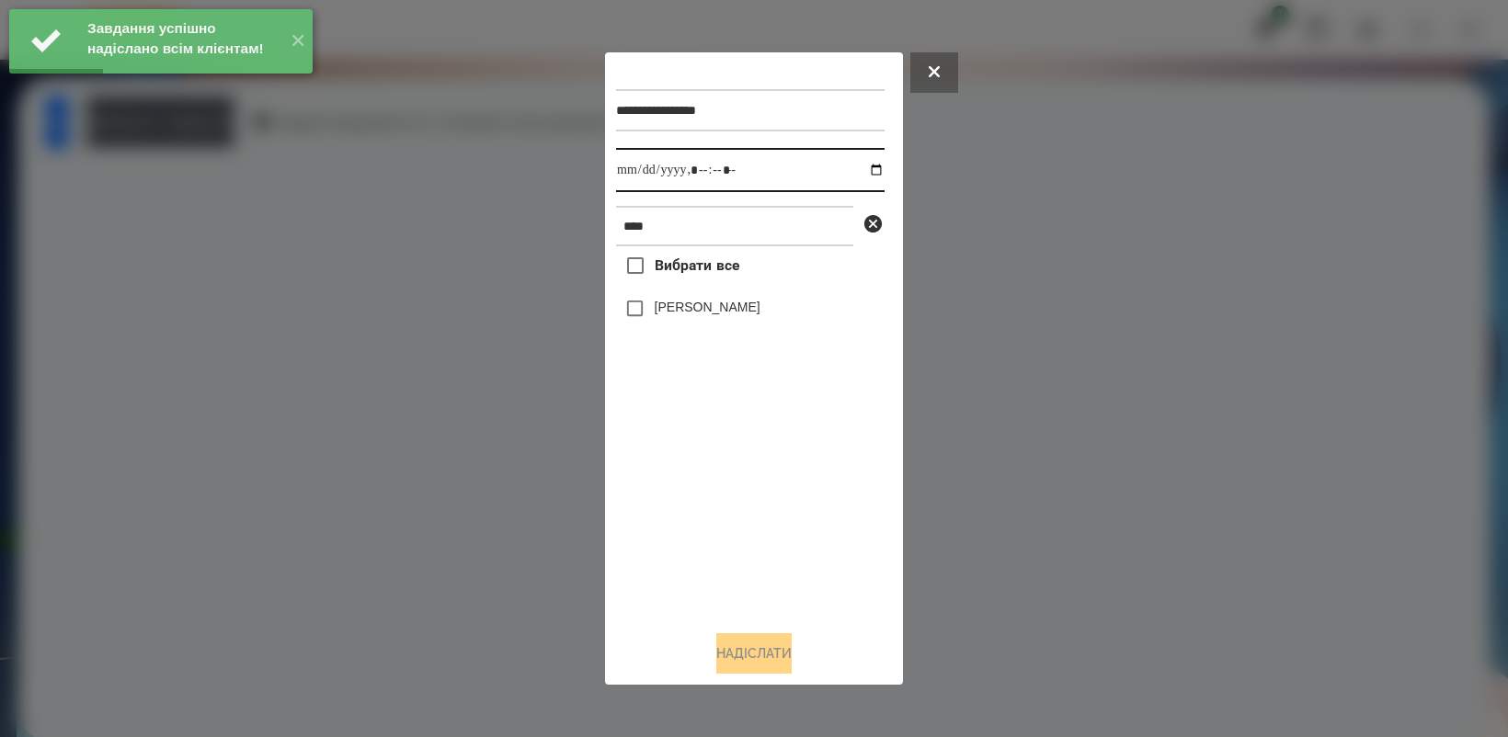
click at [858, 171] on input "datetime-local" at bounding box center [750, 170] width 268 height 44
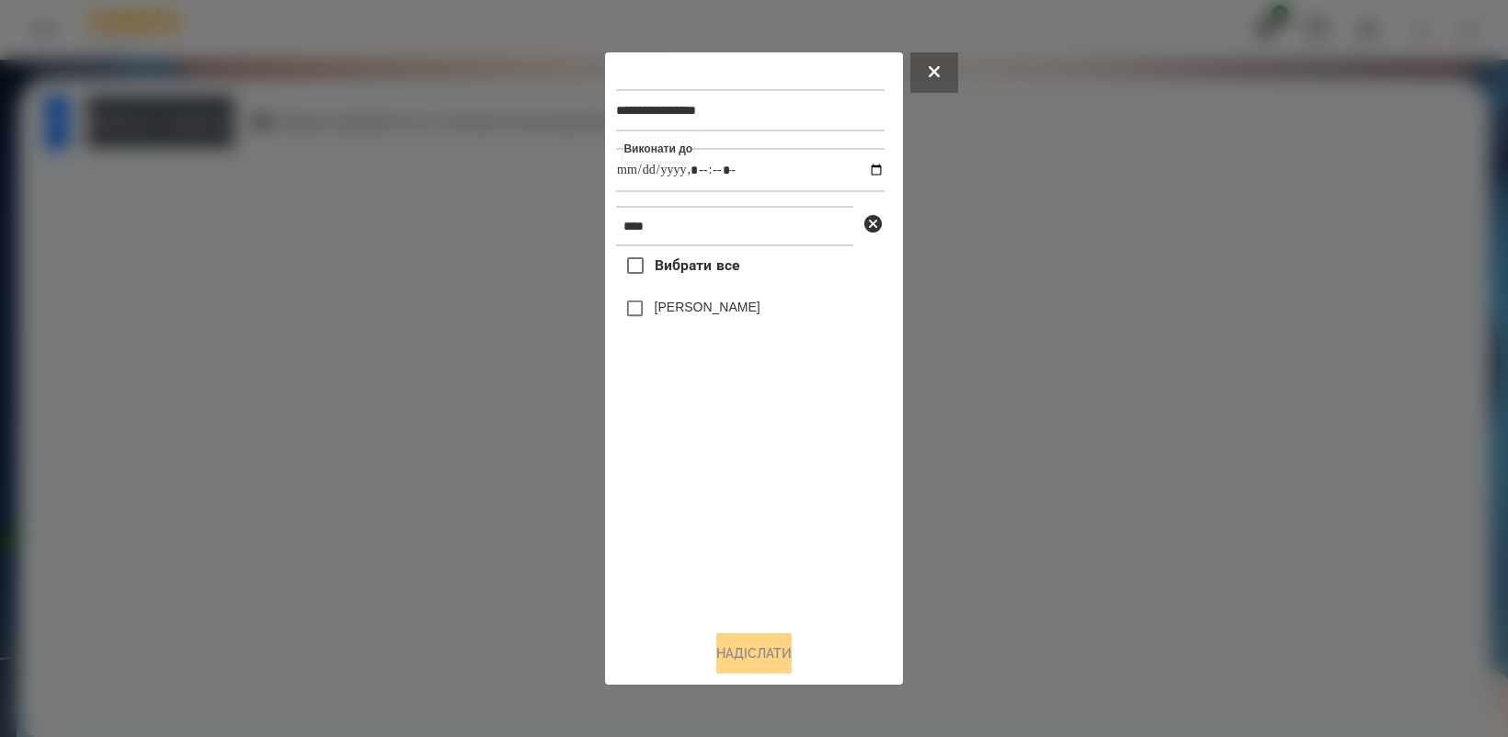
drag, startPoint x: 718, startPoint y: 485, endPoint x: 678, endPoint y: 414, distance: 81.9
click at [718, 485] on div "Вибрати все [PERSON_NAME]" at bounding box center [750, 430] width 268 height 369
type input "**********"
click at [777, 653] on button "Надіслати" at bounding box center [753, 653] width 75 height 40
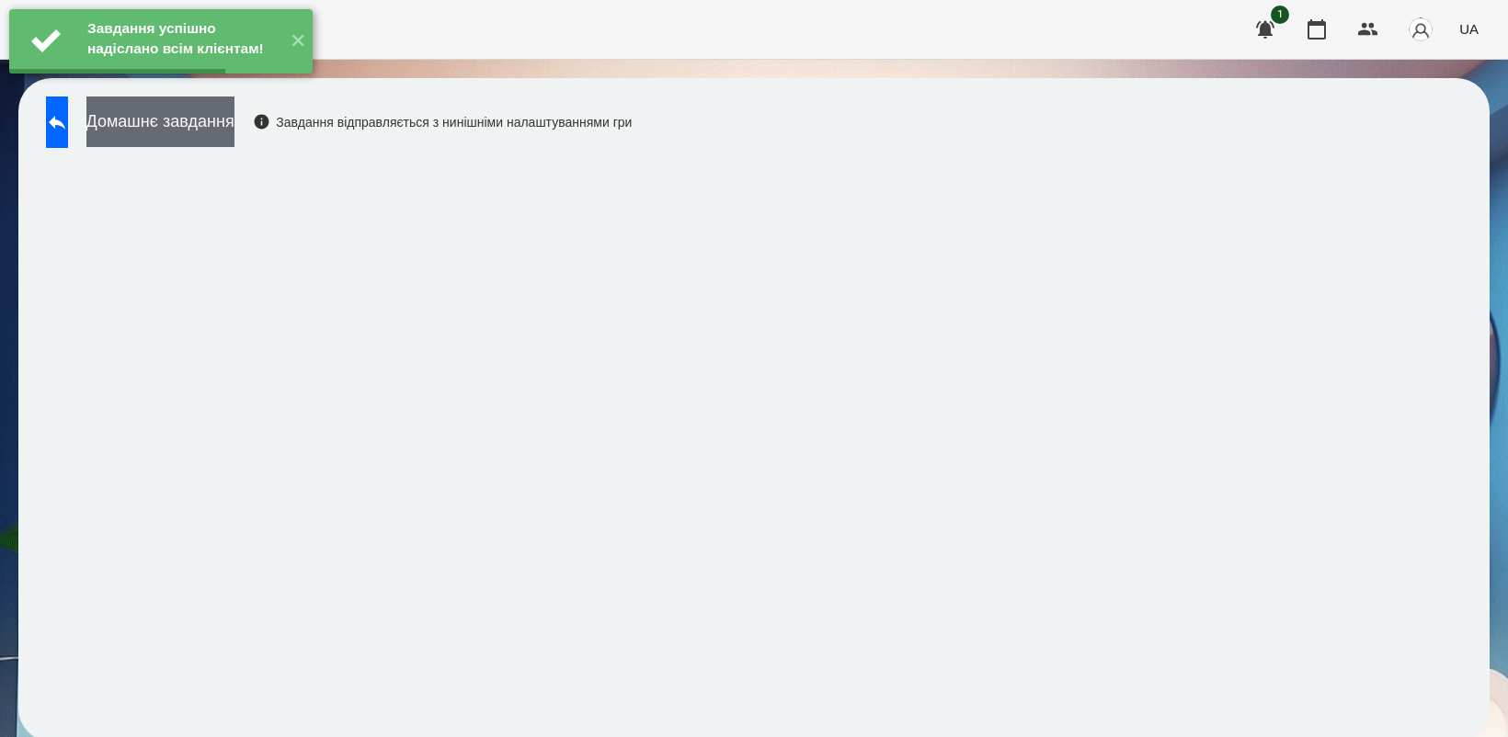
click at [191, 129] on button "Домашнє завдання" at bounding box center [160, 122] width 148 height 51
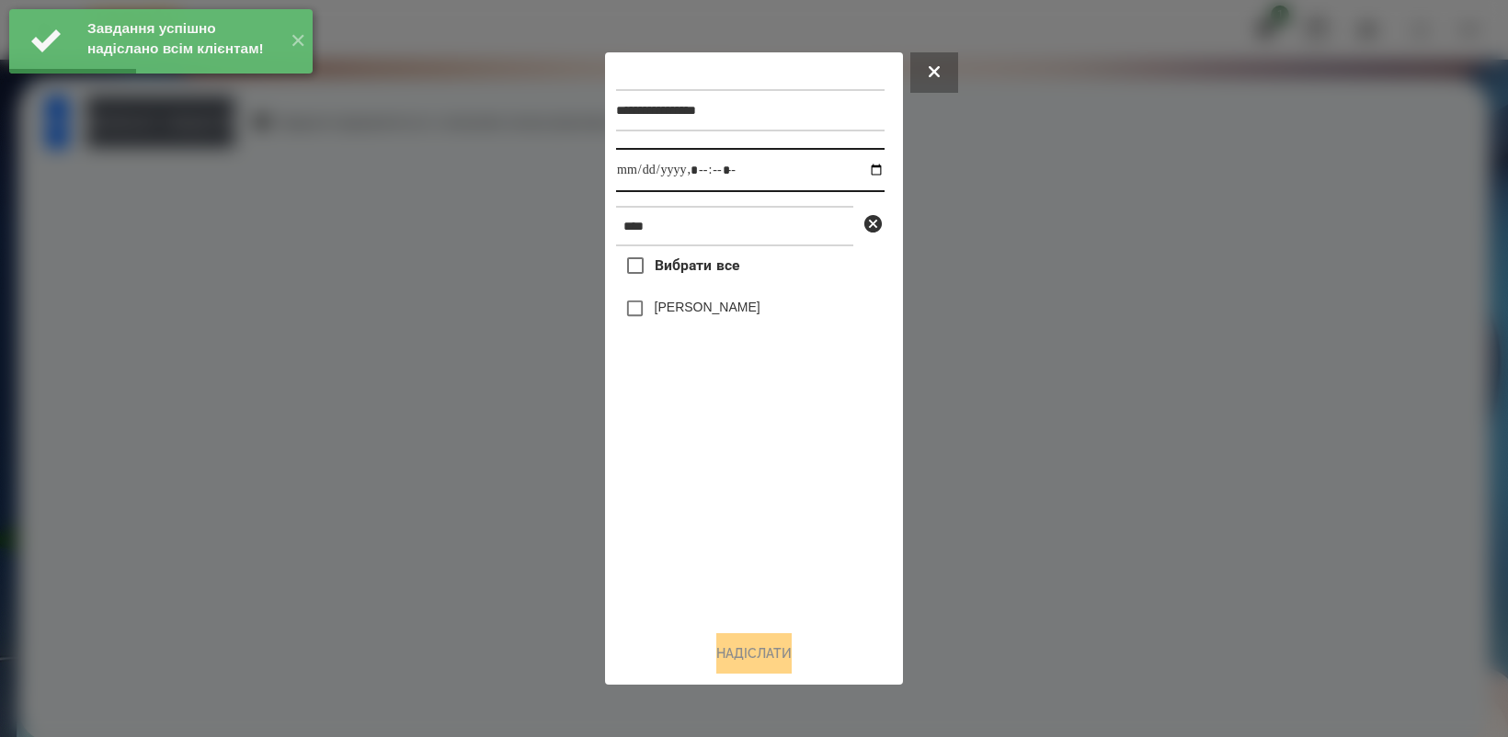
click at [861, 166] on input "datetime-local" at bounding box center [750, 170] width 268 height 44
click at [772, 540] on div "Вибрати все [PERSON_NAME]" at bounding box center [750, 430] width 268 height 369
type input "**********"
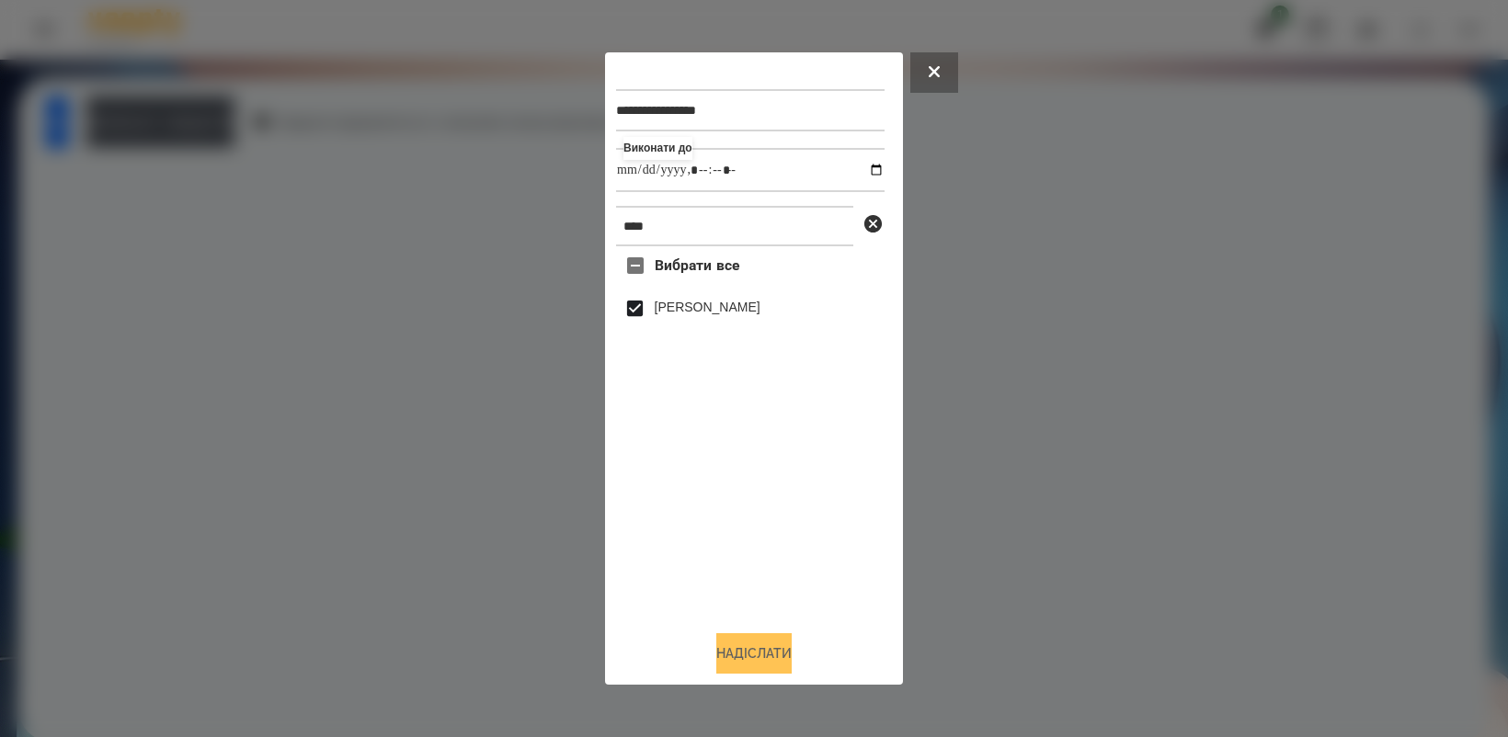
click at [756, 650] on button "Надіслати" at bounding box center [753, 653] width 75 height 40
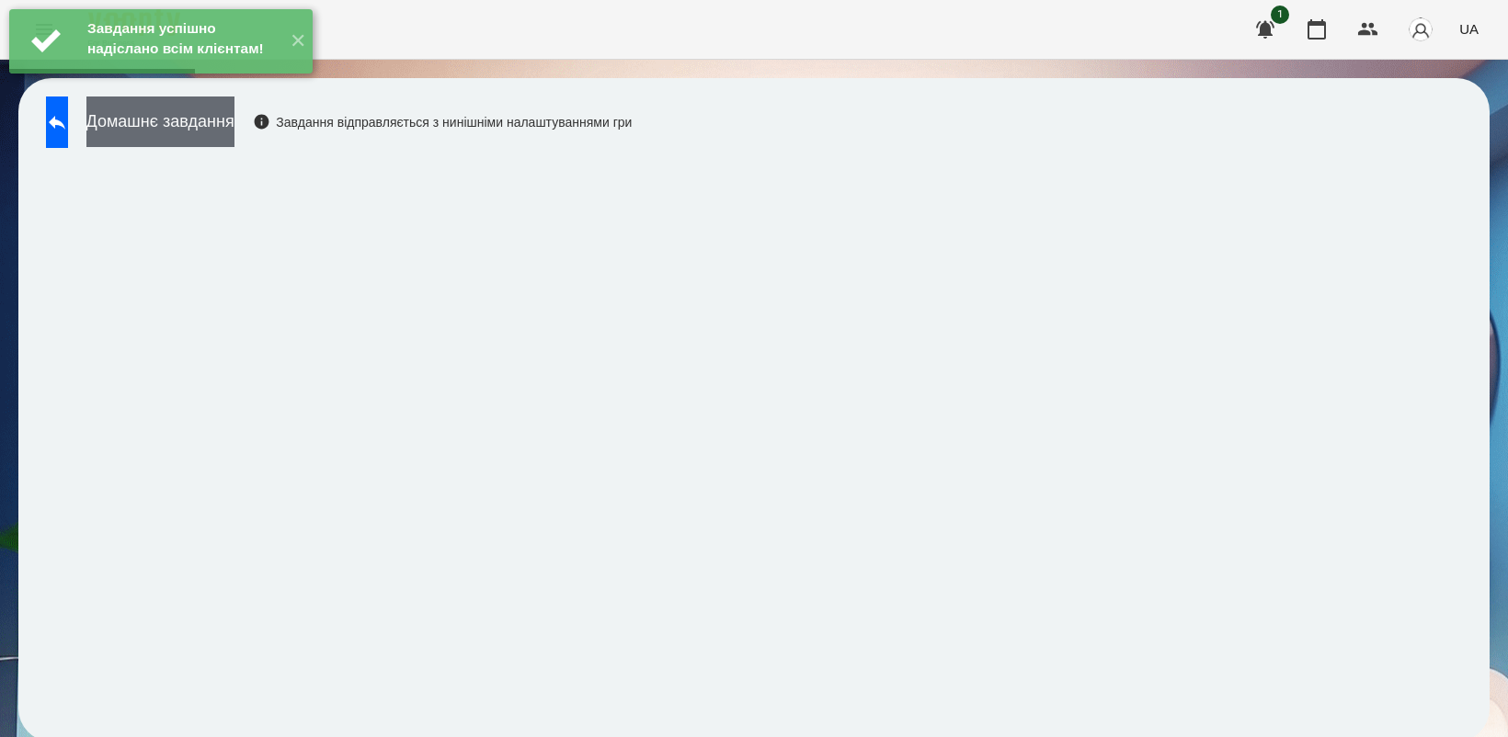
click at [234, 131] on button "Домашнє завдання" at bounding box center [160, 122] width 148 height 51
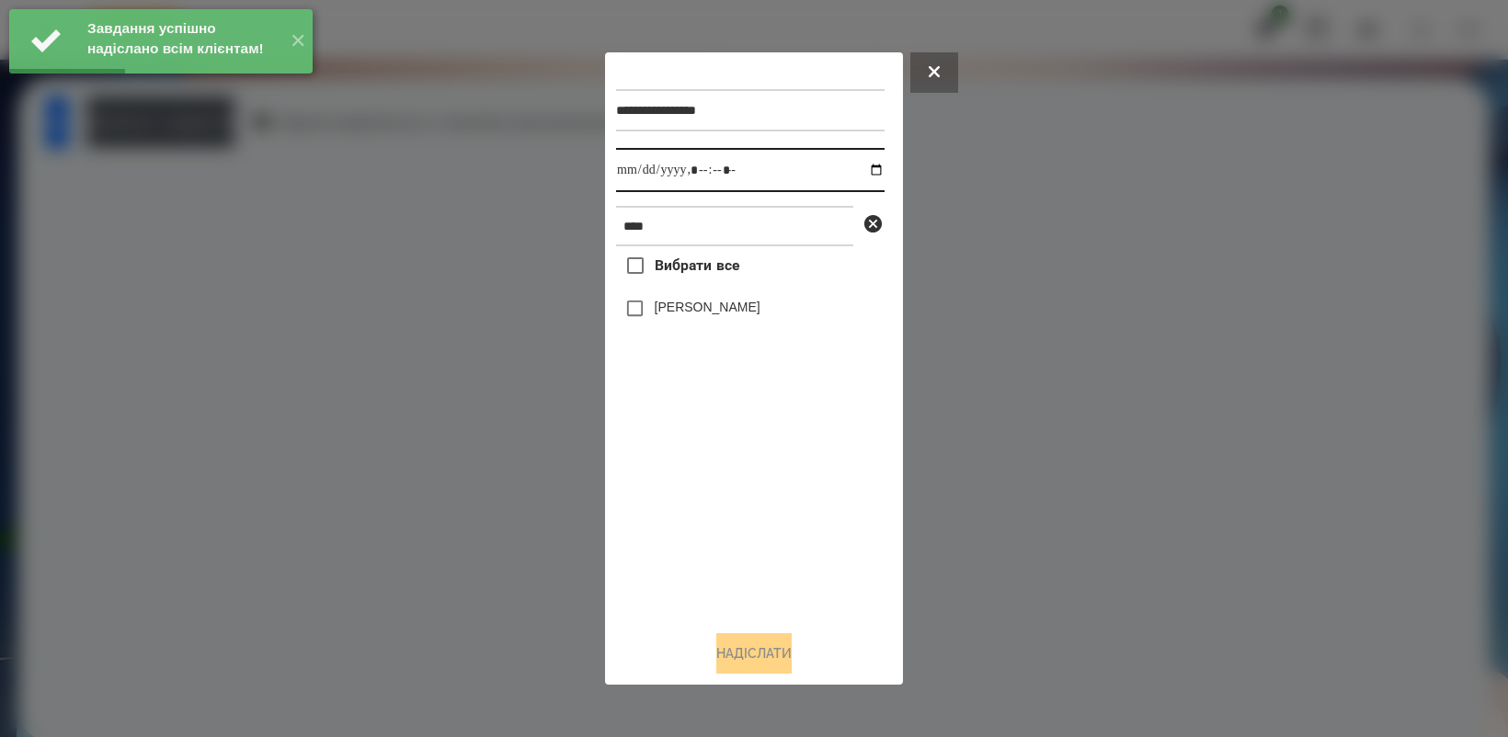
click at [852, 164] on input "datetime-local" at bounding box center [750, 170] width 268 height 44
click at [861, 167] on input "datetime-local" at bounding box center [750, 170] width 268 height 44
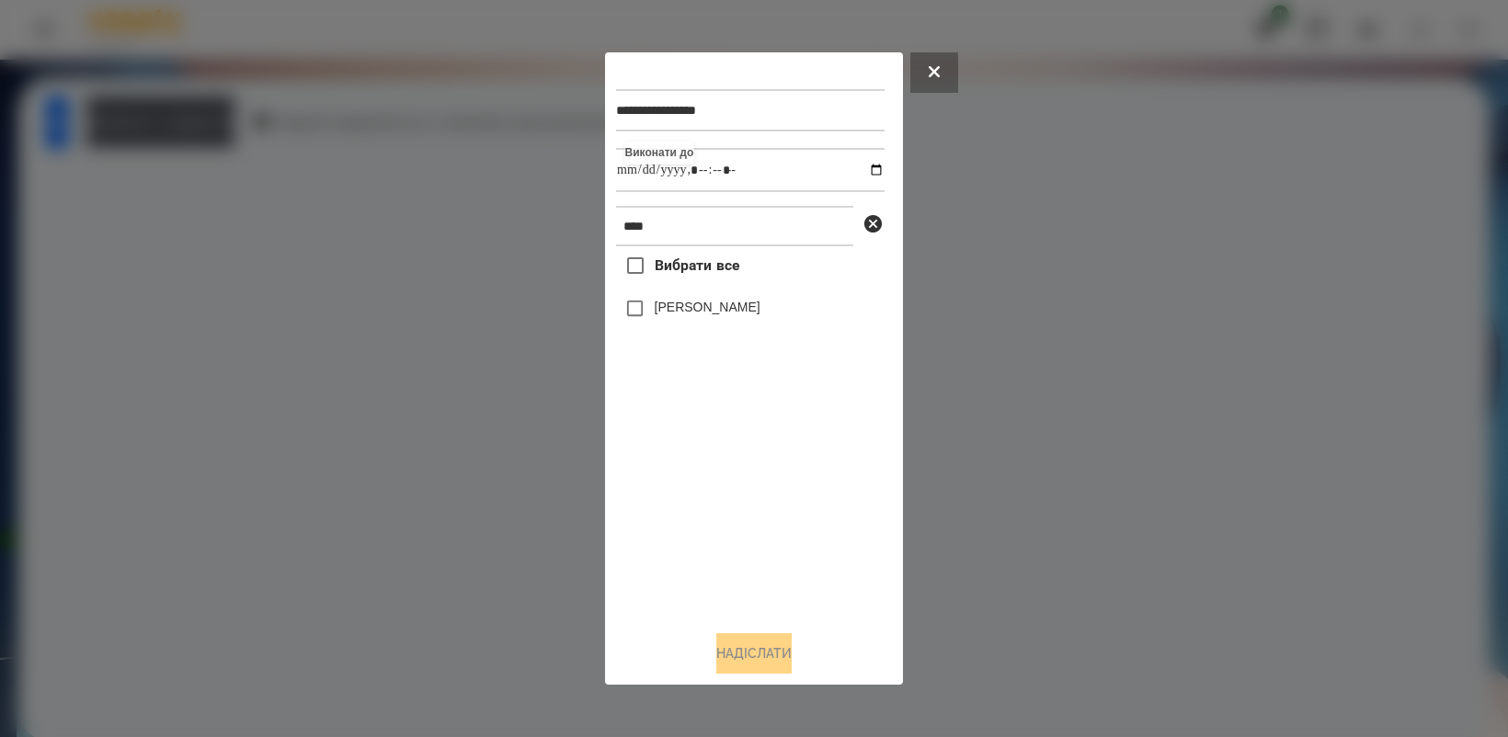
click at [734, 488] on div "Вибрати все [PERSON_NAME]" at bounding box center [750, 430] width 268 height 369
type input "**********"
click at [791, 649] on button "Надіслати" at bounding box center [753, 653] width 75 height 40
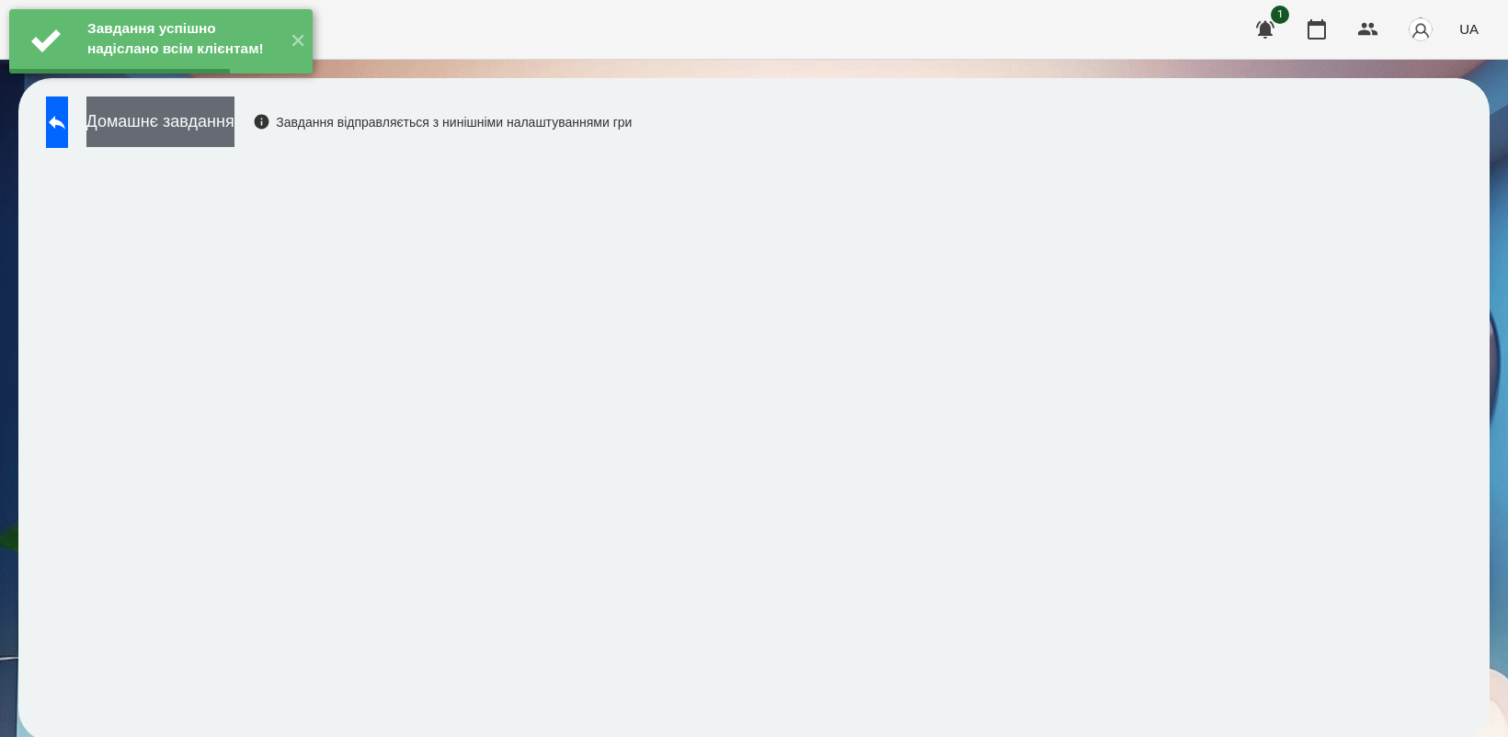
drag, startPoint x: 242, startPoint y: 122, endPoint x: 262, endPoint y: 120, distance: 20.4
click at [234, 120] on button "Домашнє завдання" at bounding box center [160, 122] width 148 height 51
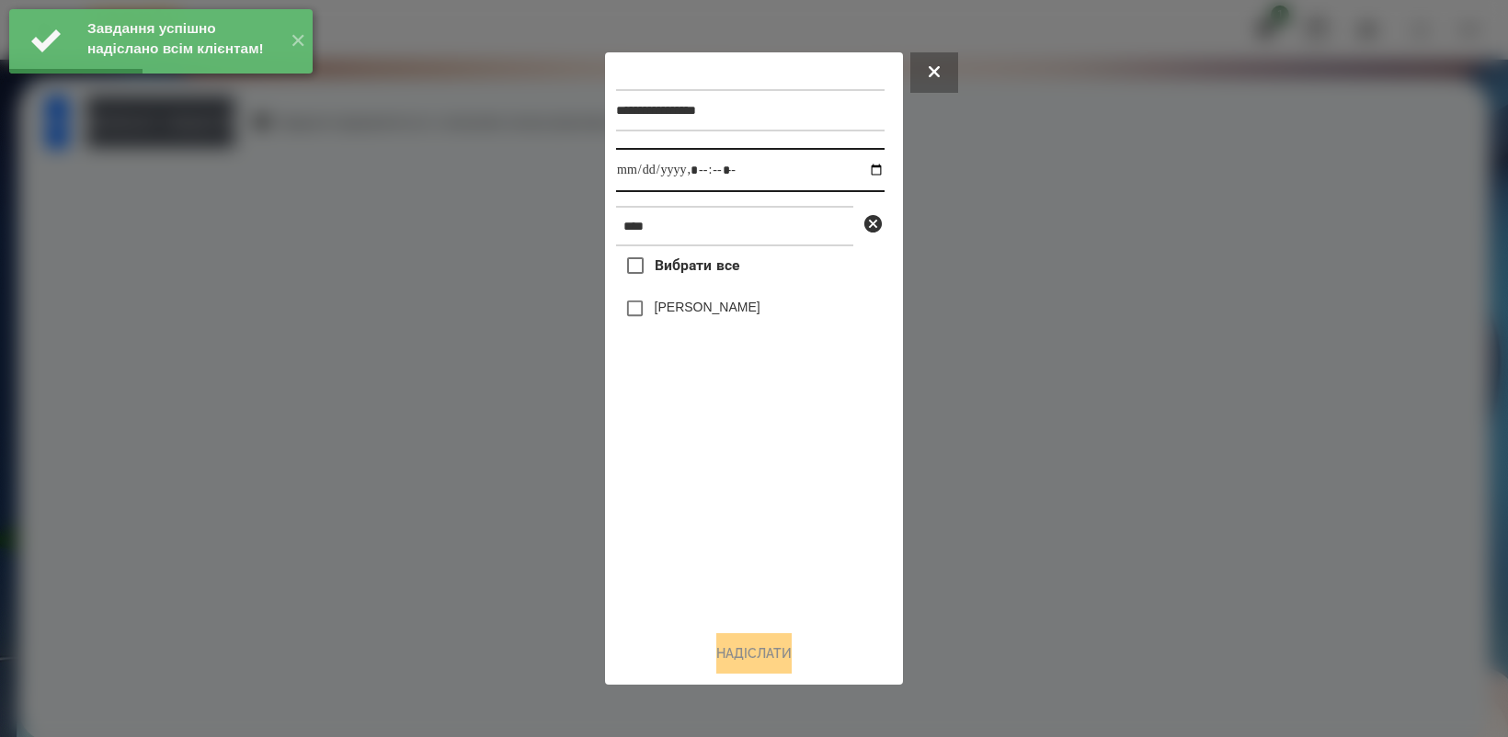
click at [865, 168] on input "datetime-local" at bounding box center [750, 170] width 268 height 44
type input "**********"
drag, startPoint x: 742, startPoint y: 536, endPoint x: 666, endPoint y: 380, distance: 173.5
click at [742, 538] on div "Вибрати все [PERSON_NAME]" at bounding box center [750, 430] width 268 height 369
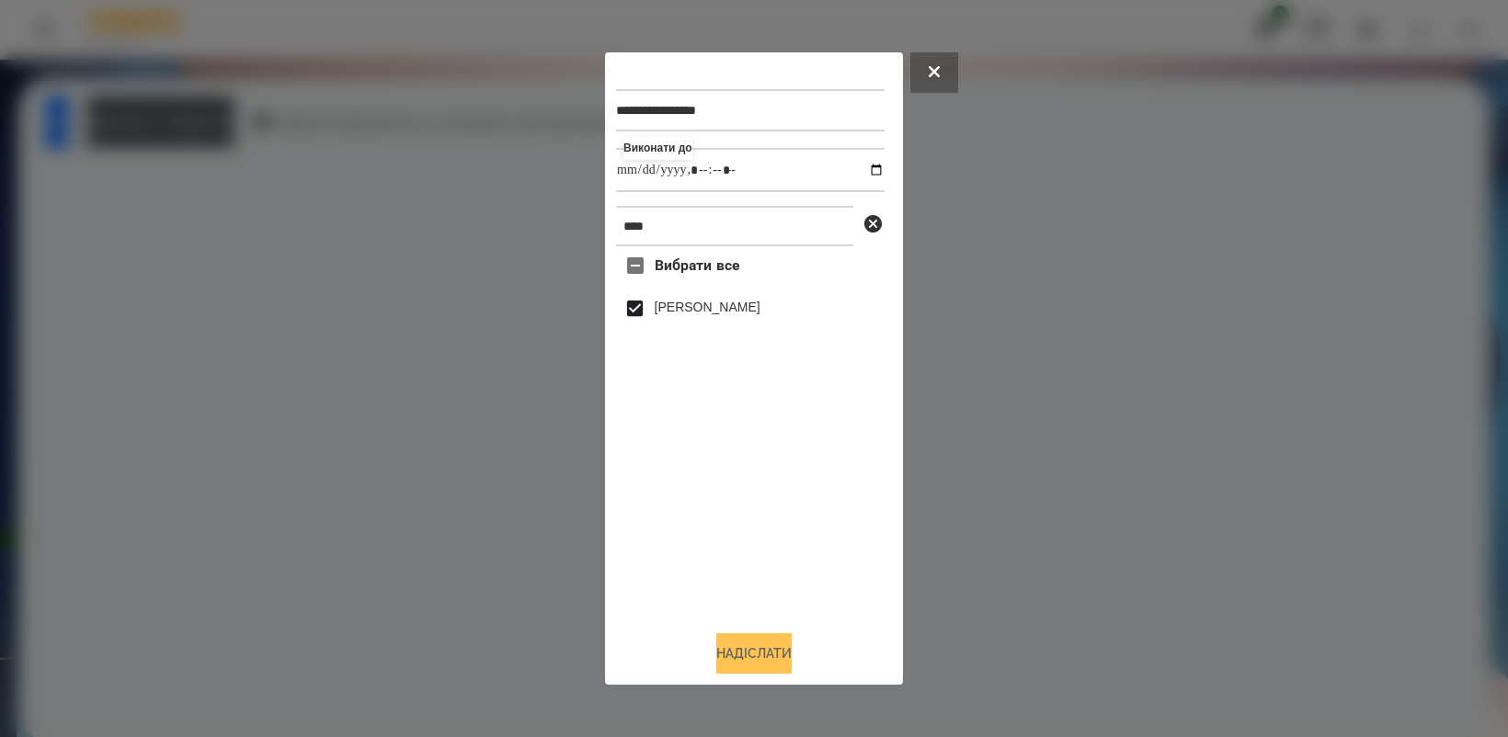
click at [789, 674] on button "Надіслати" at bounding box center [753, 653] width 75 height 40
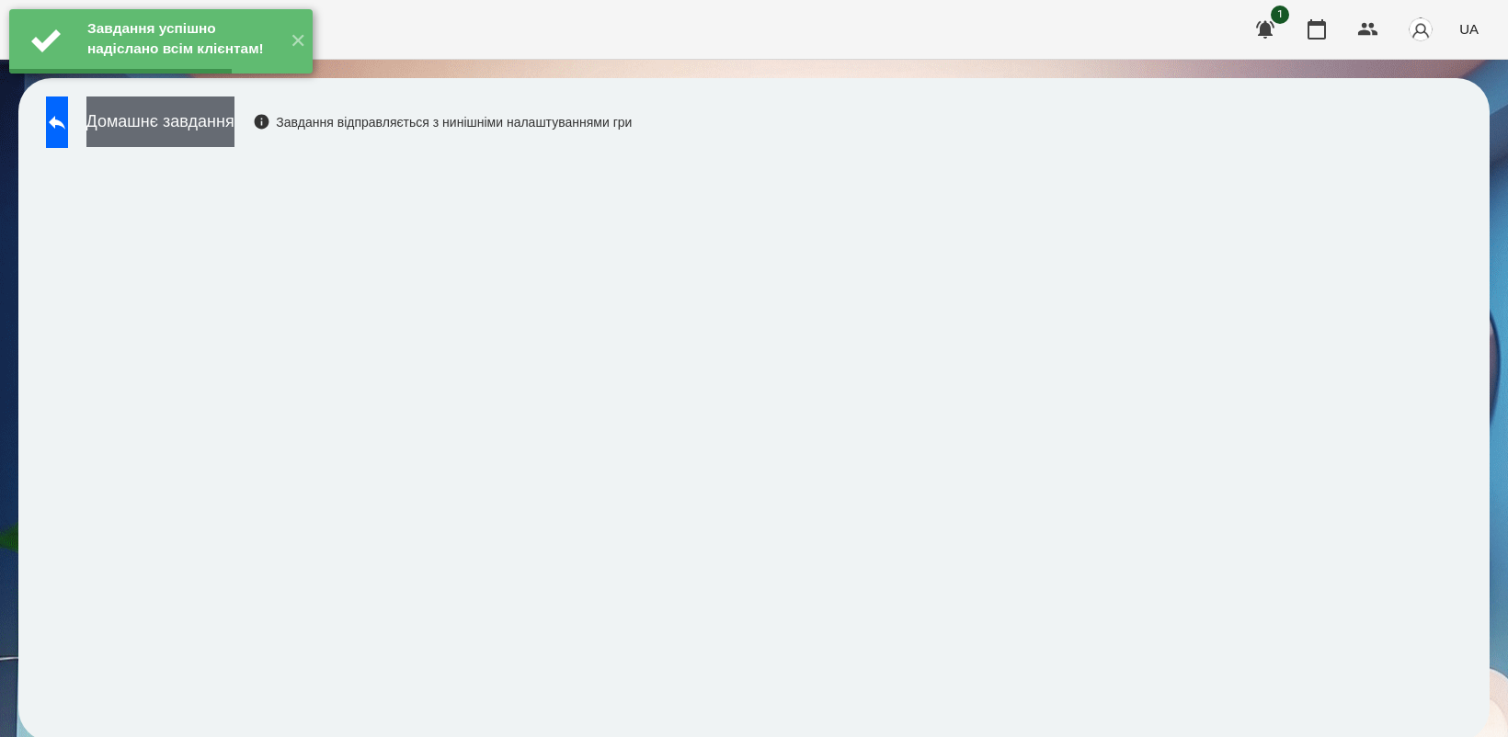
click at [222, 111] on button "Домашнє завдання" at bounding box center [160, 122] width 148 height 51
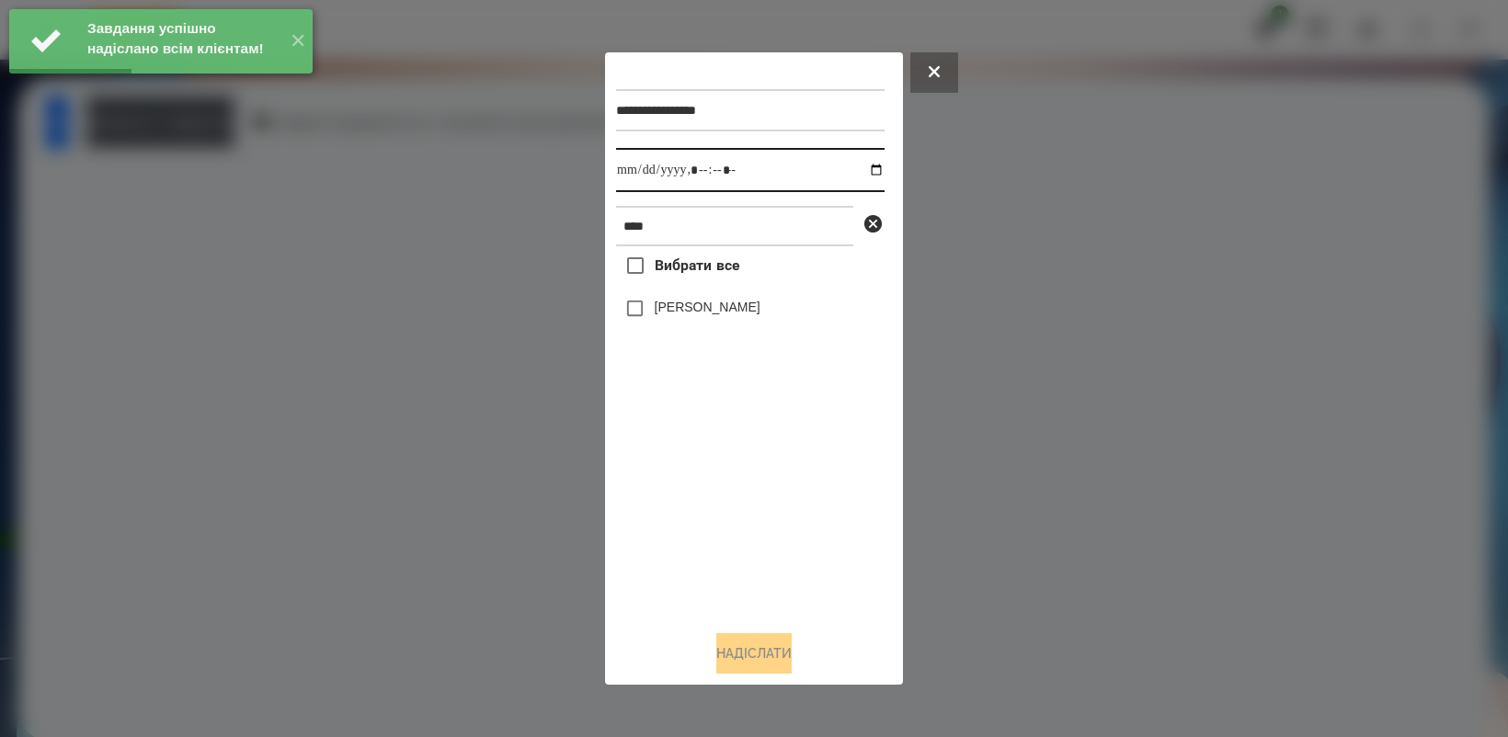
click at [867, 167] on input "datetime-local" at bounding box center [750, 170] width 268 height 44
click at [774, 507] on div "Вибрати все [PERSON_NAME]" at bounding box center [750, 430] width 268 height 369
type input "**********"
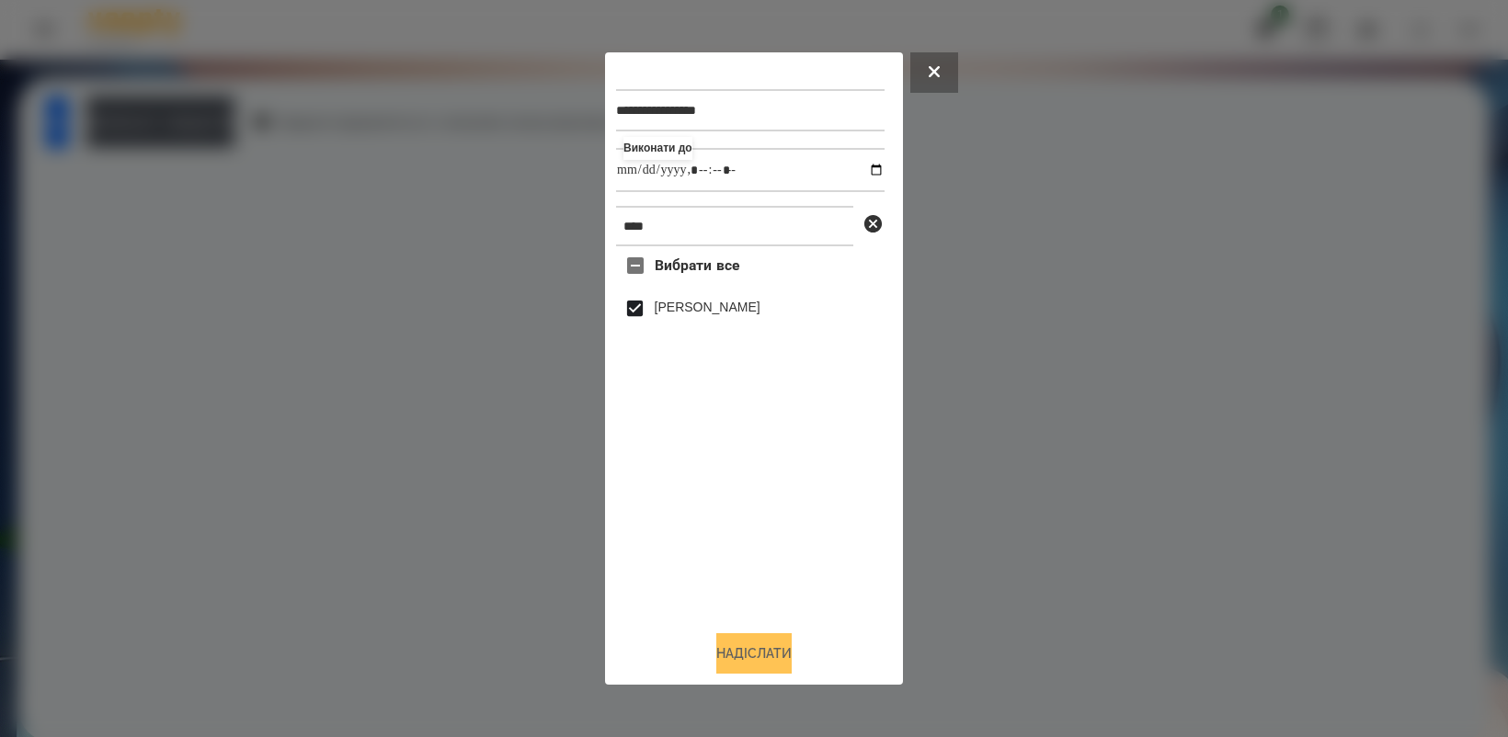
click at [752, 662] on button "Надіслати" at bounding box center [753, 653] width 75 height 40
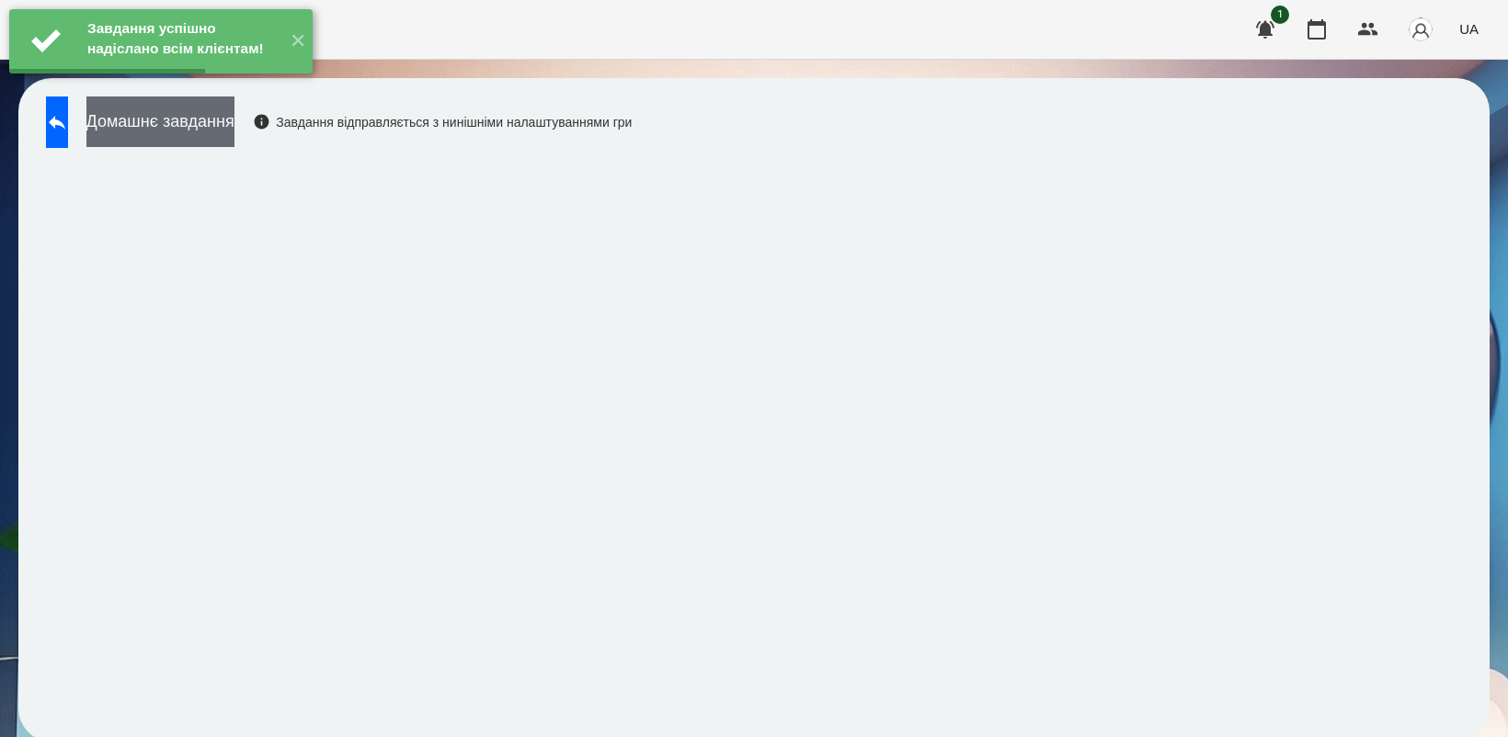
click at [234, 129] on button "Домашнє завдання" at bounding box center [160, 122] width 148 height 51
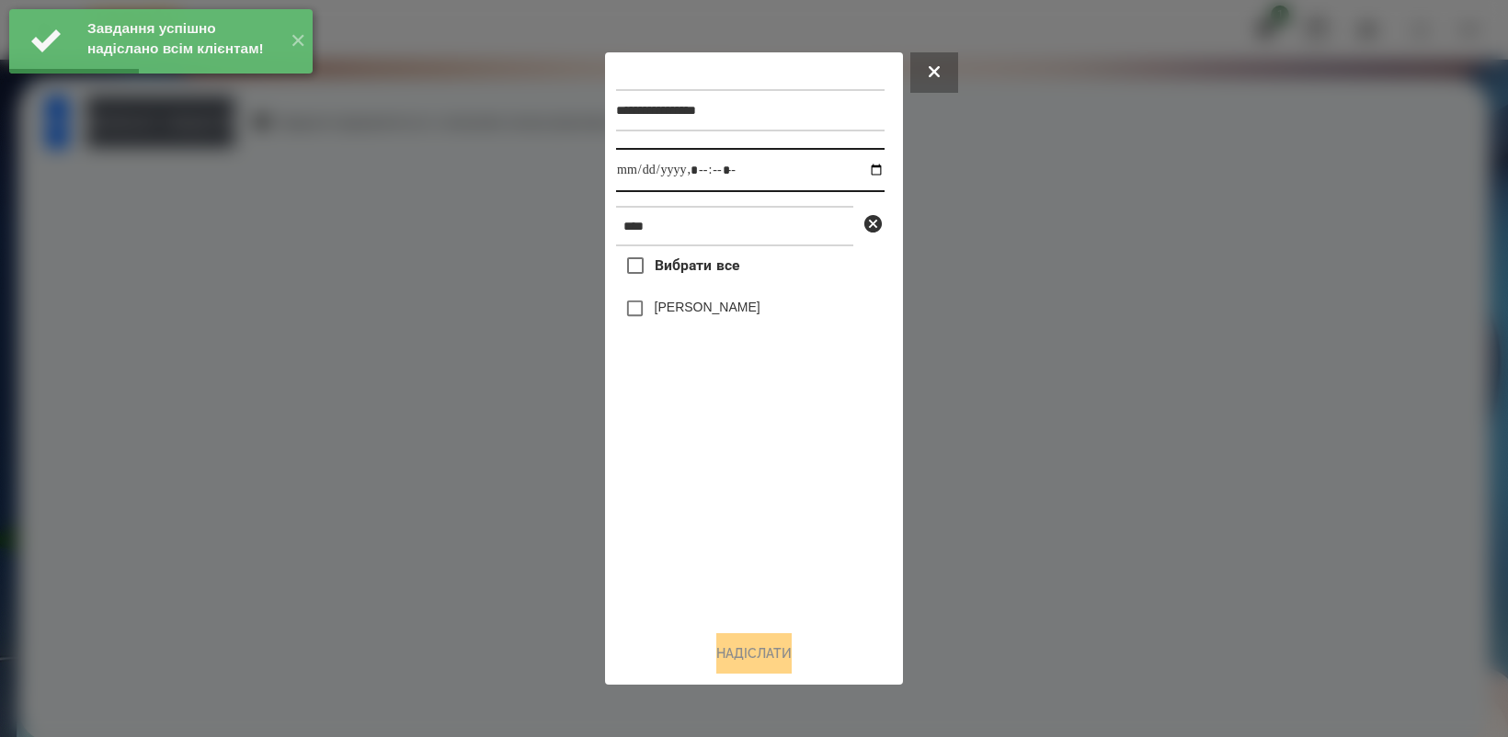
click at [860, 167] on input "datetime-local" at bounding box center [750, 170] width 268 height 44
type input "**********"
click at [757, 530] on div "Вибрати все [PERSON_NAME]" at bounding box center [750, 430] width 268 height 369
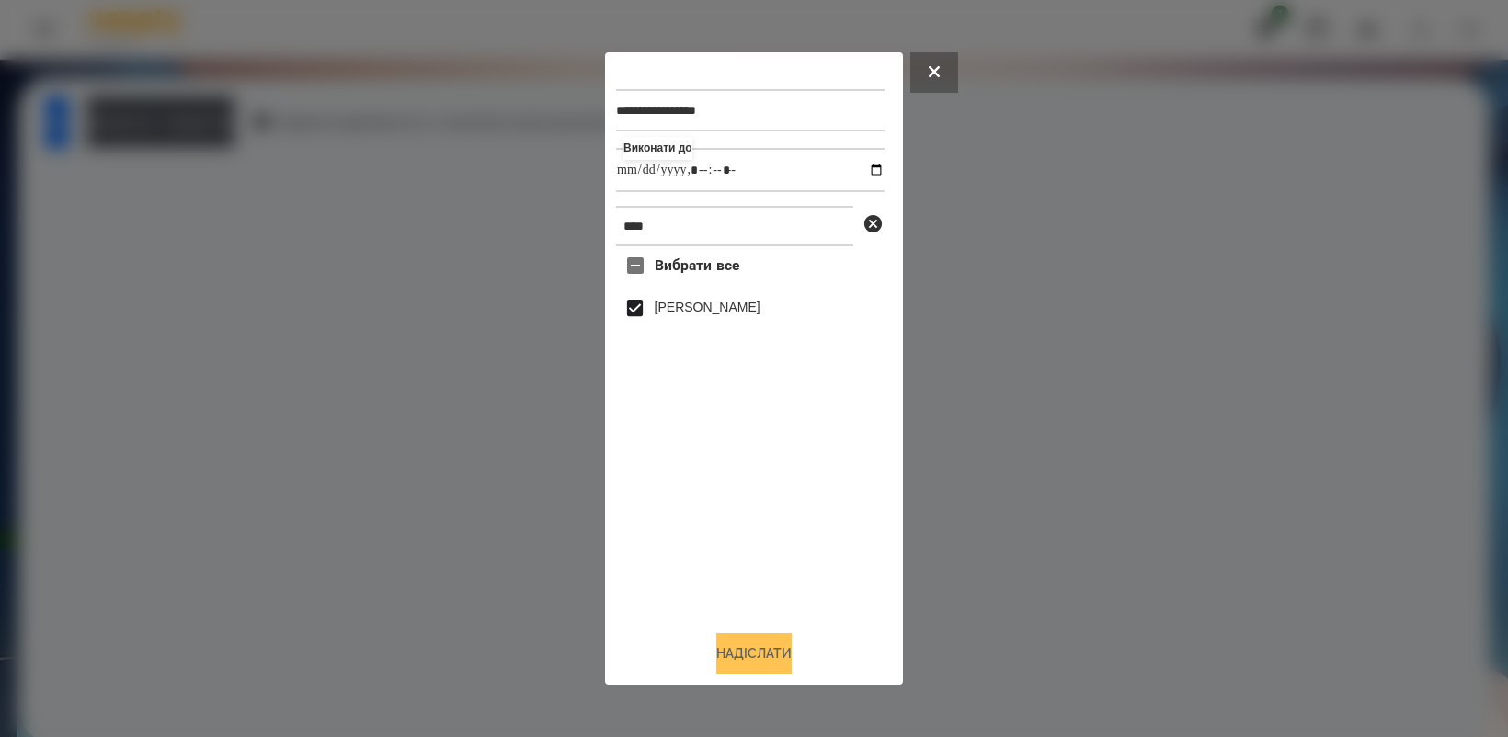
click at [768, 665] on button "Надіслати" at bounding box center [753, 653] width 75 height 40
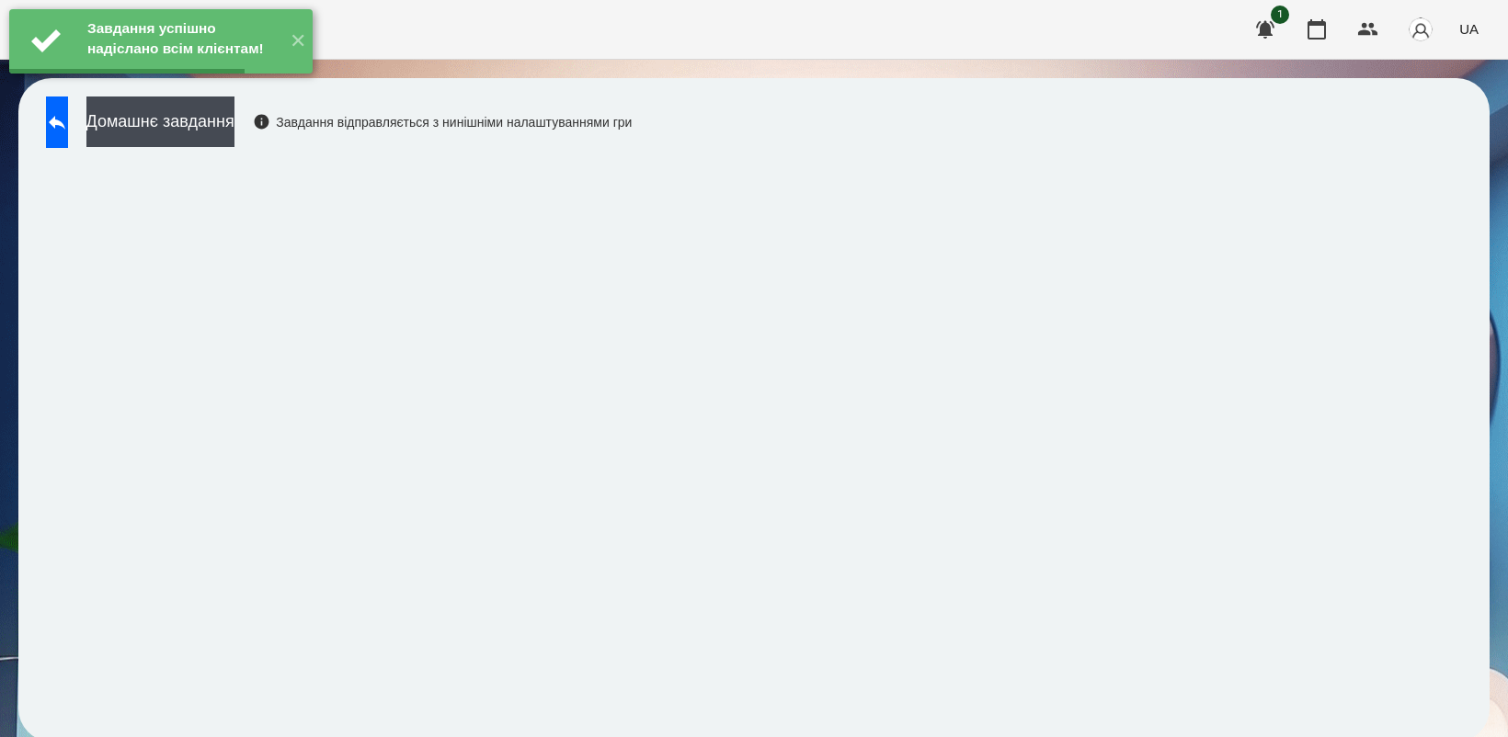
drag, startPoint x: 258, startPoint y: 117, endPoint x: 269, endPoint y: 110, distance: 12.8
click at [269, 110] on div "Завдання успішно надіслано всім клієнтам! ✕ For Business 1 UA Домашнє завдання …" at bounding box center [754, 380] width 1508 height 760
click at [234, 125] on button "Домашнє завдання" at bounding box center [160, 122] width 148 height 51
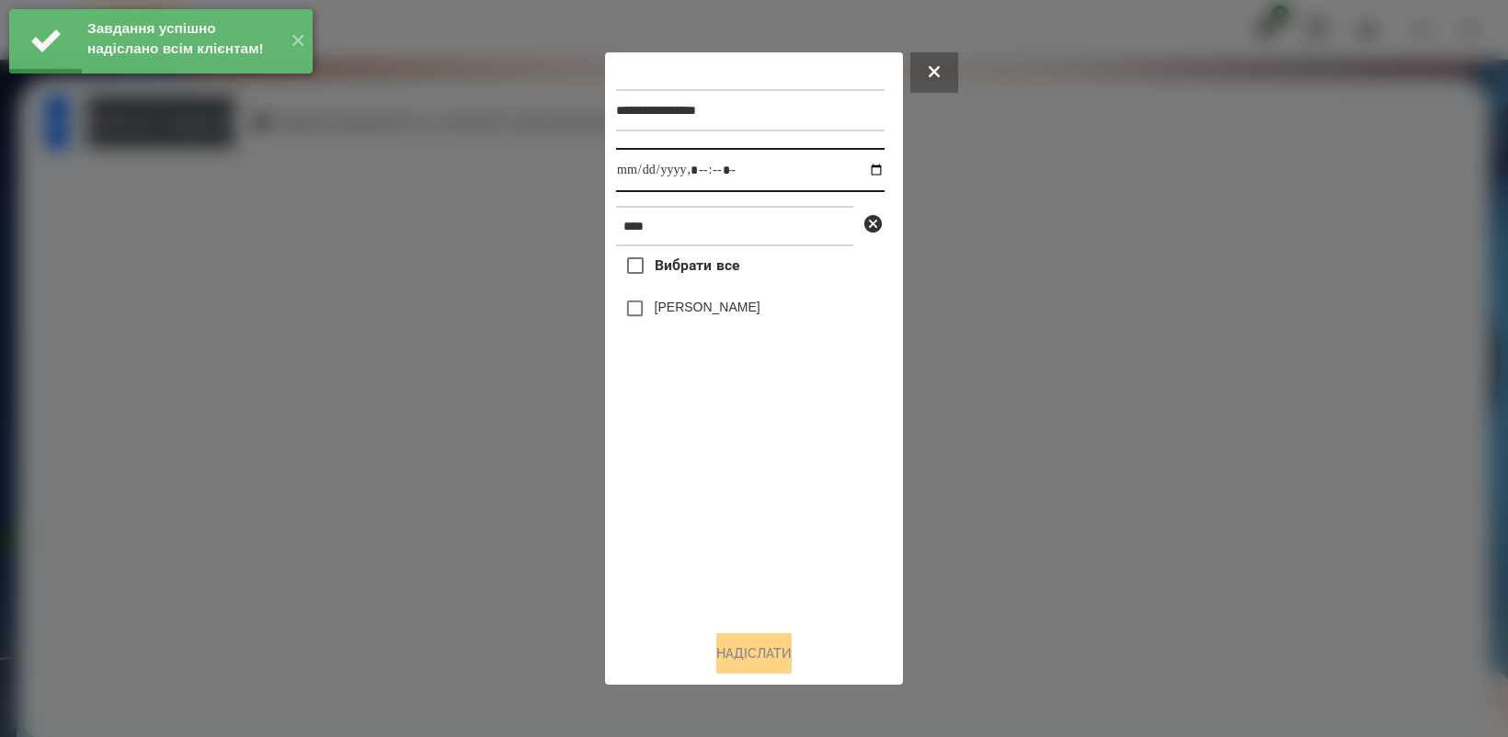
click at [861, 172] on input "datetime-local" at bounding box center [750, 170] width 268 height 44
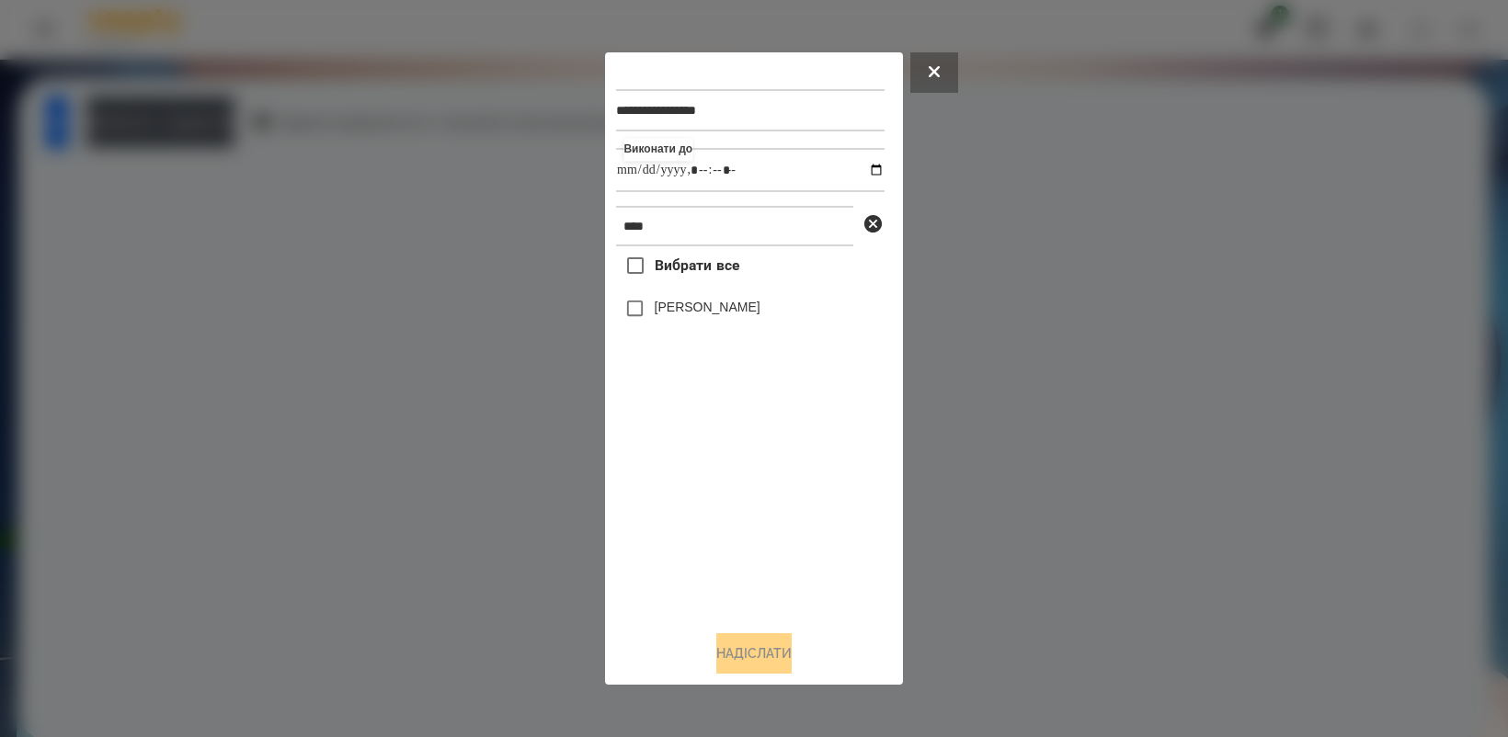
type input "**********"
drag, startPoint x: 712, startPoint y: 499, endPoint x: 705, endPoint y: 447, distance: 52.9
click at [712, 497] on div "Вибрати все [PERSON_NAME]" at bounding box center [750, 430] width 268 height 369
click at [791, 658] on button "Надіслати" at bounding box center [753, 653] width 75 height 40
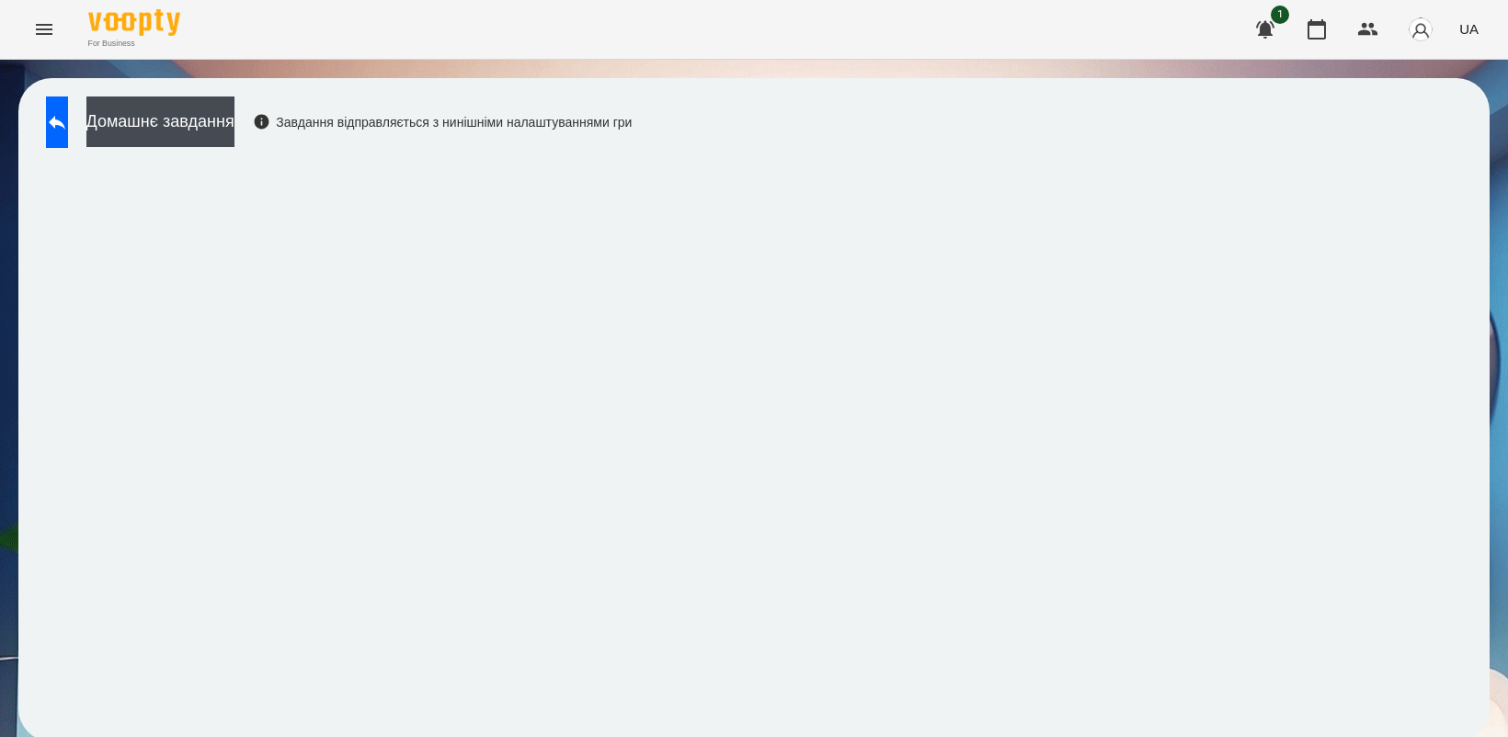
click at [48, 30] on icon "Menu" at bounding box center [44, 29] width 22 height 22
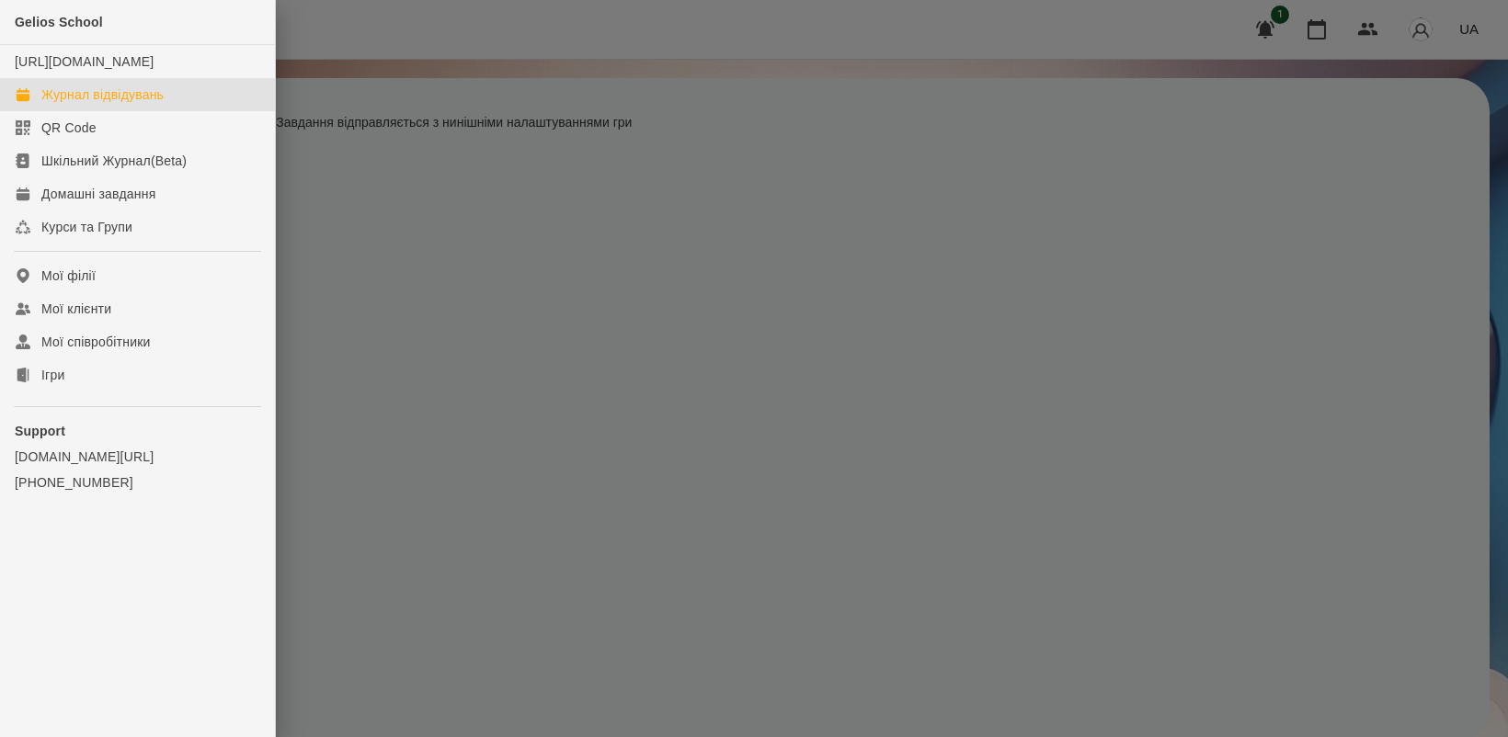
click at [144, 101] on link "Журнал відвідувань" at bounding box center [137, 94] width 275 height 33
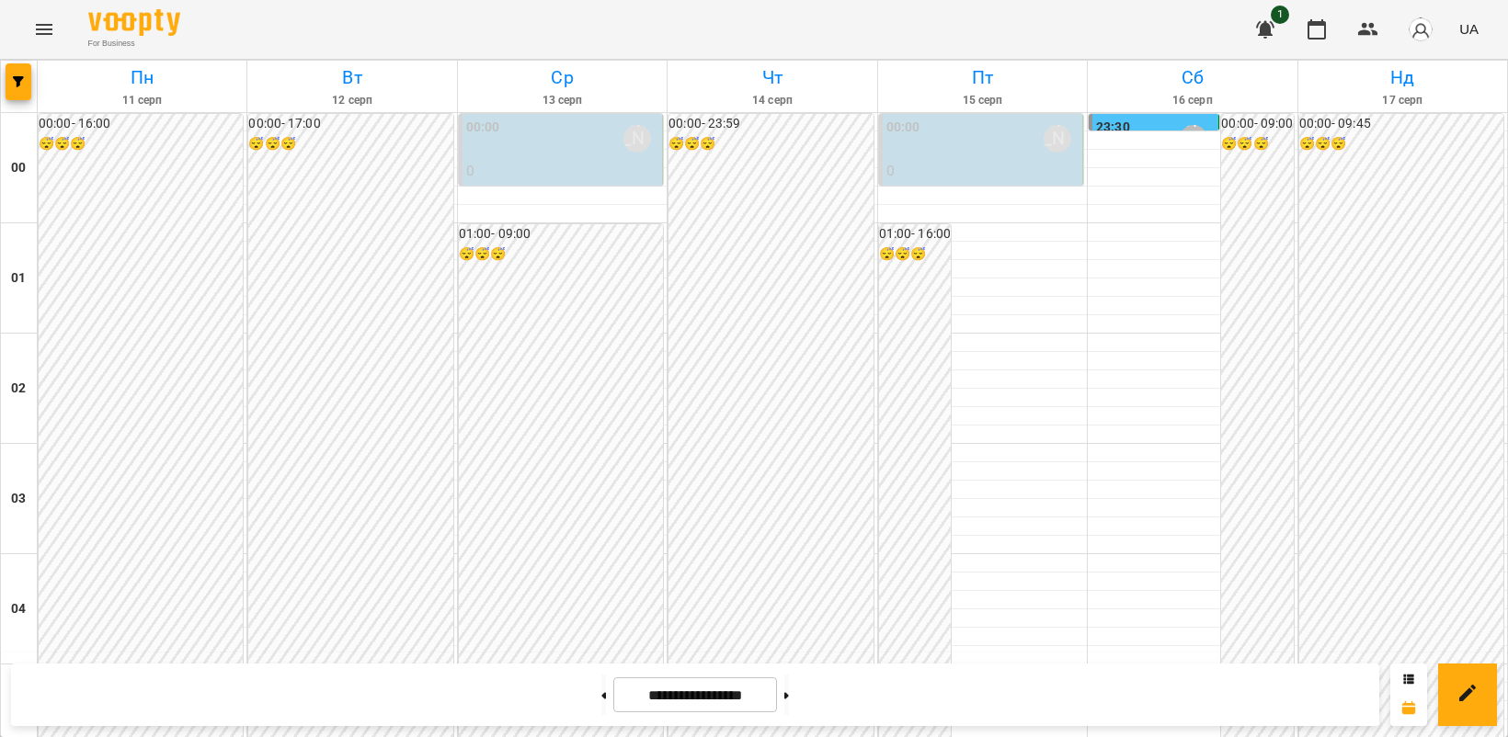
scroll to position [1839, 0]
click at [789, 703] on button at bounding box center [786, 695] width 5 height 40
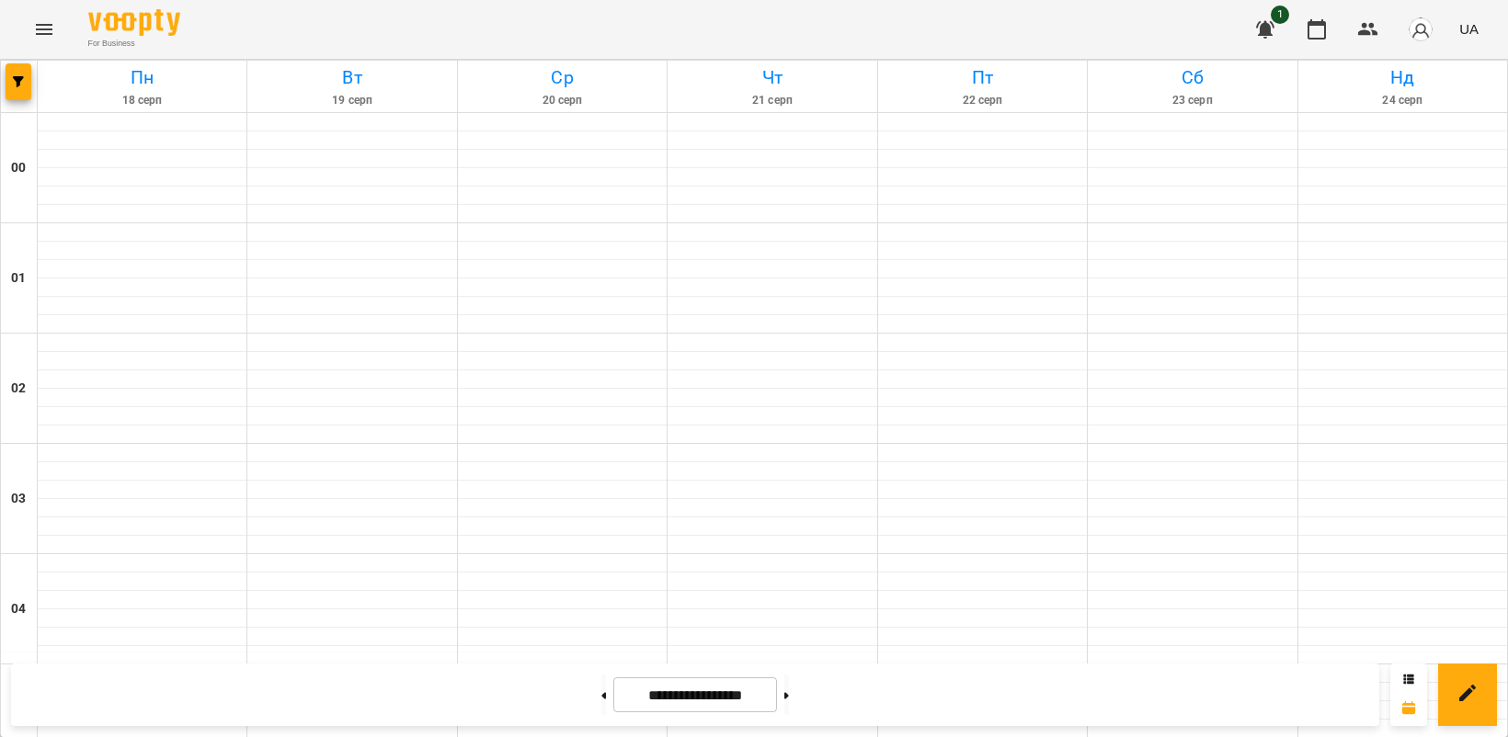
type input "**********"
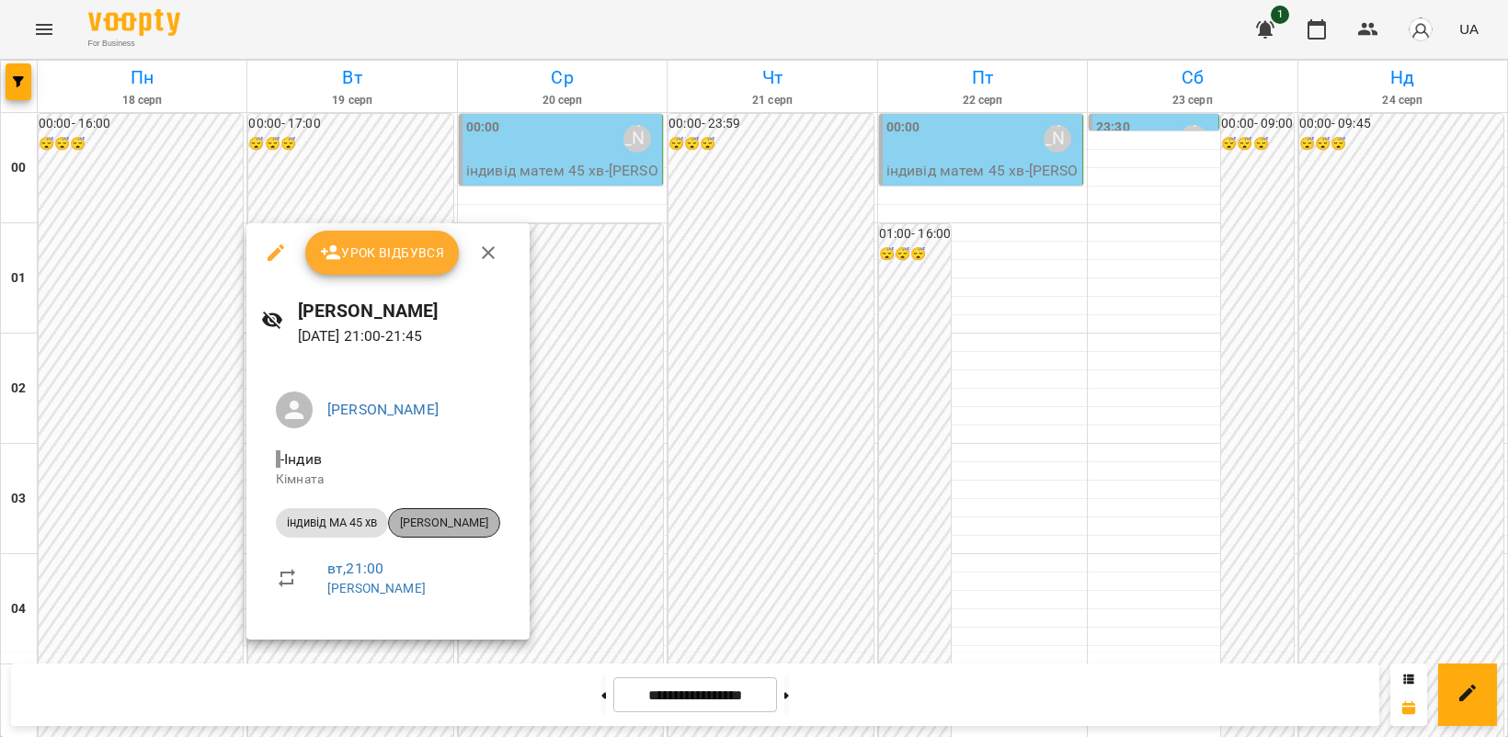
click at [409, 525] on span "[PERSON_NAME]" at bounding box center [444, 523] width 110 height 17
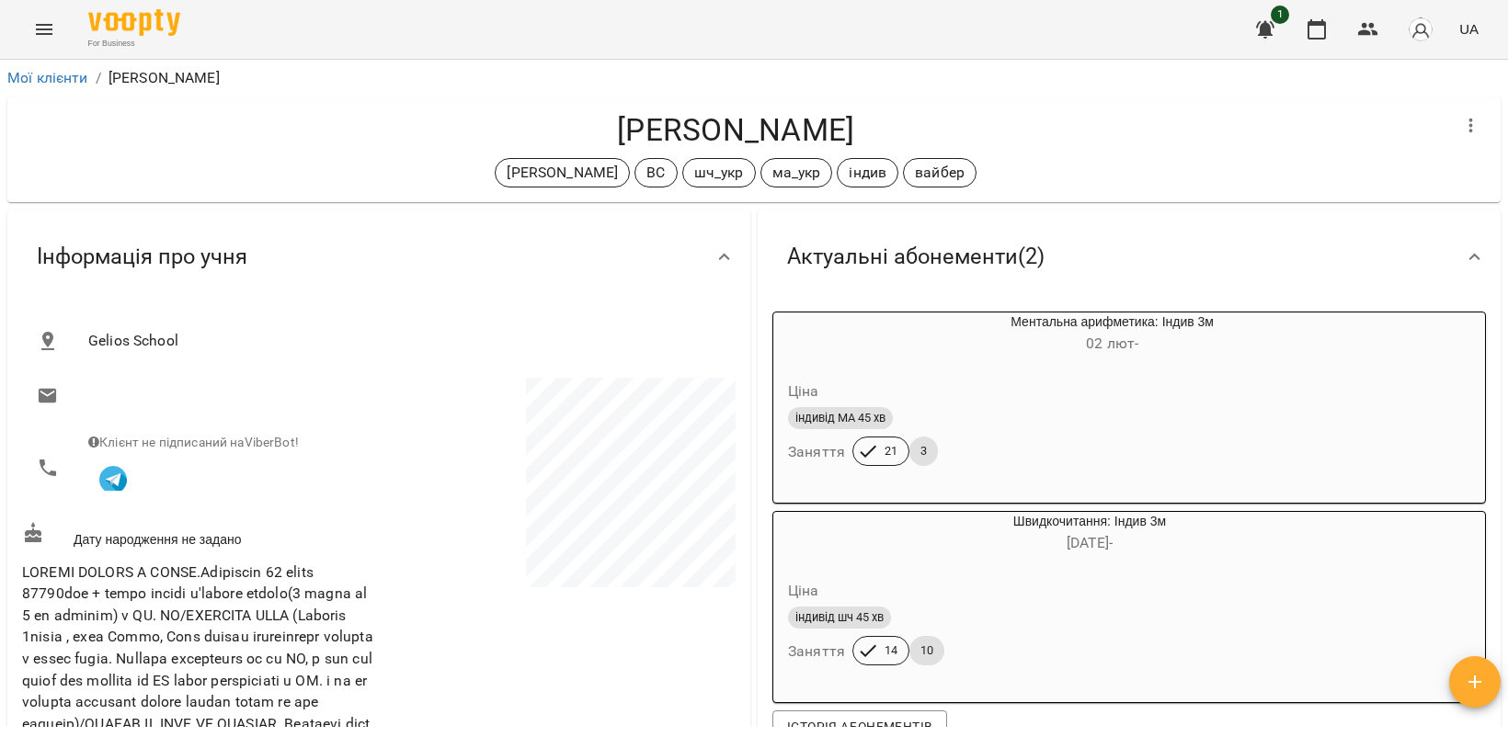
click at [47, 24] on icon "Menu" at bounding box center [44, 29] width 22 height 22
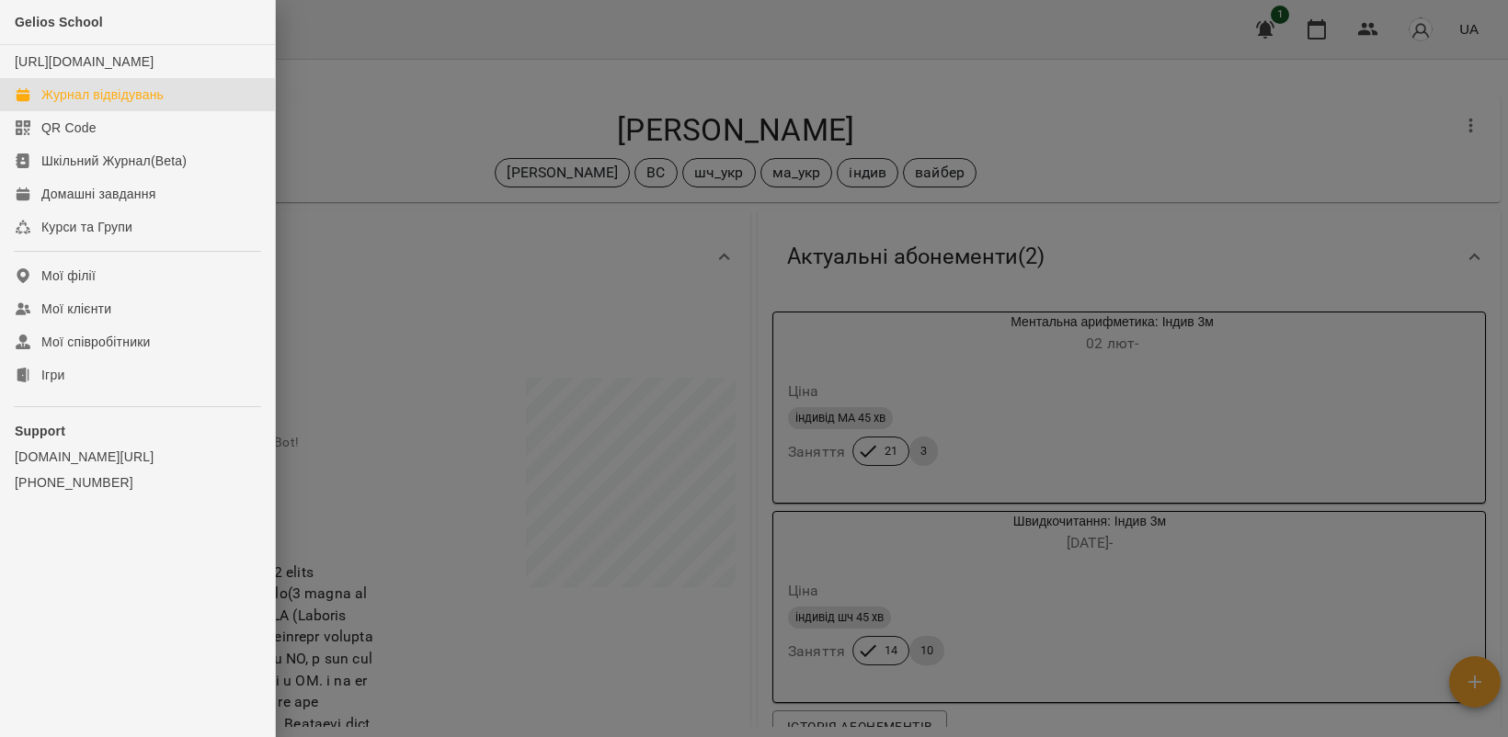
click at [121, 104] on div "Журнал відвідувань" at bounding box center [102, 94] width 122 height 18
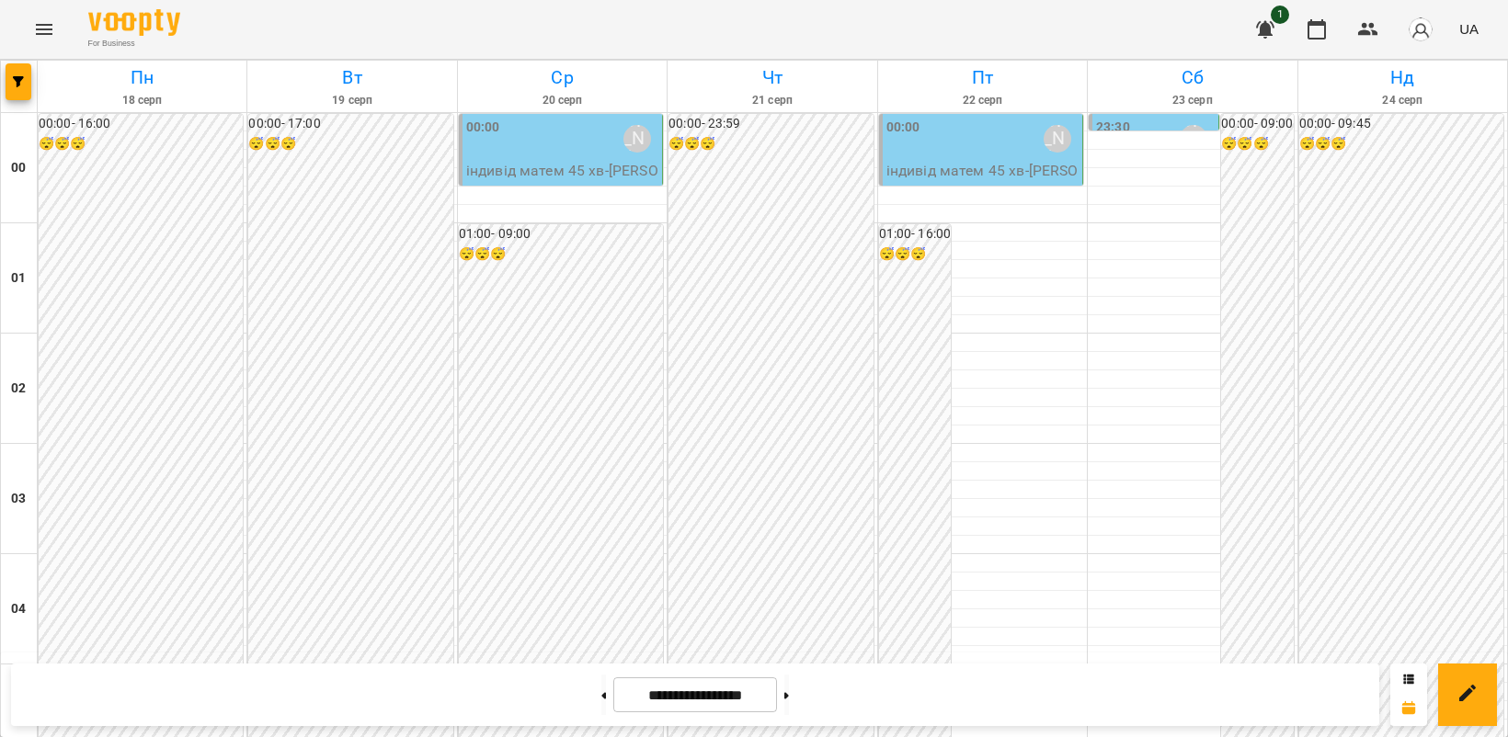
scroll to position [1839, 0]
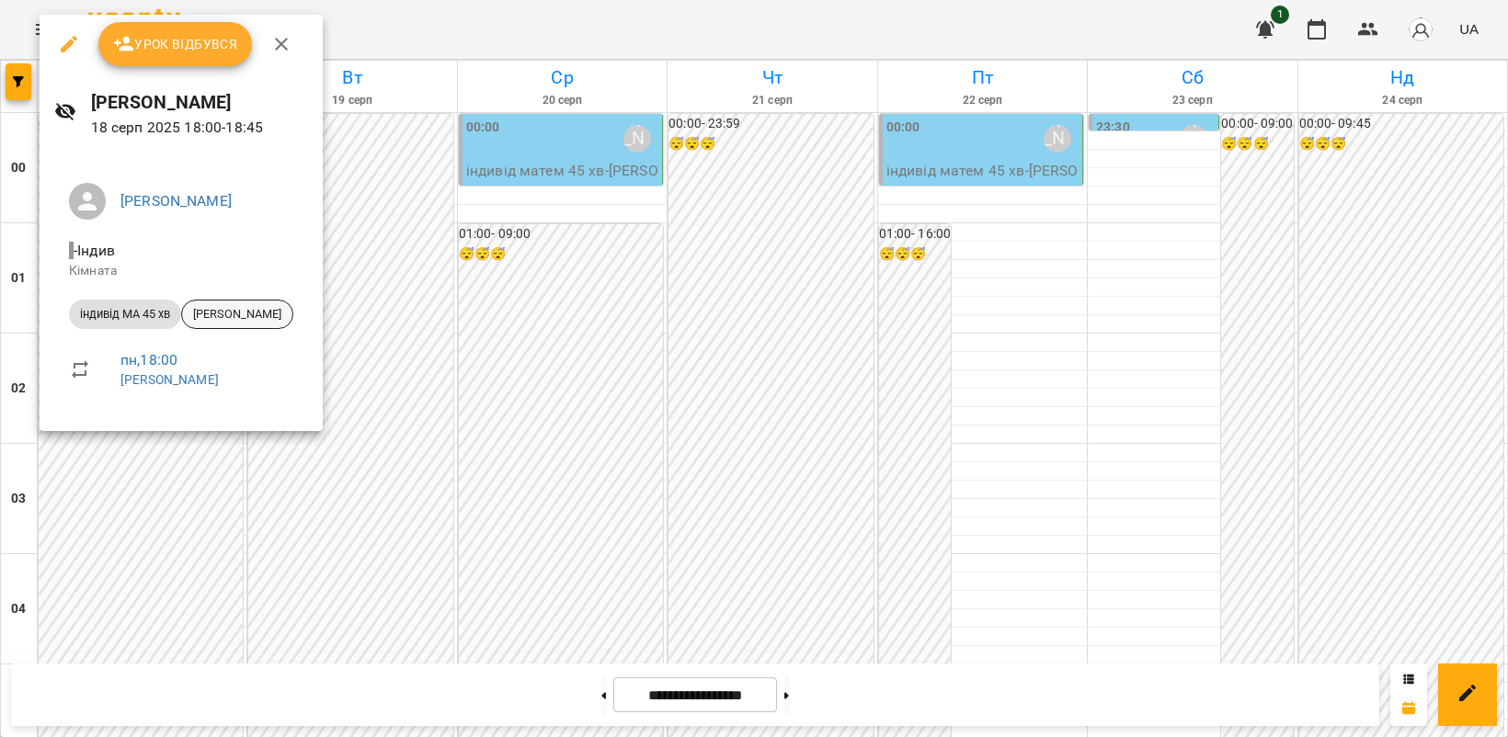
click at [237, 313] on span "[PERSON_NAME]" at bounding box center [237, 314] width 110 height 17
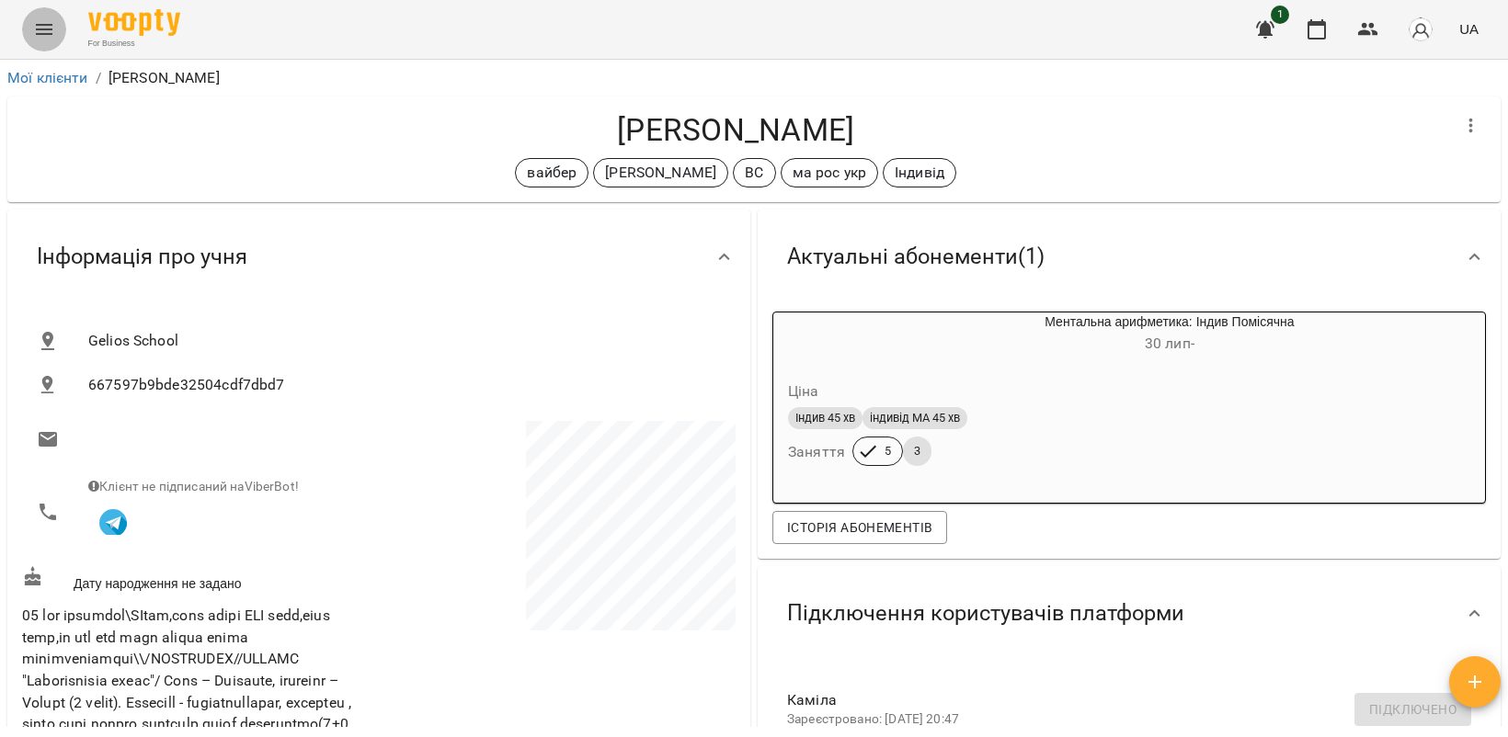
click at [37, 28] on icon "Menu" at bounding box center [44, 29] width 22 height 22
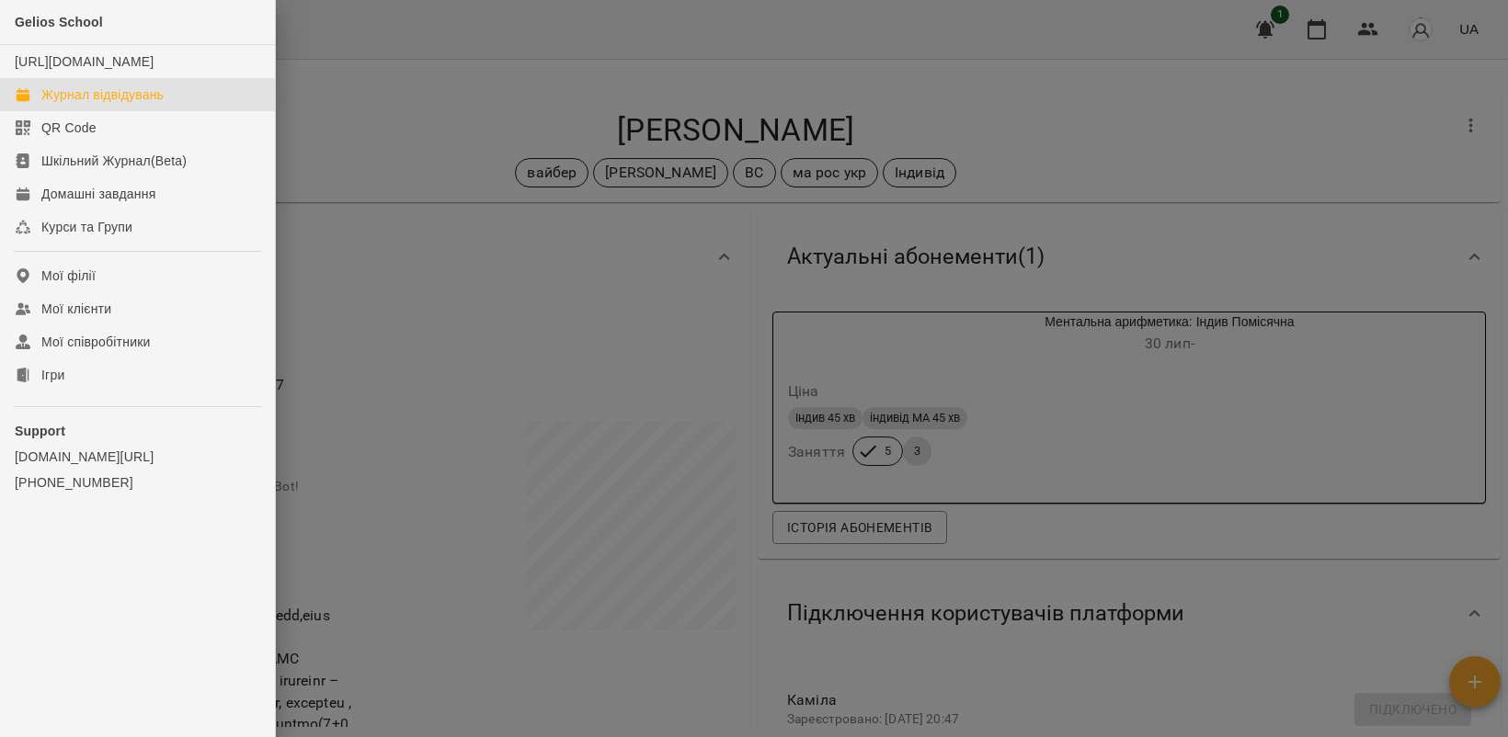
drag, startPoint x: 142, startPoint y: 116, endPoint x: 165, endPoint y: 116, distance: 23.0
click at [143, 104] on div "Журнал відвідувань" at bounding box center [102, 94] width 122 height 18
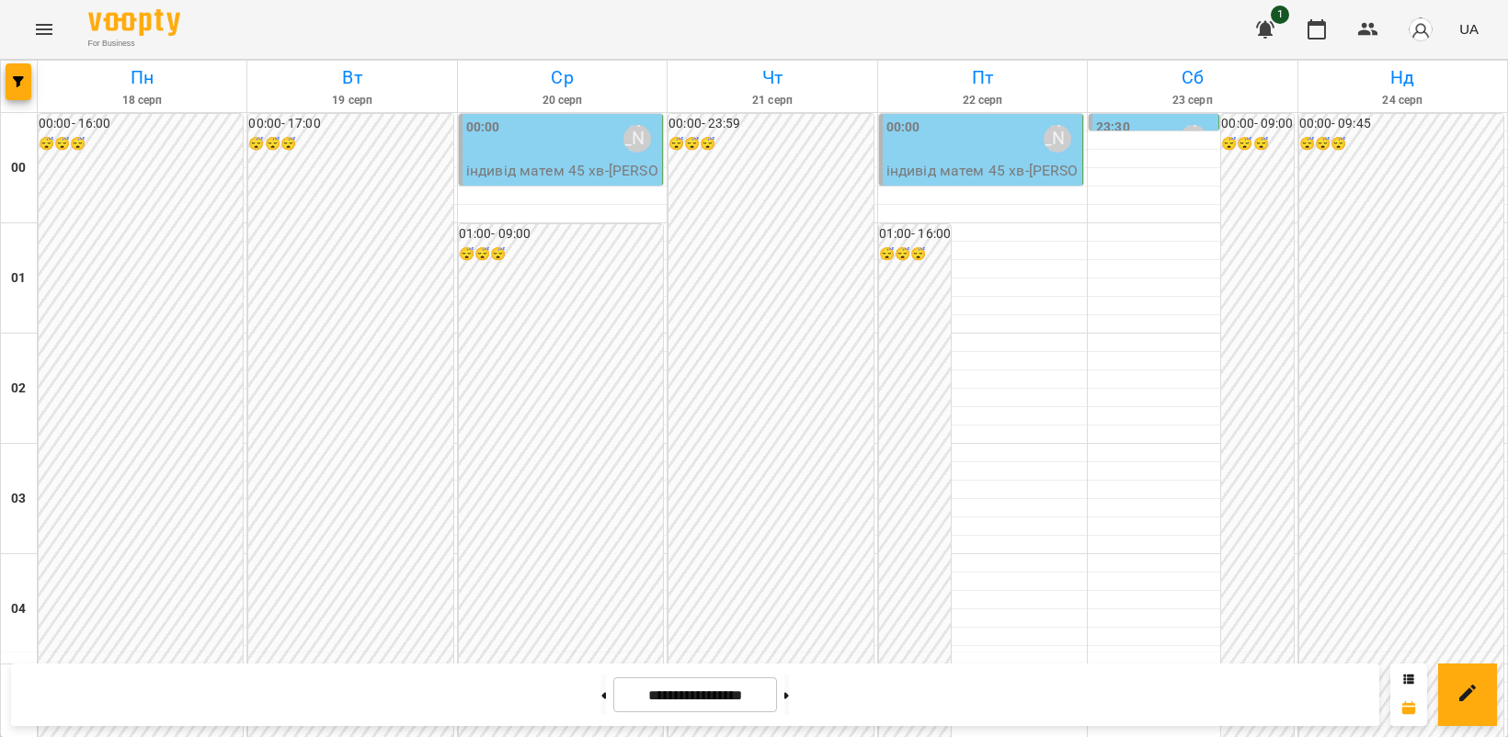
scroll to position [1953, 0]
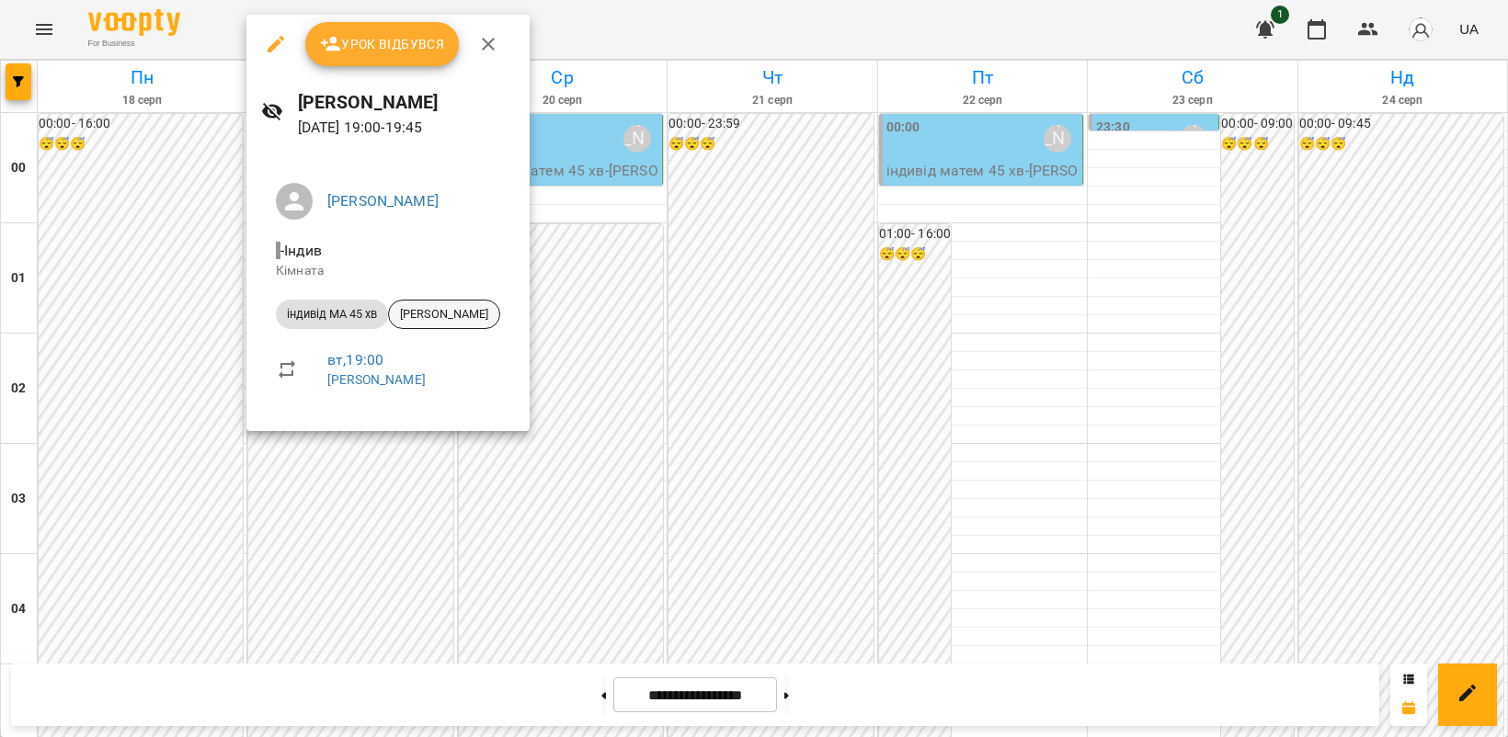
click at [423, 308] on span "[PERSON_NAME]" at bounding box center [444, 314] width 110 height 17
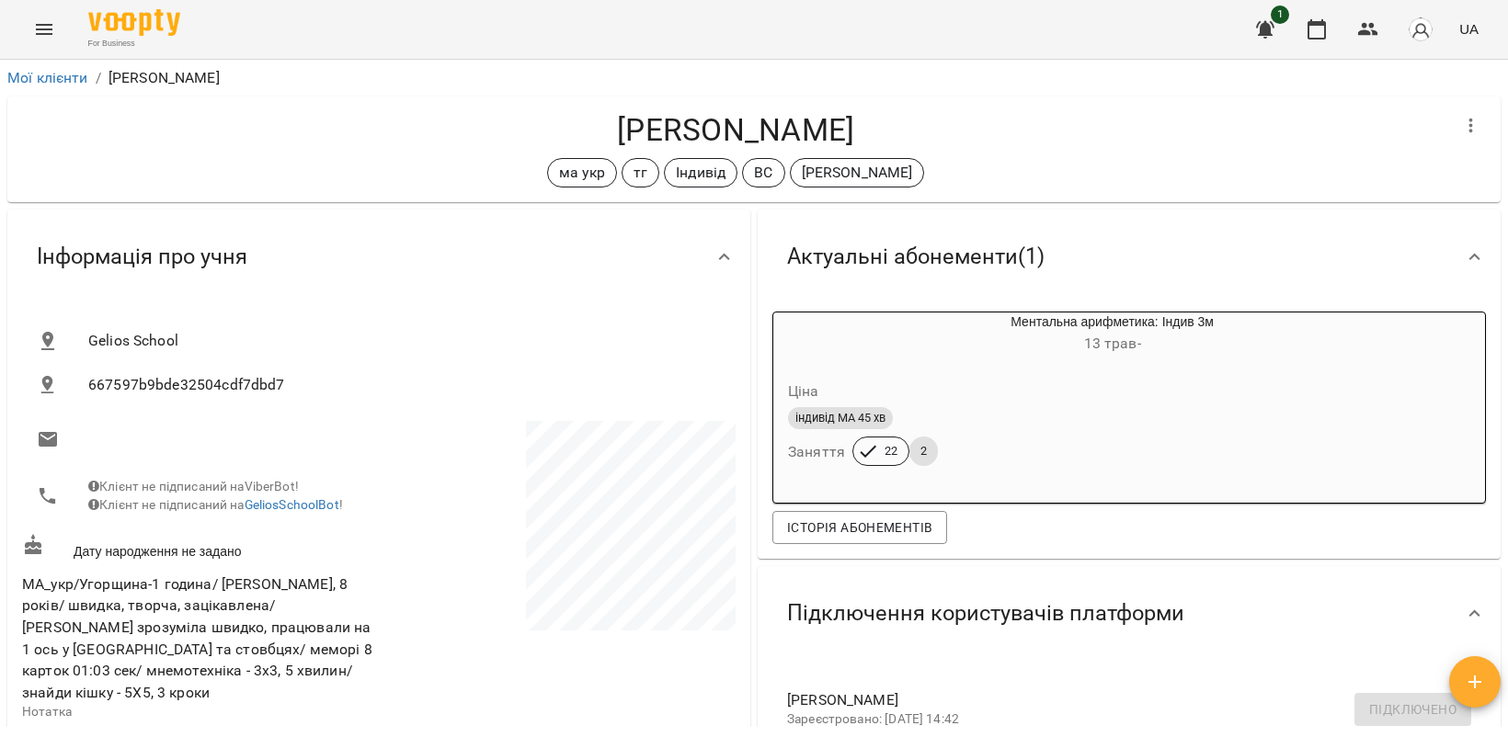
click at [39, 34] on icon "Menu" at bounding box center [44, 29] width 17 height 11
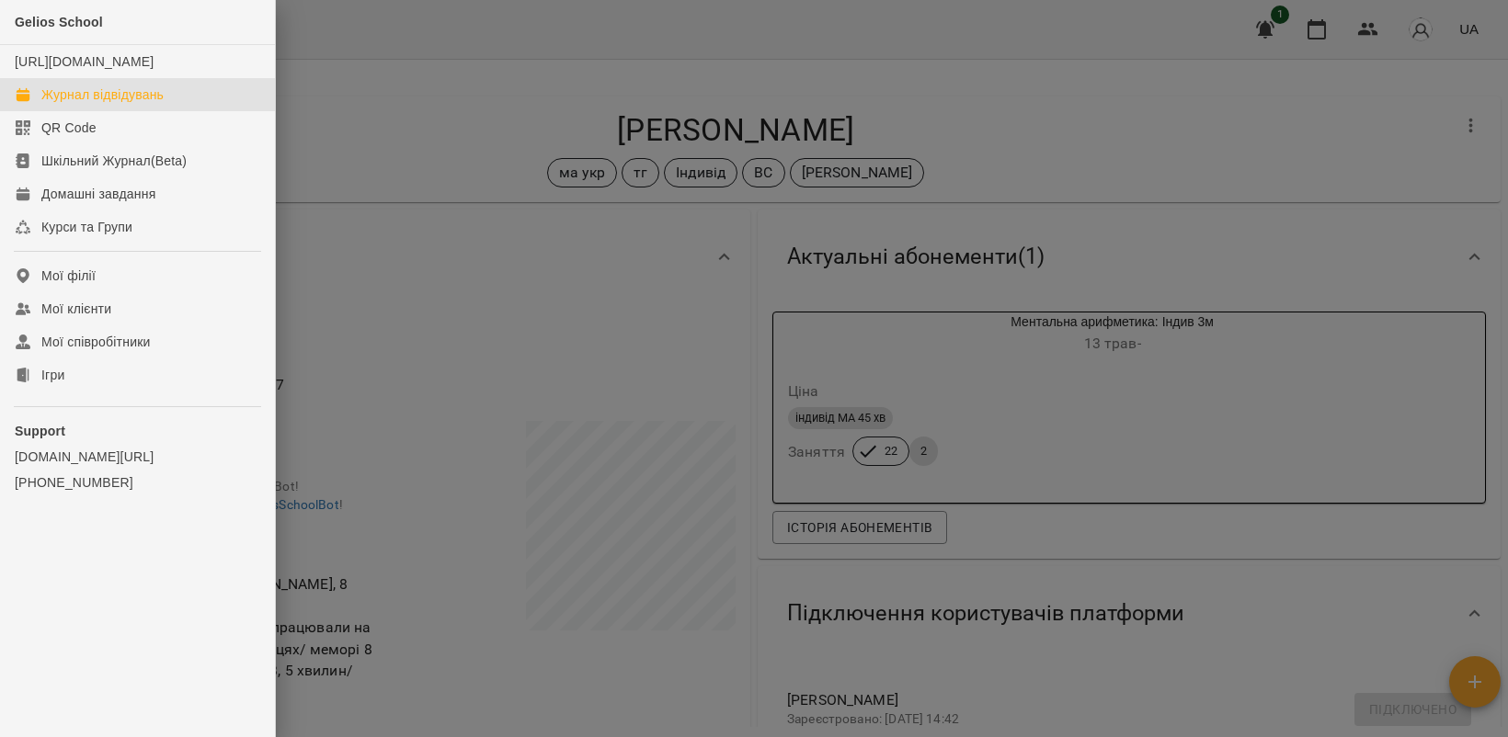
click at [135, 104] on div "Журнал відвідувань" at bounding box center [102, 94] width 122 height 18
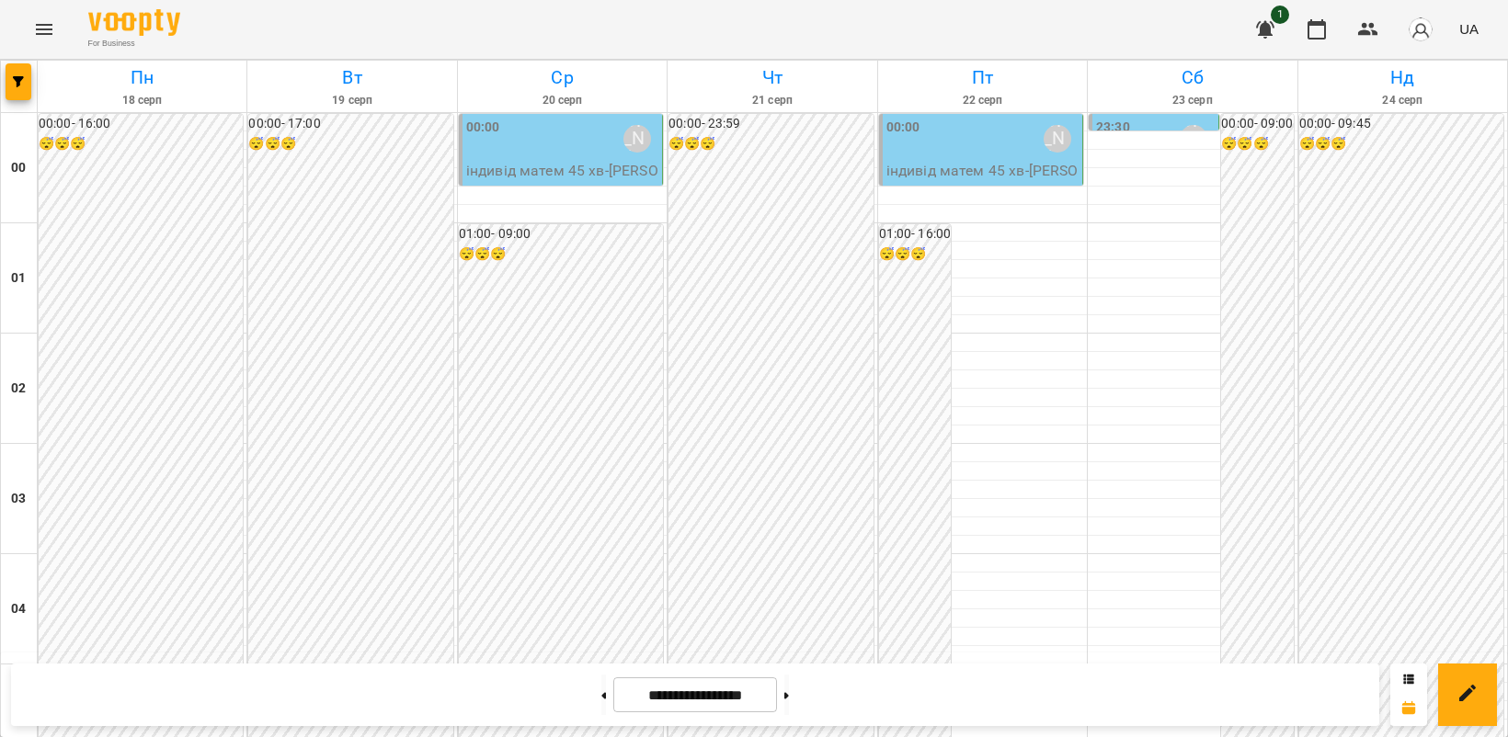
scroll to position [1302, 0]
